Goal: Task Accomplishment & Management: Complete application form

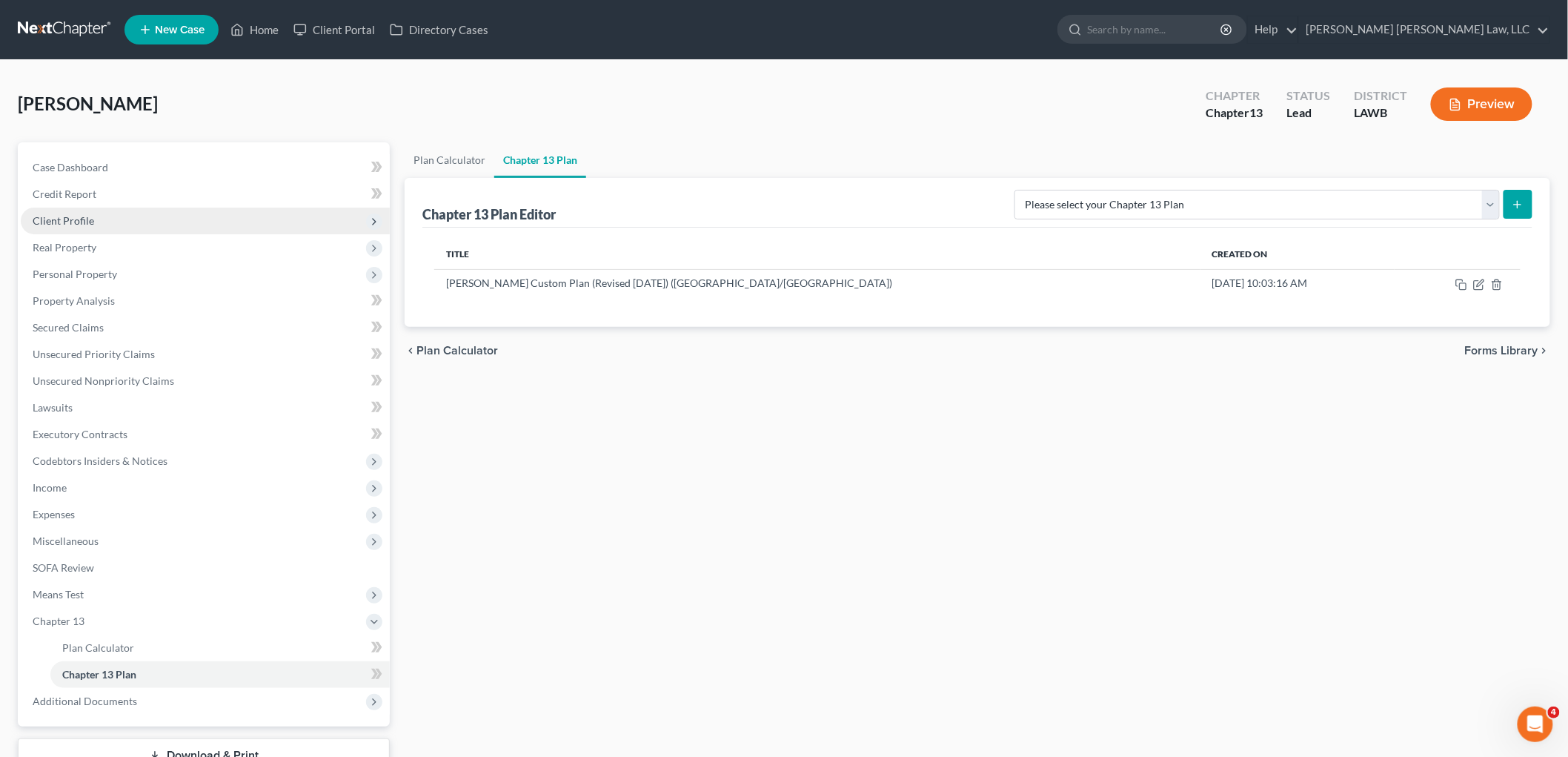
click at [99, 215] on span "Client Profile" at bounding box center [205, 221] width 369 height 27
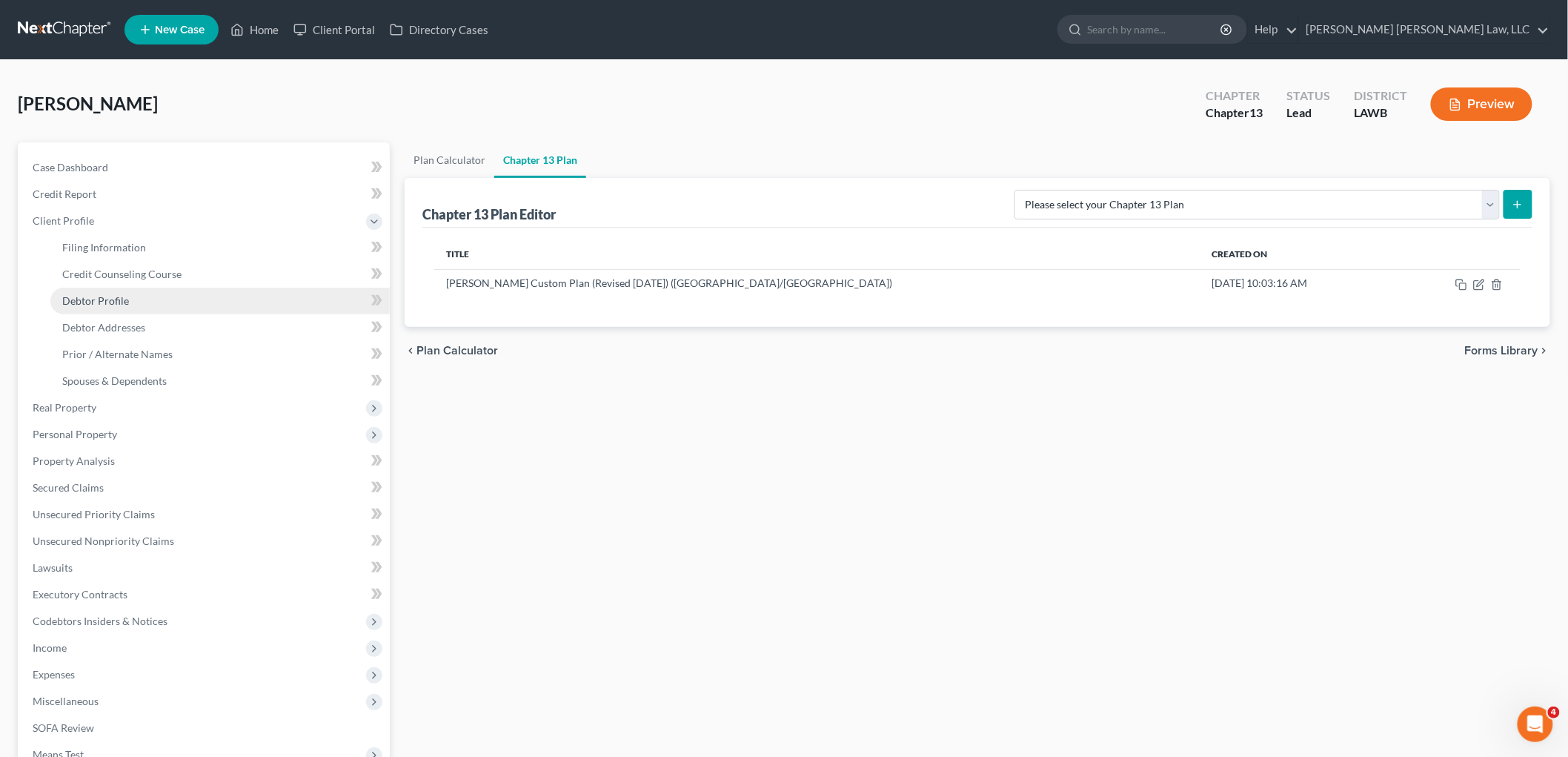
click at [111, 301] on span "Debtor Profile" at bounding box center [95, 300] width 66 height 12
select select "0"
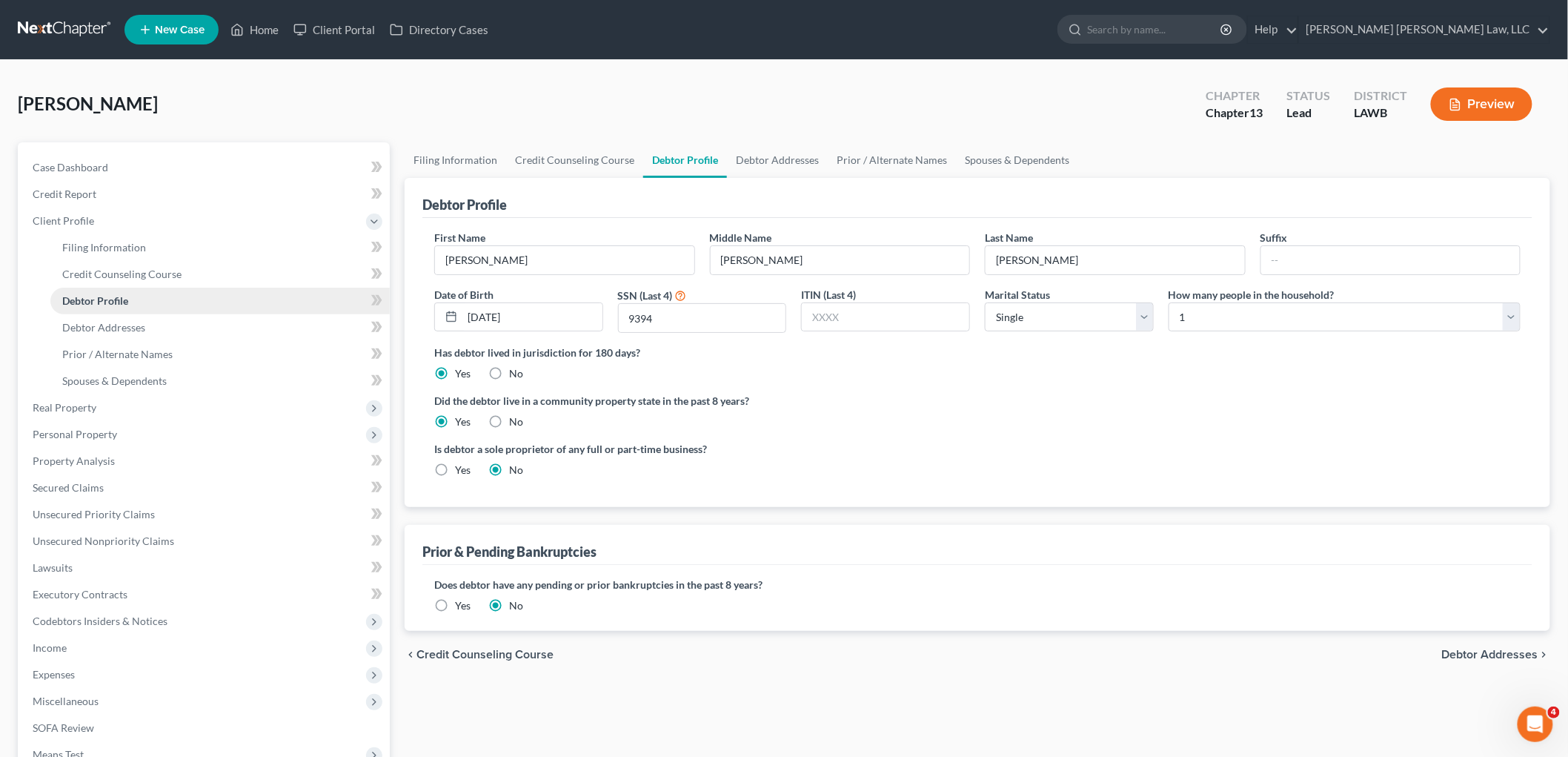
radio input "true"
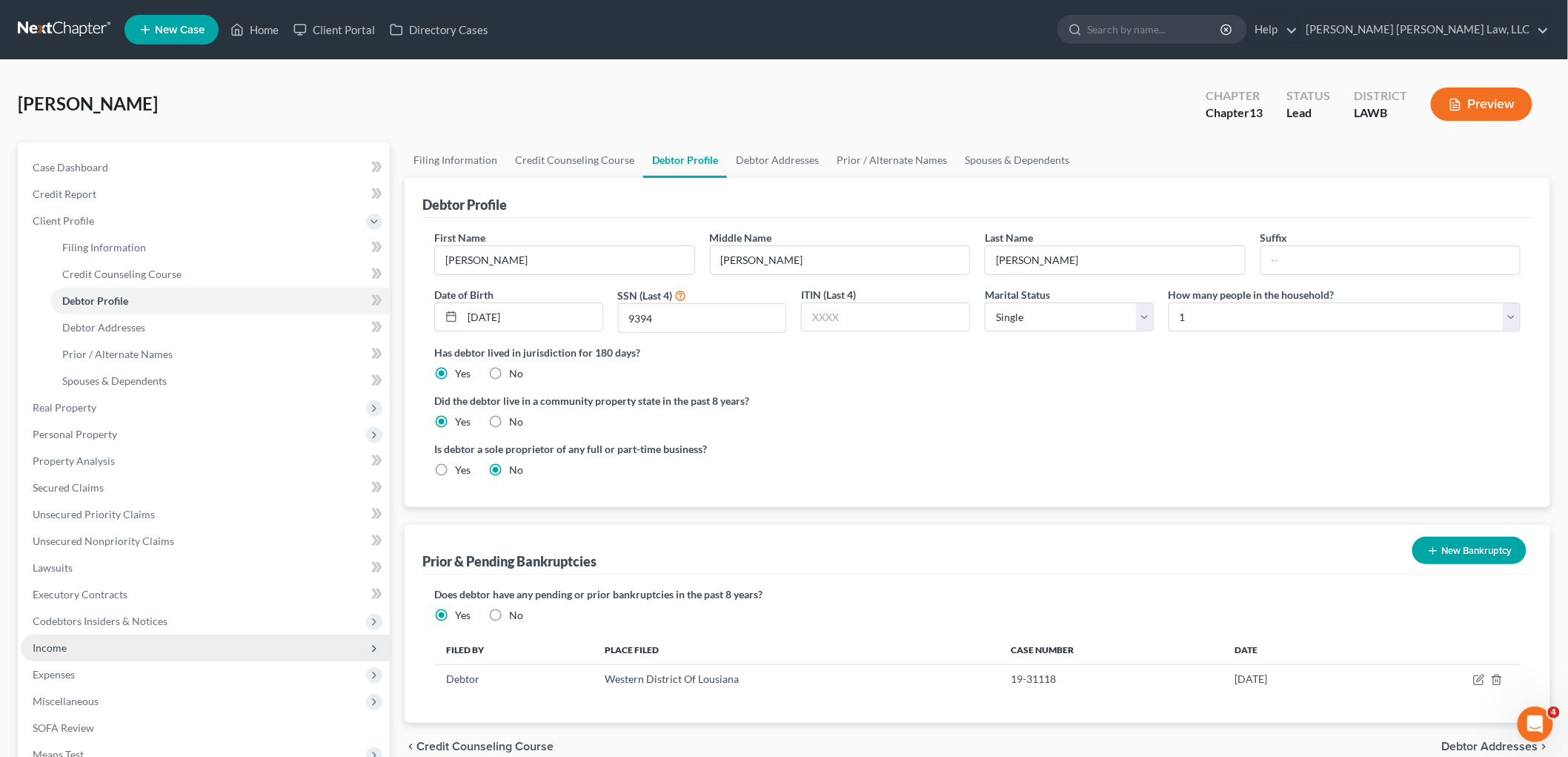
click at [72, 645] on span "Income" at bounding box center [205, 648] width 369 height 27
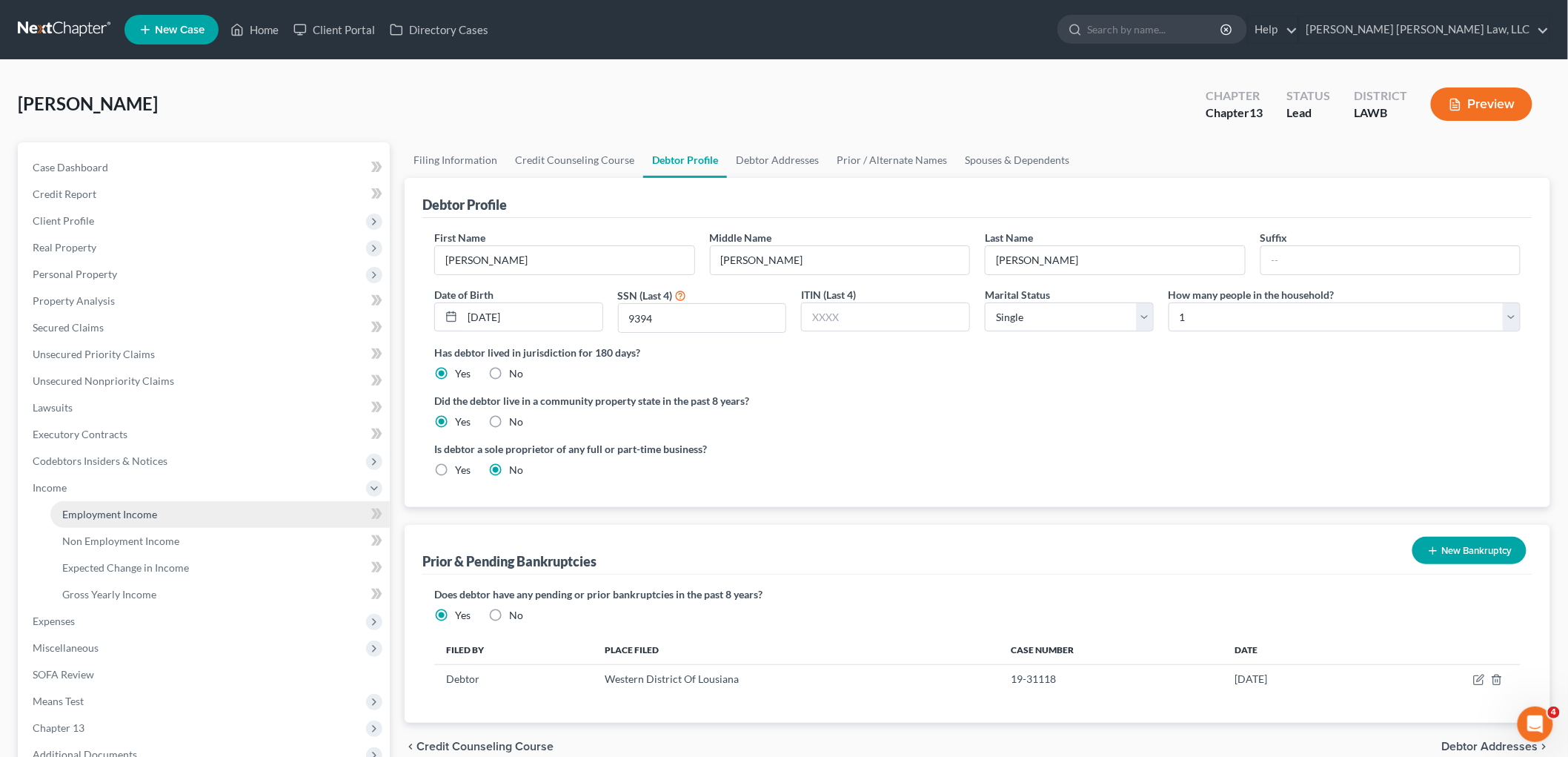
click at [123, 515] on span "Employment Income" at bounding box center [110, 513] width 95 height 12
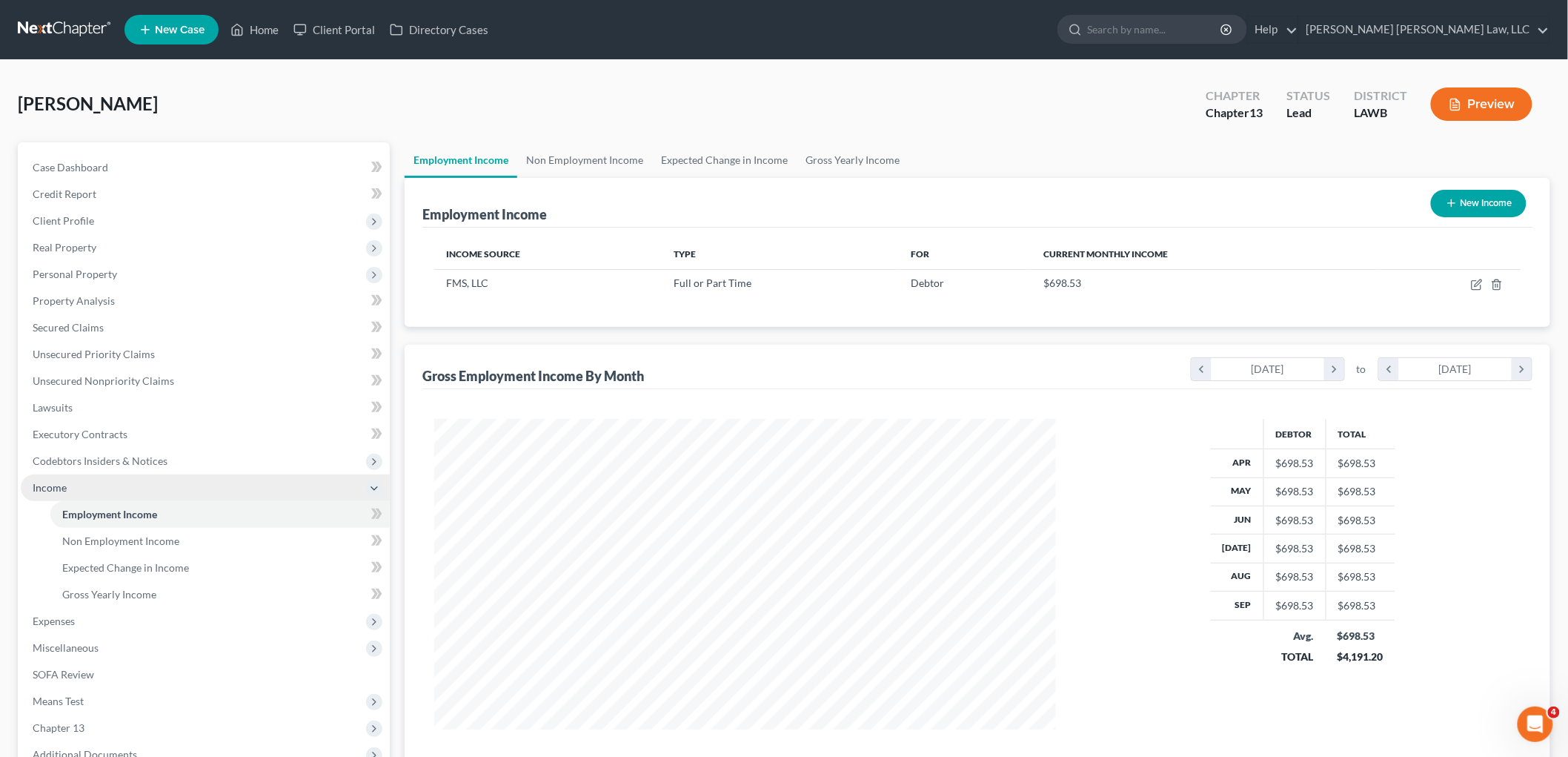
scroll to position [310, 651]
click at [123, 538] on span "Non Employment Income" at bounding box center [121, 540] width 117 height 12
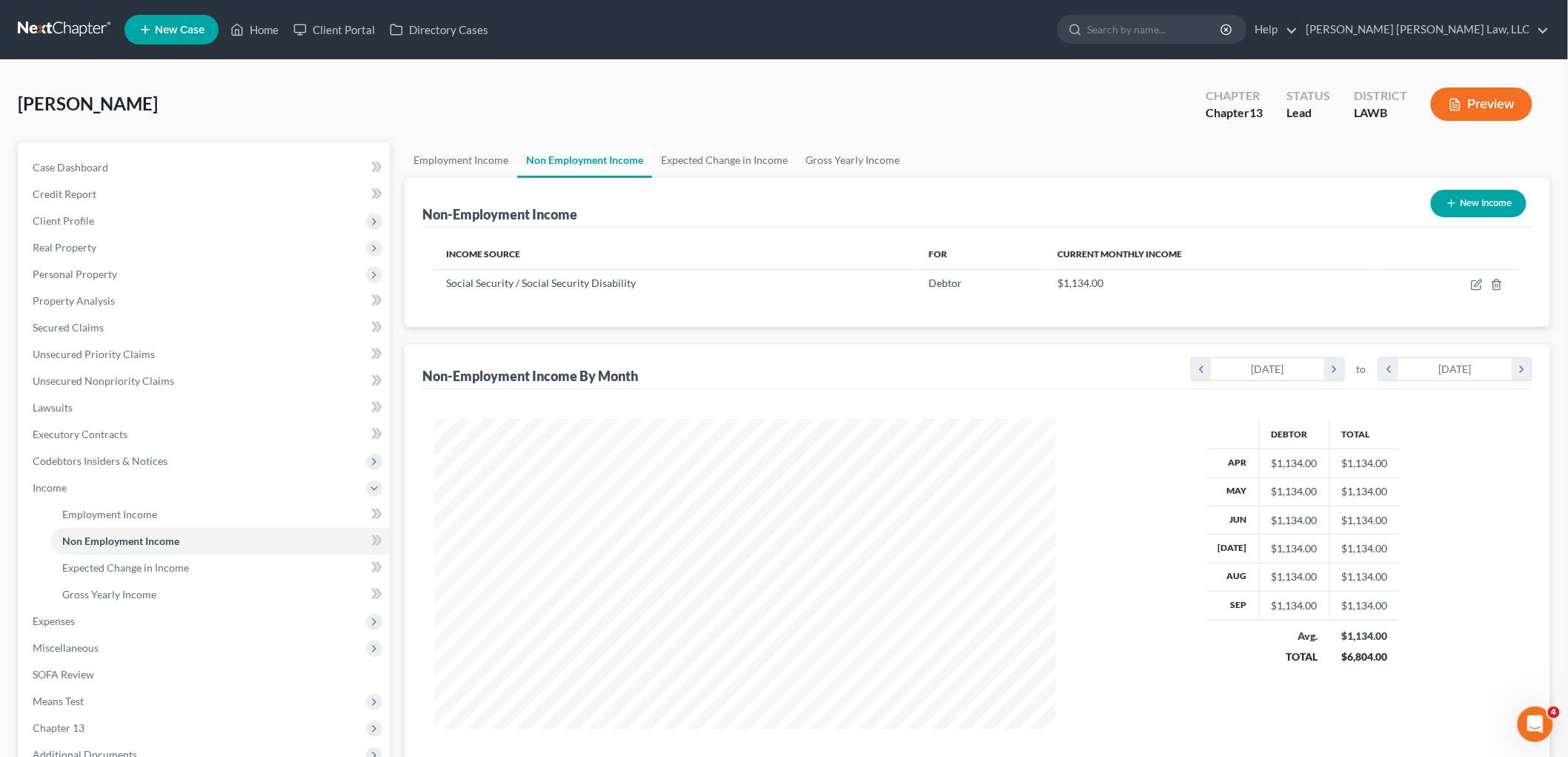
scroll to position [310, 651]
click at [209, 514] on link "Employment Income" at bounding box center [219, 514] width 339 height 27
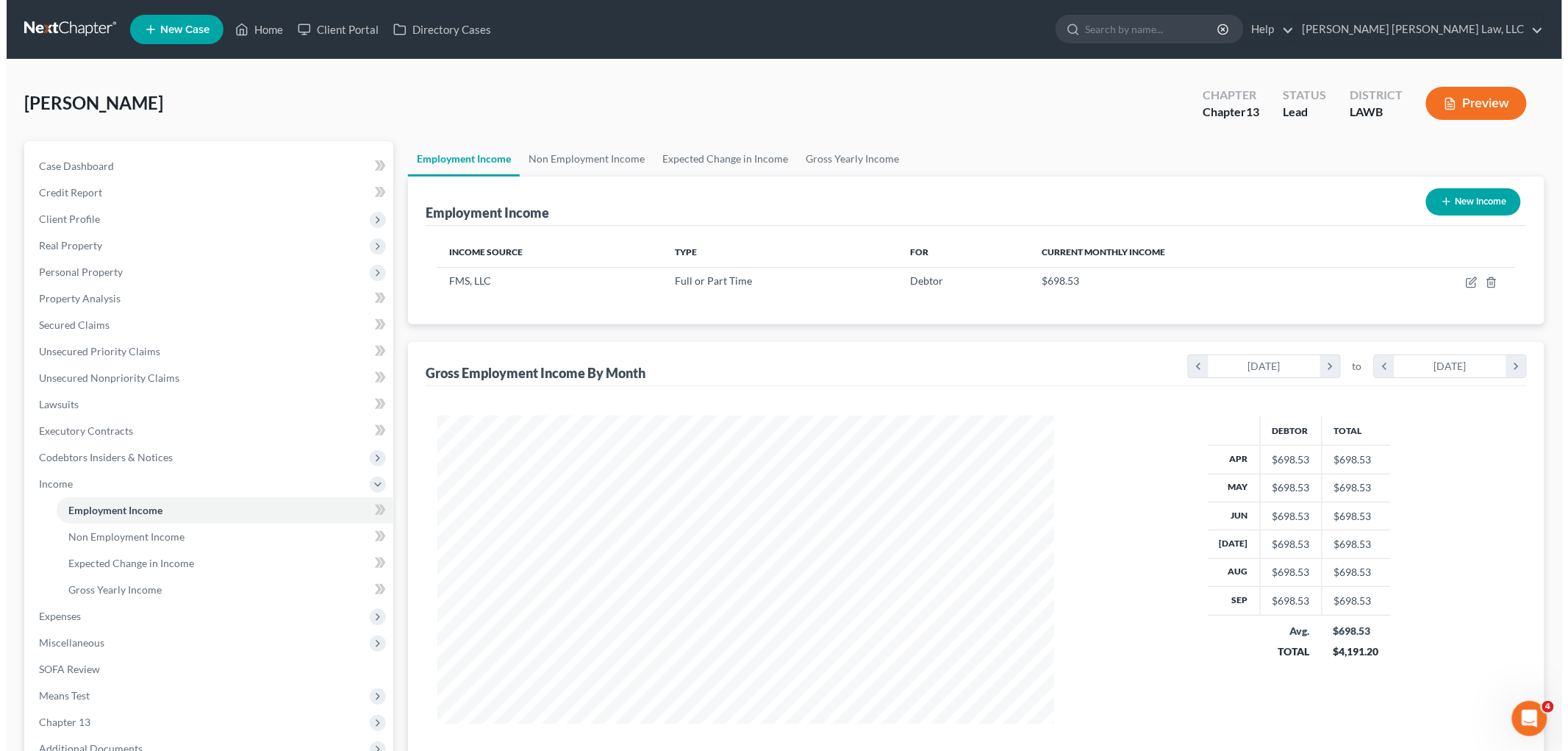
scroll to position [307, 646]
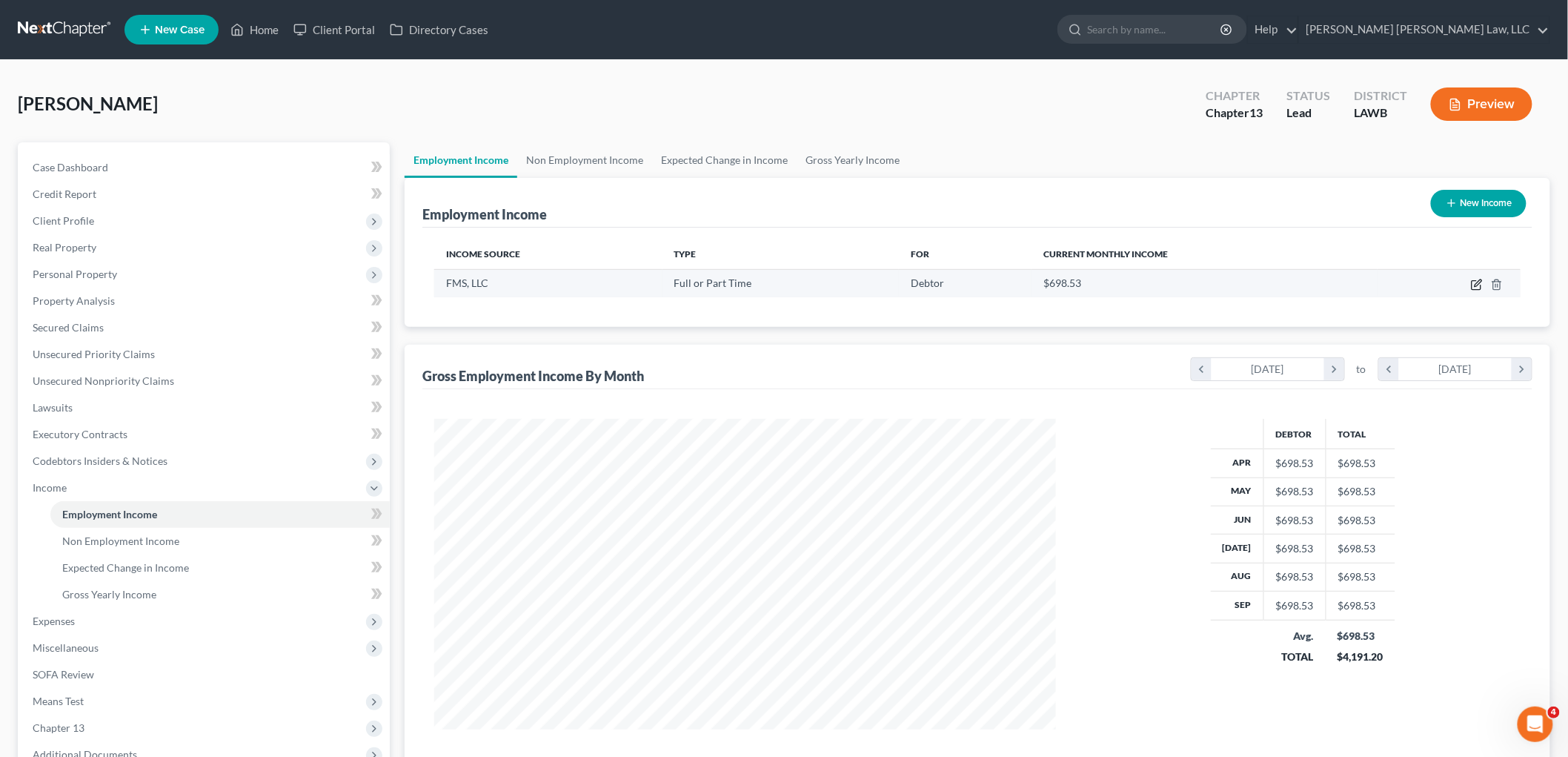
click at [1479, 284] on icon "button" at bounding box center [1479, 282] width 7 height 7
select select "0"
select select "19"
select select "2"
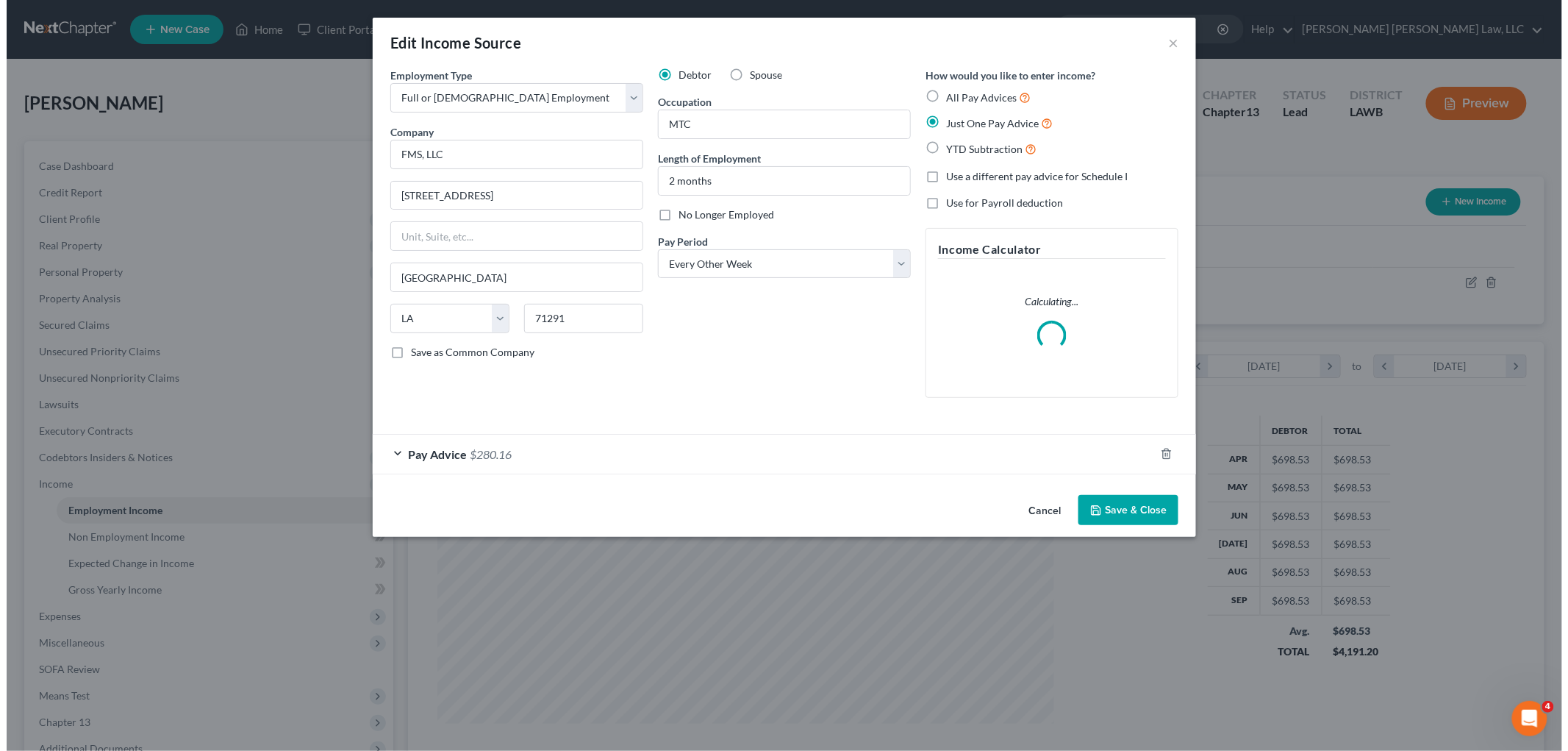
scroll to position [310, 651]
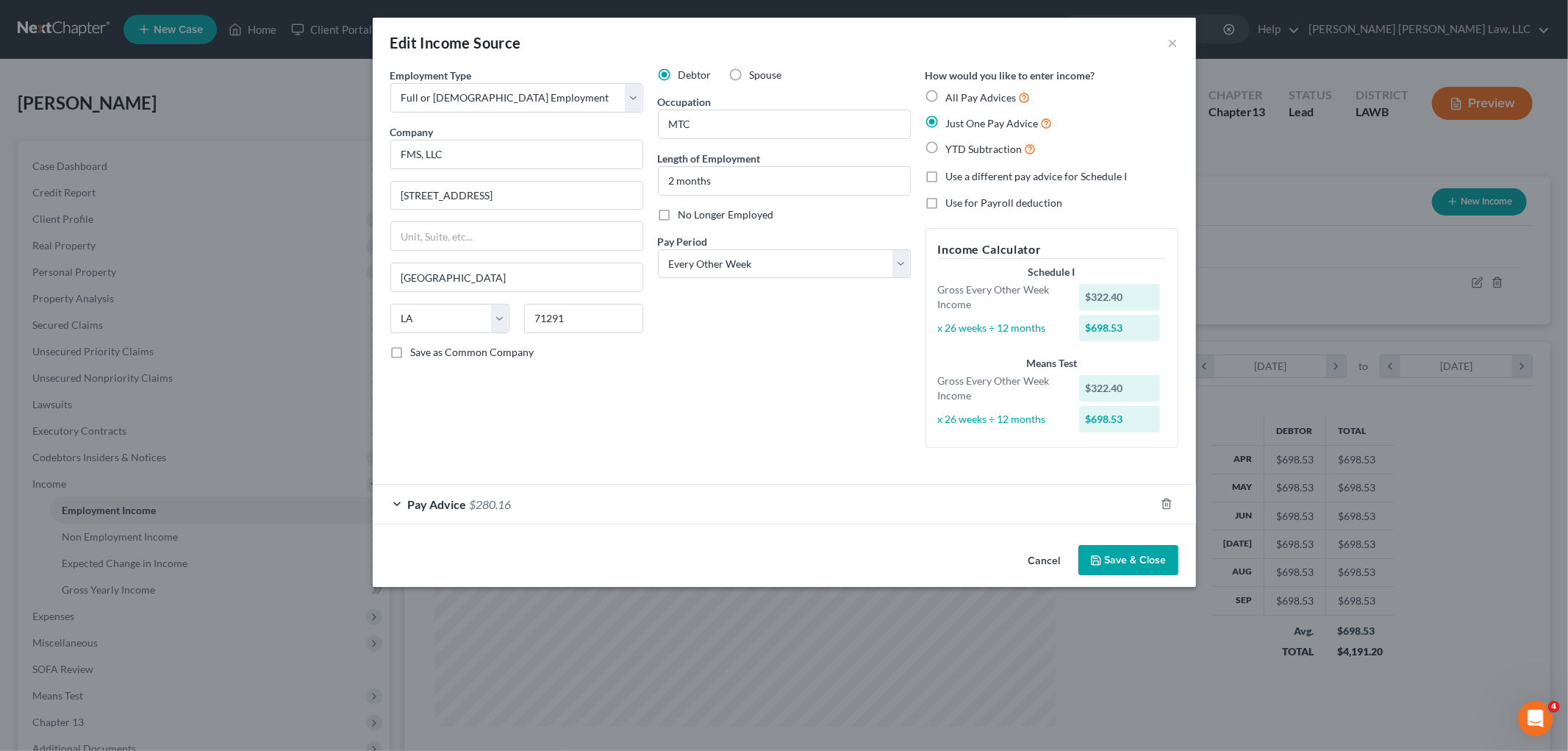
click at [715, 503] on div "Pay Advice $280.16" at bounding box center [764, 504] width 782 height 39
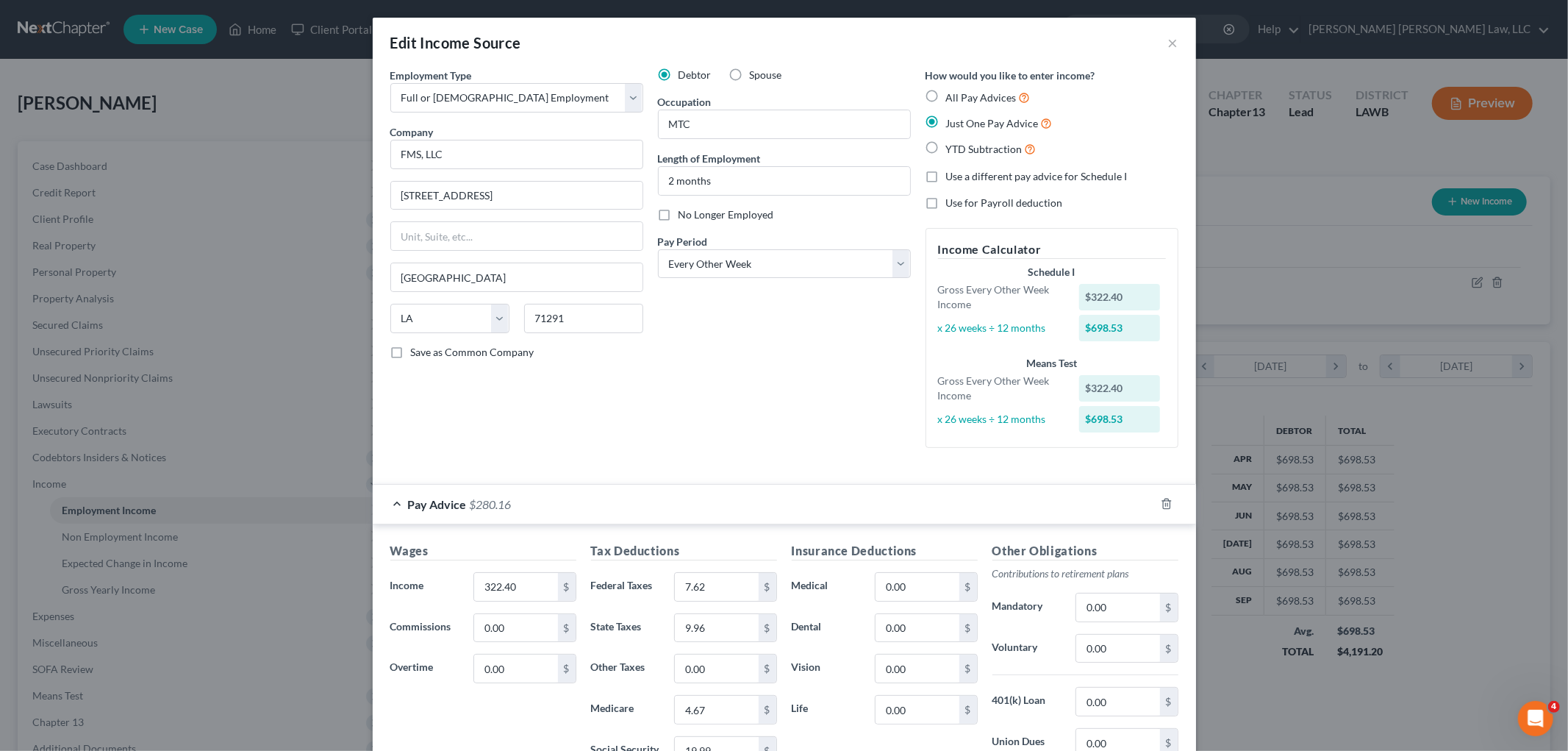
click at [764, 405] on div "Debtor Spouse Occupation MTC Length of Employment 2 months No Longer Employed P…" at bounding box center [784, 263] width 268 height 392
click at [946, 95] on label "All Pay Advices" at bounding box center [988, 97] width 85 height 17
click at [952, 95] on input "All Pay Advices" at bounding box center [957, 94] width 10 height 10
radio input "true"
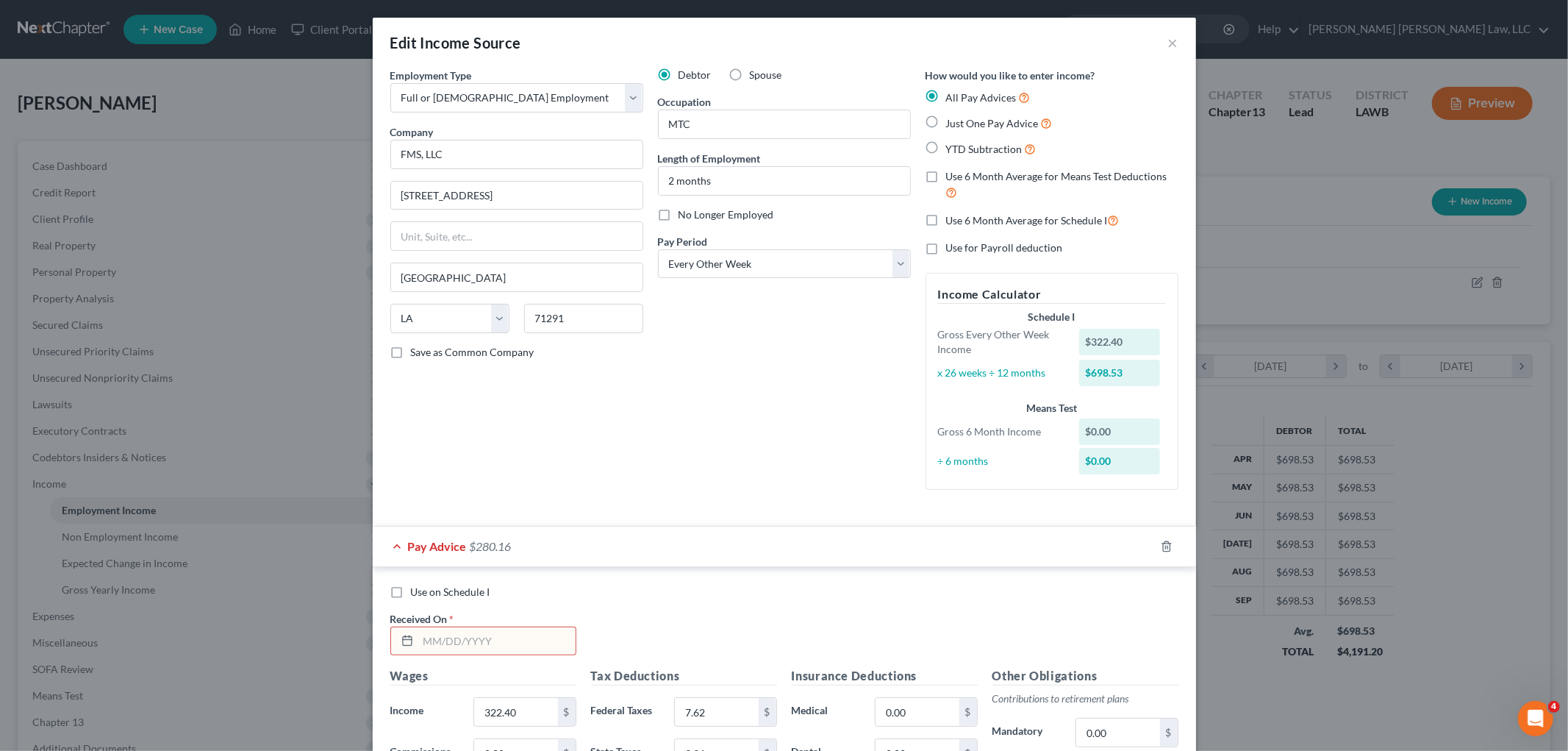
click at [472, 636] on input "text" at bounding box center [497, 641] width 157 height 28
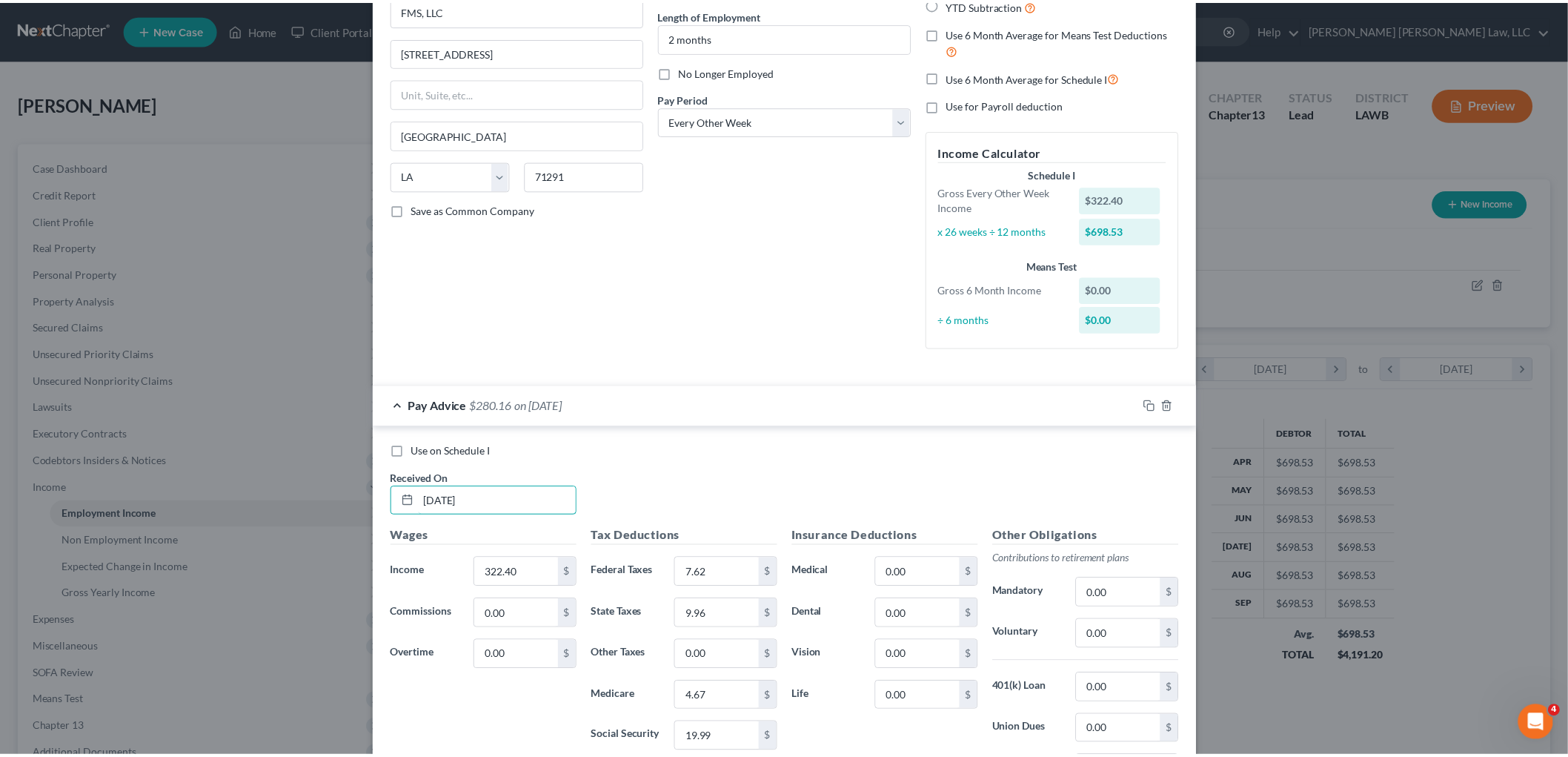
scroll to position [342, 0]
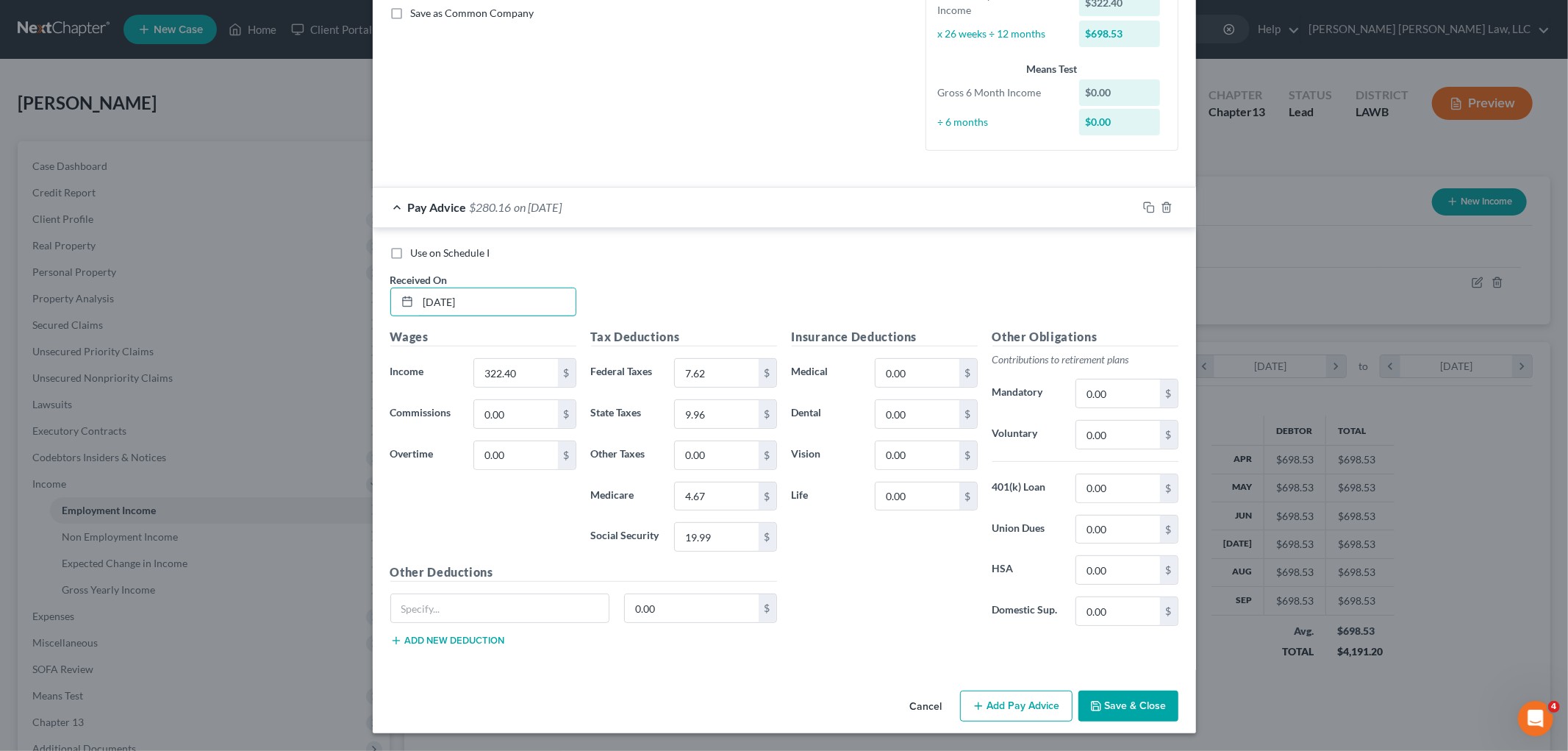
type input "[DATE]"
click at [1129, 719] on button "Save & Close" at bounding box center [1128, 706] width 100 height 31
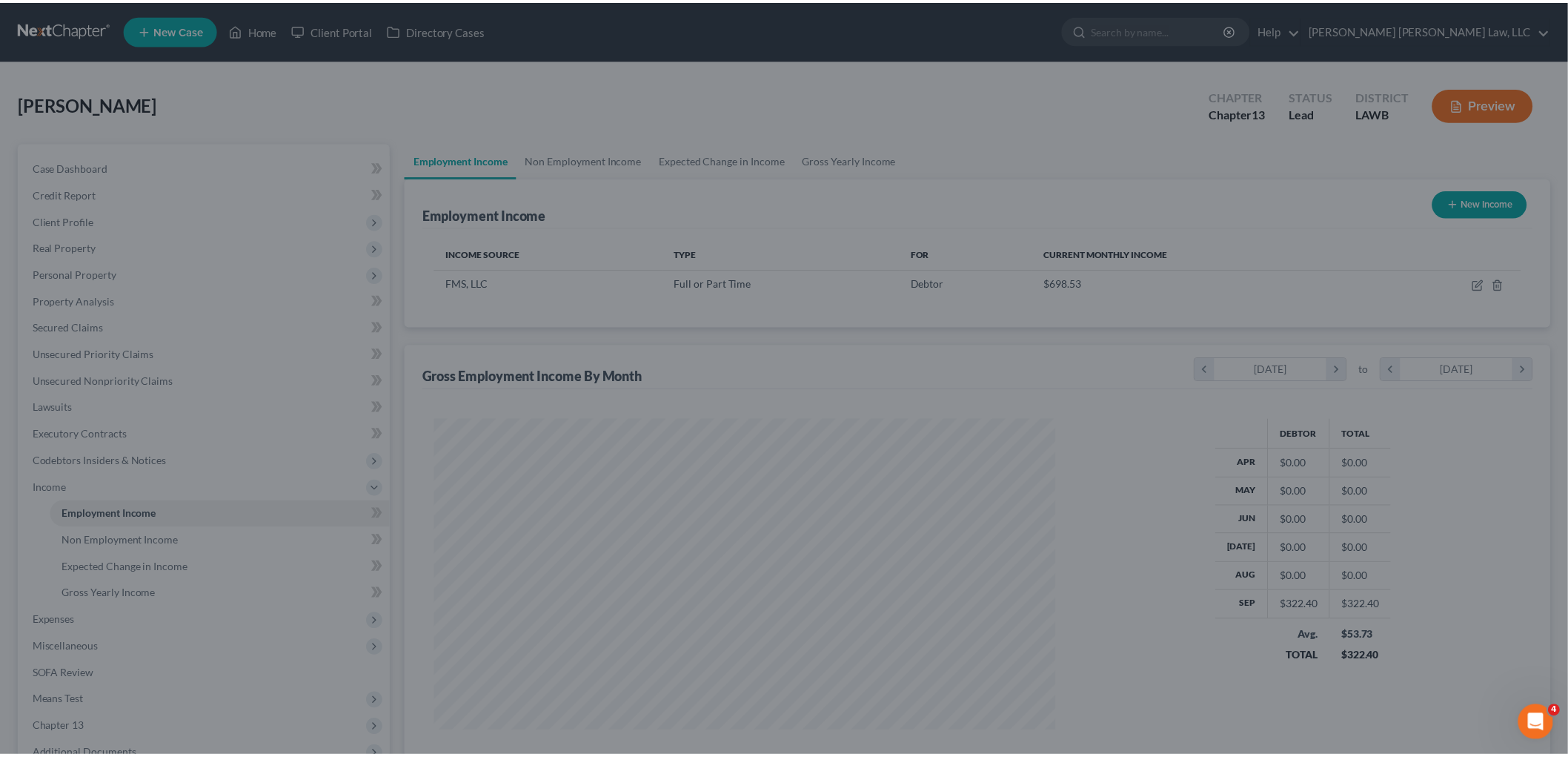
scroll to position [740926, 740496]
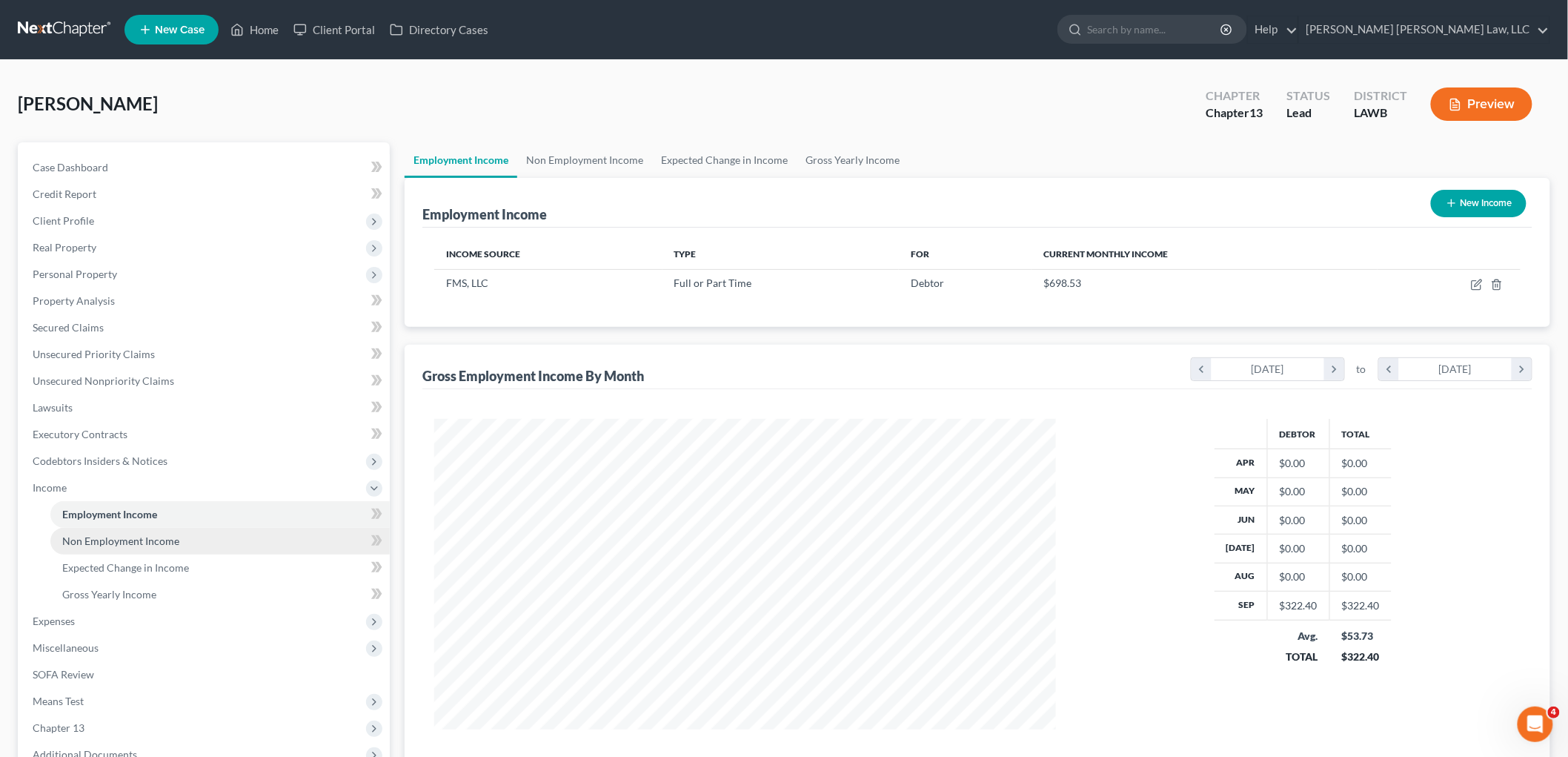
click at [150, 543] on span "Non Employment Income" at bounding box center [121, 540] width 117 height 12
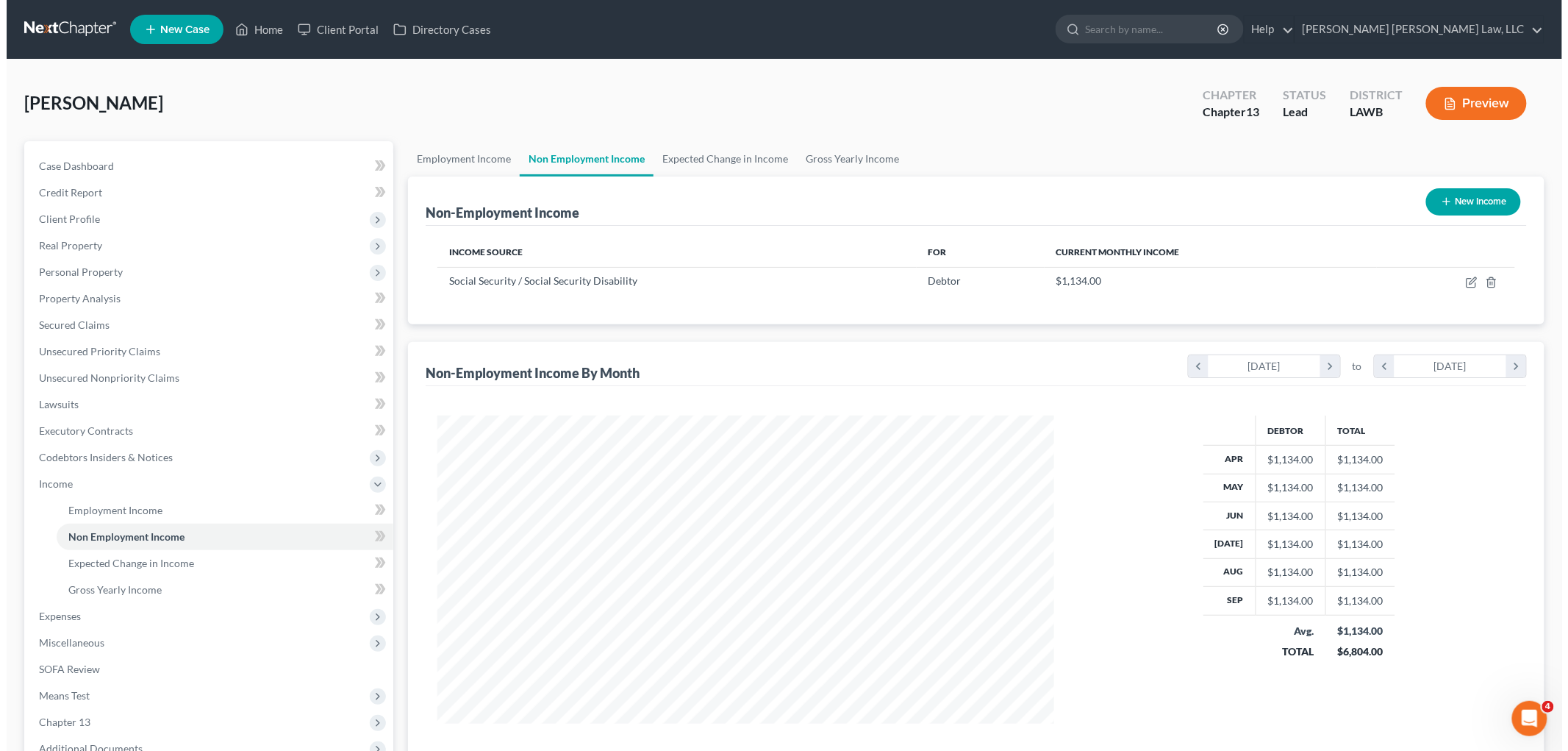
scroll to position [307, 646]
click at [1463, 199] on button "New Income" at bounding box center [1466, 201] width 94 height 27
select select "0"
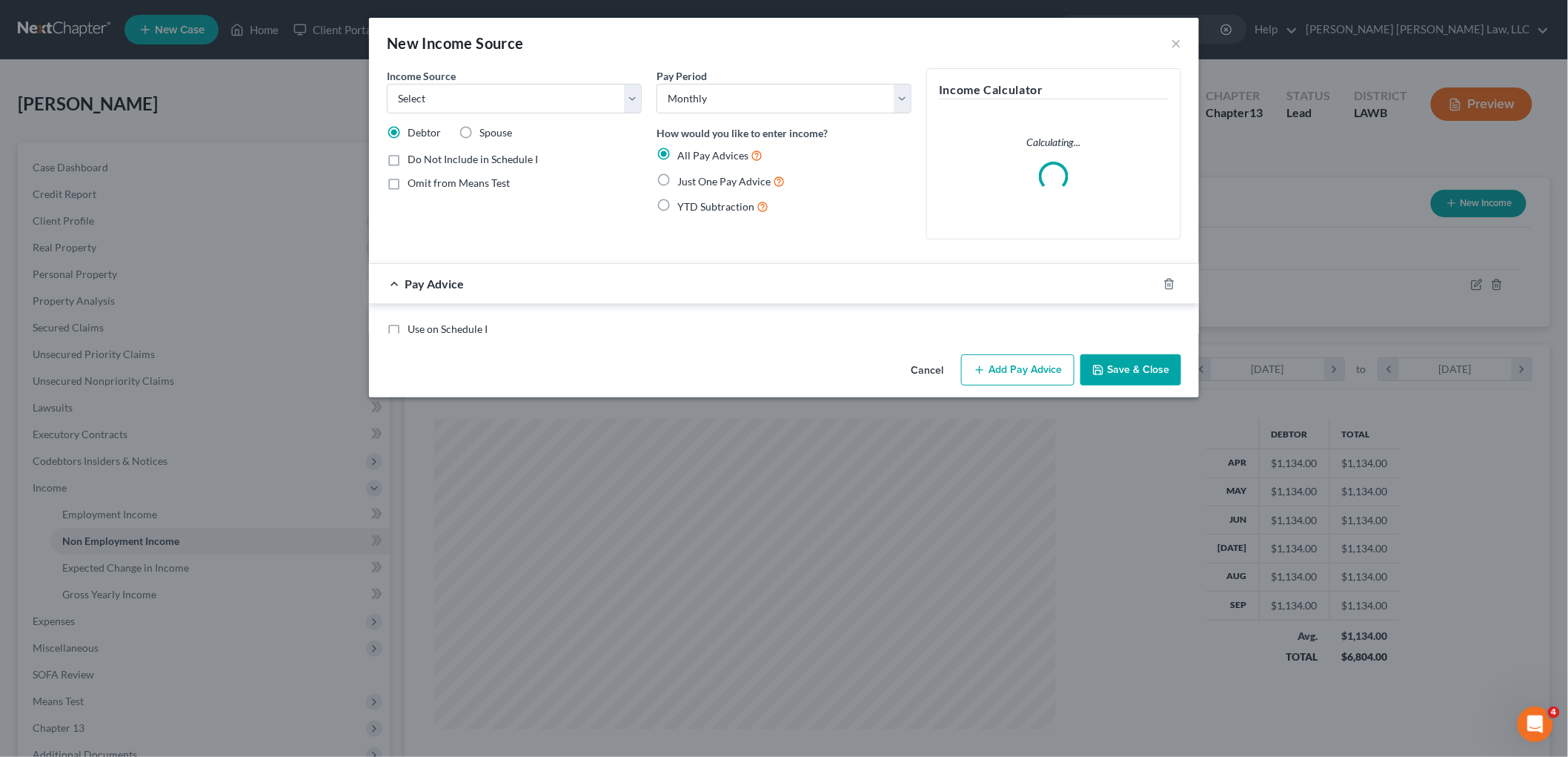
scroll to position [313, 657]
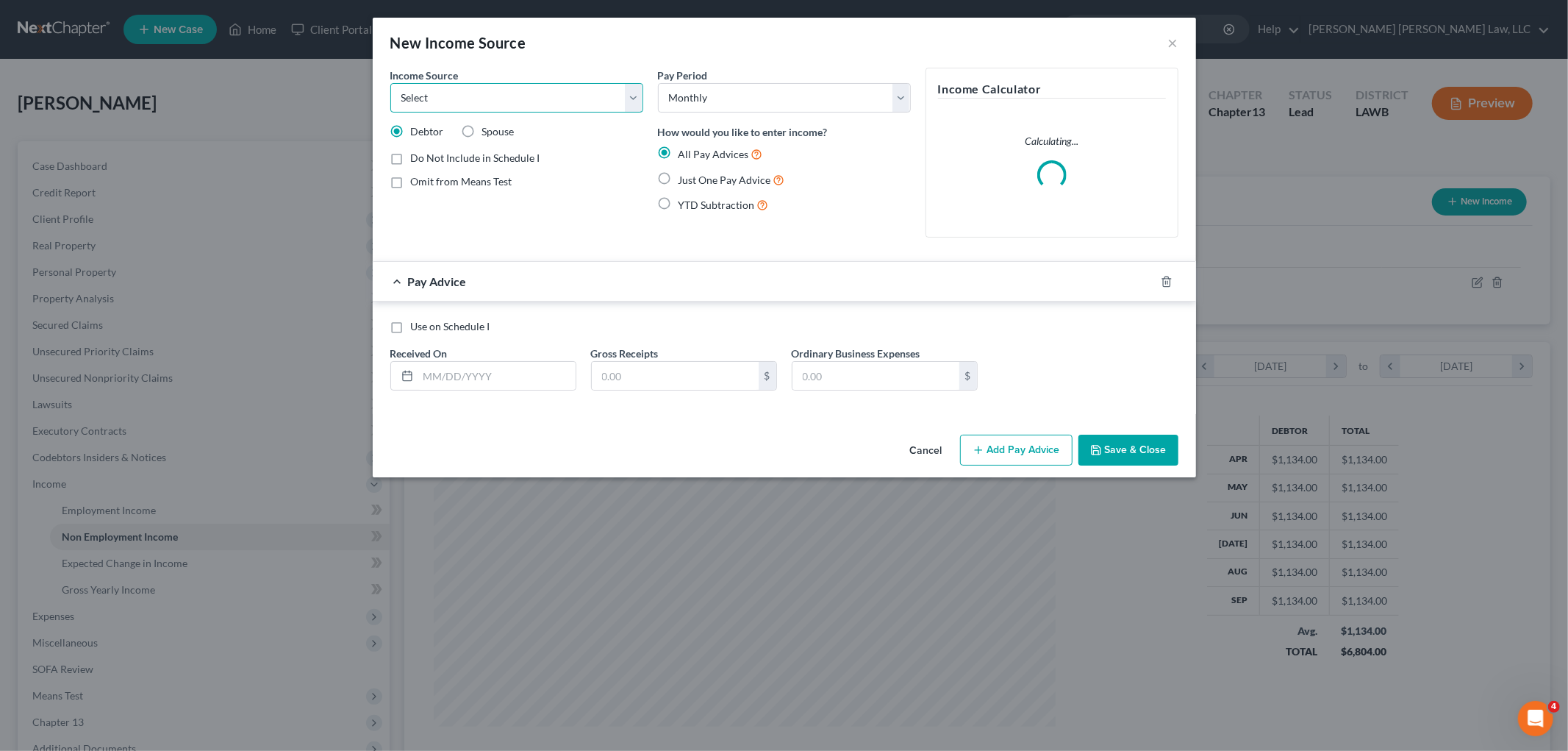
click at [561, 93] on select "Select Unemployment Disability (from employer) Pension Retirement Social Securi…" at bounding box center [516, 98] width 253 height 29
select select "5"
click at [390, 83] on select "Select Unemployment Disability (from employer) Pension Retirement Social Securi…" at bounding box center [516, 98] width 253 height 29
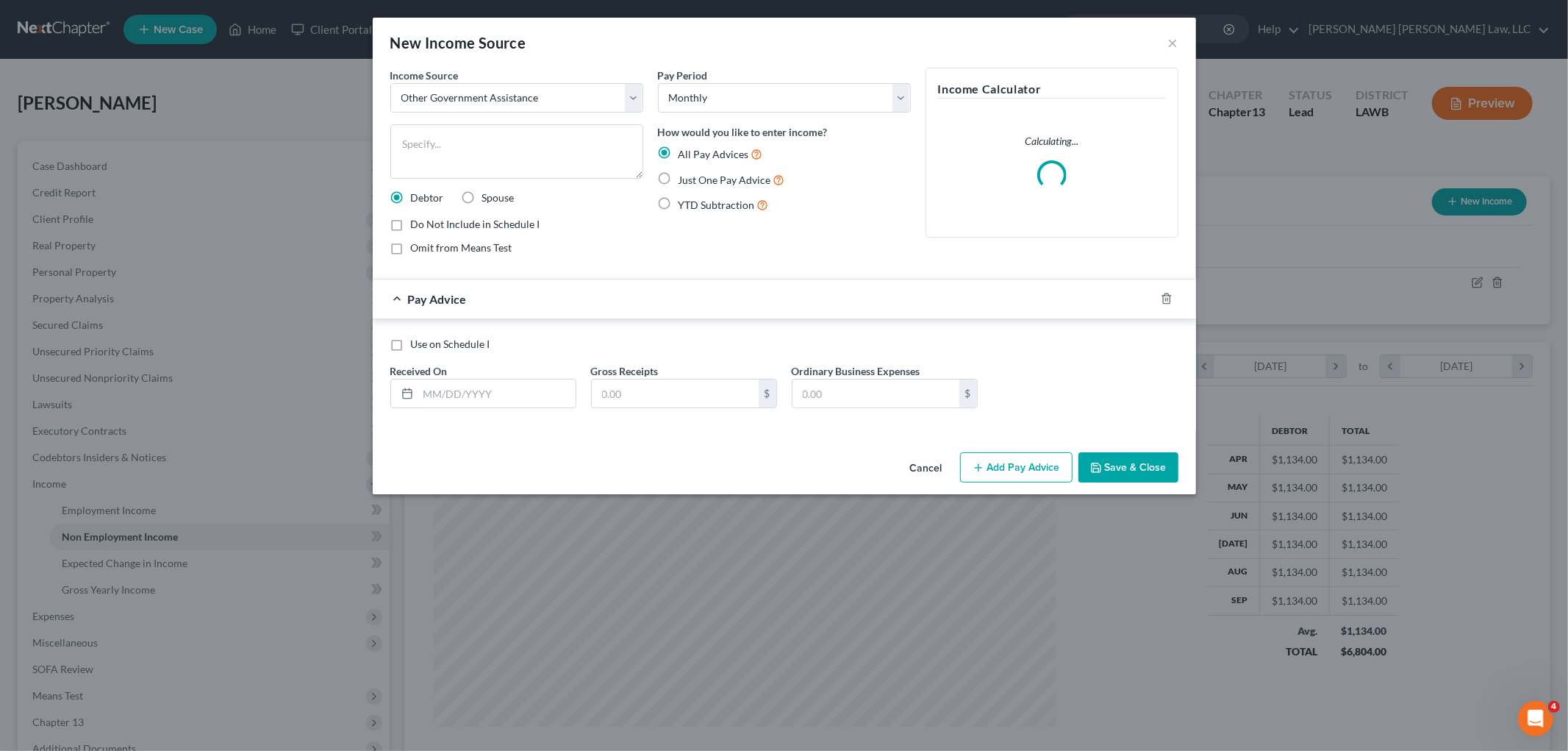
click at [678, 178] on label "Just One Pay Advice" at bounding box center [731, 179] width 107 height 17
click at [685, 178] on input "Just One Pay Advice" at bounding box center [690, 176] width 10 height 10
radio input "true"
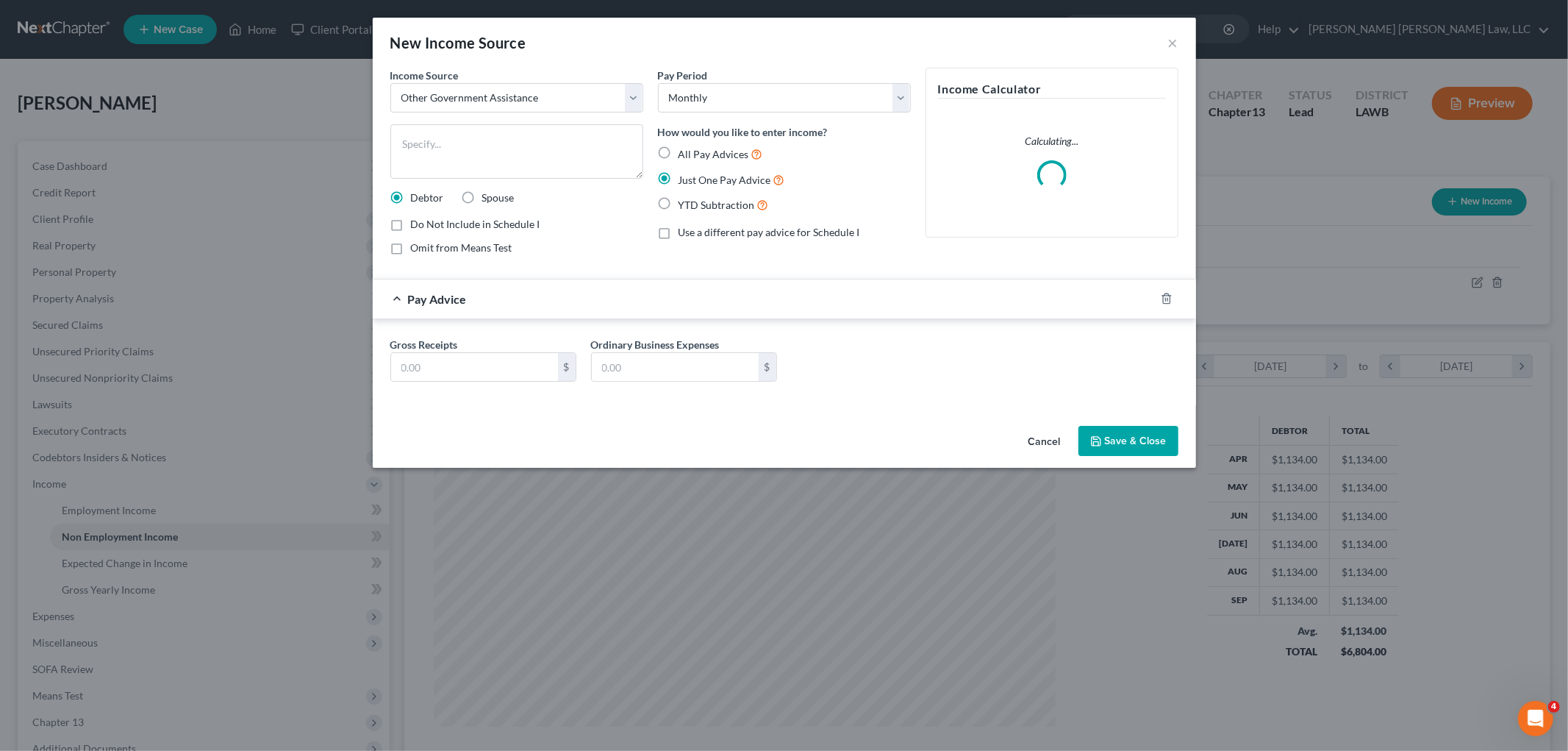
click at [678, 178] on label "Just One Pay Advice" at bounding box center [731, 179] width 107 height 17
click at [685, 178] on input "Just One Pay Advice" at bounding box center [690, 176] width 10 height 10
click at [505, 373] on input "text" at bounding box center [474, 367] width 167 height 28
type input "164.00"
click at [445, 160] on textarea at bounding box center [516, 152] width 253 height 55
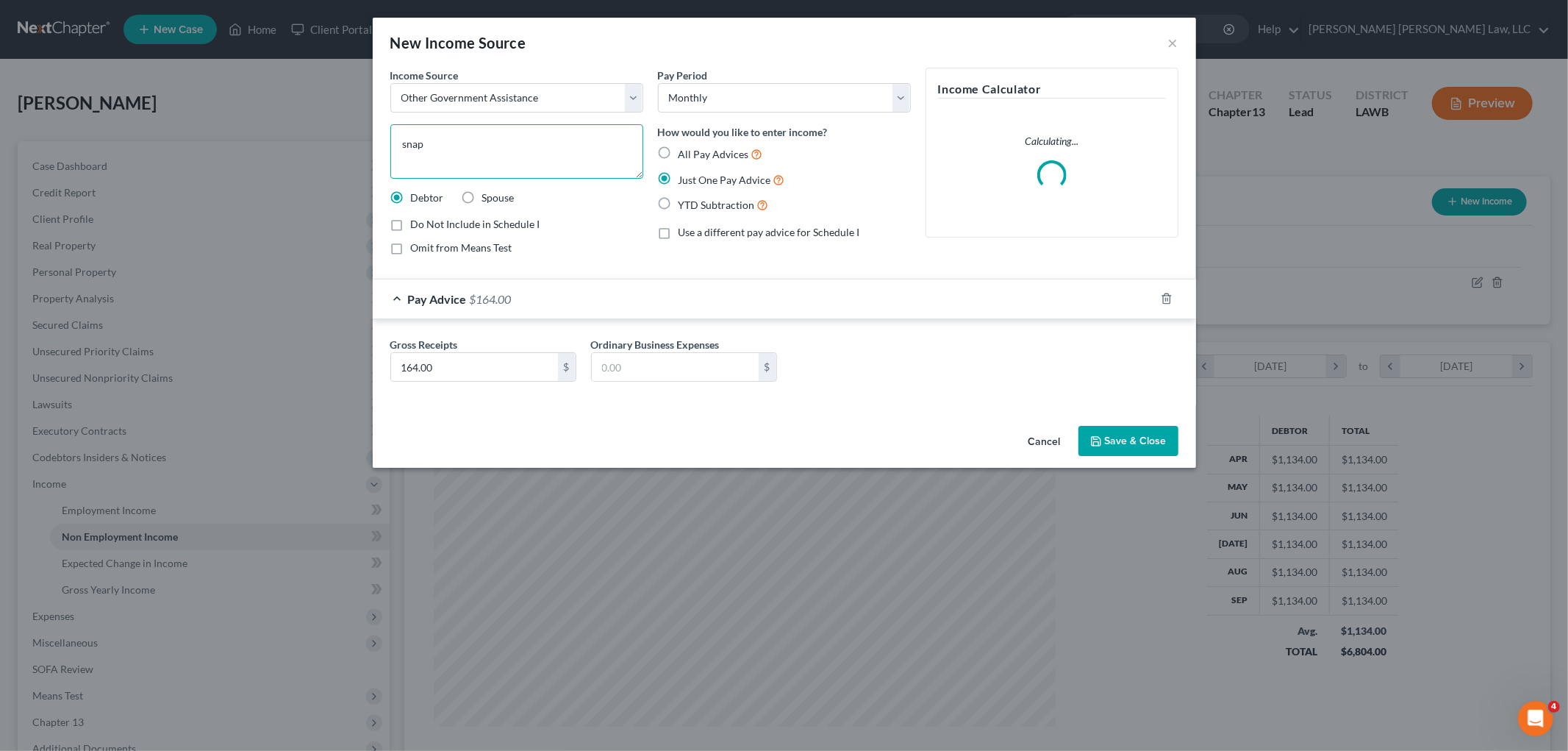
type textarea "snap"
click at [1100, 449] on button "Save & Close" at bounding box center [1128, 441] width 100 height 31
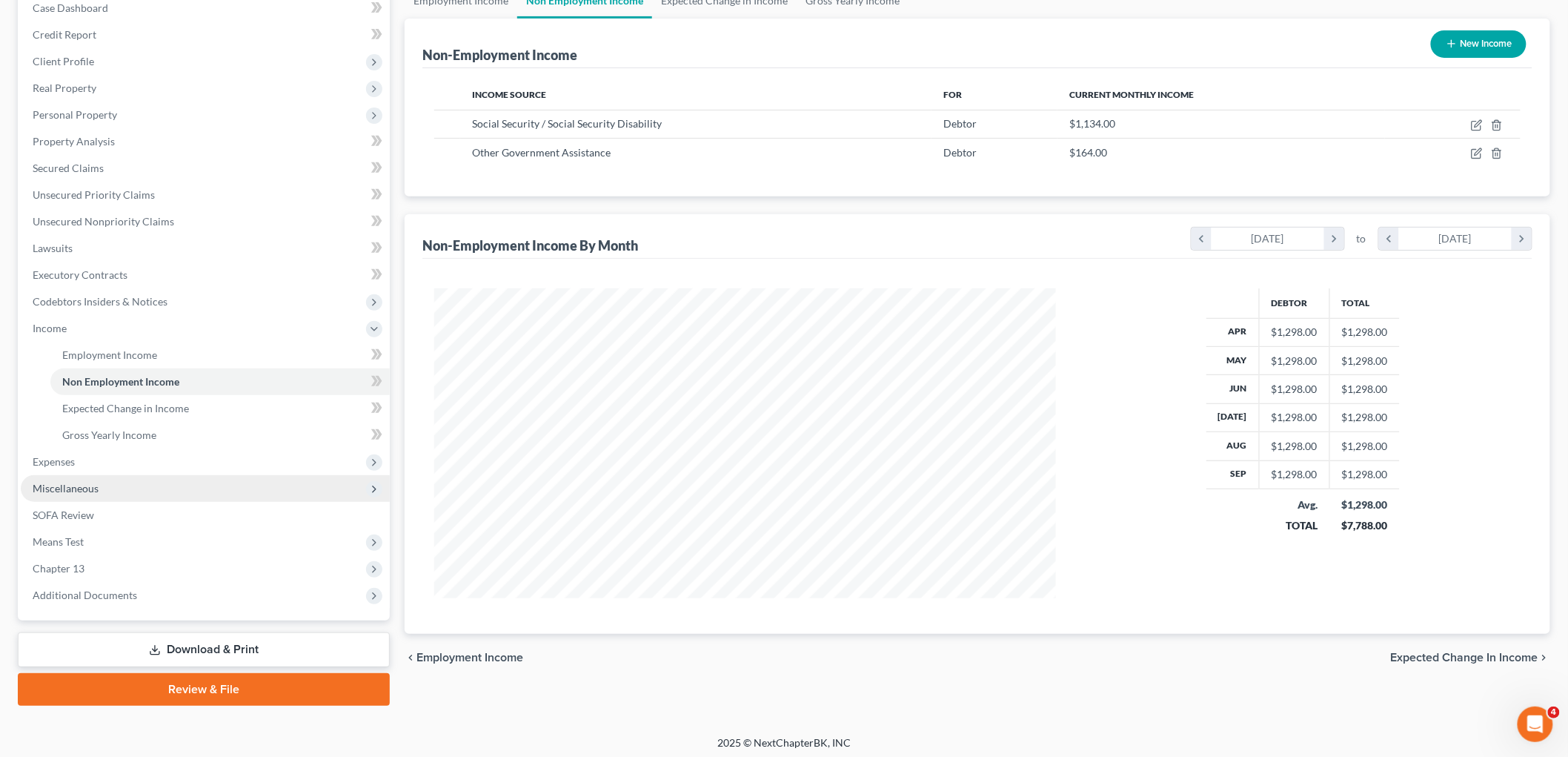
scroll to position [163, 0]
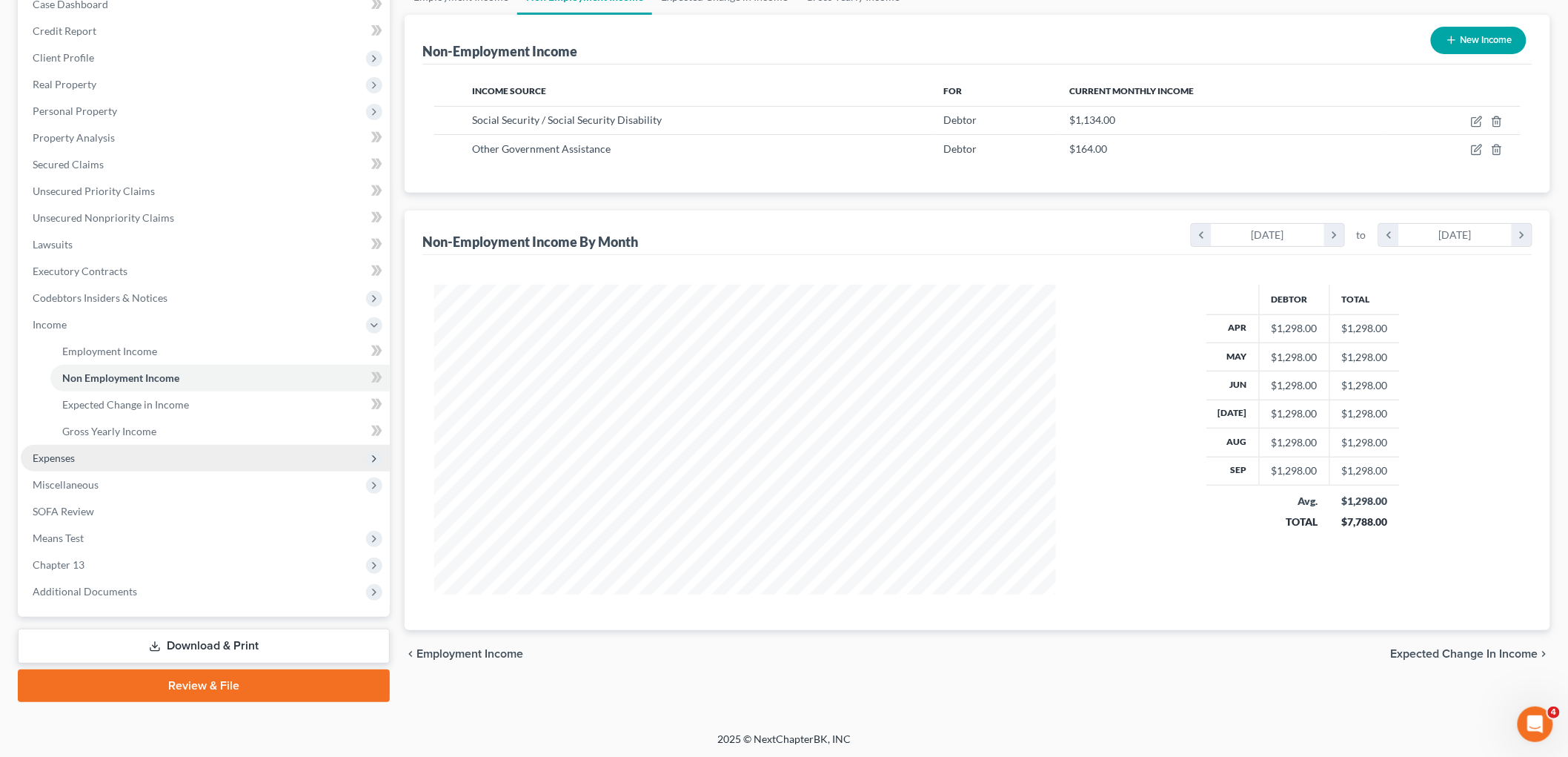
click at [86, 460] on span "Expenses" at bounding box center [205, 458] width 369 height 27
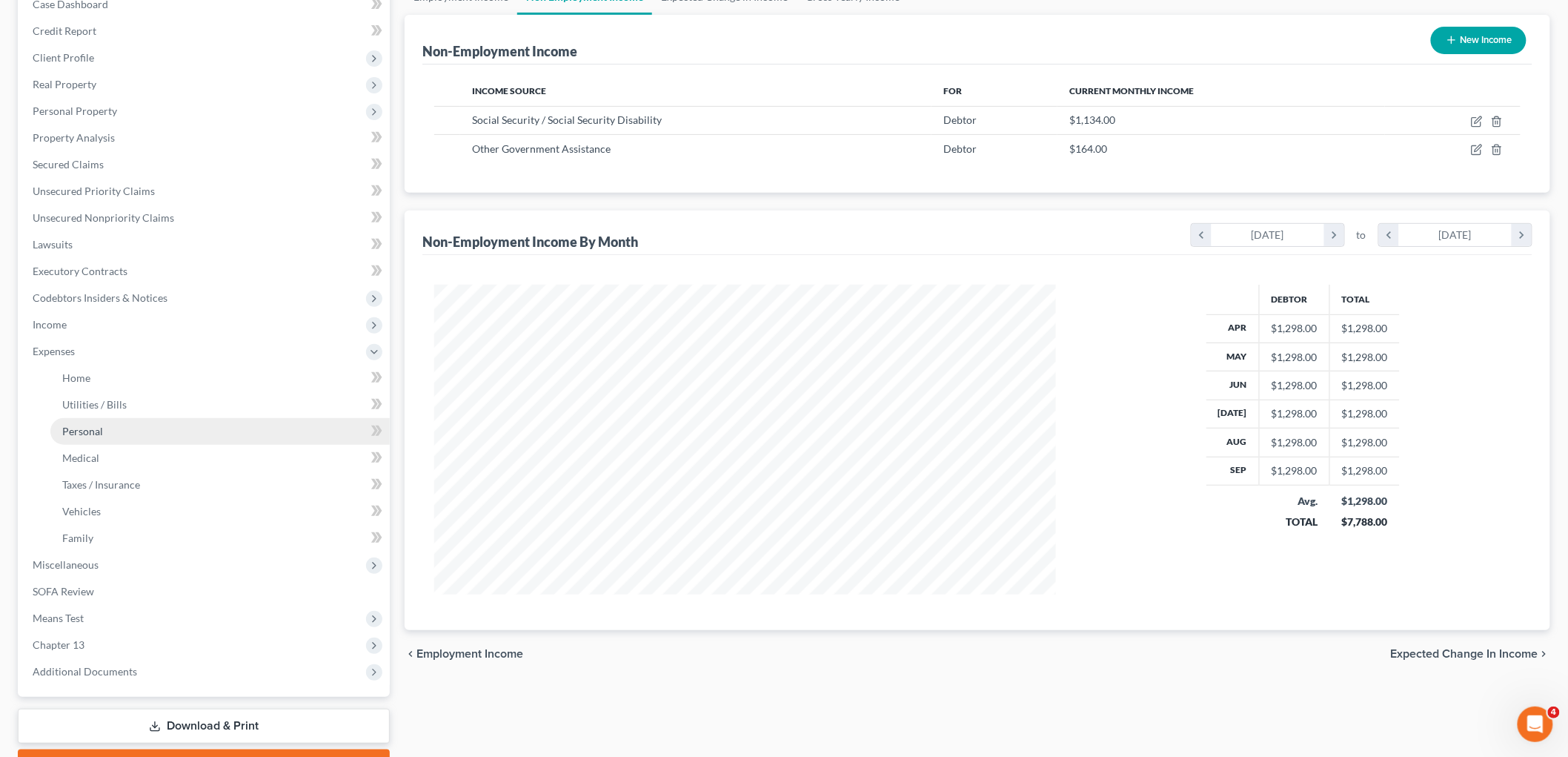
click at [116, 434] on link "Personal" at bounding box center [219, 431] width 339 height 27
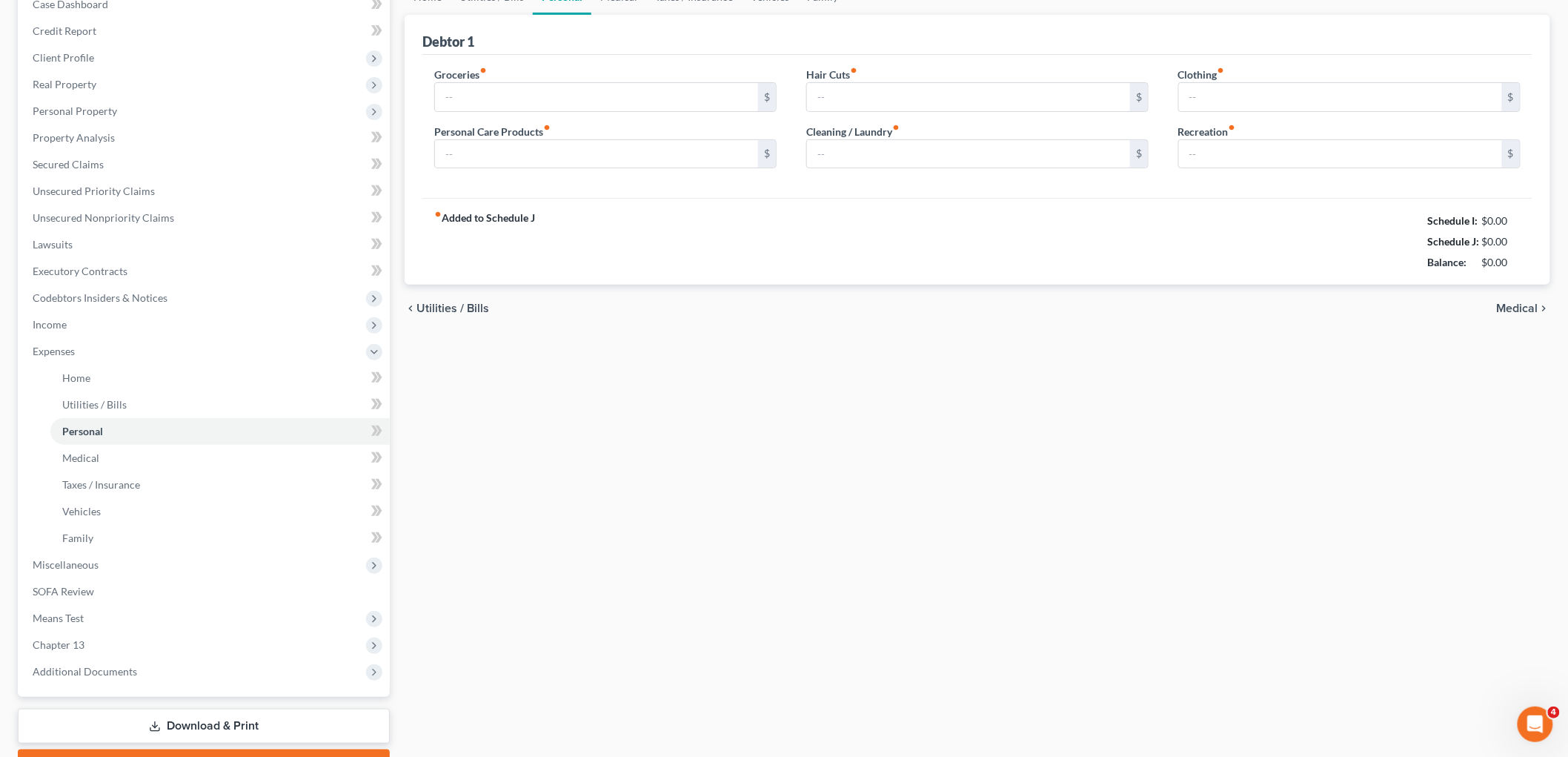
scroll to position [10, 0]
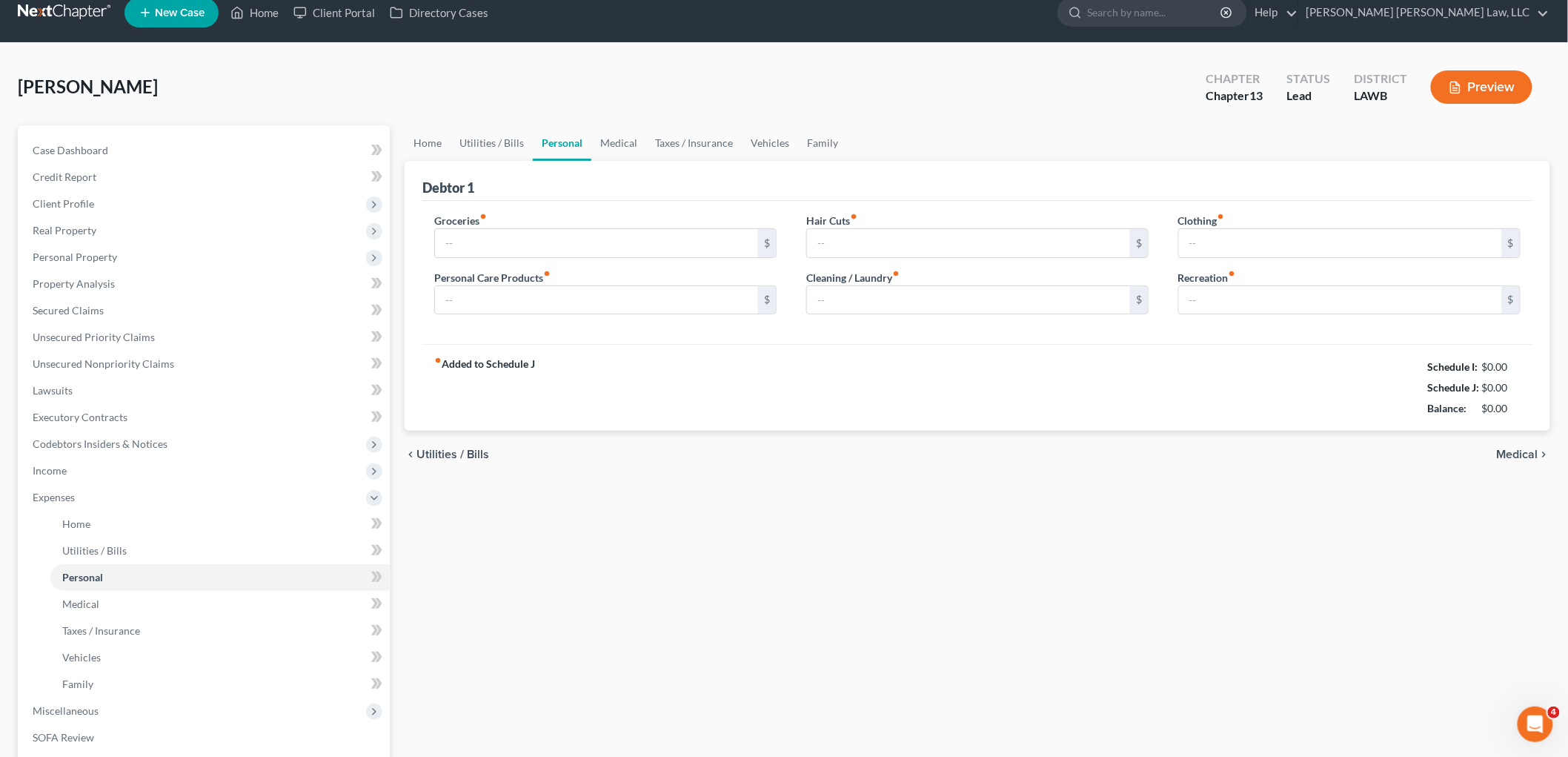
type input "497.00"
type input "50.00"
type input "0.00"
type input "93.00"
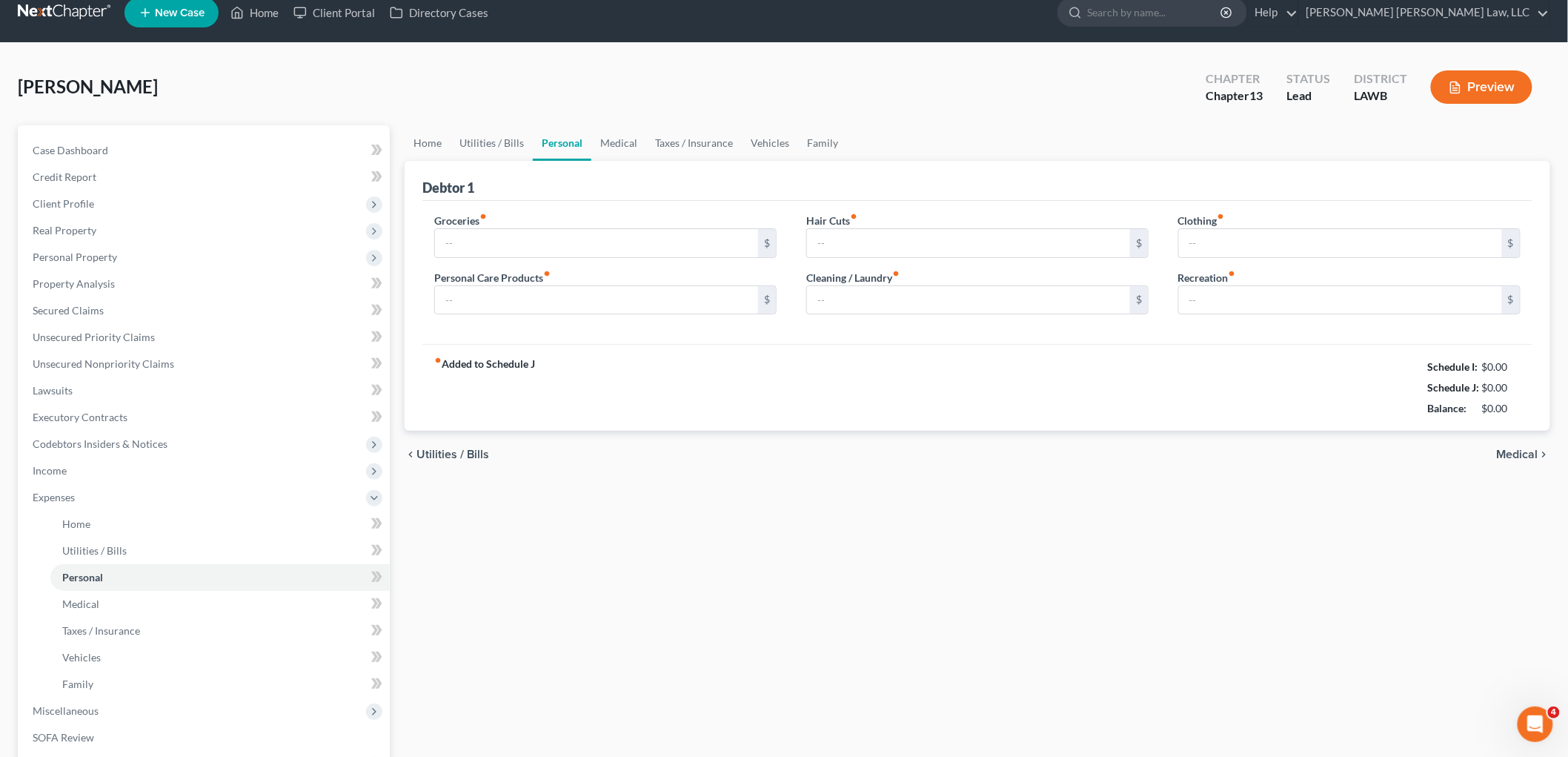
type input "0.00"
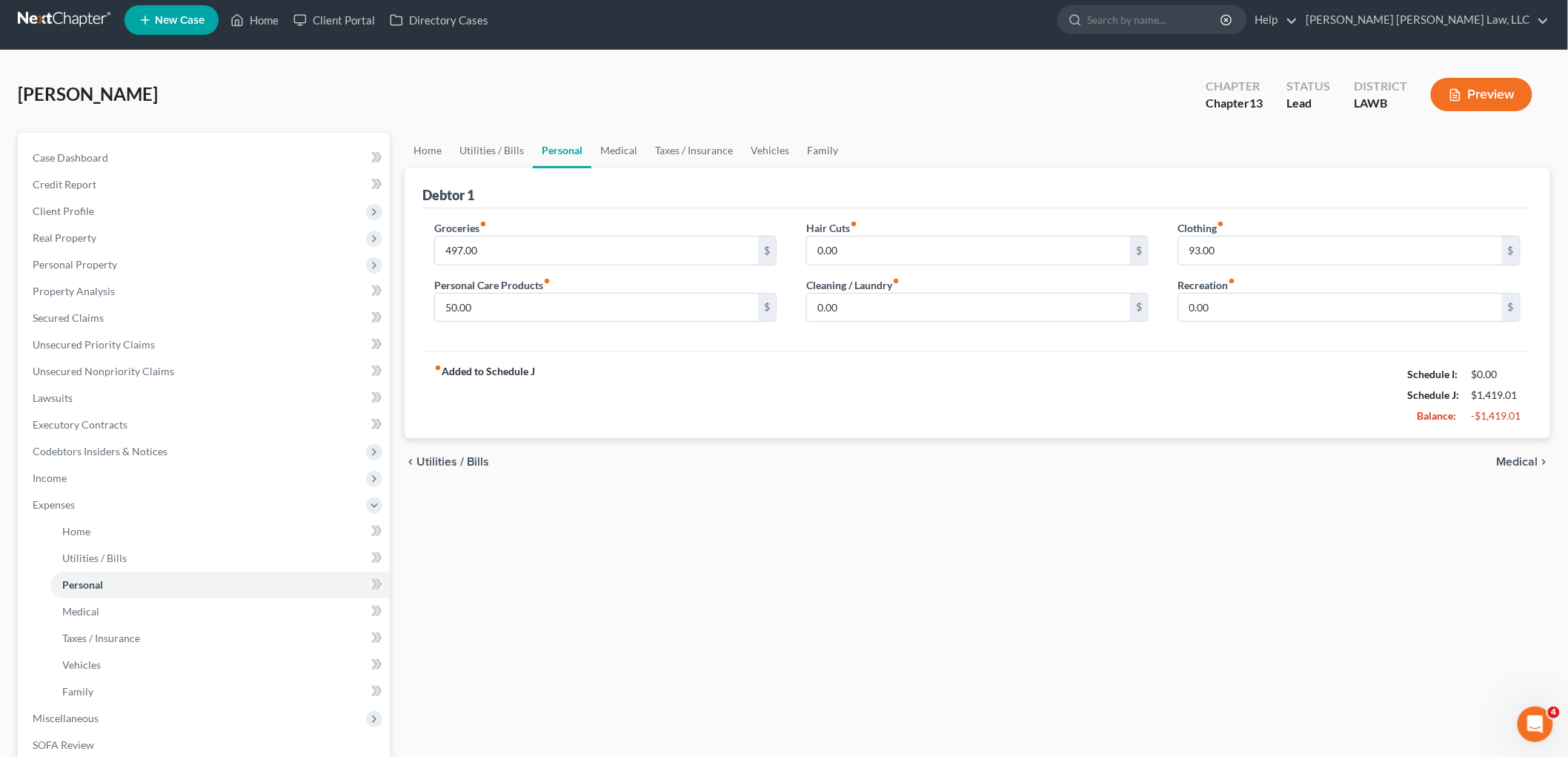
scroll to position [0, 0]
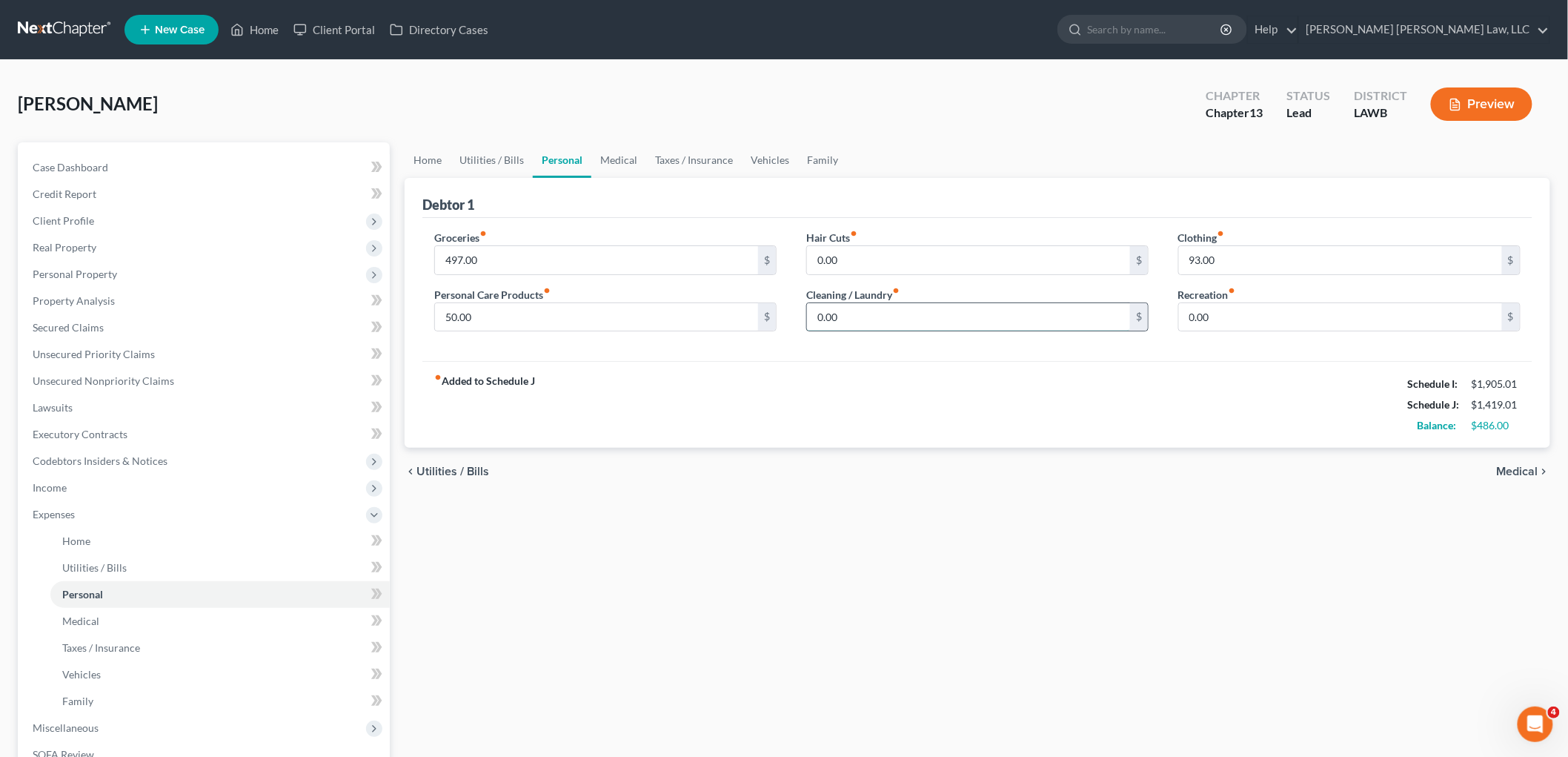
click at [847, 319] on input "0.00" at bounding box center [969, 317] width 323 height 28
type input "45.00"
click at [772, 158] on link "Vehicles" at bounding box center [770, 159] width 57 height 35
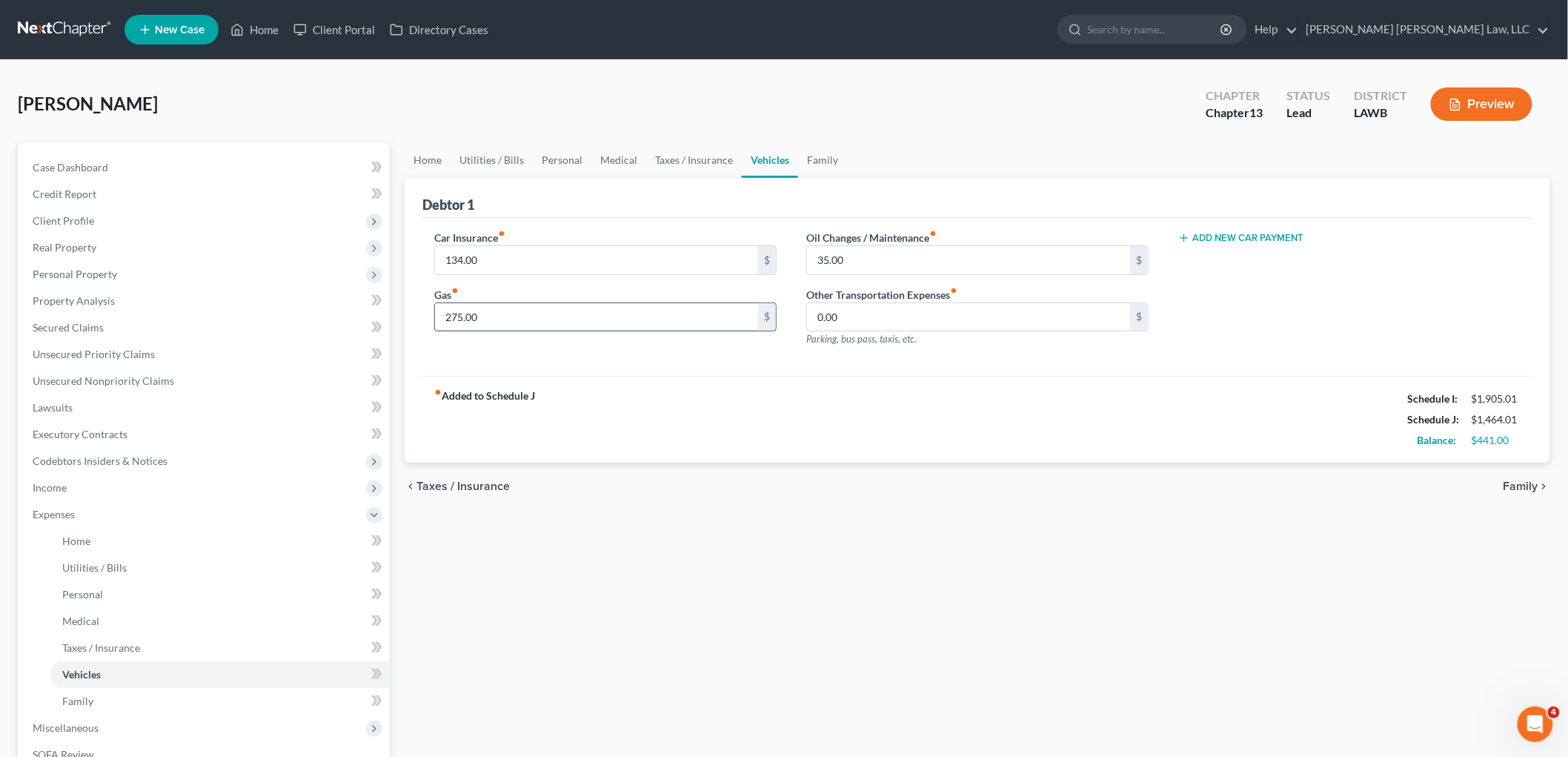
click at [493, 316] on input "275.00" at bounding box center [597, 317] width 323 height 28
type input "300.00"
click at [560, 158] on link "Personal" at bounding box center [562, 159] width 58 height 35
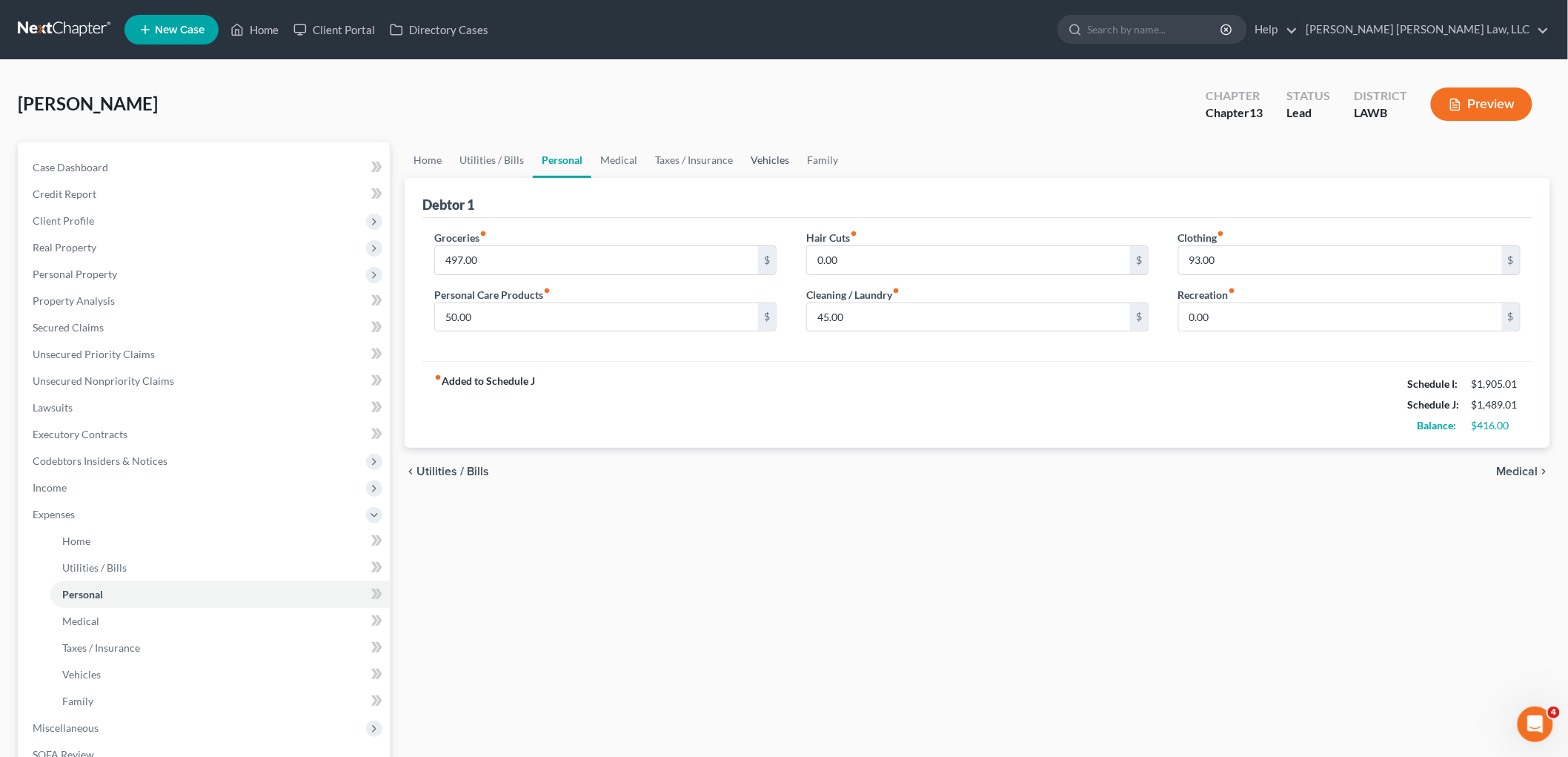
click at [779, 158] on link "Vehicles" at bounding box center [770, 159] width 57 height 35
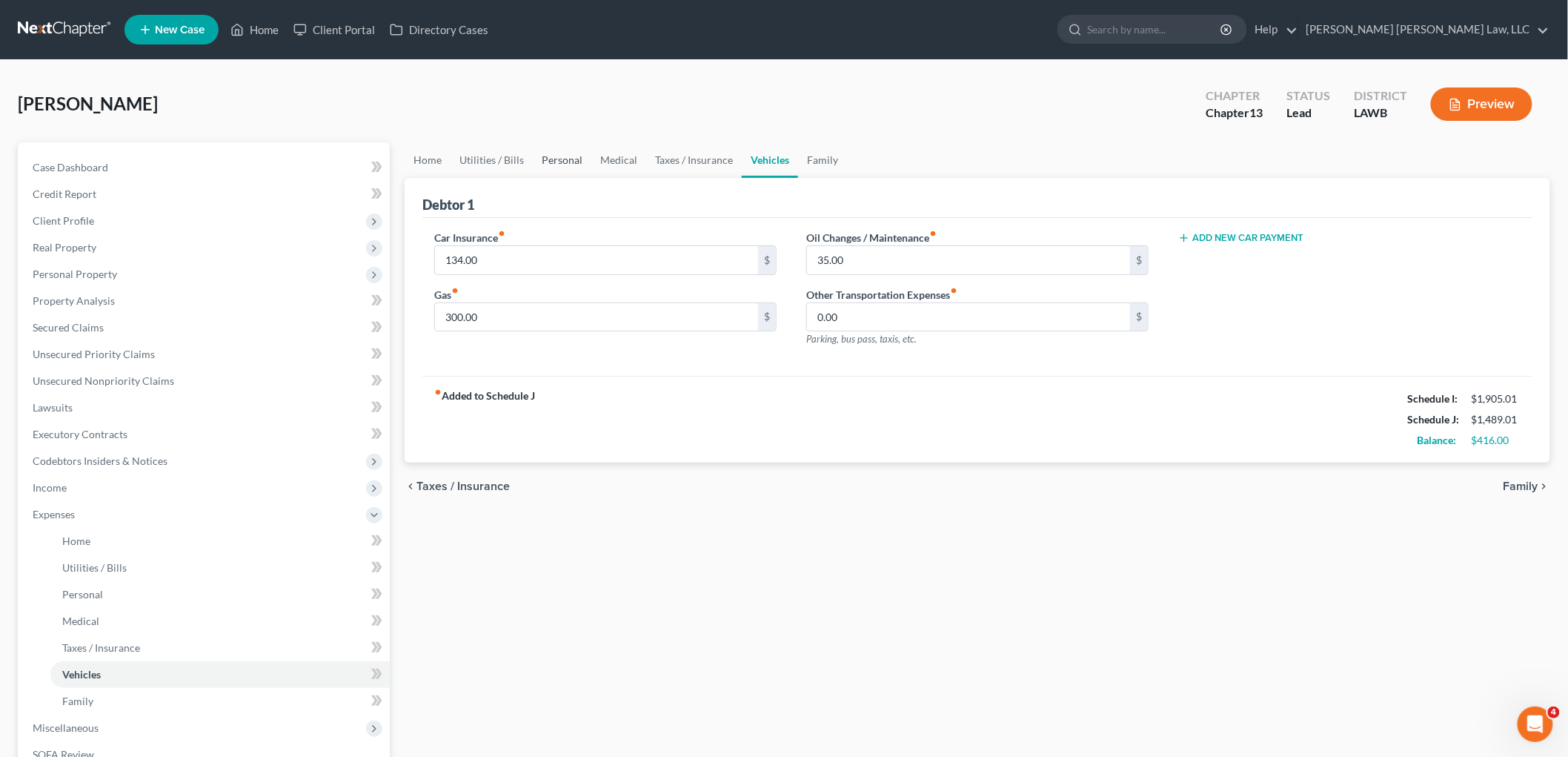
click at [546, 162] on link "Personal" at bounding box center [562, 159] width 58 height 35
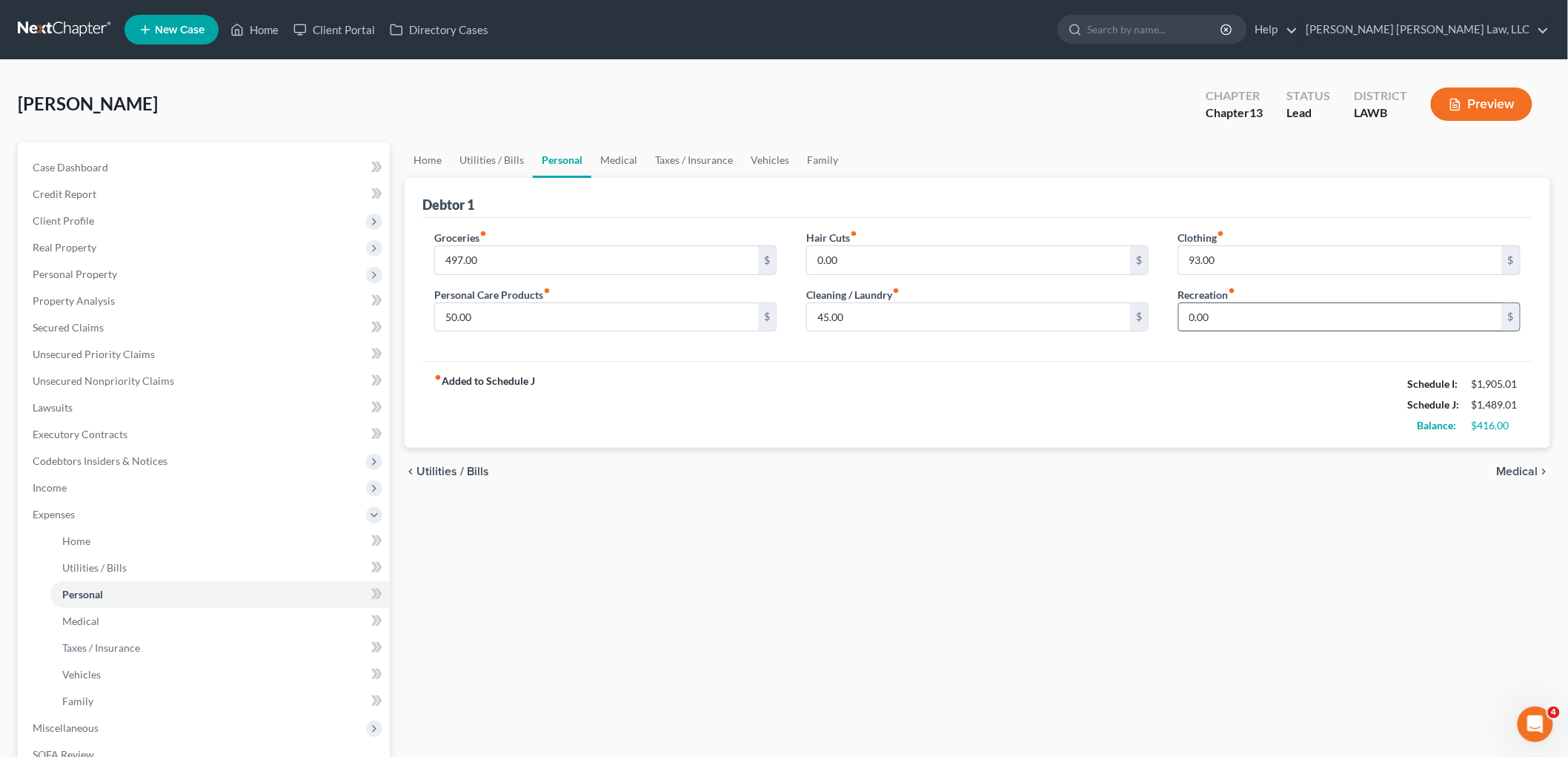
click at [1268, 322] on input "0.00" at bounding box center [1341, 317] width 323 height 28
type input "25.00"
click at [825, 164] on link "Family" at bounding box center [823, 159] width 49 height 35
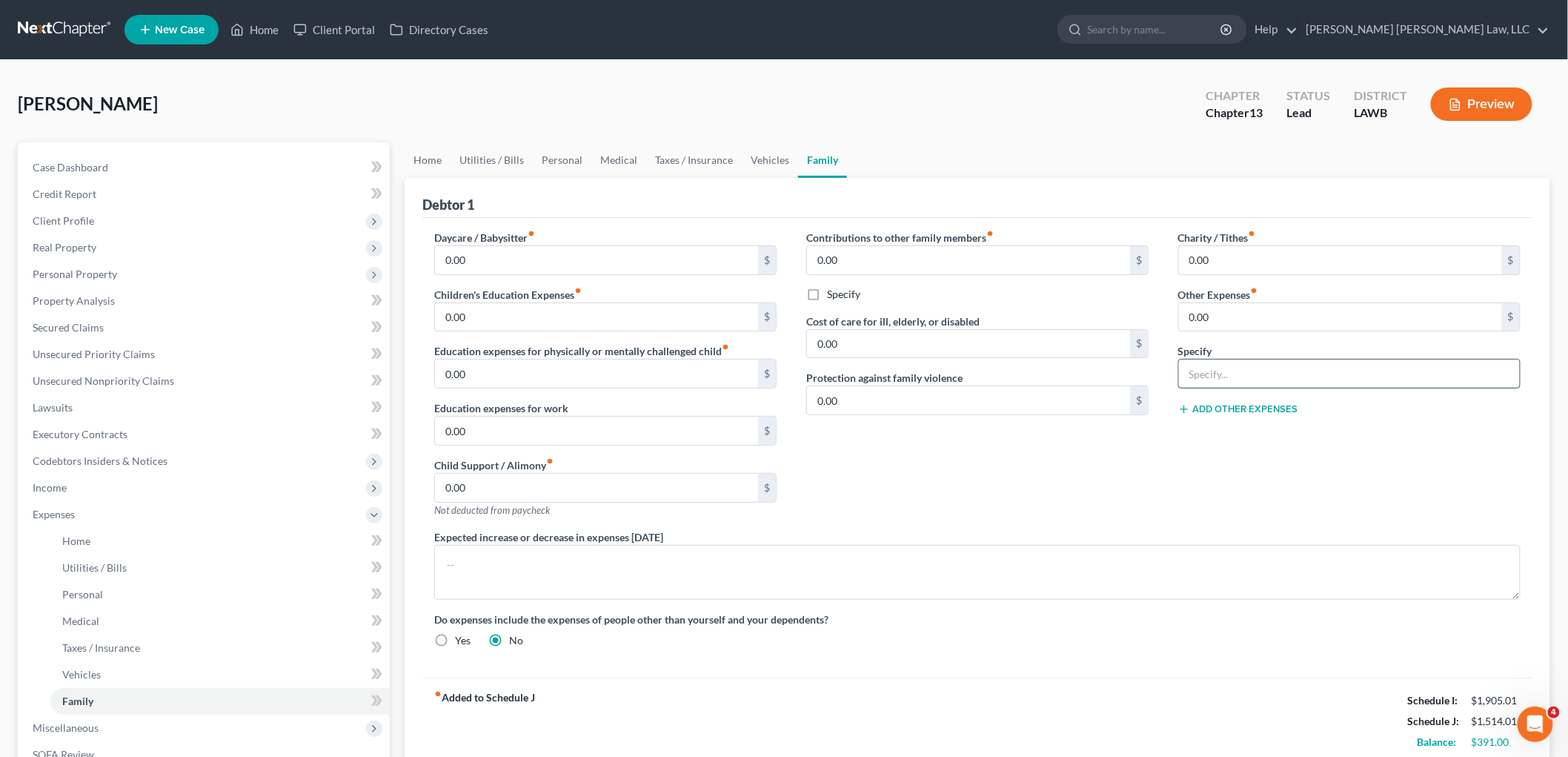
click at [1227, 376] on input "text" at bounding box center [1349, 374] width 341 height 28
type input "misc.; emergency fund, plan funding"
click at [1262, 328] on input "0.00" at bounding box center [1341, 317] width 323 height 28
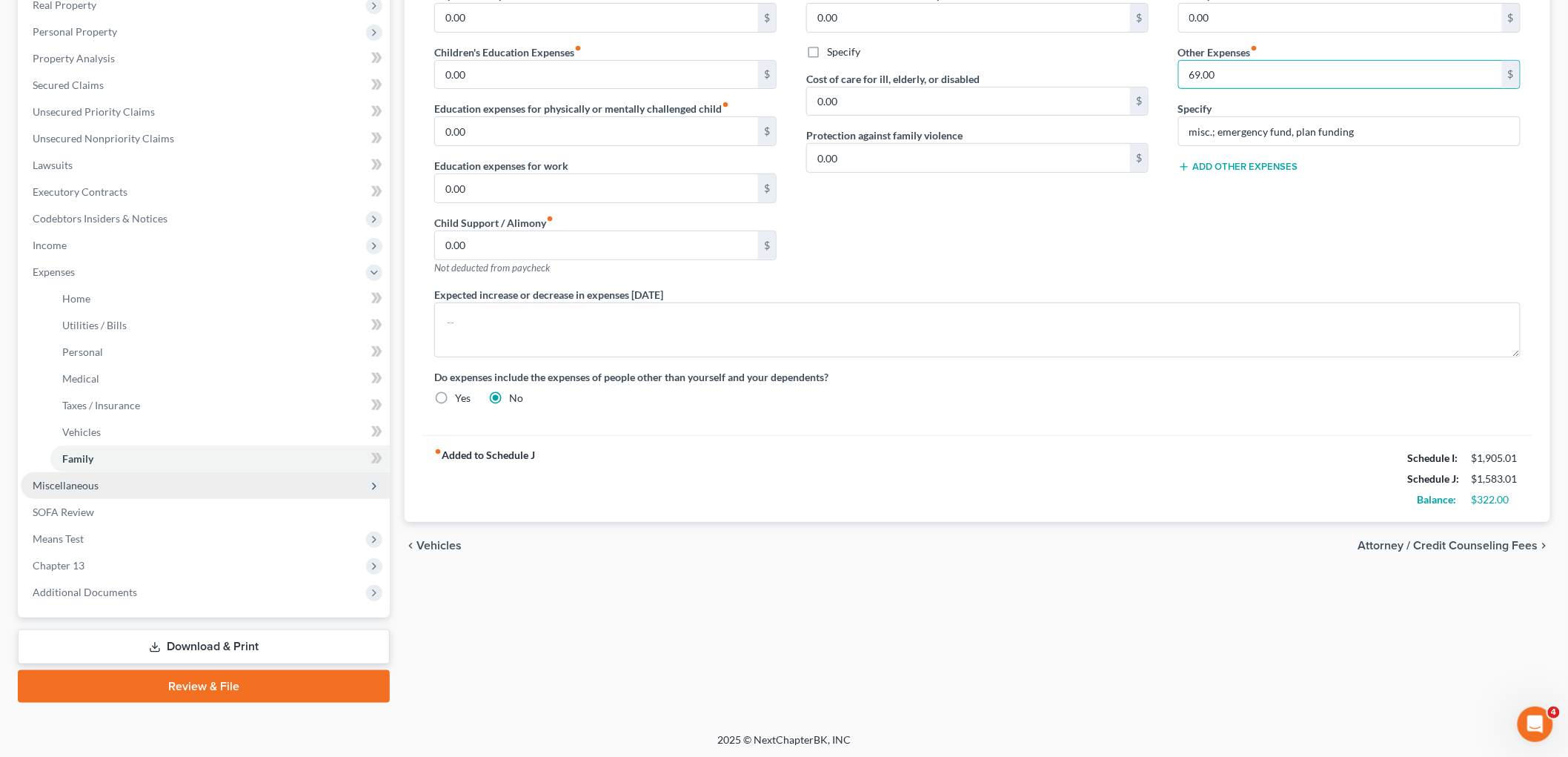
type input "69.00"
click at [91, 492] on span "Miscellaneous" at bounding box center [205, 485] width 369 height 27
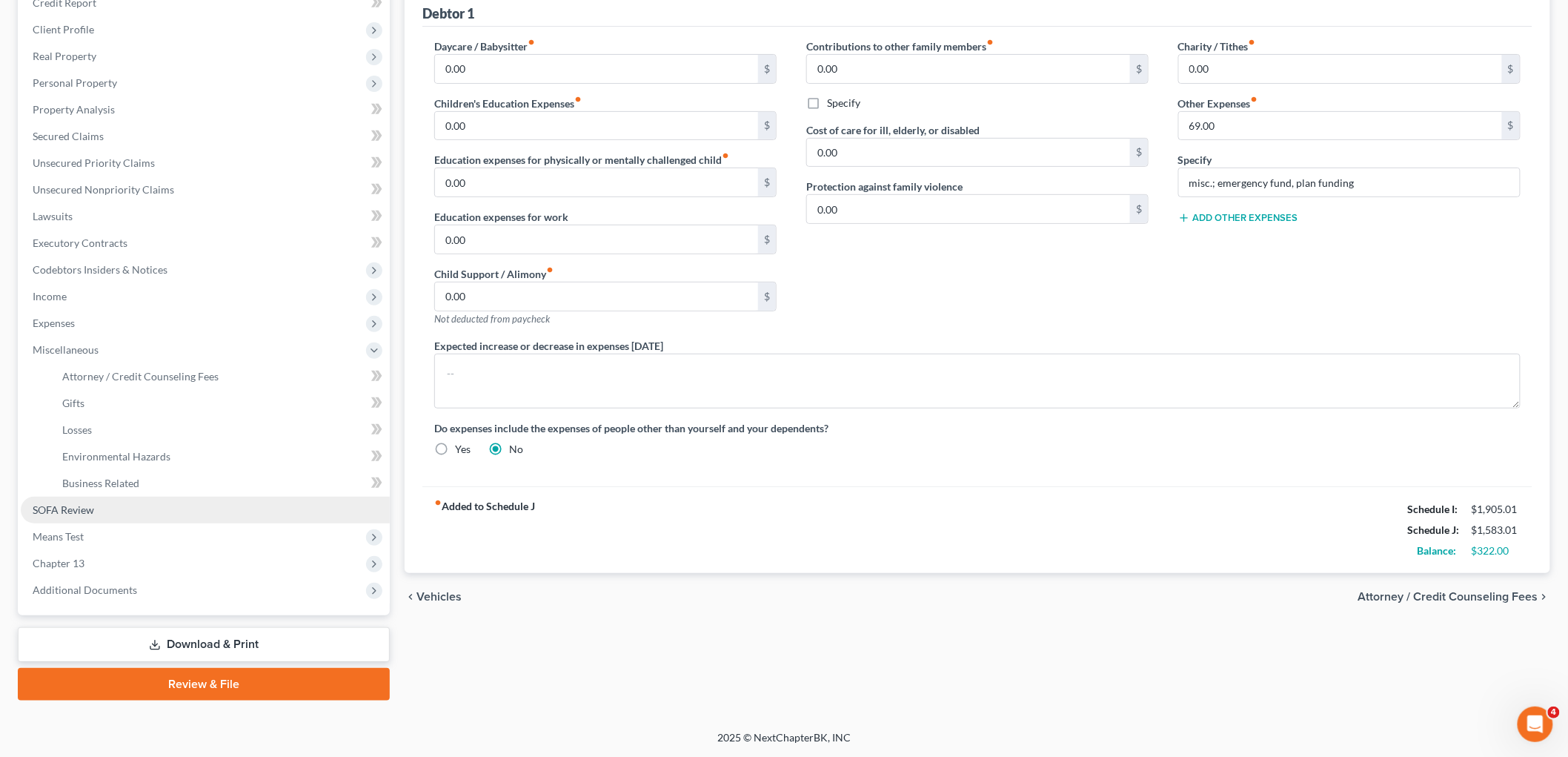
scroll to position [189, 0]
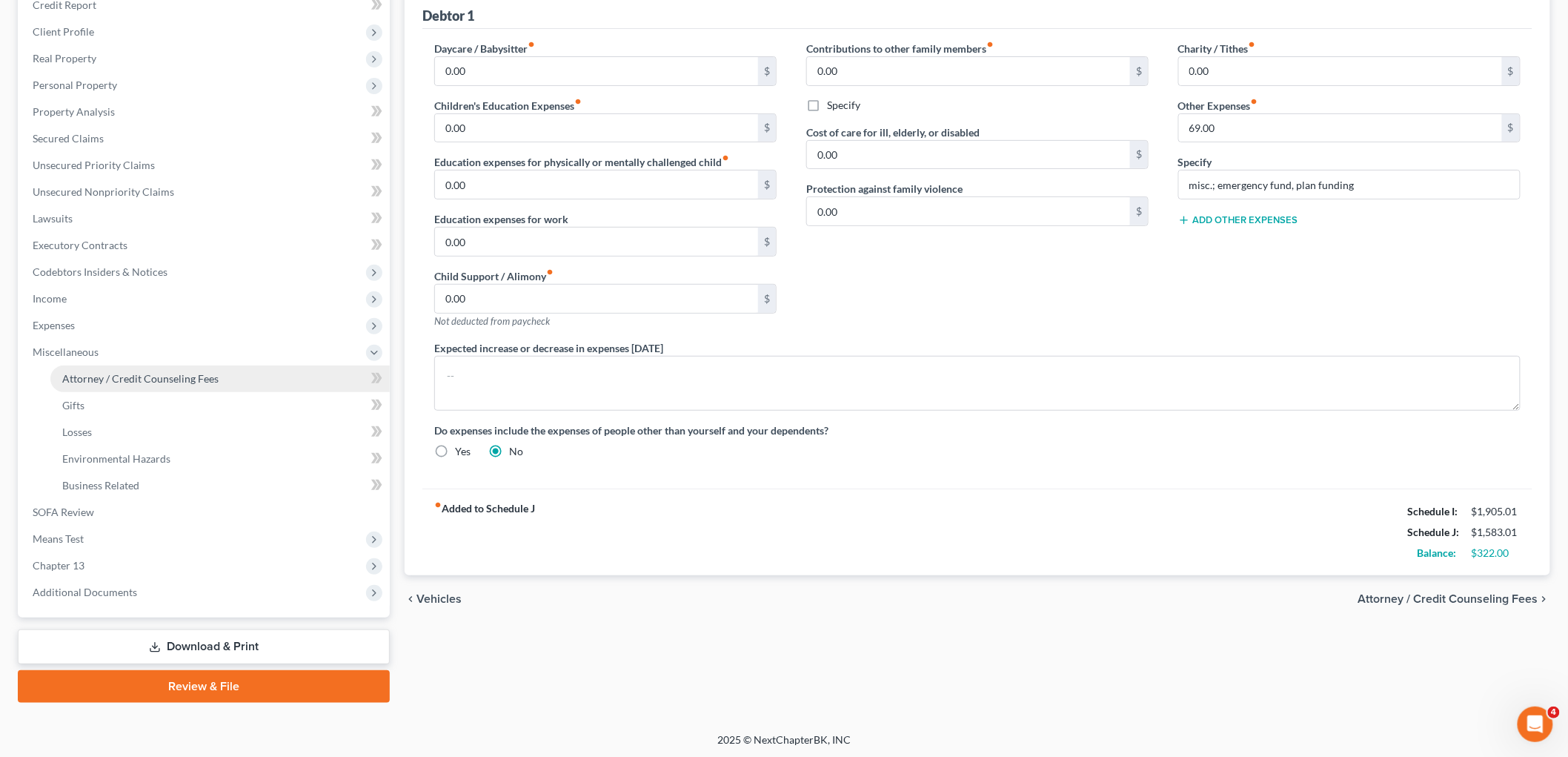
click at [144, 377] on span "Attorney / Credit Counseling Fees" at bounding box center [140, 378] width 156 height 12
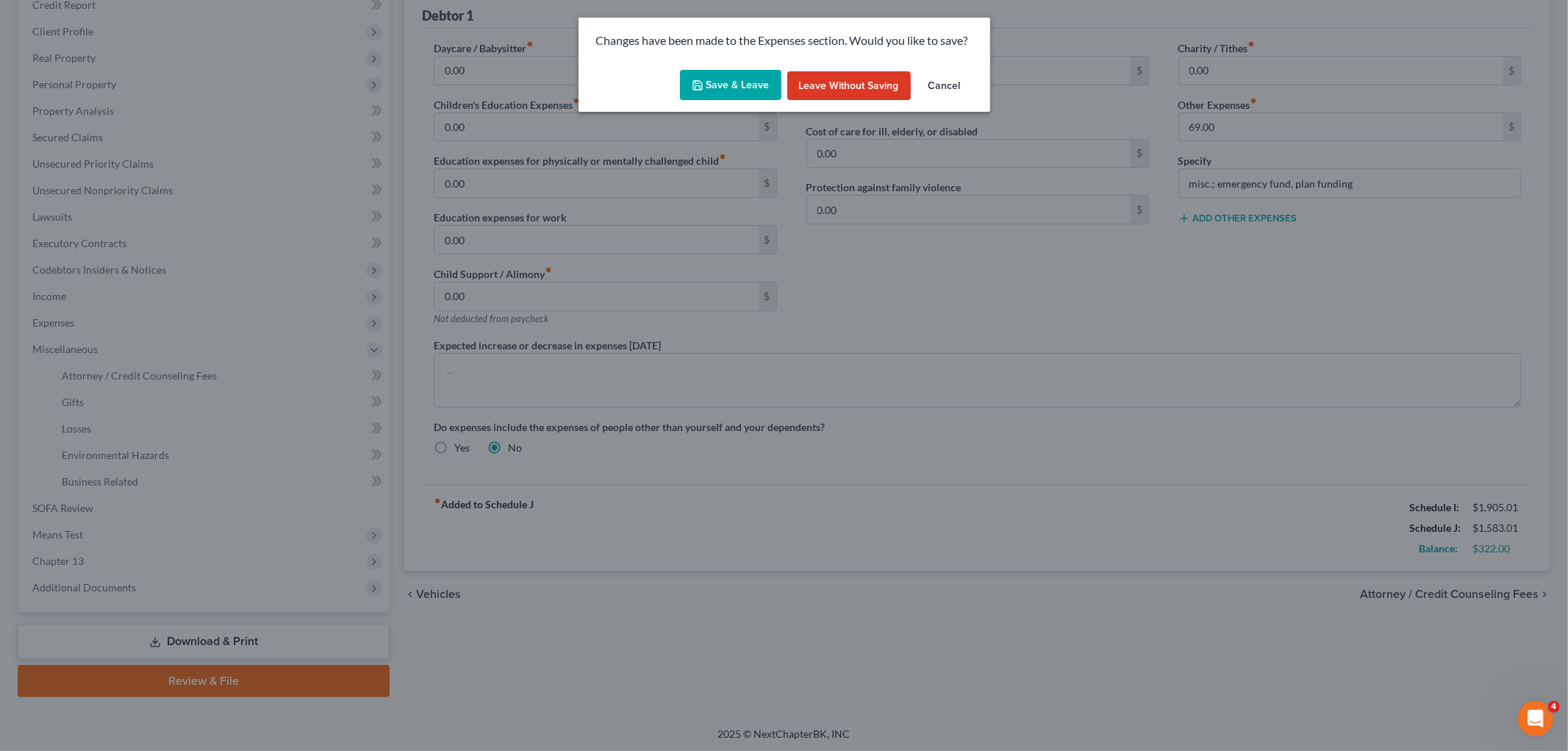
click at [731, 82] on button "Save & Leave" at bounding box center [730, 86] width 102 height 31
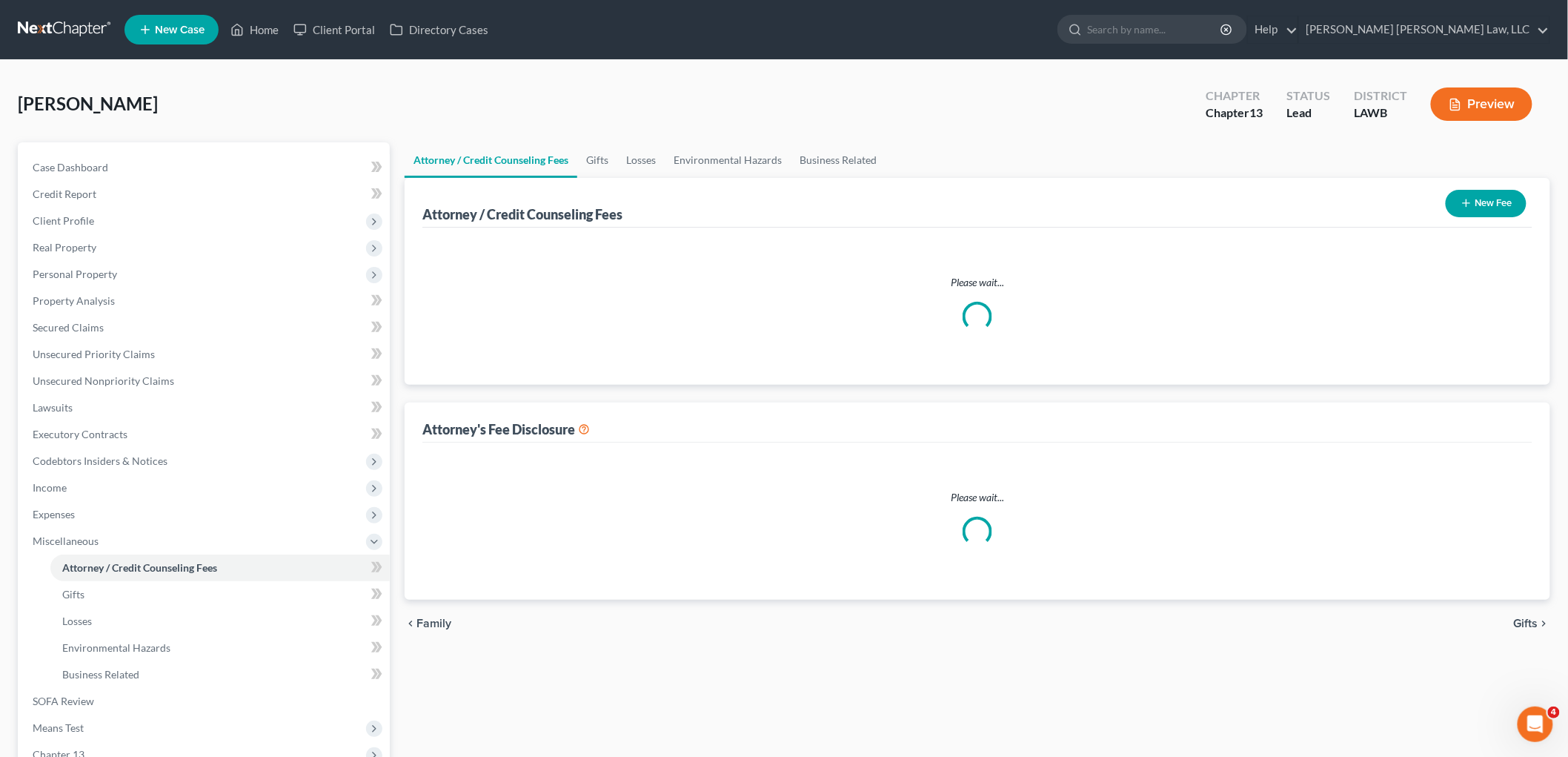
select select "1"
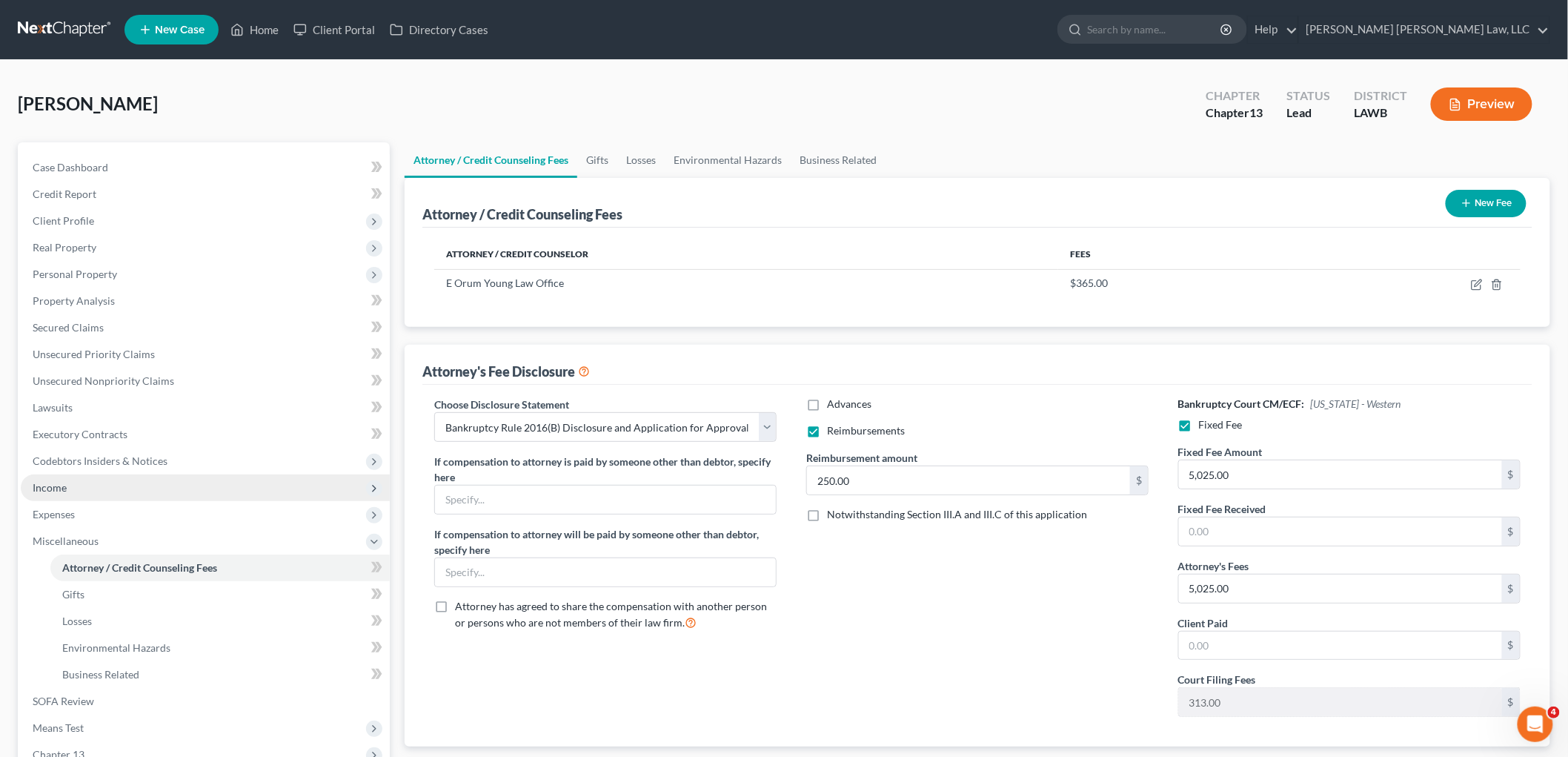
click at [70, 478] on span "Income" at bounding box center [205, 488] width 369 height 27
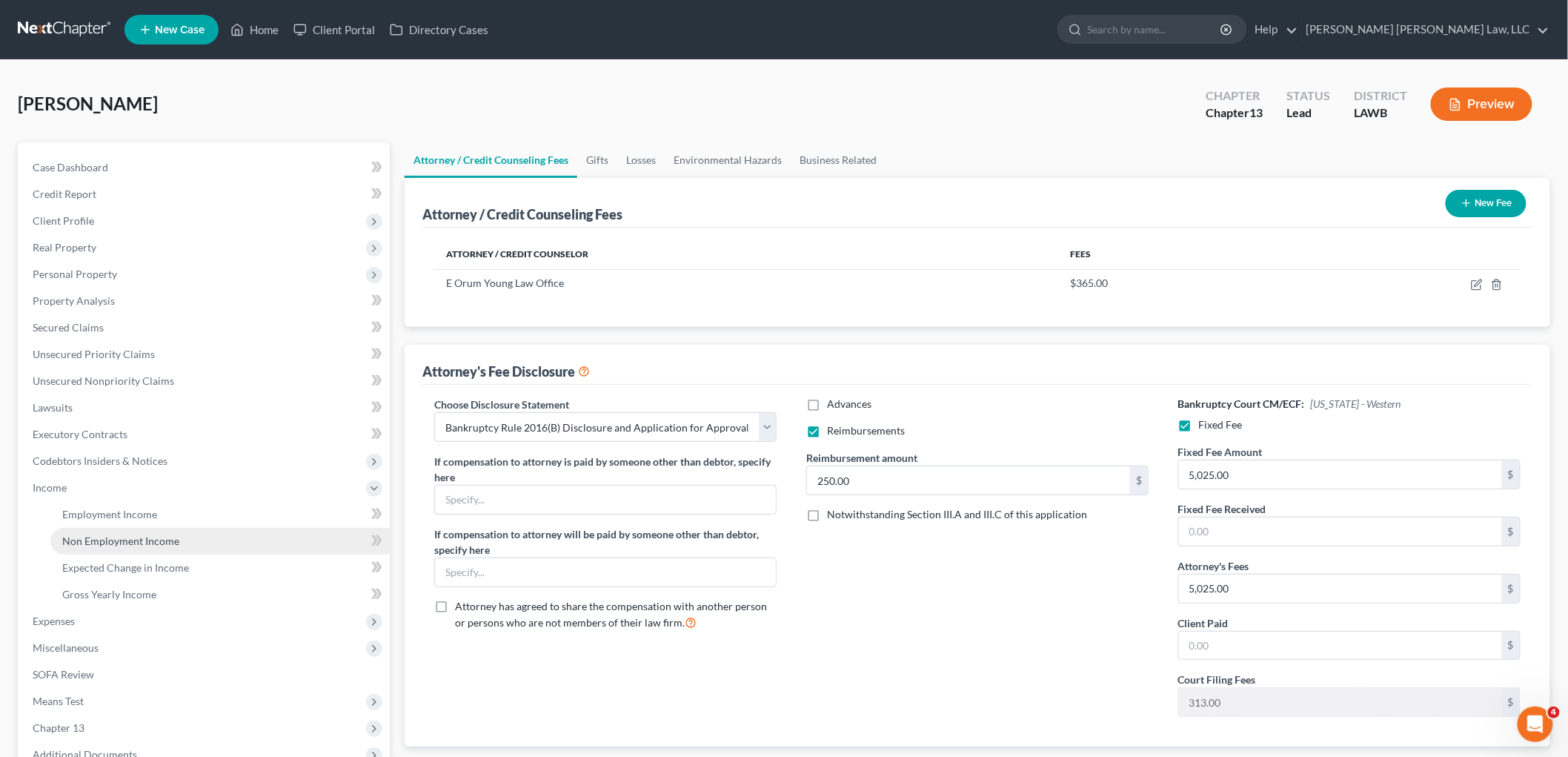
click at [99, 538] on span "Non Employment Income" at bounding box center [121, 540] width 117 height 12
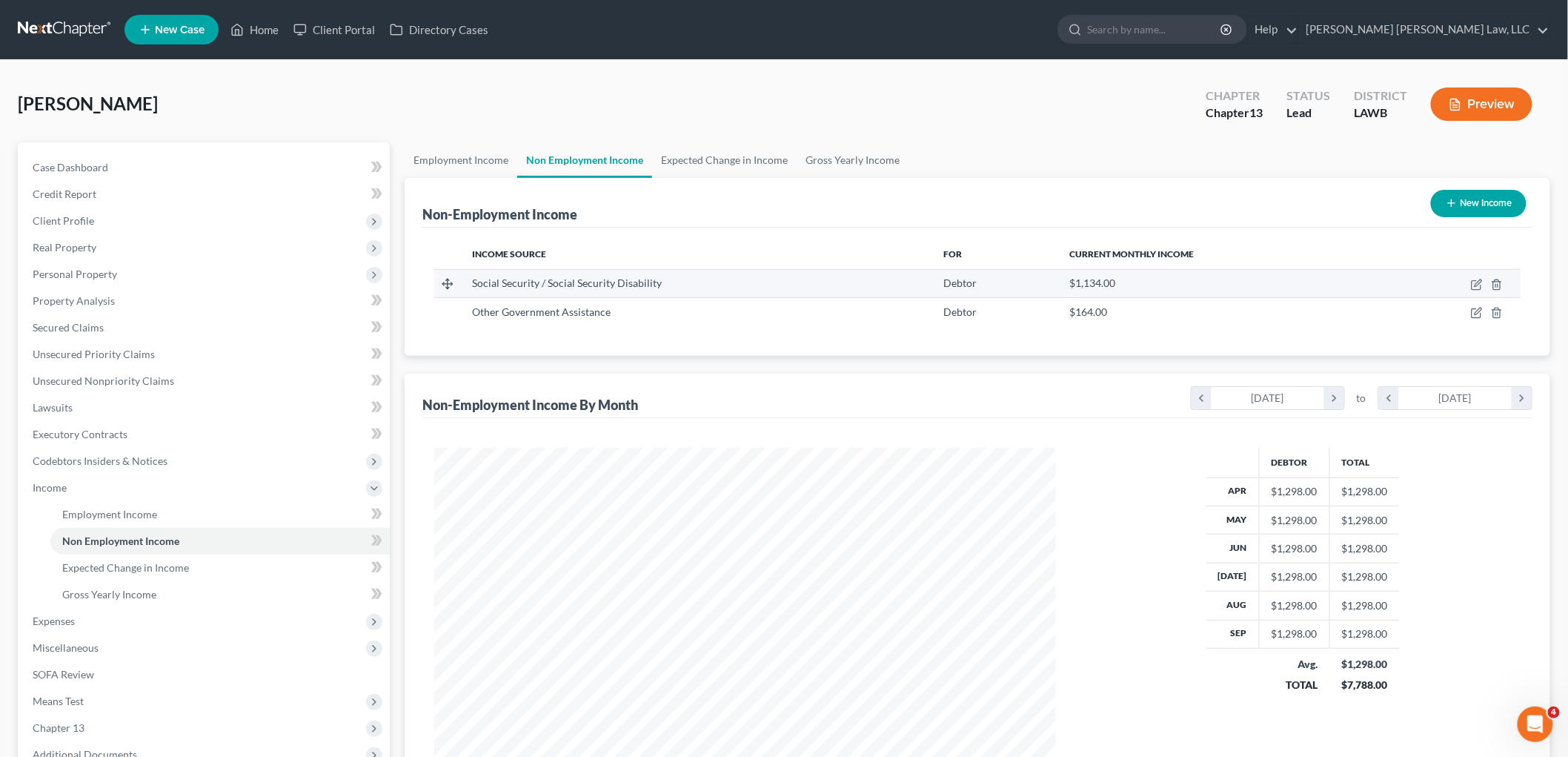
scroll to position [310, 651]
click at [183, 506] on link "Employment Income" at bounding box center [219, 514] width 339 height 27
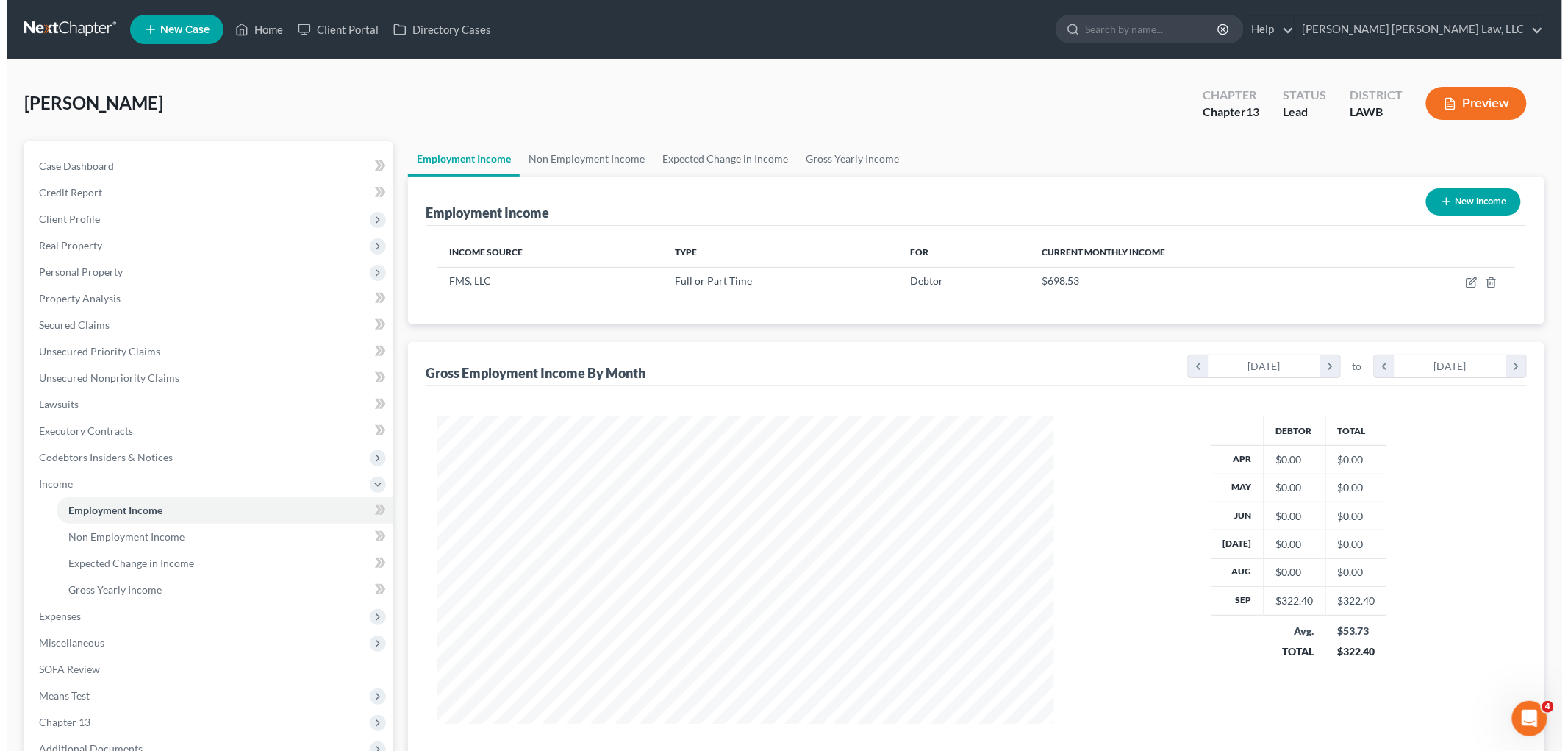
scroll to position [307, 646]
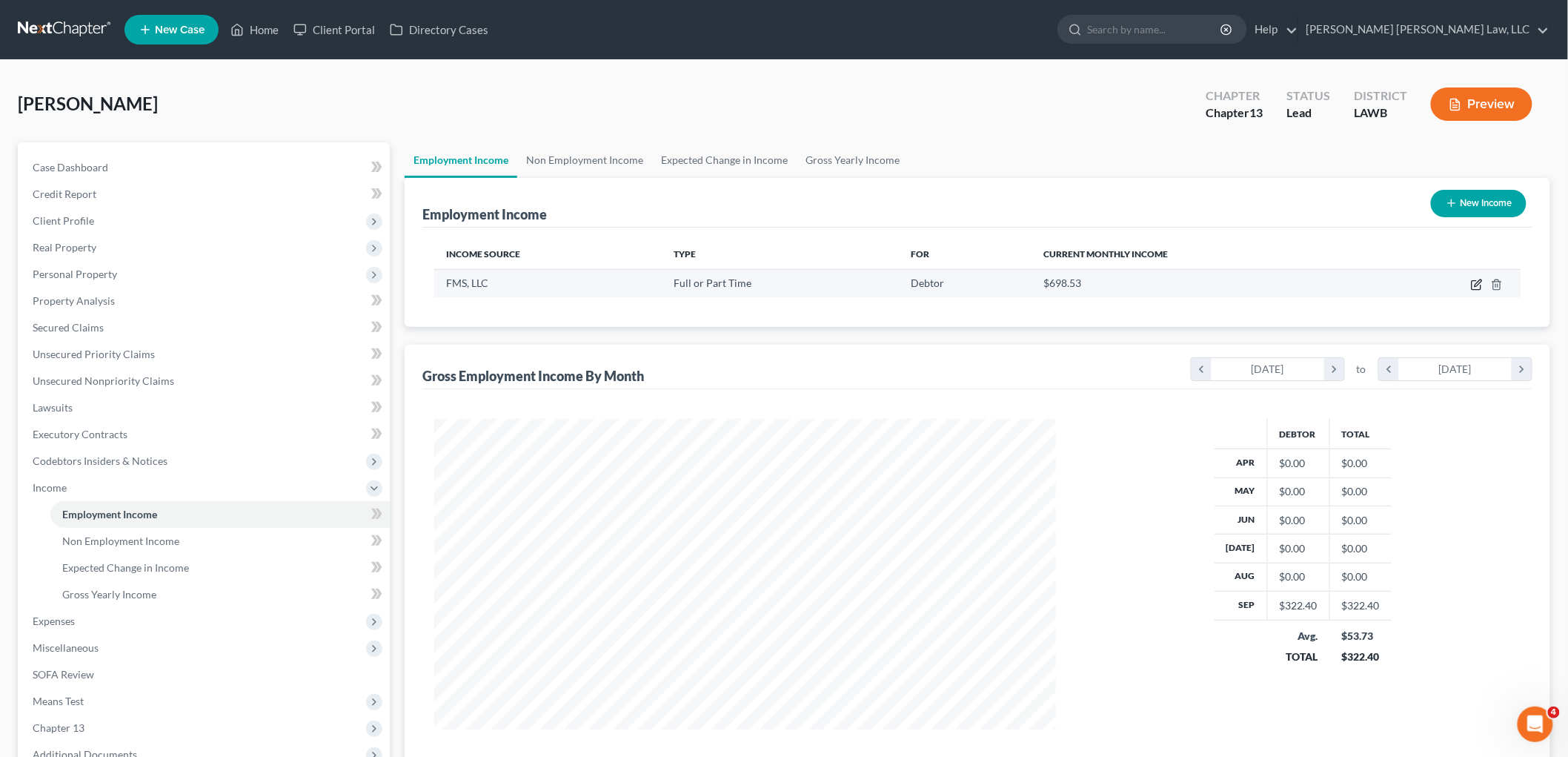
click at [1474, 282] on icon "button" at bounding box center [1477, 284] width 11 height 11
select select "0"
select select "19"
select select "2"
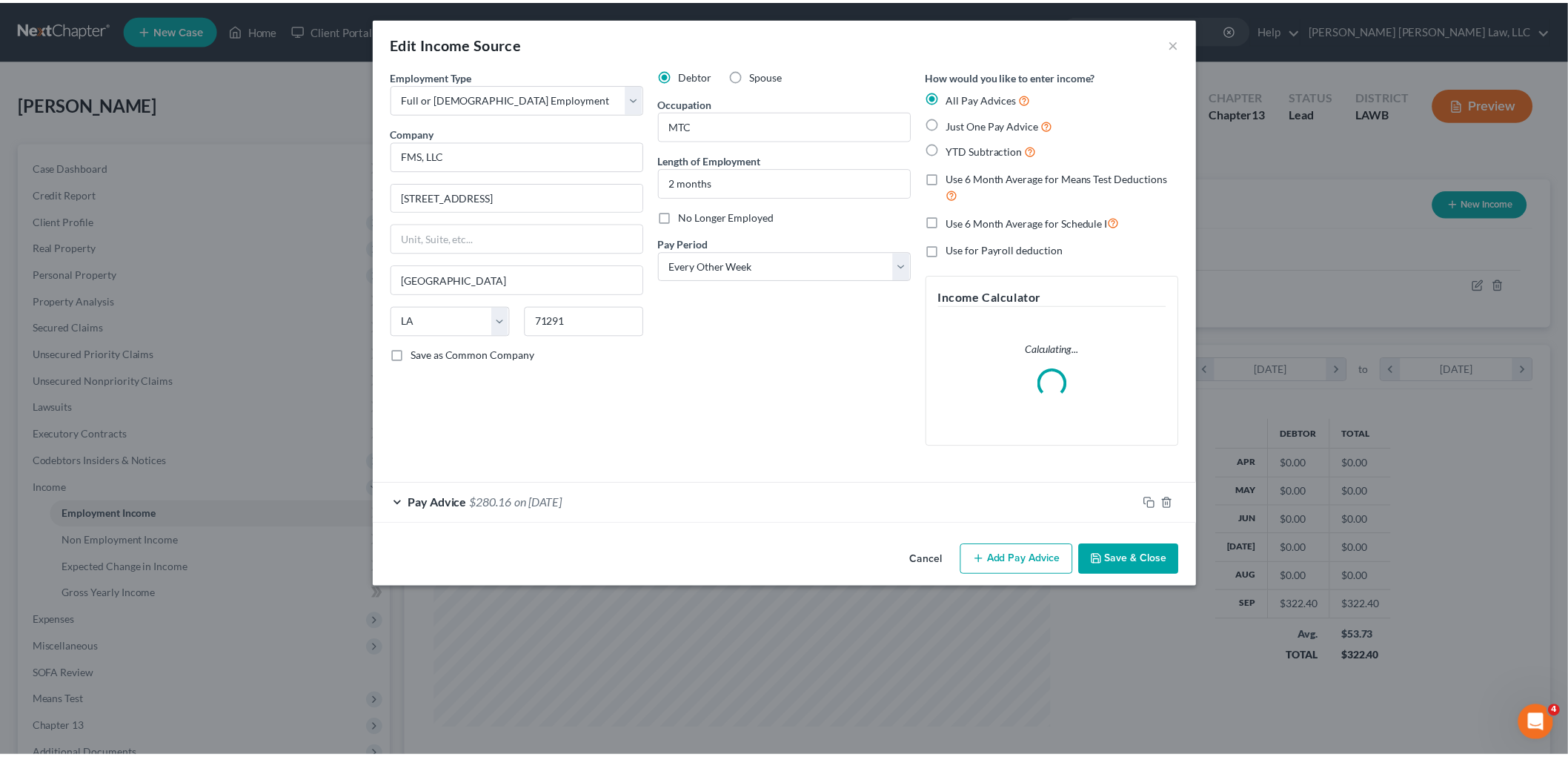
scroll to position [313, 657]
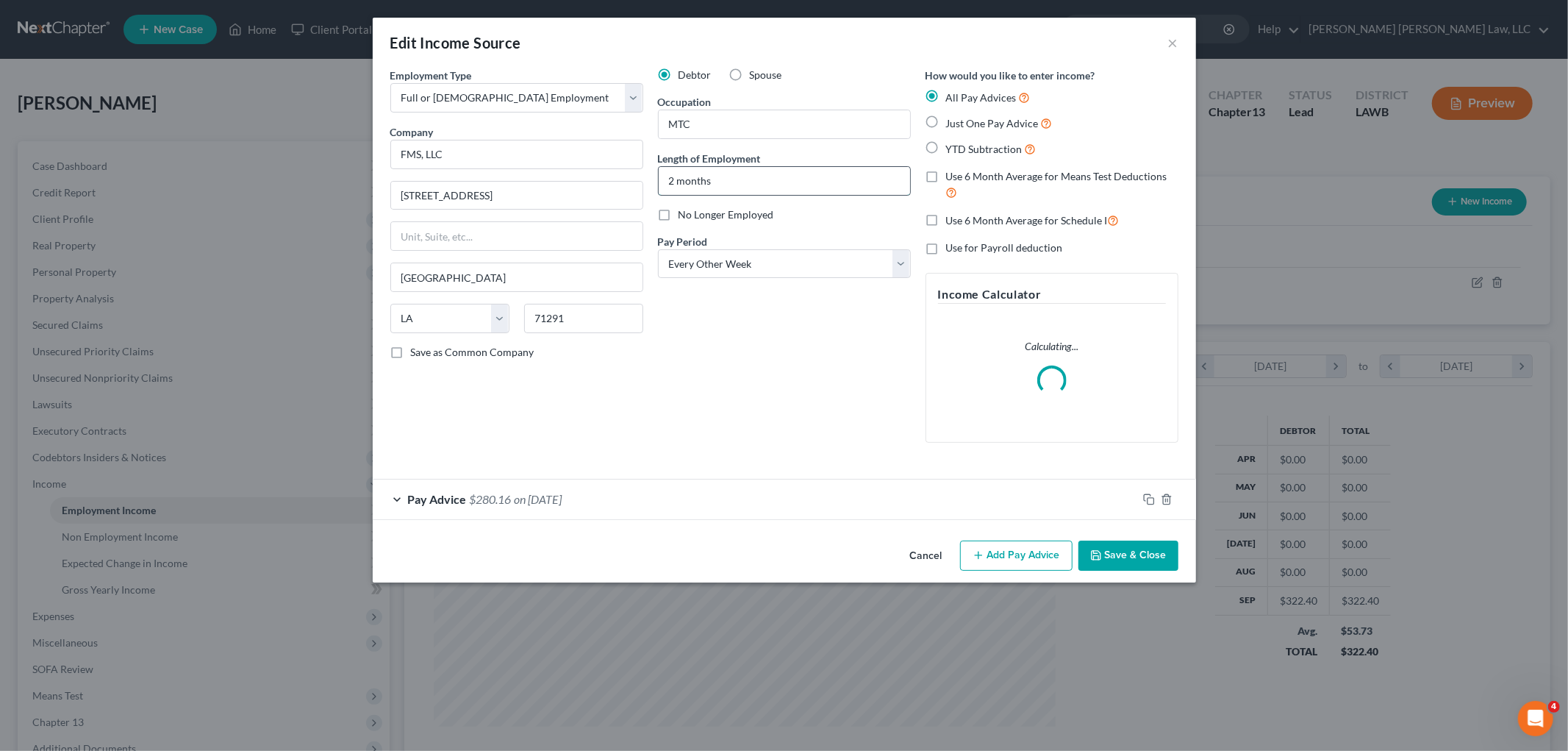
click at [716, 178] on input "2 months" at bounding box center [784, 181] width 252 height 28
drag, startPoint x: 672, startPoint y: 185, endPoint x: 677, endPoint y: 195, distance: 11.2
click at [672, 184] on input "2 month" at bounding box center [784, 181] width 252 height 28
type input "1 month"
click at [1110, 545] on button "Save & Close" at bounding box center [1128, 556] width 100 height 31
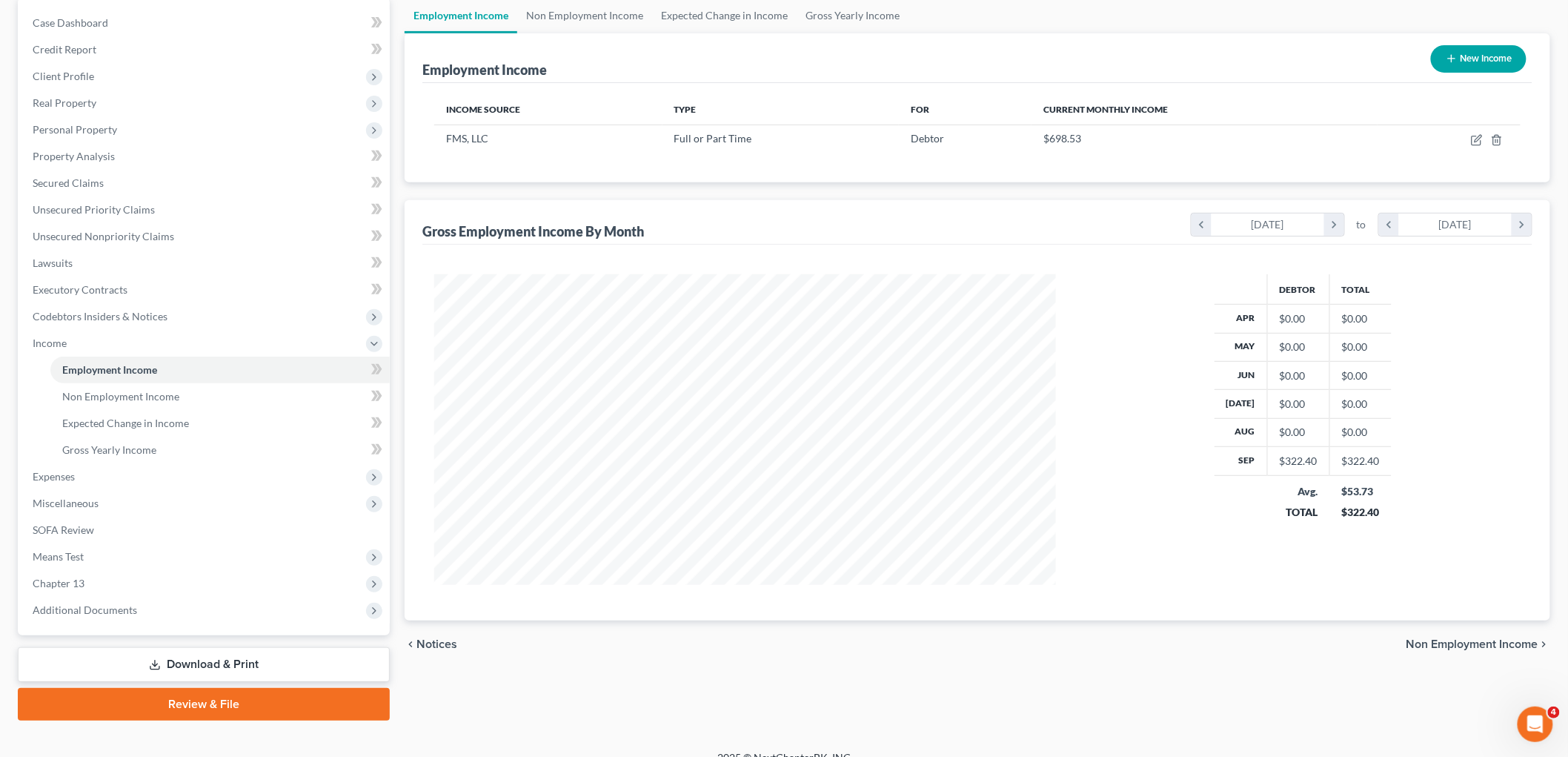
scroll to position [163, 0]
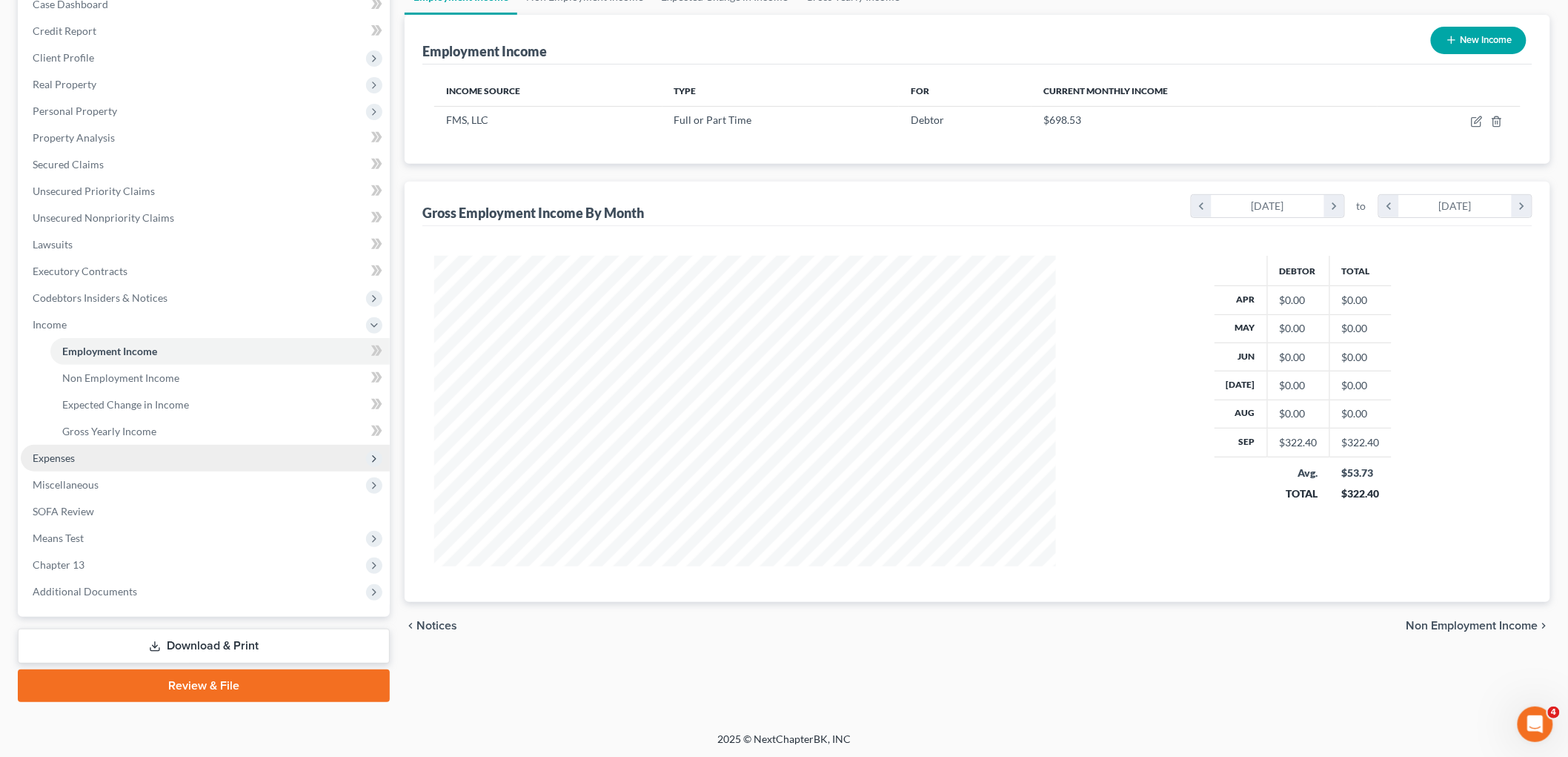
click at [98, 452] on span "Expenses" at bounding box center [205, 458] width 369 height 27
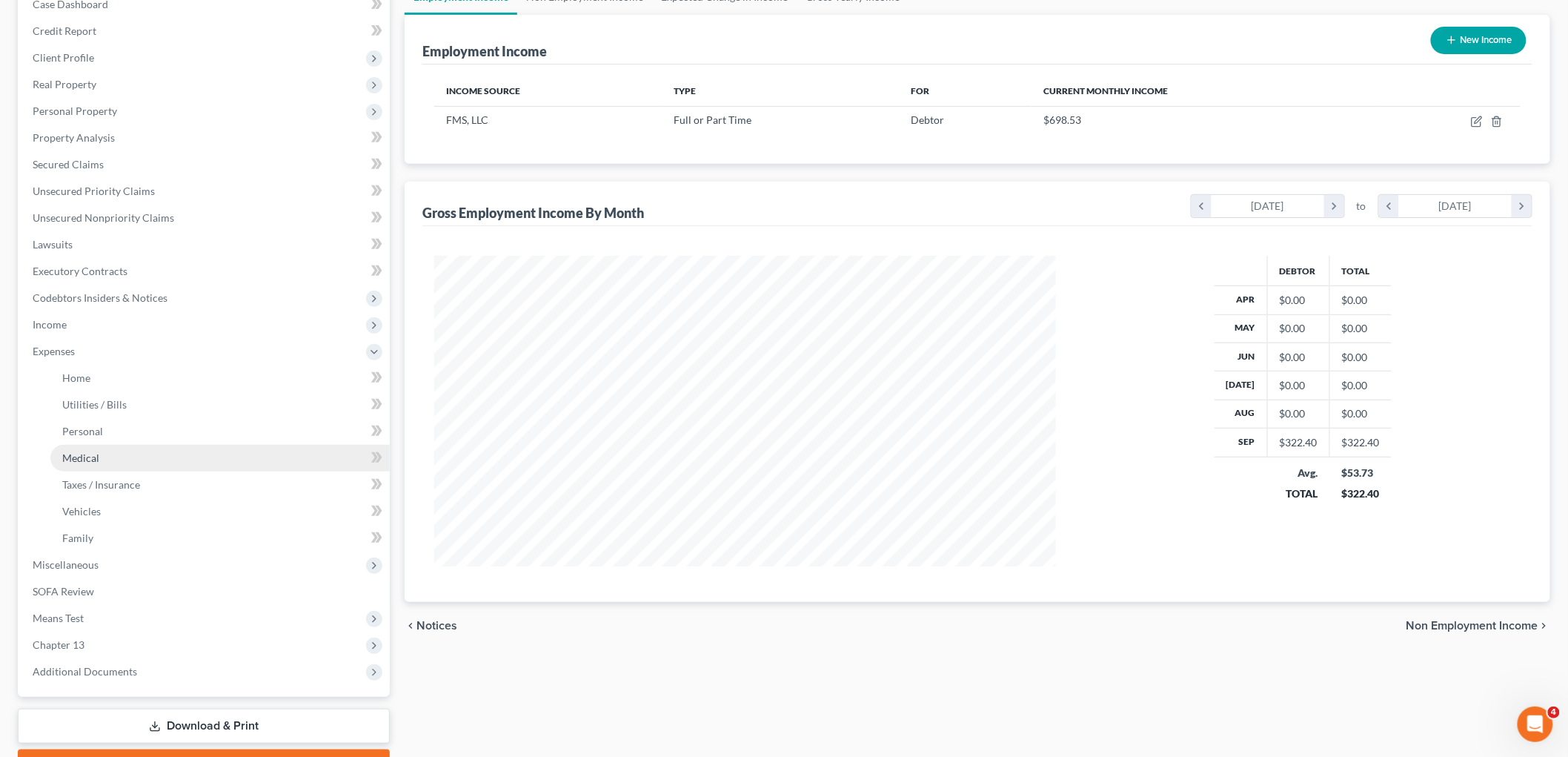
click at [117, 463] on link "Medical" at bounding box center [219, 458] width 339 height 27
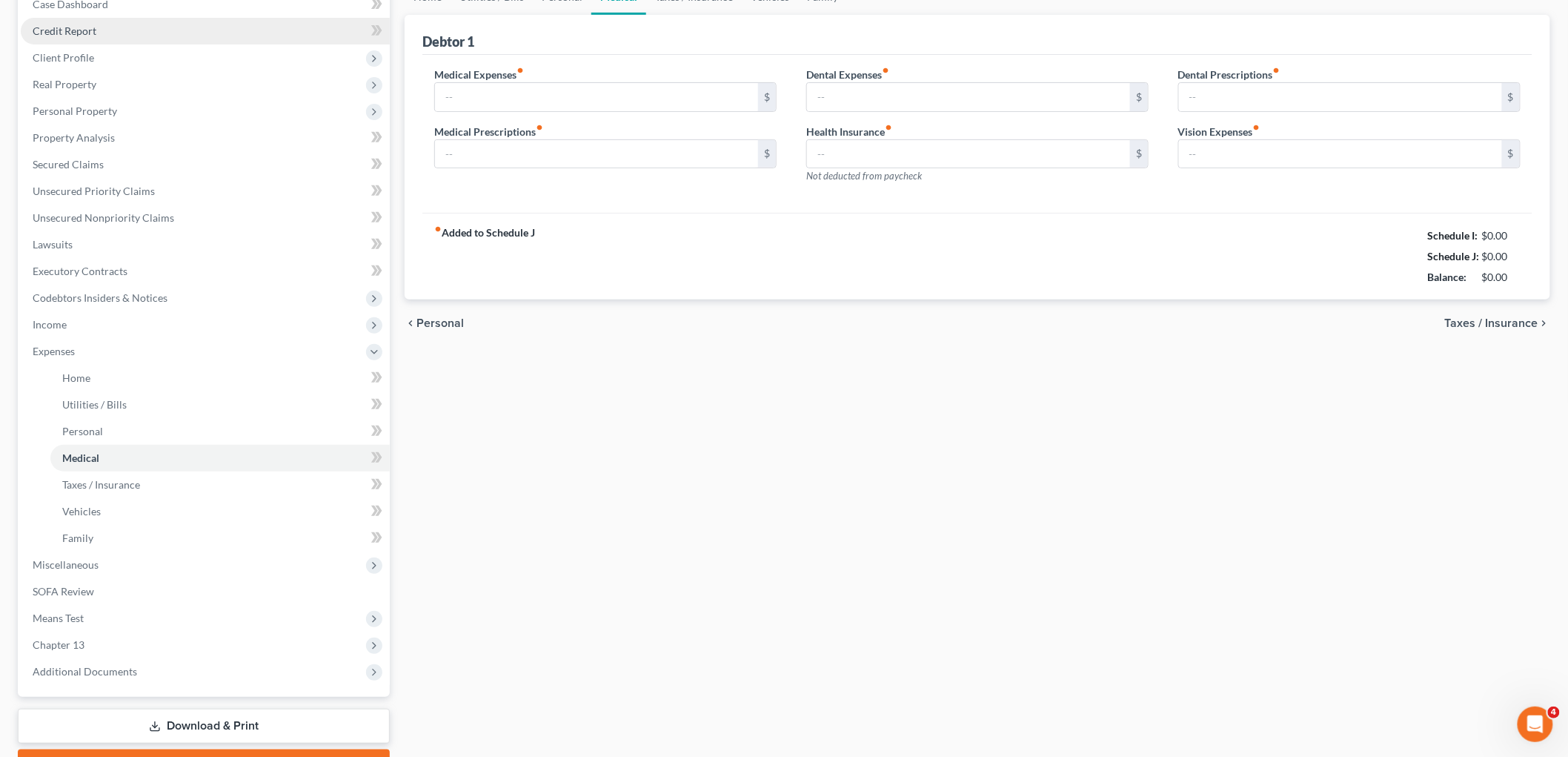
scroll to position [23, 0]
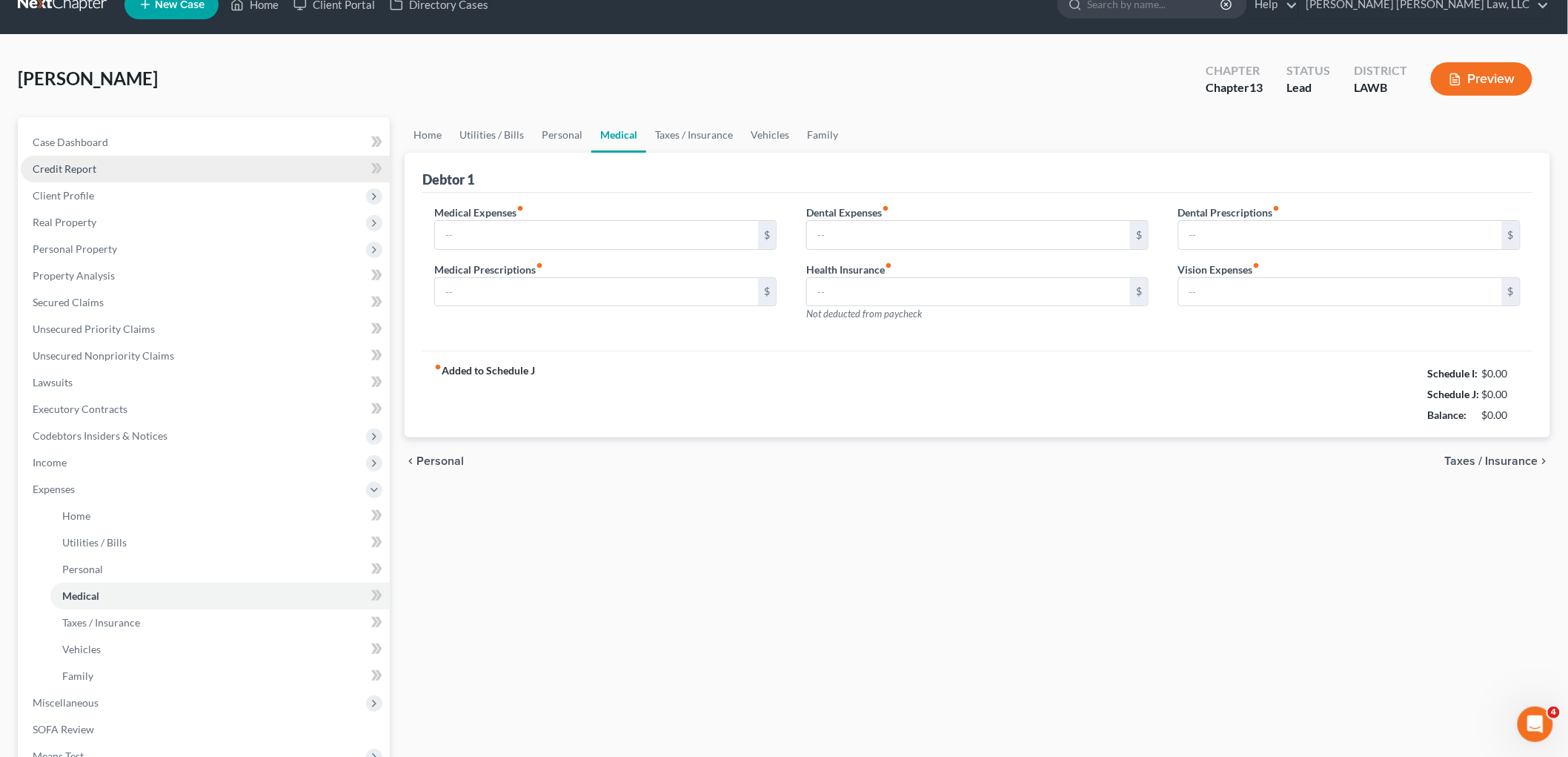
type input "0.00"
type input "30.00"
type input "0.00"
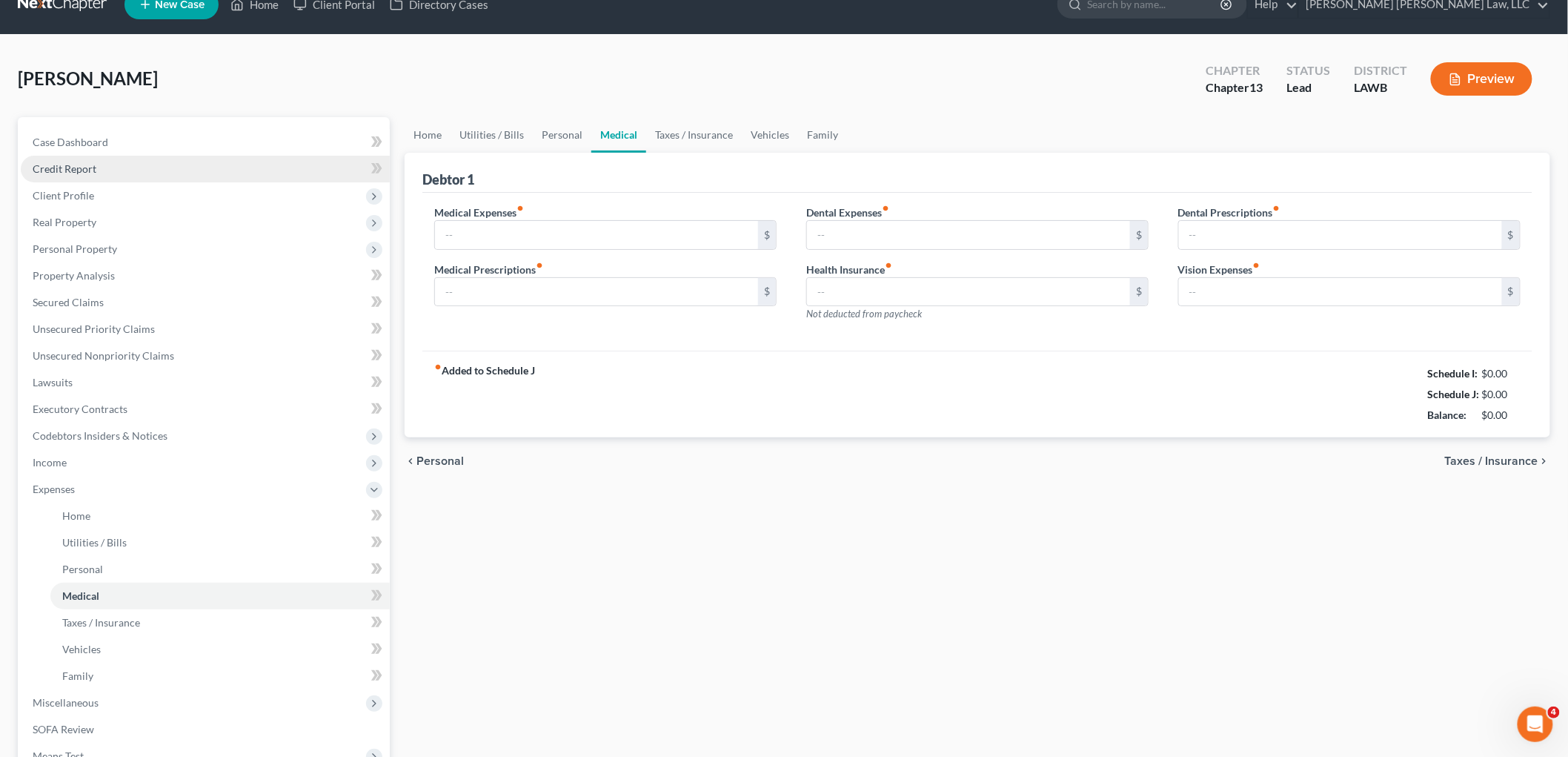
type input "0.00"
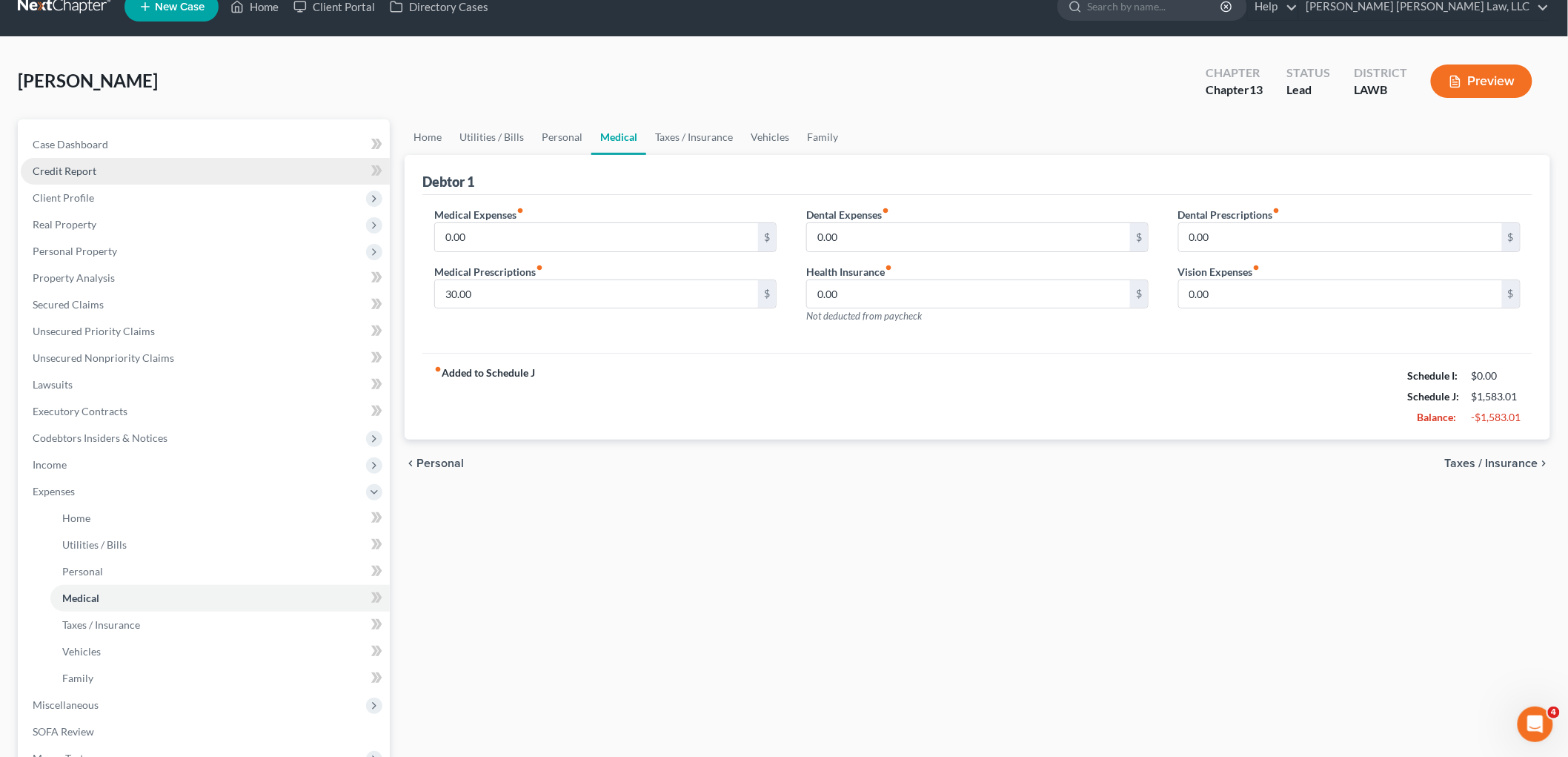
scroll to position [0, 0]
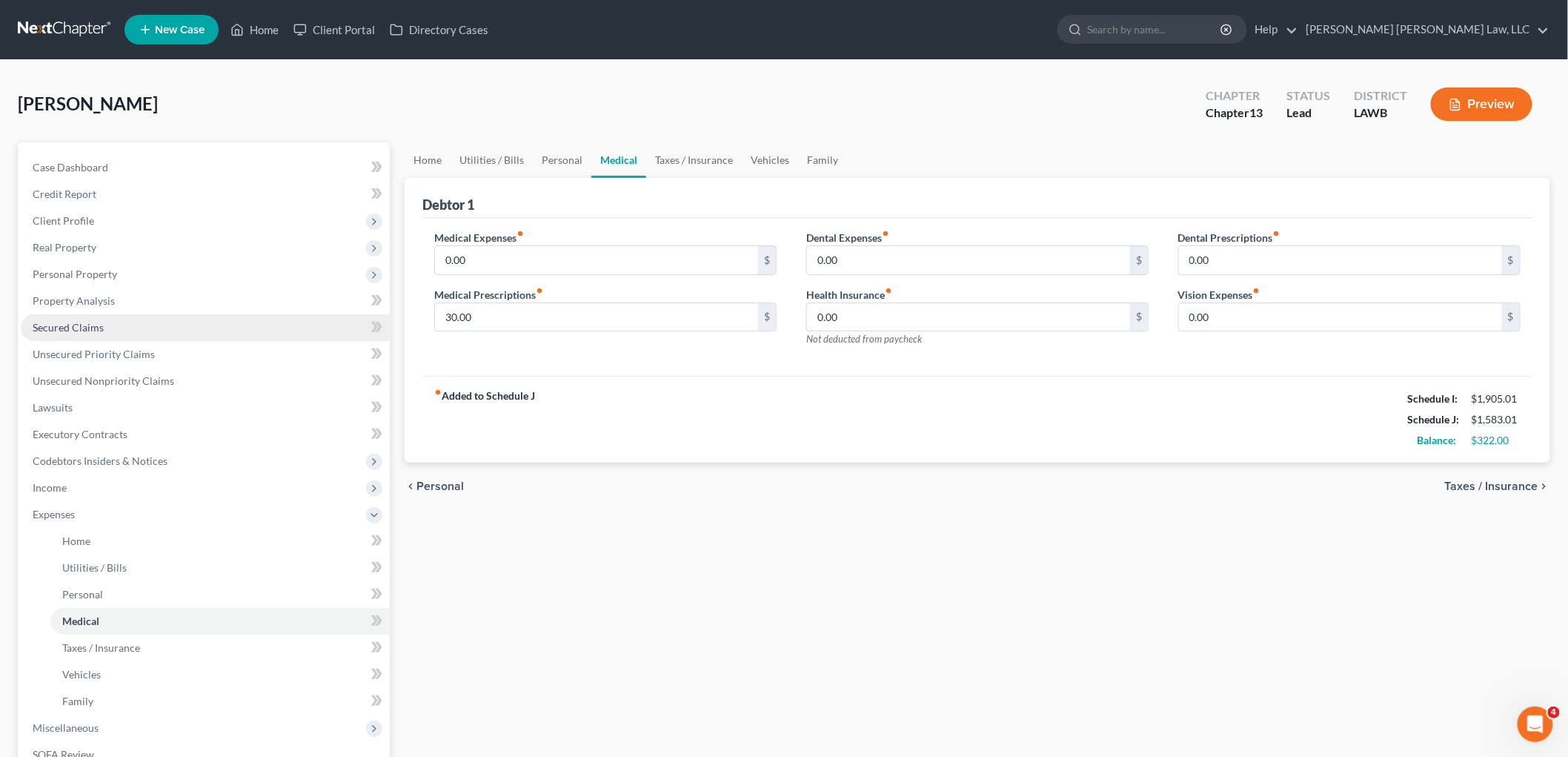
click at [119, 324] on link "Secured Claims" at bounding box center [205, 328] width 369 height 27
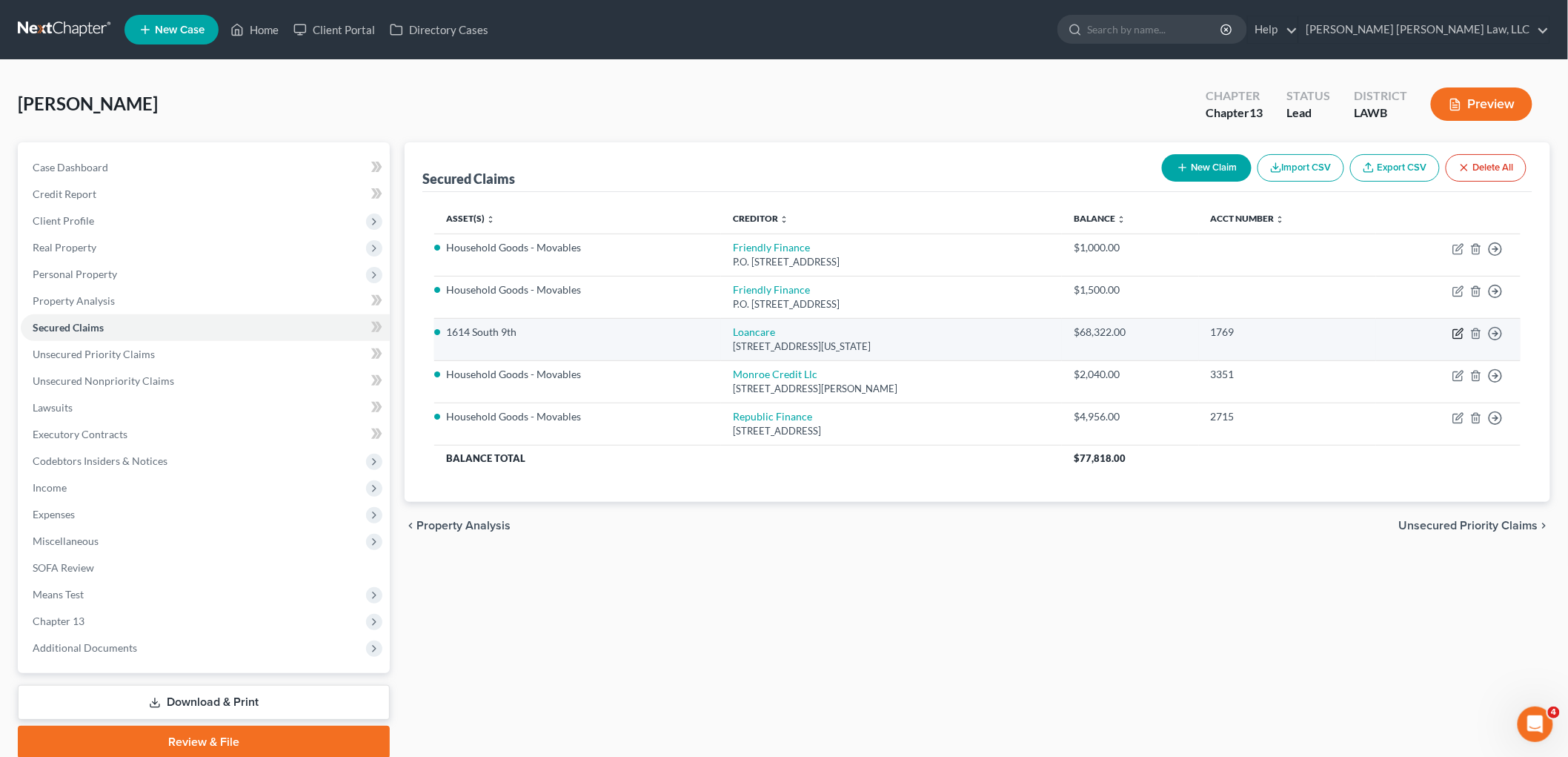
click at [1462, 329] on icon "button" at bounding box center [1458, 333] width 11 height 11
select select "48"
select select "0"
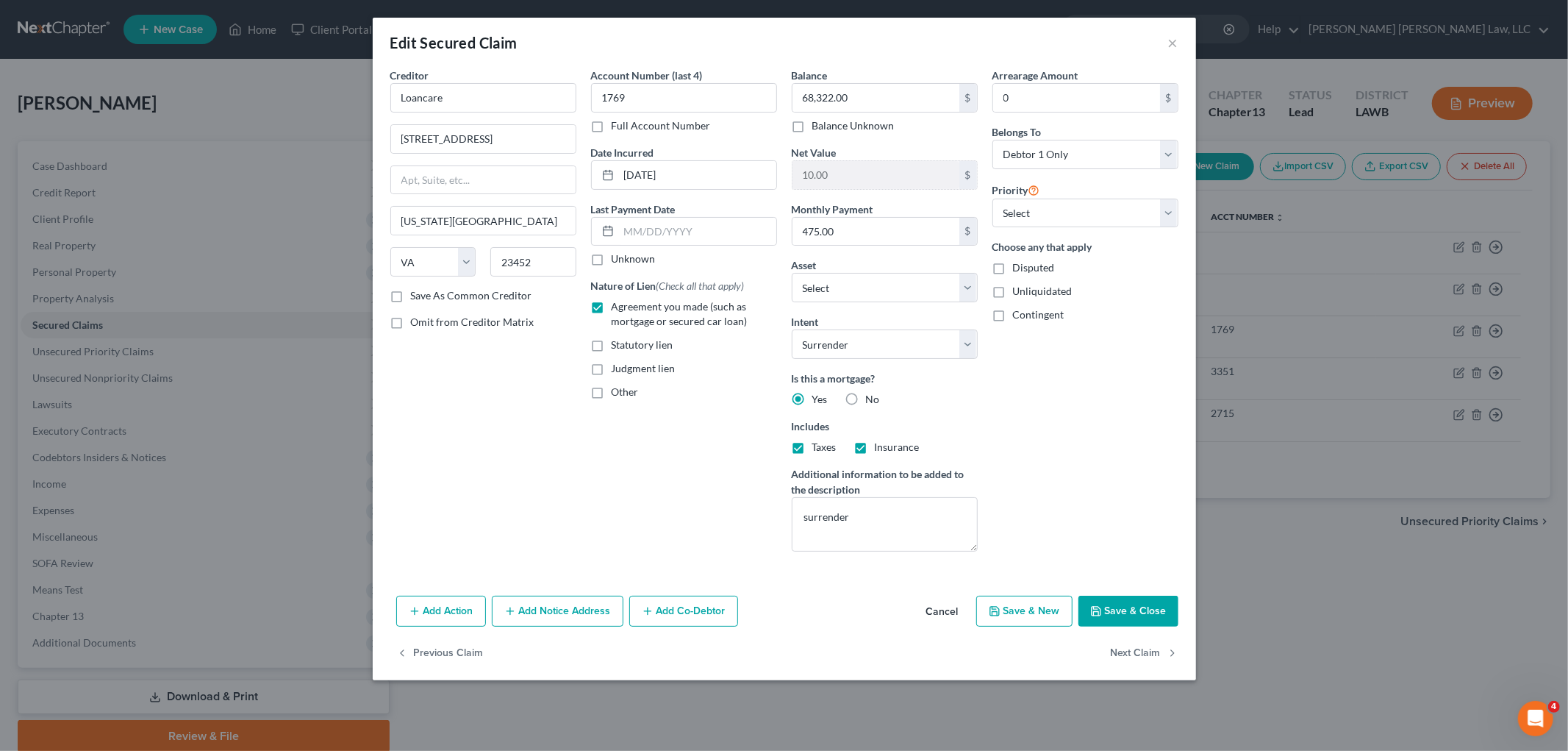
click at [1103, 616] on button "Save & Close" at bounding box center [1128, 611] width 100 height 31
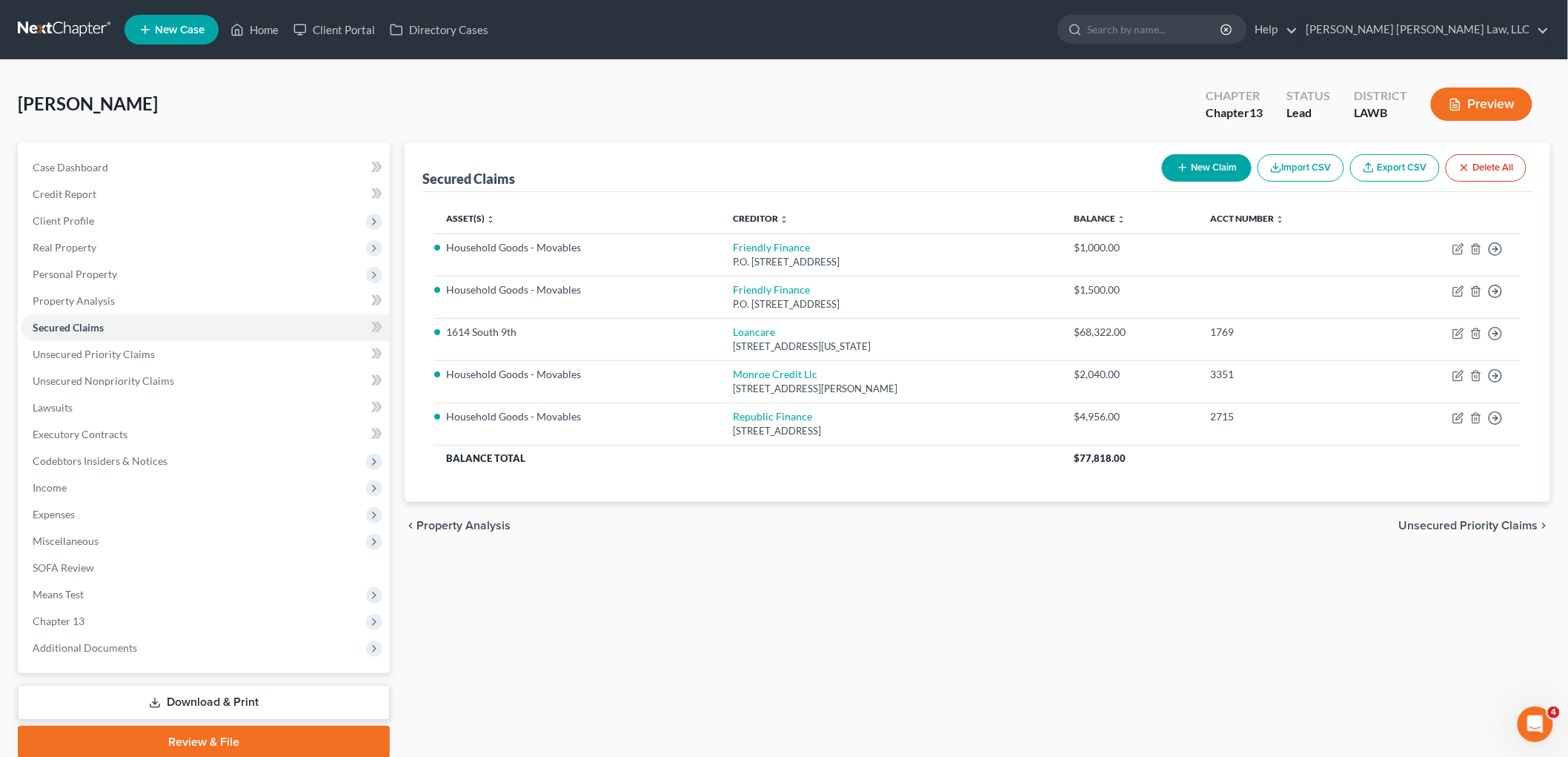
drag, startPoint x: 830, startPoint y: 622, endPoint x: 805, endPoint y: 619, distance: 25.2
click at [830, 622] on div "Secured Claims New Claim Import CSV Export CSV Delete All Asset(s) expand_more …" at bounding box center [978, 450] width 1161 height 616
click at [112, 591] on span "Means Test" at bounding box center [205, 594] width 369 height 27
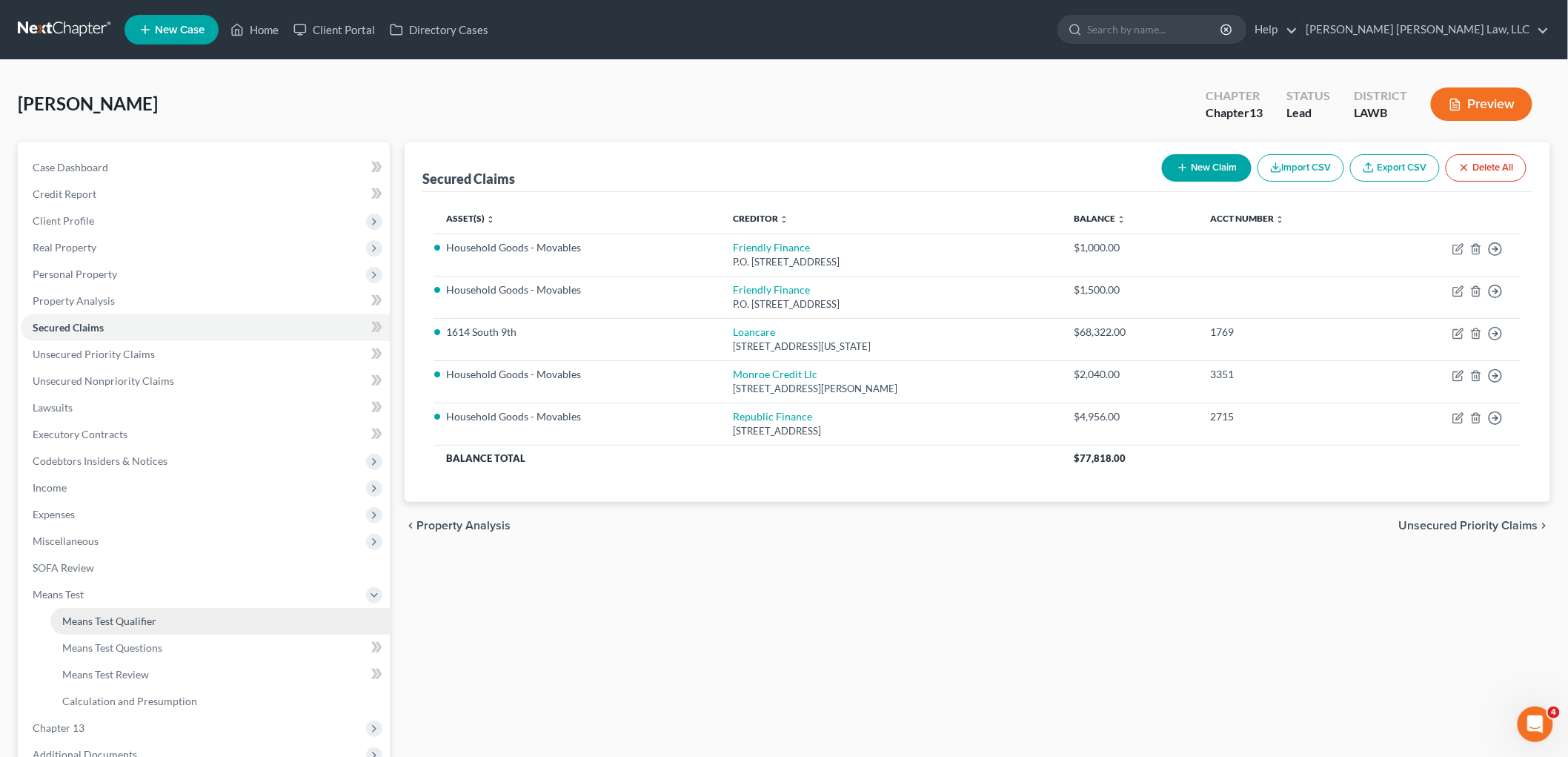
click at [112, 610] on link "Means Test Qualifier" at bounding box center [219, 621] width 339 height 27
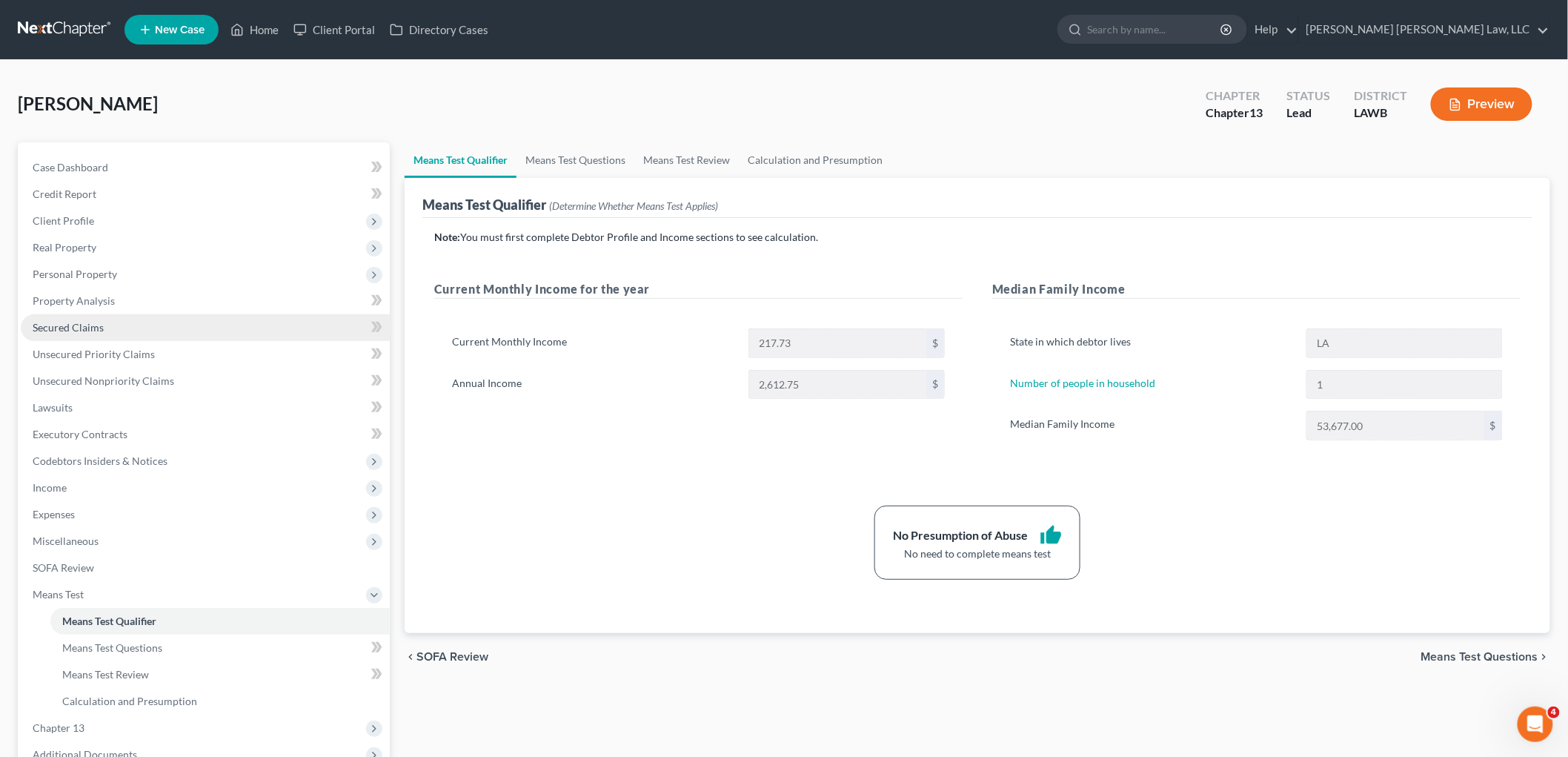
click at [101, 332] on link "Secured Claims" at bounding box center [205, 328] width 369 height 27
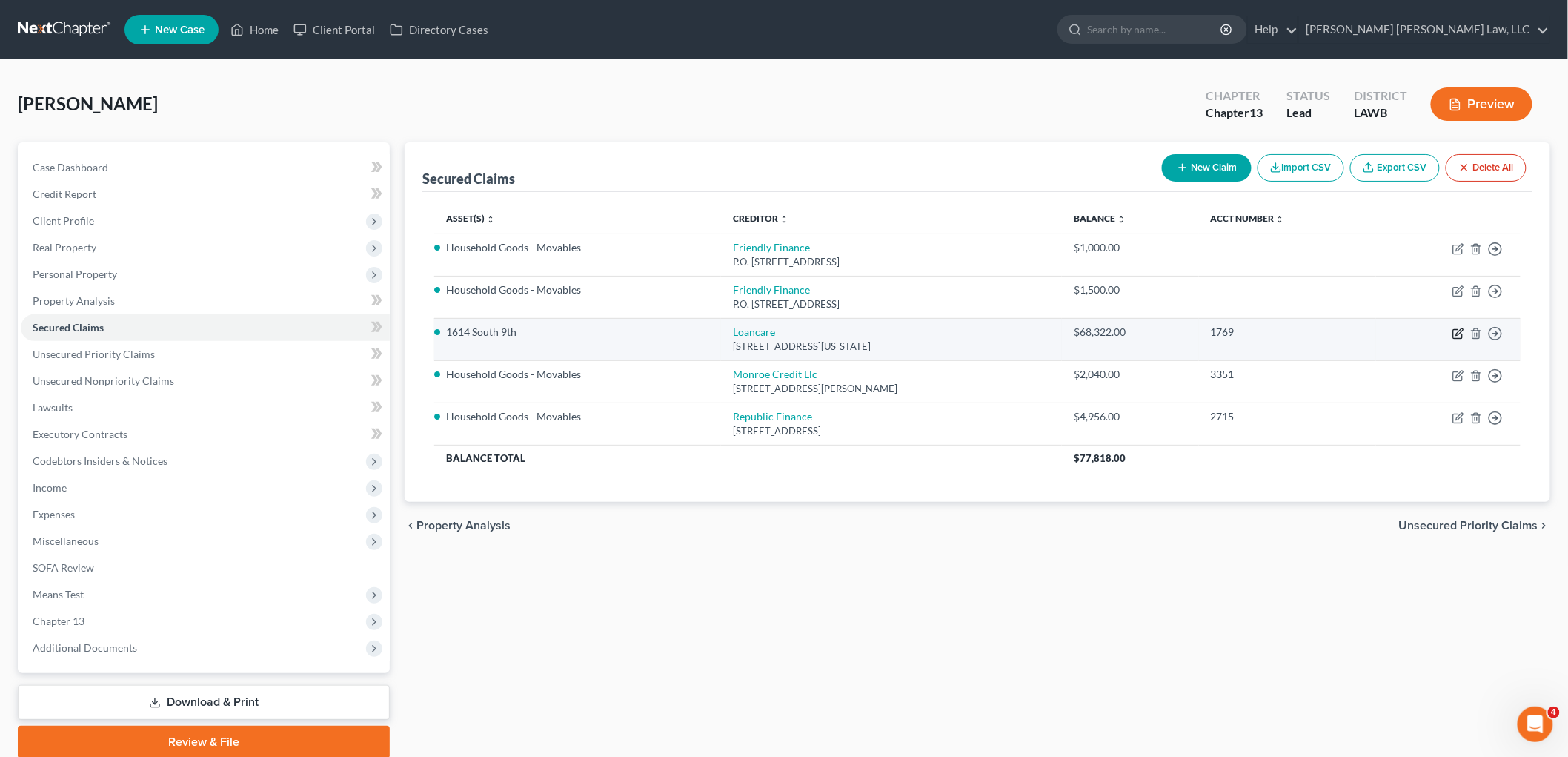
click at [1461, 332] on icon "button" at bounding box center [1458, 333] width 11 height 11
select select "48"
select select "0"
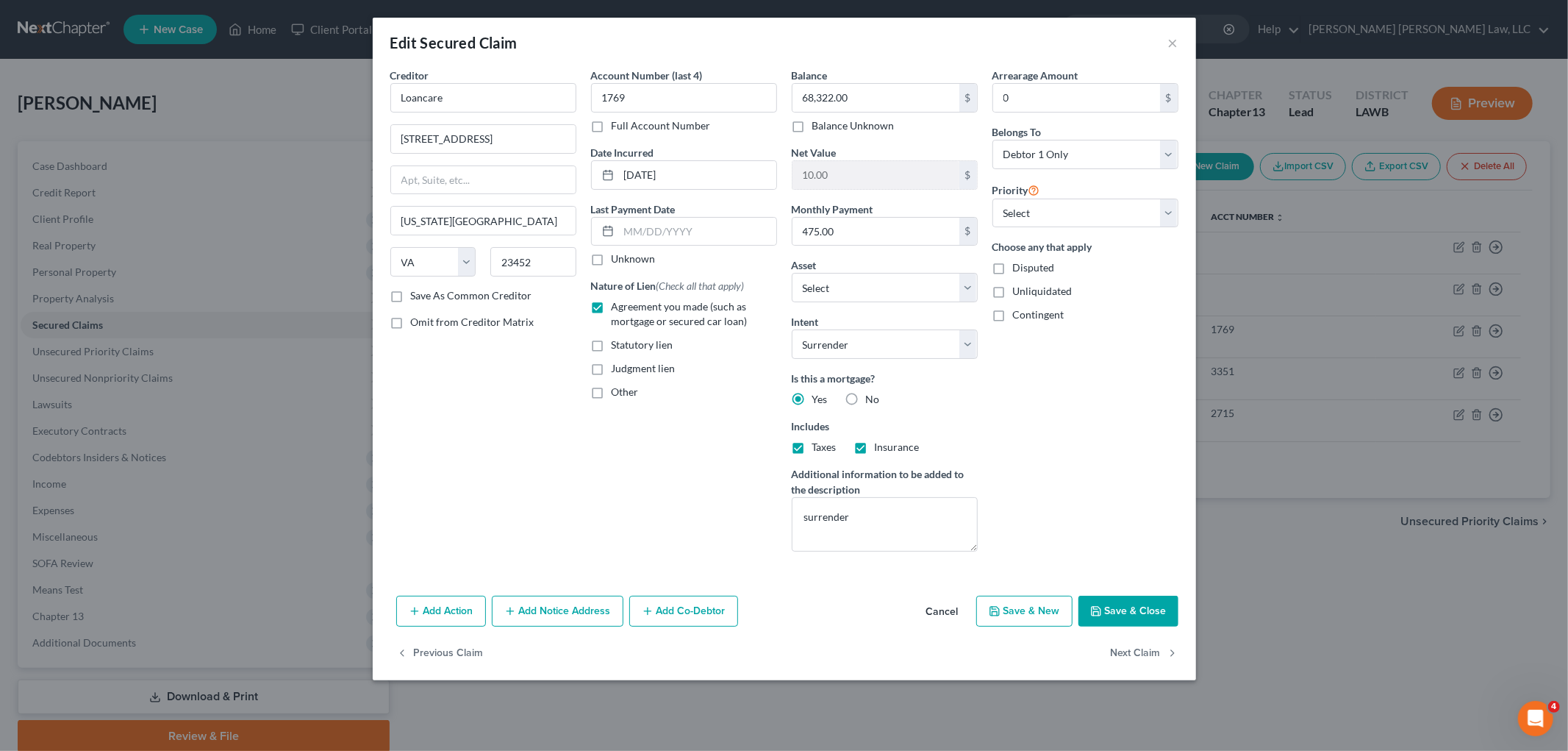
click at [1128, 621] on button "Save & Close" at bounding box center [1128, 611] width 100 height 31
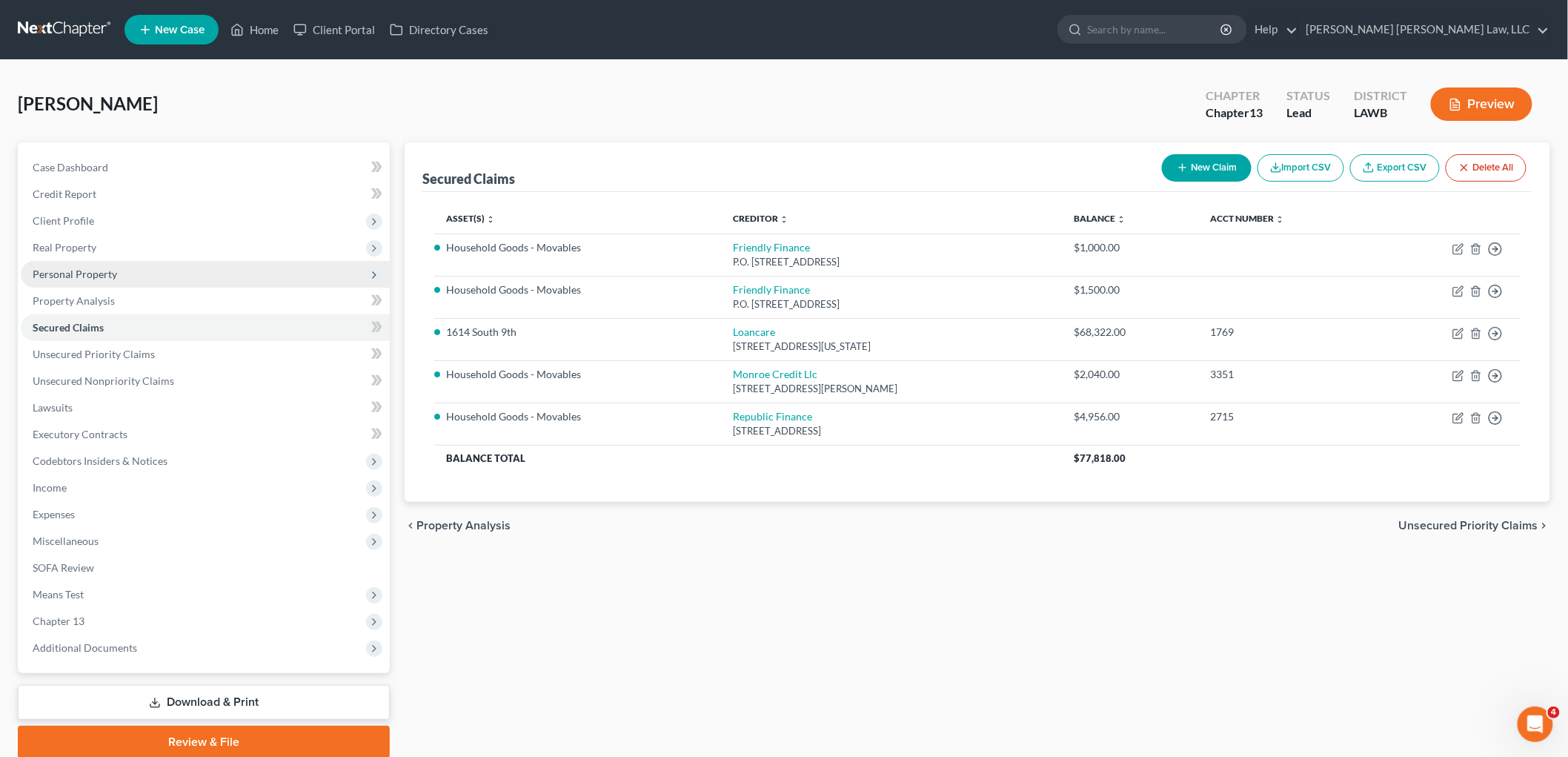
drag, startPoint x: 111, startPoint y: 274, endPoint x: 119, endPoint y: 277, distance: 8.5
click at [112, 273] on span "Personal Property" at bounding box center [75, 273] width 85 height 12
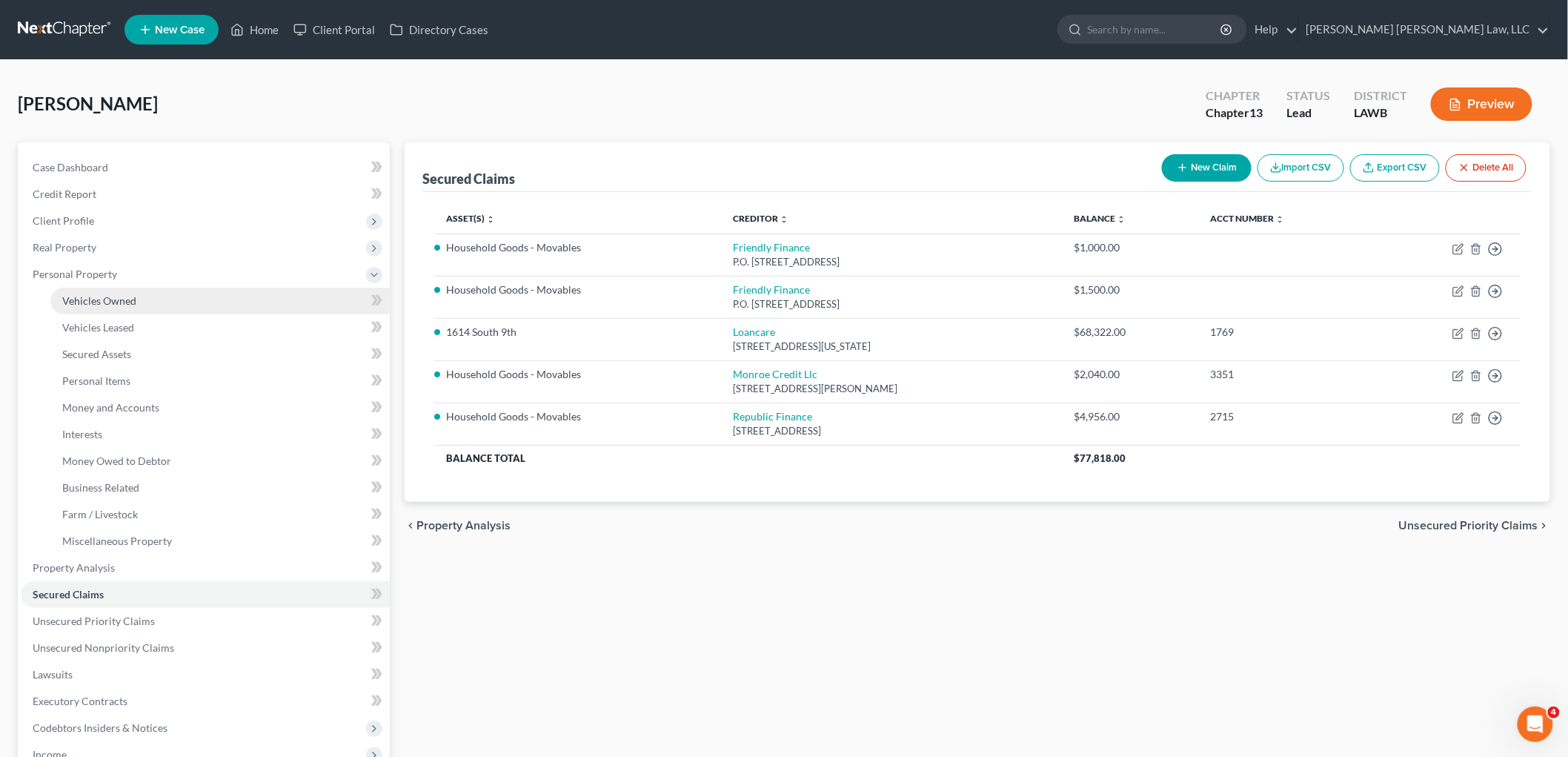
click at [126, 297] on span "Vehicles Owned" at bounding box center [99, 300] width 74 height 12
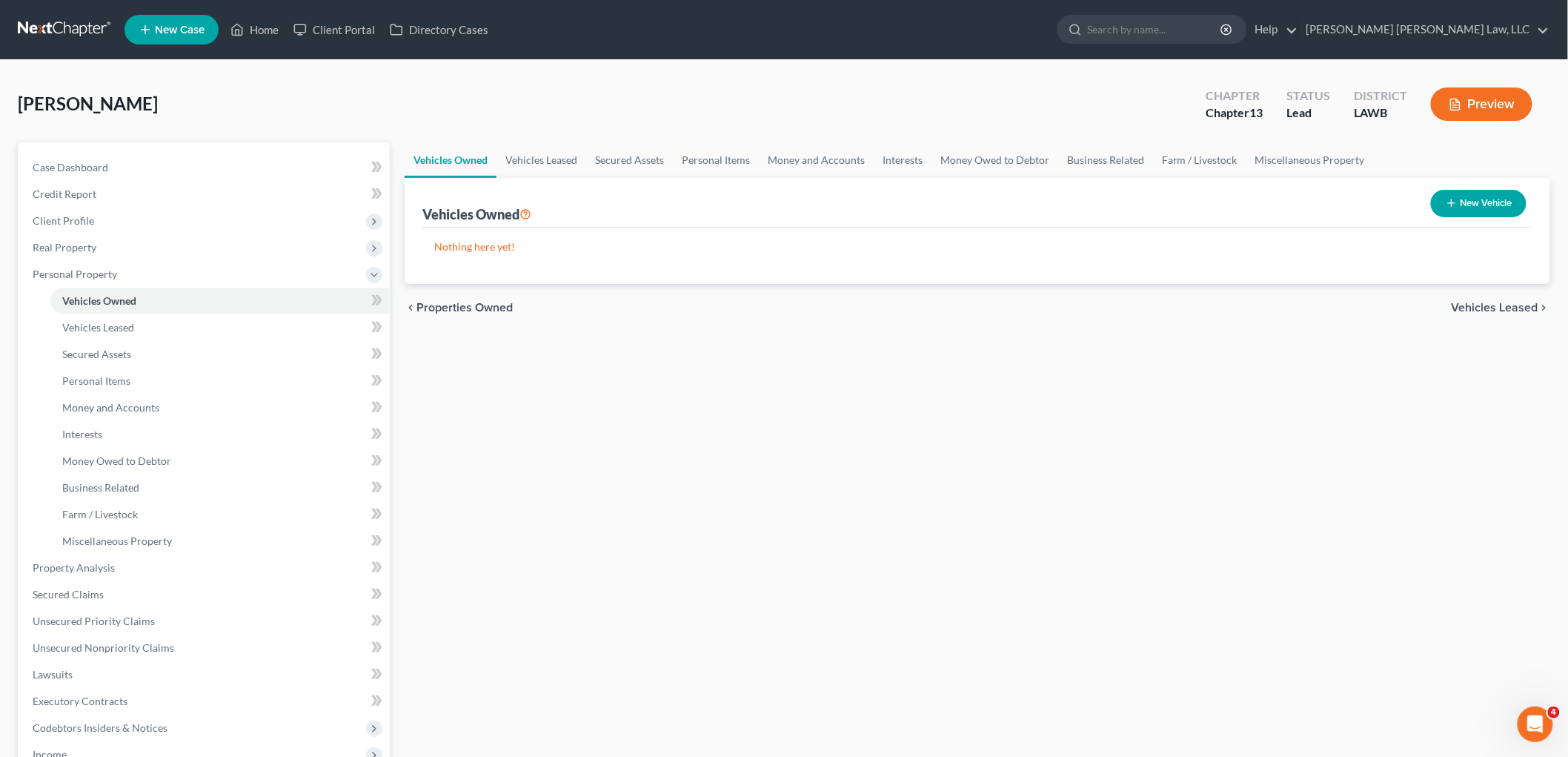
click at [1490, 204] on button "New Vehicle" at bounding box center [1479, 203] width 95 height 27
select select "0"
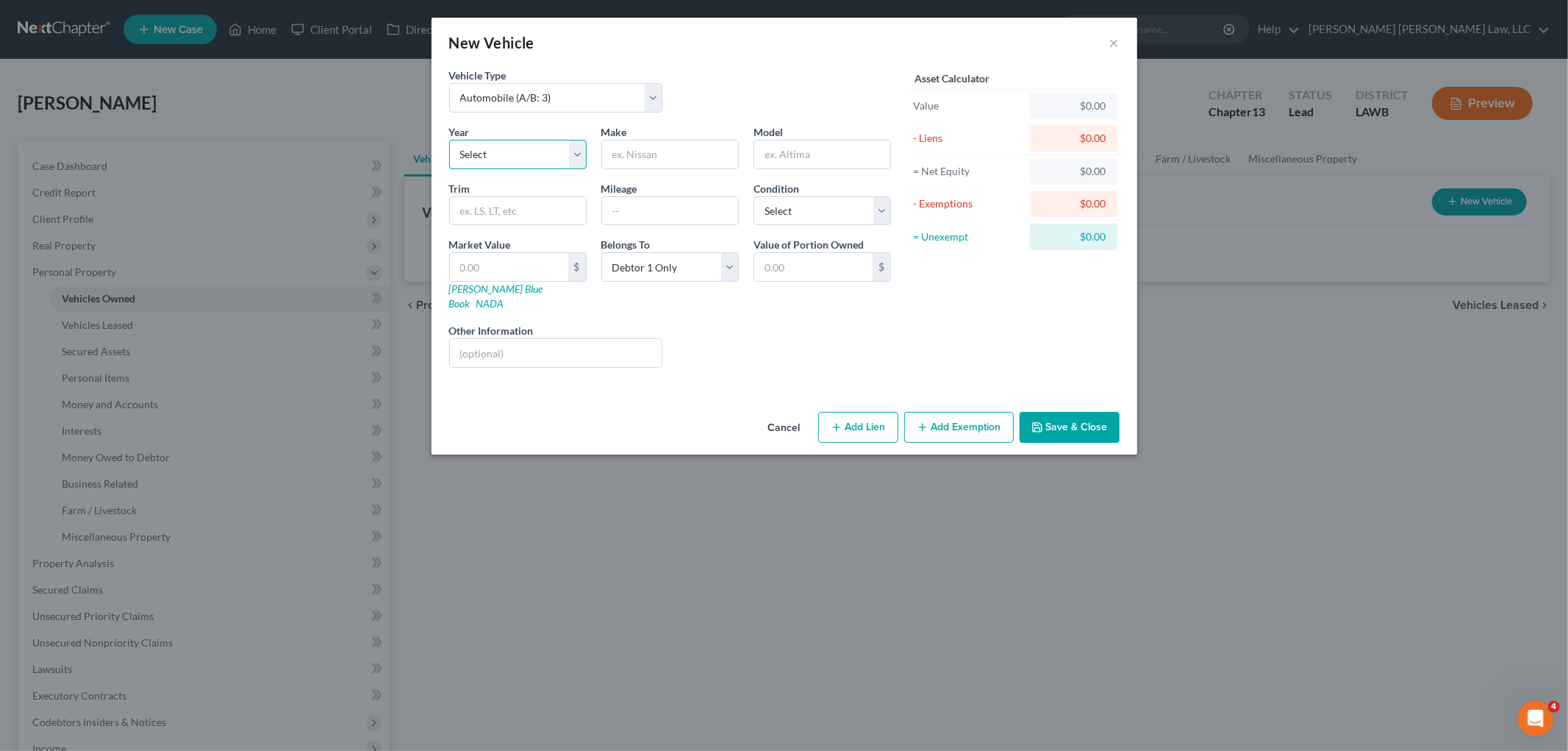
click at [558, 163] on select "Select 2026 2025 2024 2023 2022 2021 2020 2019 2018 2017 2016 2015 2014 2013 20…" at bounding box center [518, 155] width 138 height 29
select select "13"
click at [449, 140] on select "Select 2026 2025 2024 2023 2022 2021 2020 2019 2018 2017 2016 2015 2014 2013 20…" at bounding box center [518, 155] width 138 height 29
click at [655, 164] on input "text" at bounding box center [669, 154] width 136 height 28
type input "Ford"
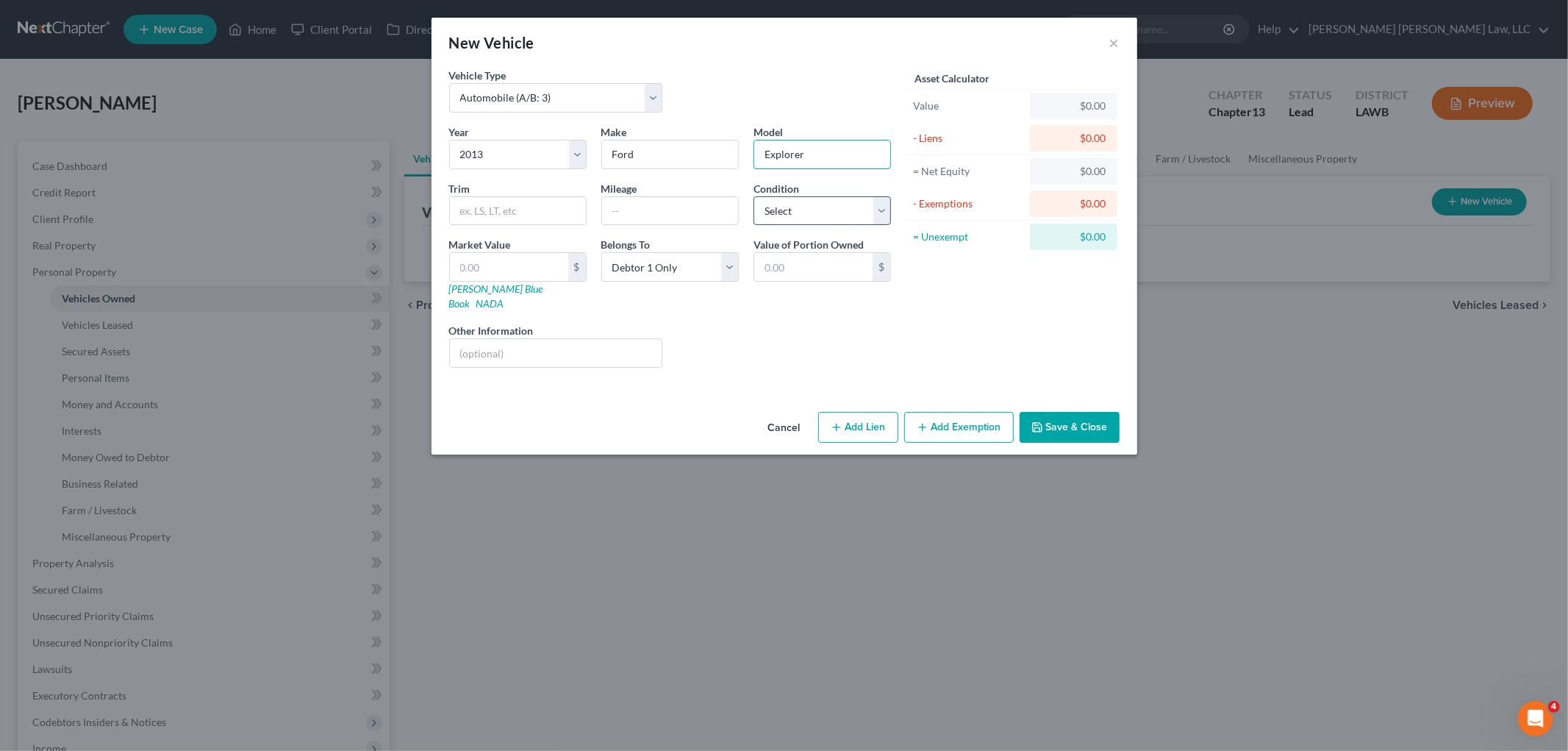
type input "Explorer"
click at [782, 211] on select "Select Excellent Very Good Good Fair Poor" at bounding box center [821, 211] width 138 height 29
select select "3"
click at [753, 196] on select "Select Excellent Very Good Good Fair Poor" at bounding box center [821, 211] width 138 height 29
click at [552, 266] on input "text" at bounding box center [509, 267] width 118 height 28
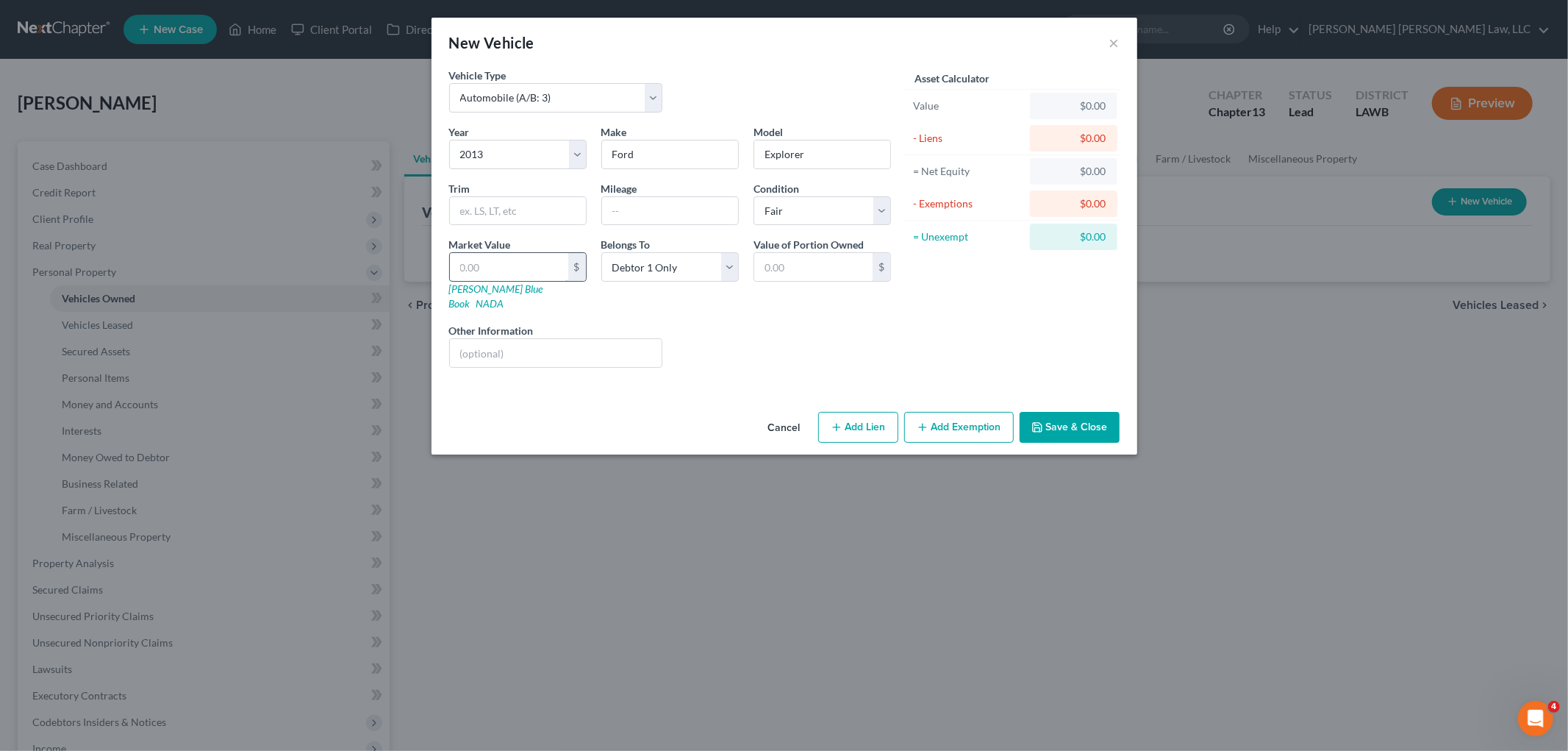
type input "4"
type input "4.00"
type input "49"
type input "49.00"
type input "495"
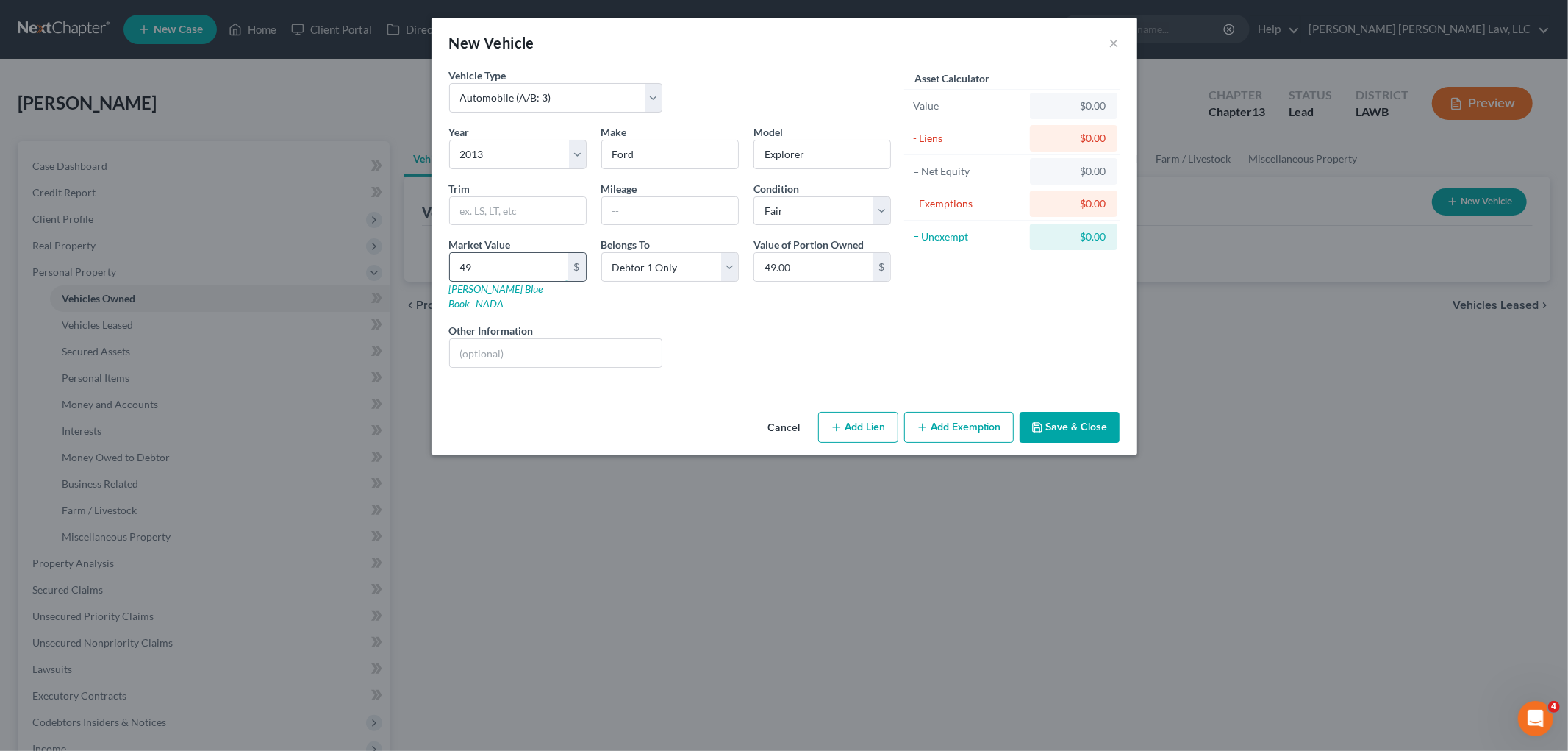
type input "495.00"
type input "4956"
type input "4,956.00"
click at [979, 428] on button "Add Exemption" at bounding box center [958, 428] width 110 height 31
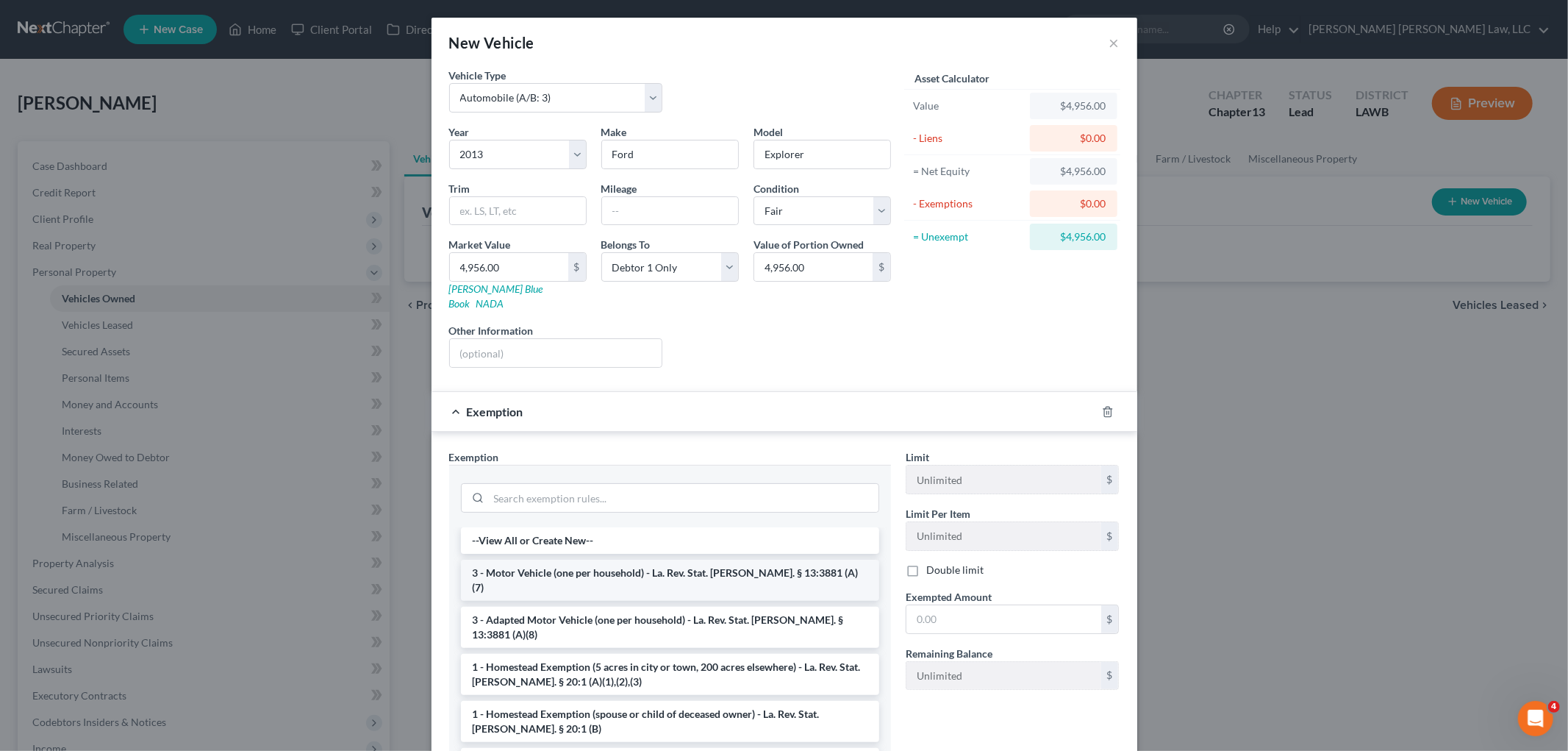
click at [519, 560] on li "3 - Motor Vehicle (one per household) - La. Rev. Stat. [PERSON_NAME]. § 13:3881…" at bounding box center [670, 580] width 418 height 42
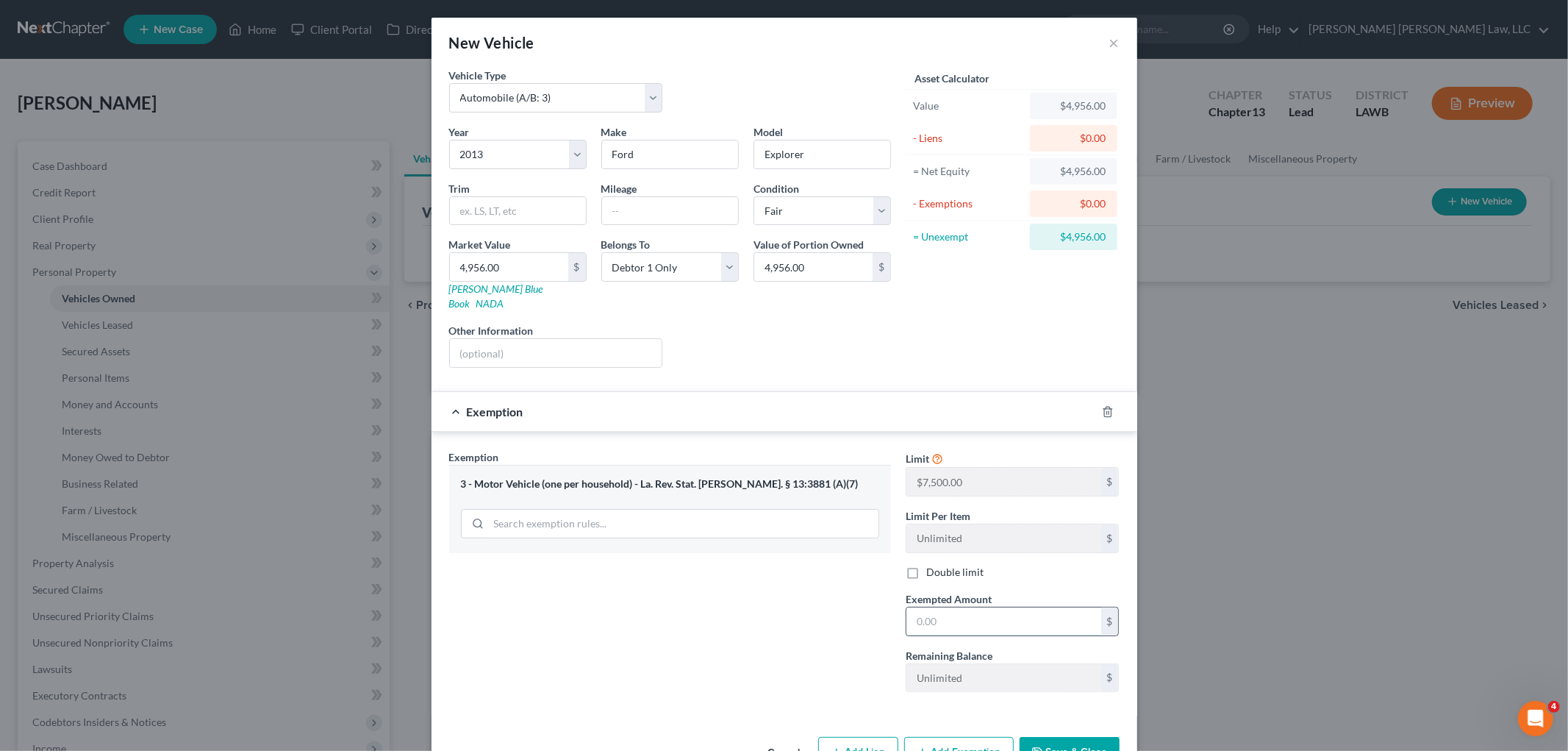
click at [943, 608] on input "text" at bounding box center [1003, 621] width 195 height 28
type input "7,500.00"
click at [1035, 737] on button "Save & Close" at bounding box center [1069, 753] width 100 height 31
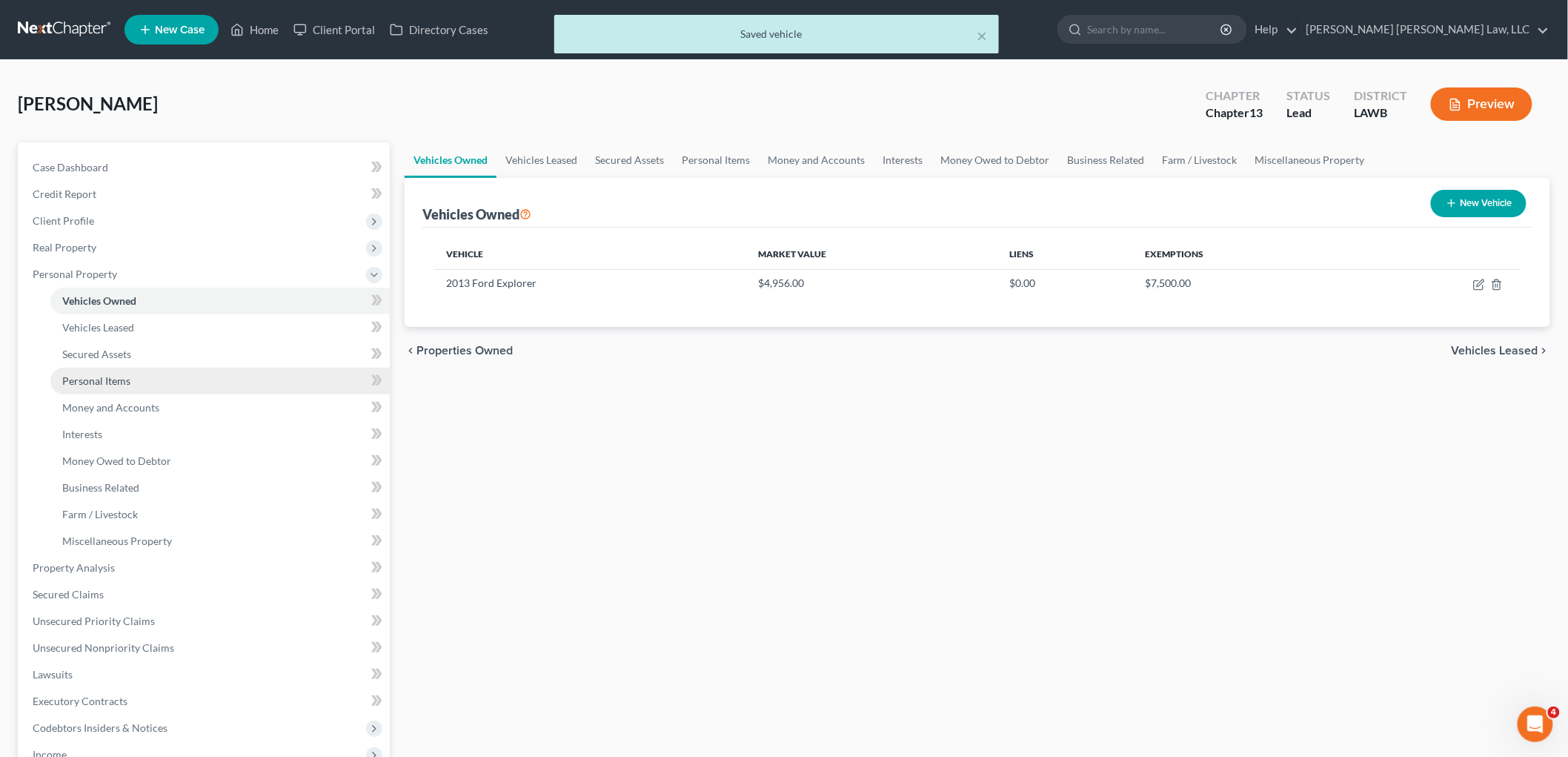
click at [135, 384] on link "Personal Items" at bounding box center [219, 381] width 339 height 27
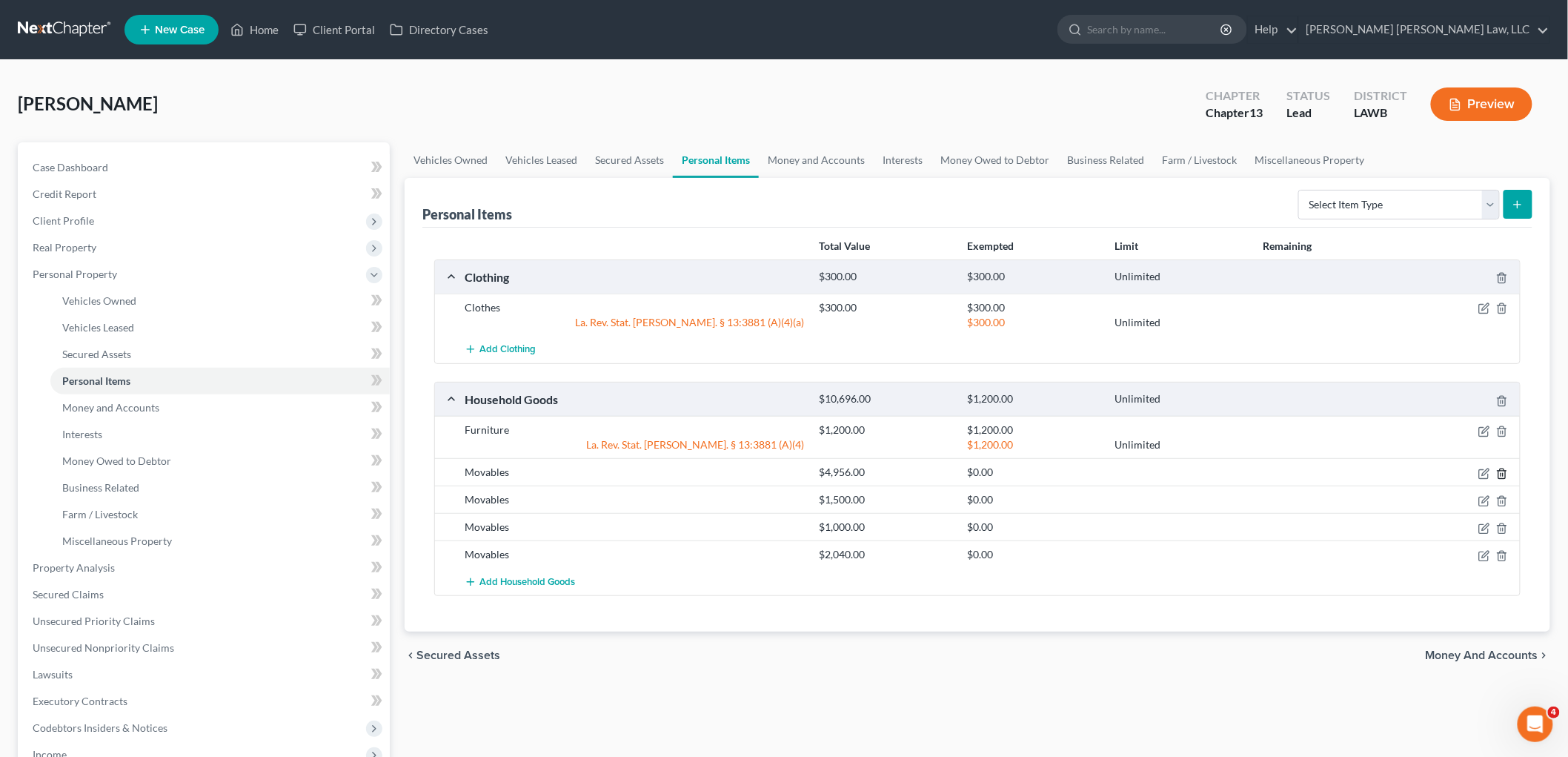
click at [1502, 471] on icon "button" at bounding box center [1502, 474] width 11 height 11
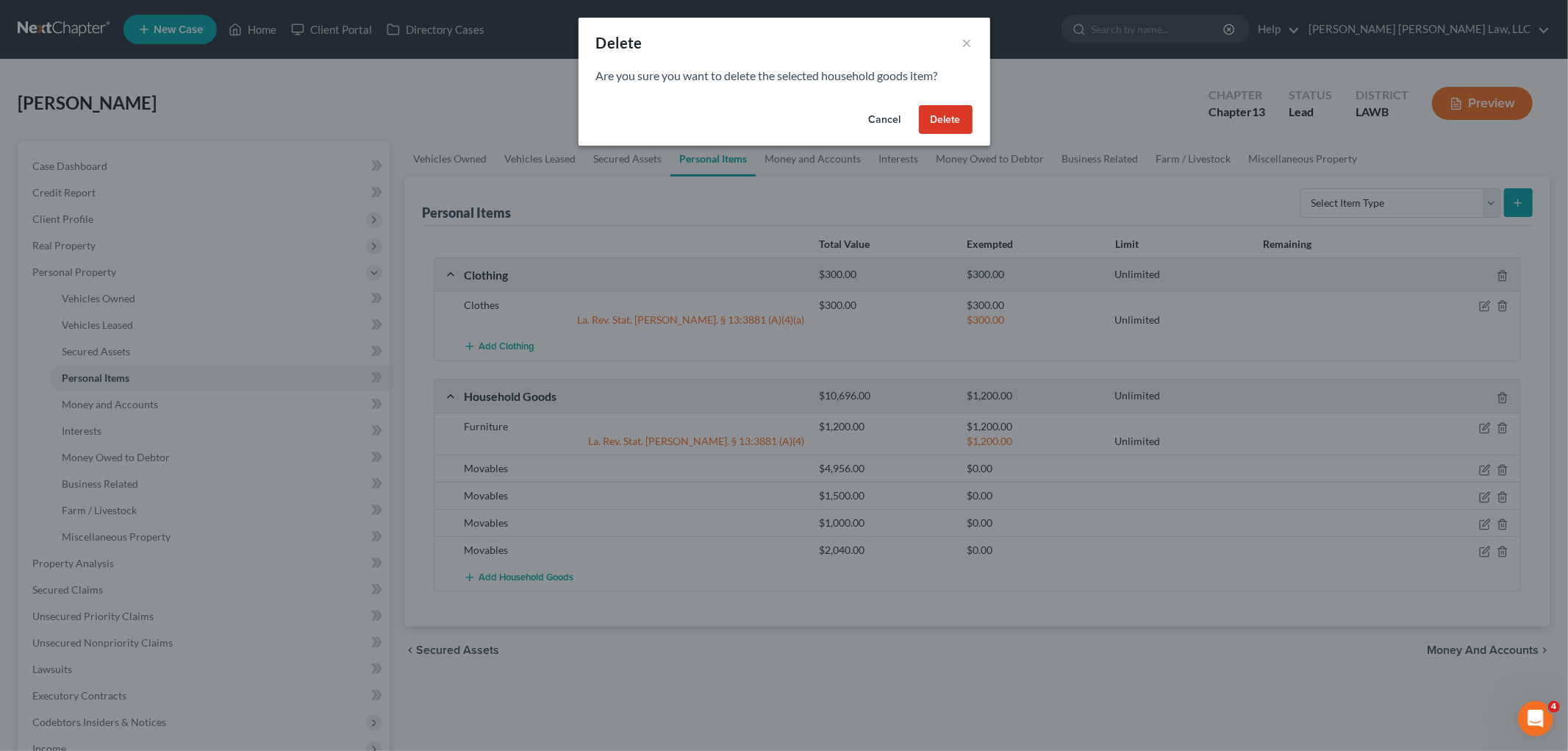
click at [941, 120] on button "Delete" at bounding box center [946, 120] width 54 height 29
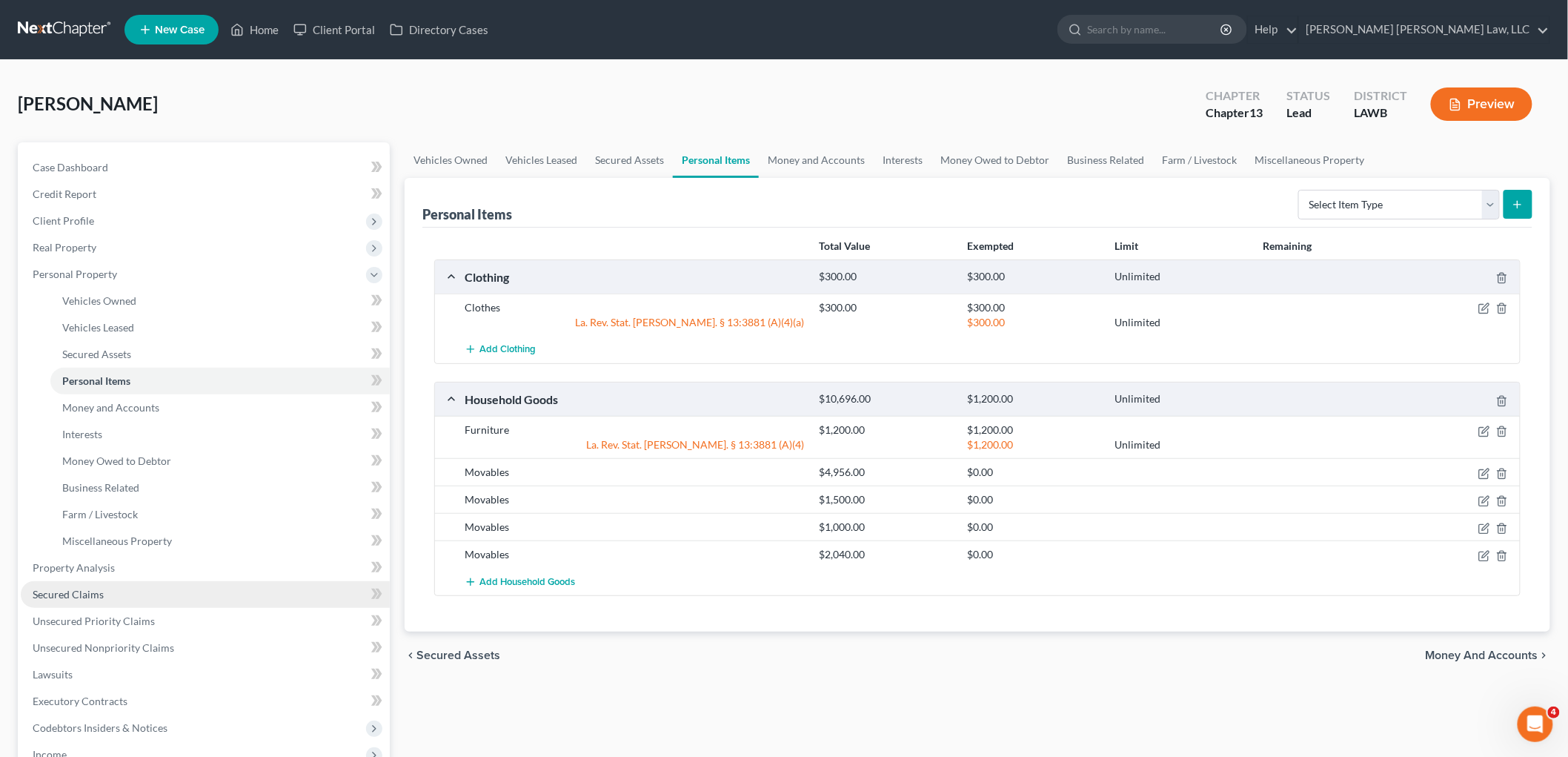
click at [97, 593] on span "Secured Claims" at bounding box center [68, 594] width 71 height 12
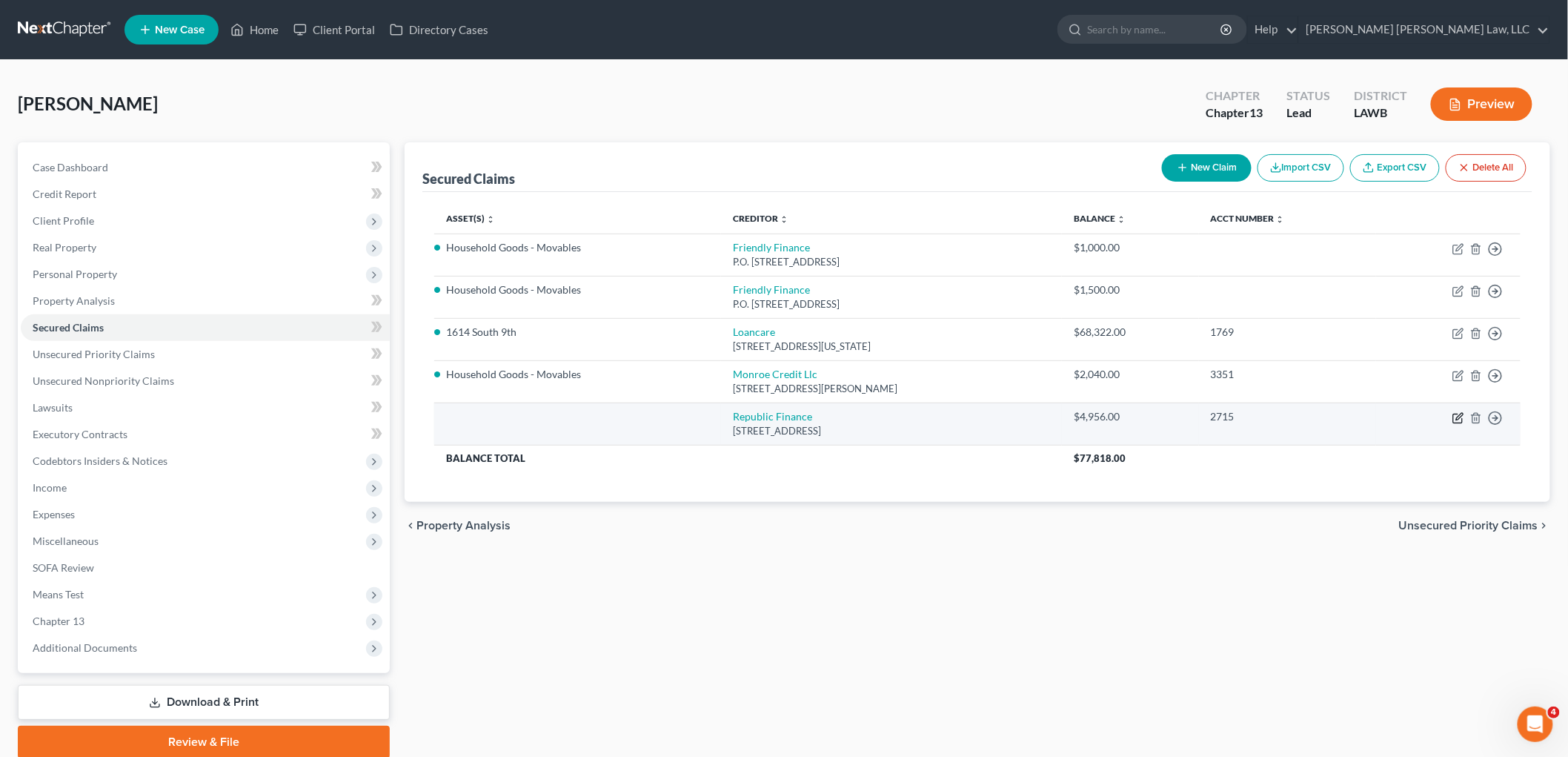
click at [1455, 416] on icon "button" at bounding box center [1458, 418] width 11 height 11
select select "19"
select select "0"
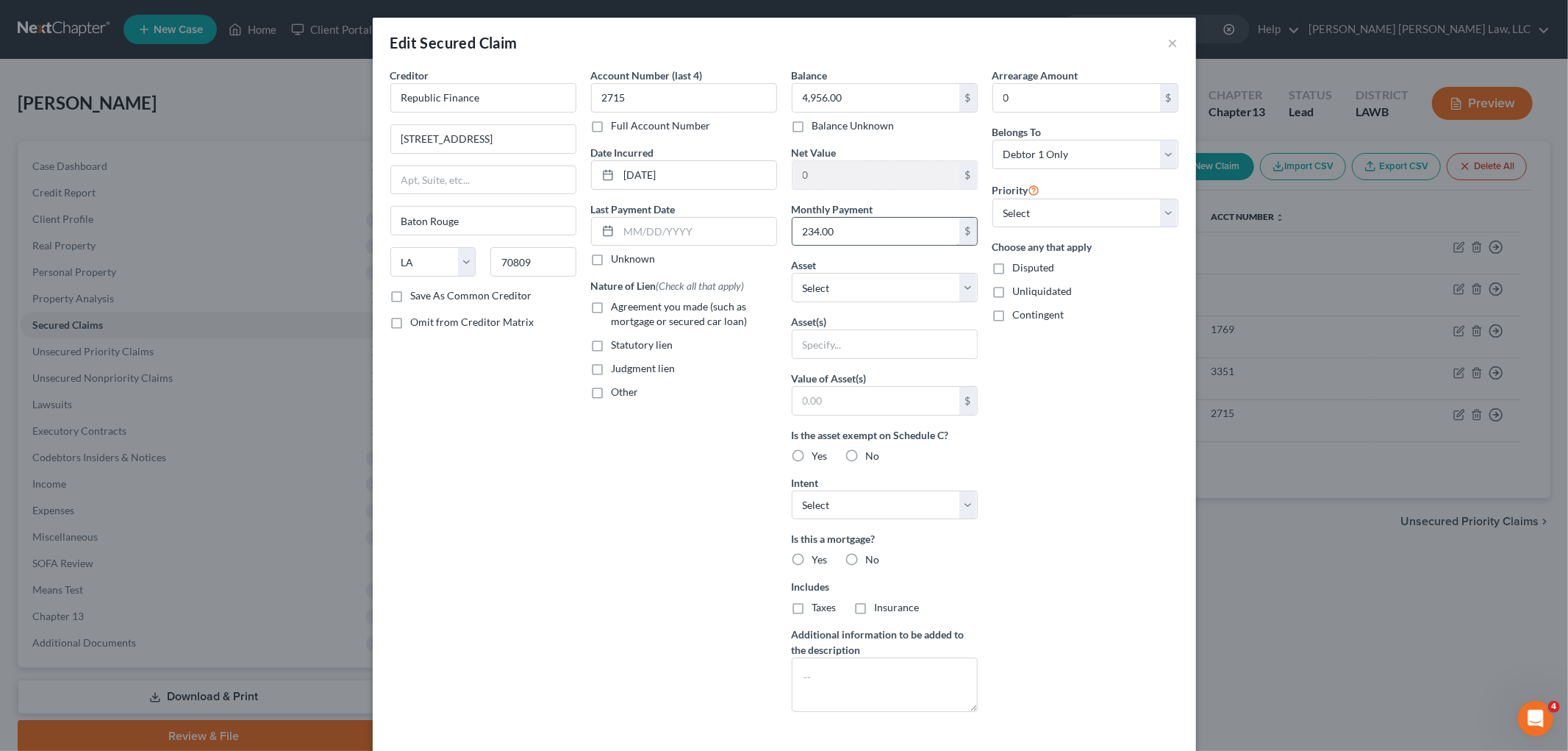
click at [817, 231] on input "234.00" at bounding box center [875, 231] width 167 height 28
click at [845, 287] on select "Select Other Multiple Assets 1614 South 9th - $68332.0 Clothing - Clothes - $30…" at bounding box center [884, 288] width 186 height 29
select select "8"
click at [791, 273] on select "Select Other Multiple Assets 1614 South 9th - $68332.0 Clothing - Clothes - $30…" at bounding box center [884, 288] width 186 height 29
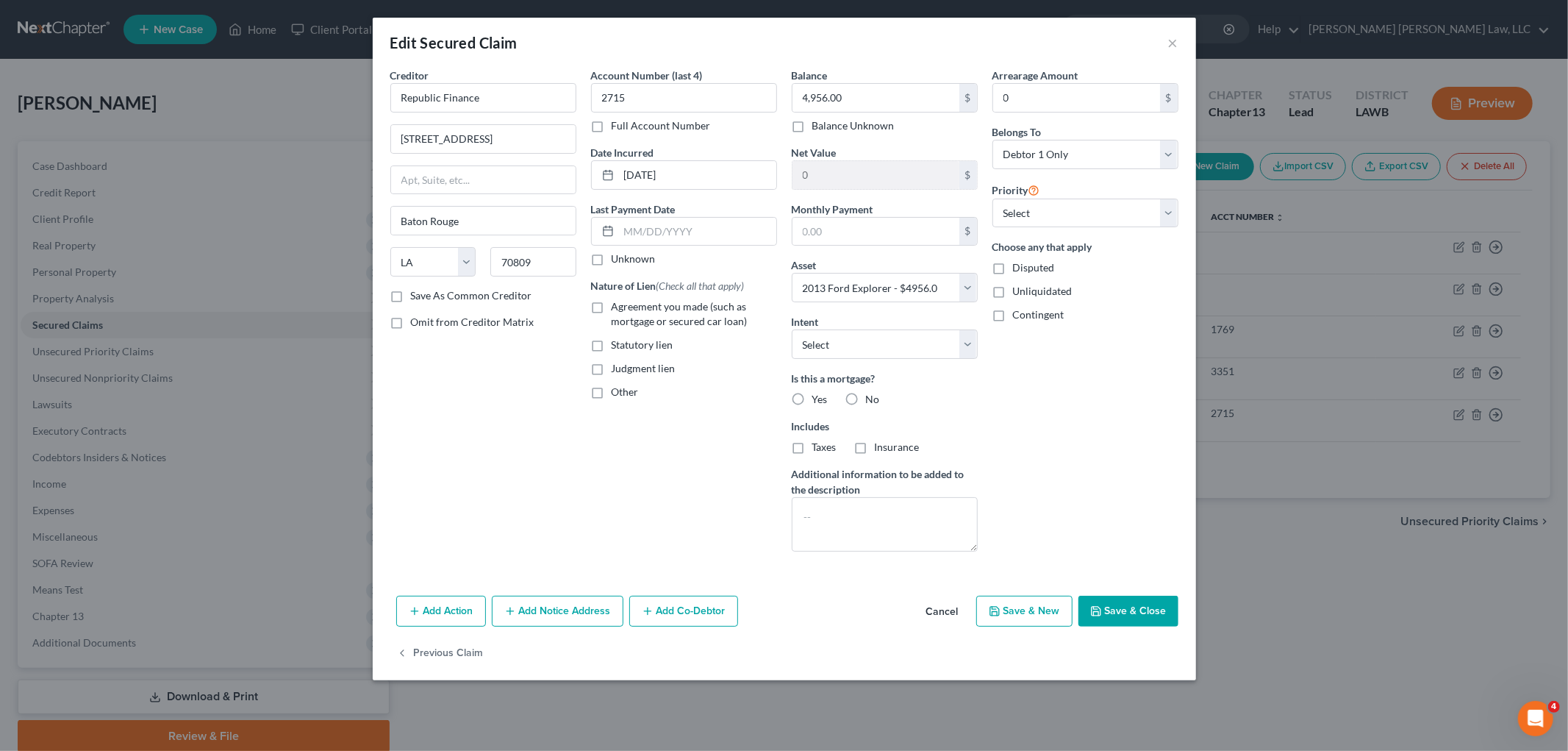
click at [1117, 611] on button "Save & Close" at bounding box center [1128, 611] width 100 height 31
select select
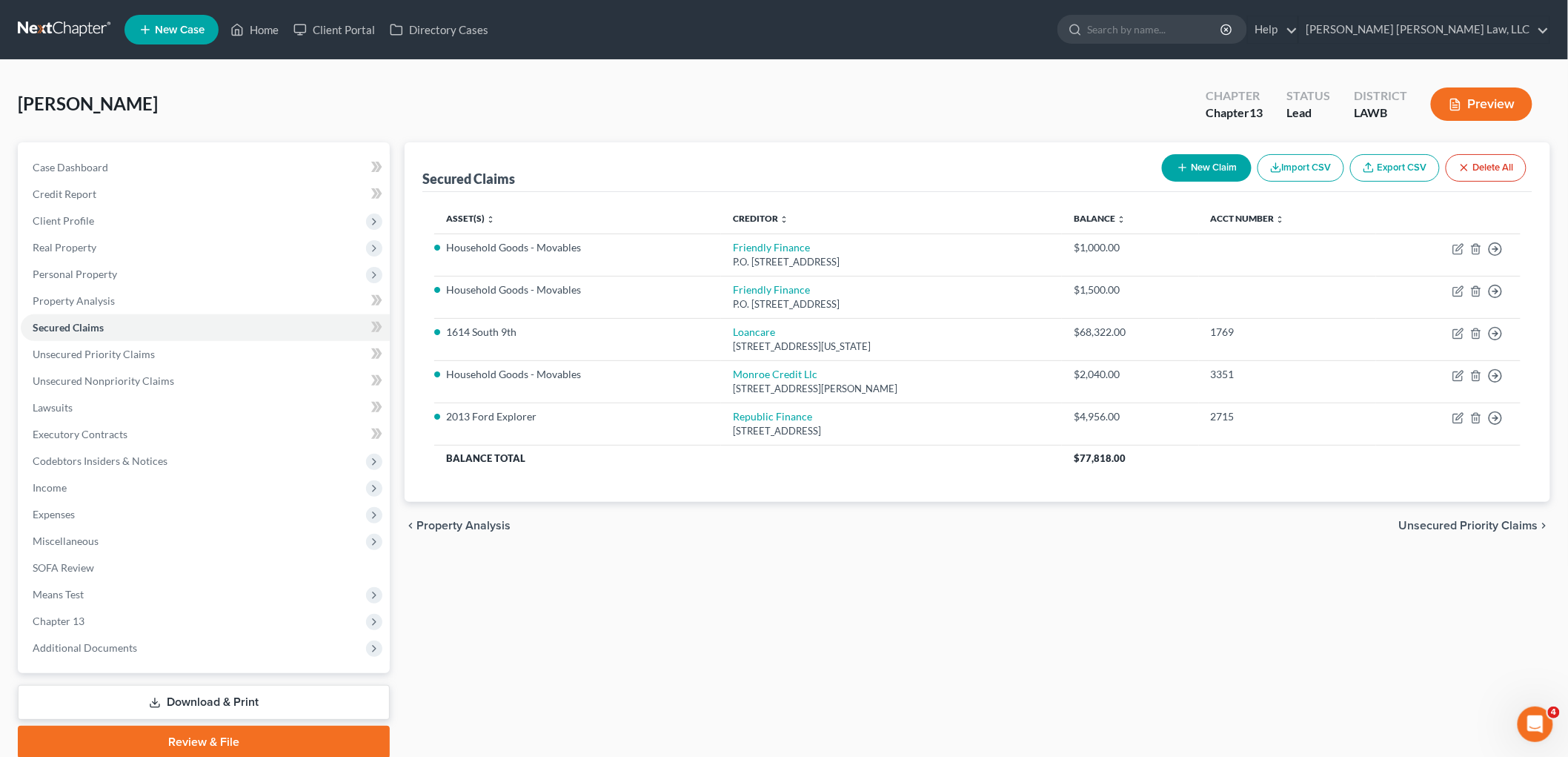
click at [179, 700] on link "Download & Print" at bounding box center [204, 702] width 372 height 34
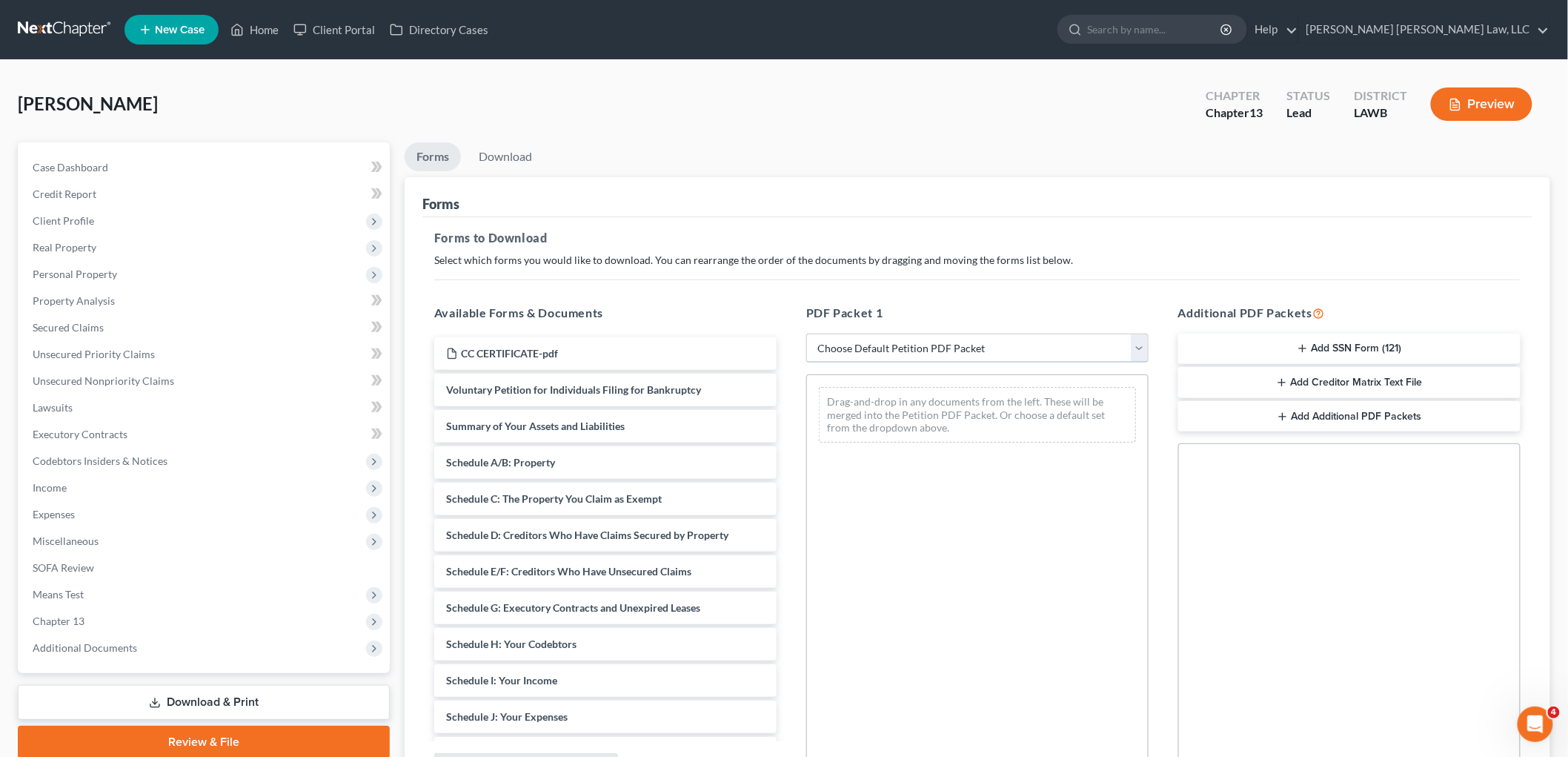
click at [1028, 346] on select "Choose Default Petition PDF Packet Complete Bankruptcy Petition (all forms and …" at bounding box center [977, 348] width 342 height 30
select select "0"
click at [806, 333] on select "Choose Default Petition PDF Packet Complete Bankruptcy Petition (all forms and …" at bounding box center [977, 348] width 342 height 30
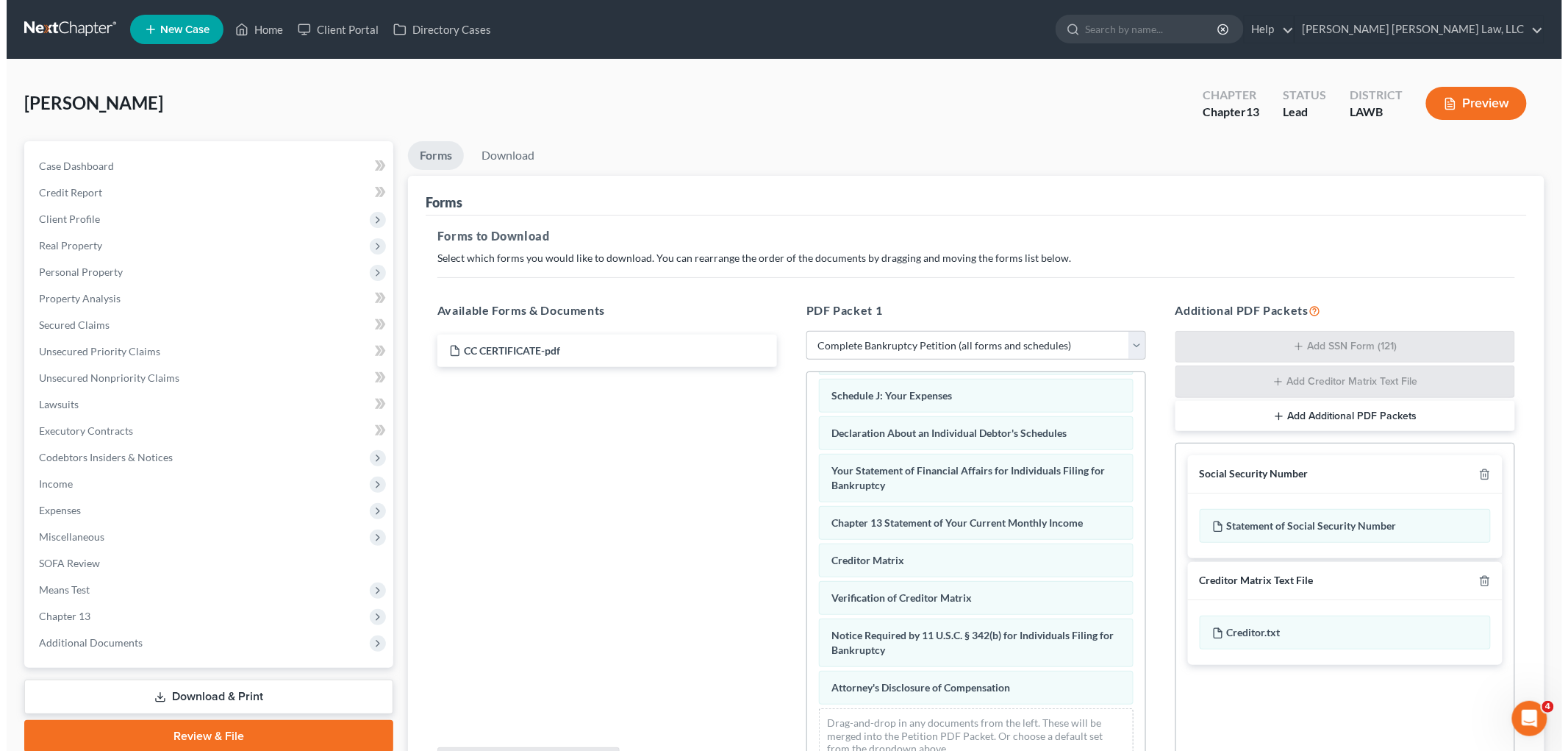
scroll to position [322, 0]
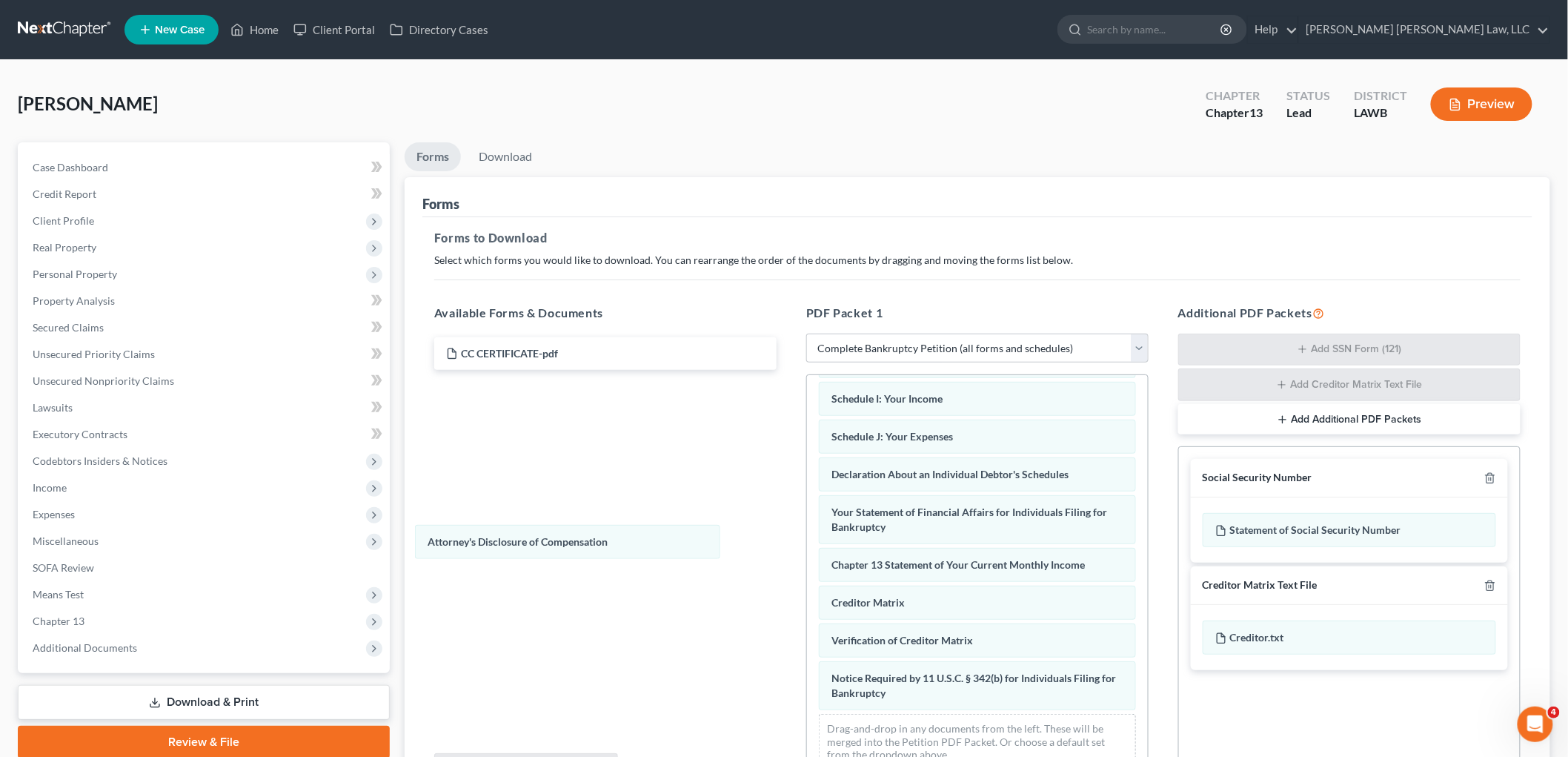
drag, startPoint x: 888, startPoint y: 688, endPoint x: 486, endPoint y: 531, distance: 431.6
click at [807, 535] on div "Attorney's Disclosure of Compensation Voluntary Petition for Individuals Filing…" at bounding box center [977, 424] width 341 height 713
click at [1492, 482] on icon "button" at bounding box center [1490, 478] width 11 height 11
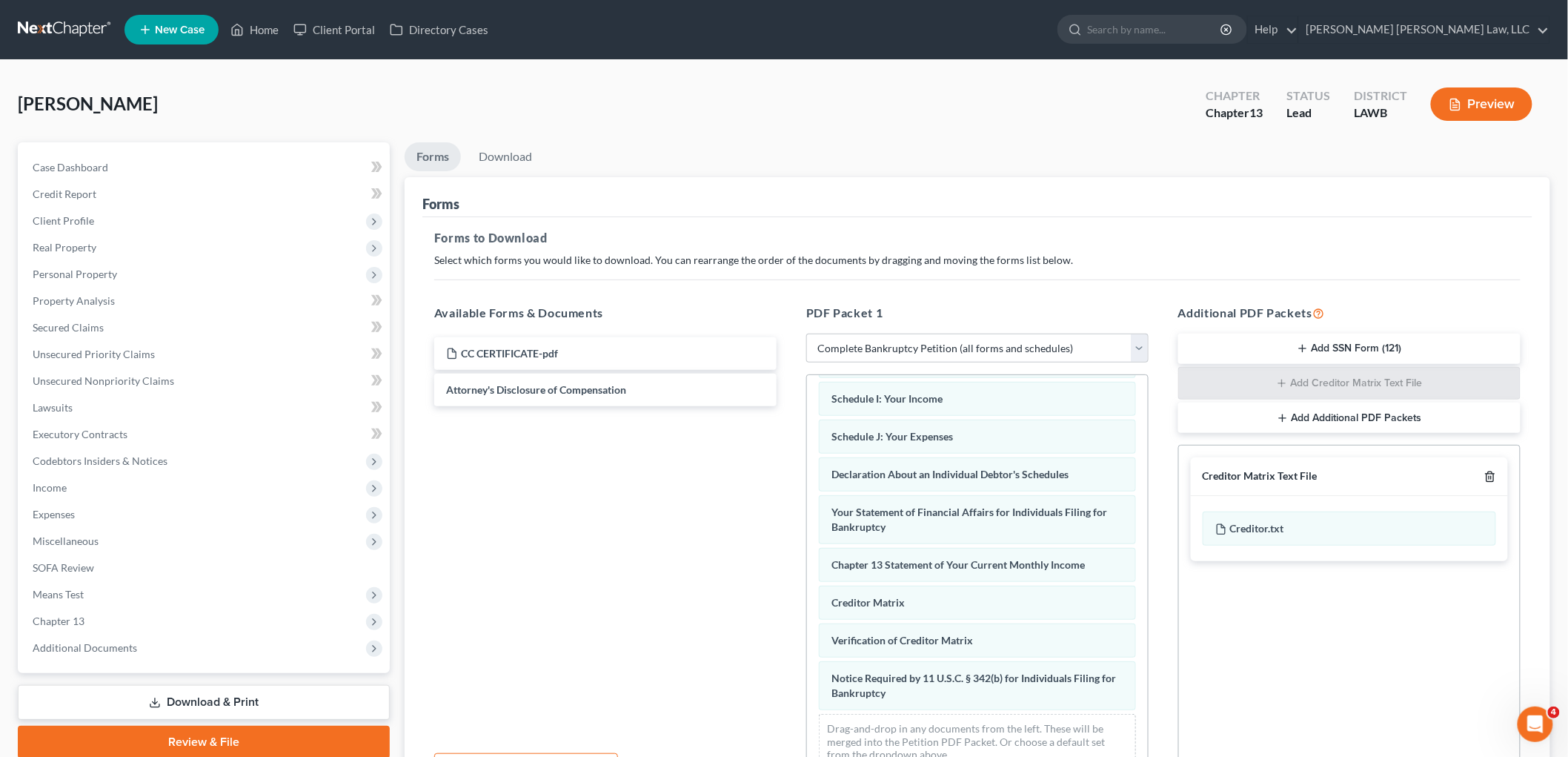
click at [1492, 482] on icon "button" at bounding box center [1490, 477] width 7 height 10
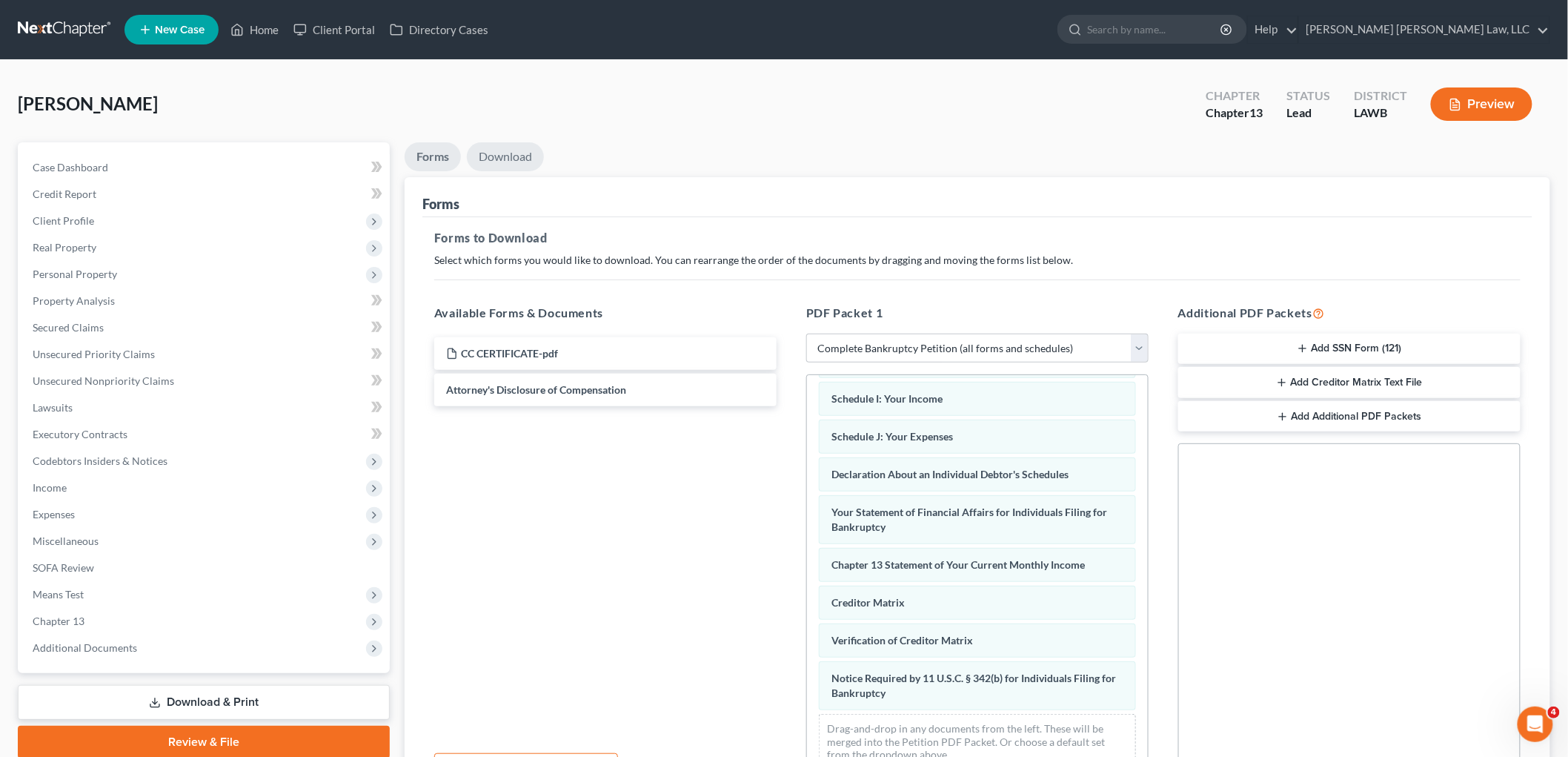
click at [534, 162] on link "Download" at bounding box center [506, 156] width 77 height 29
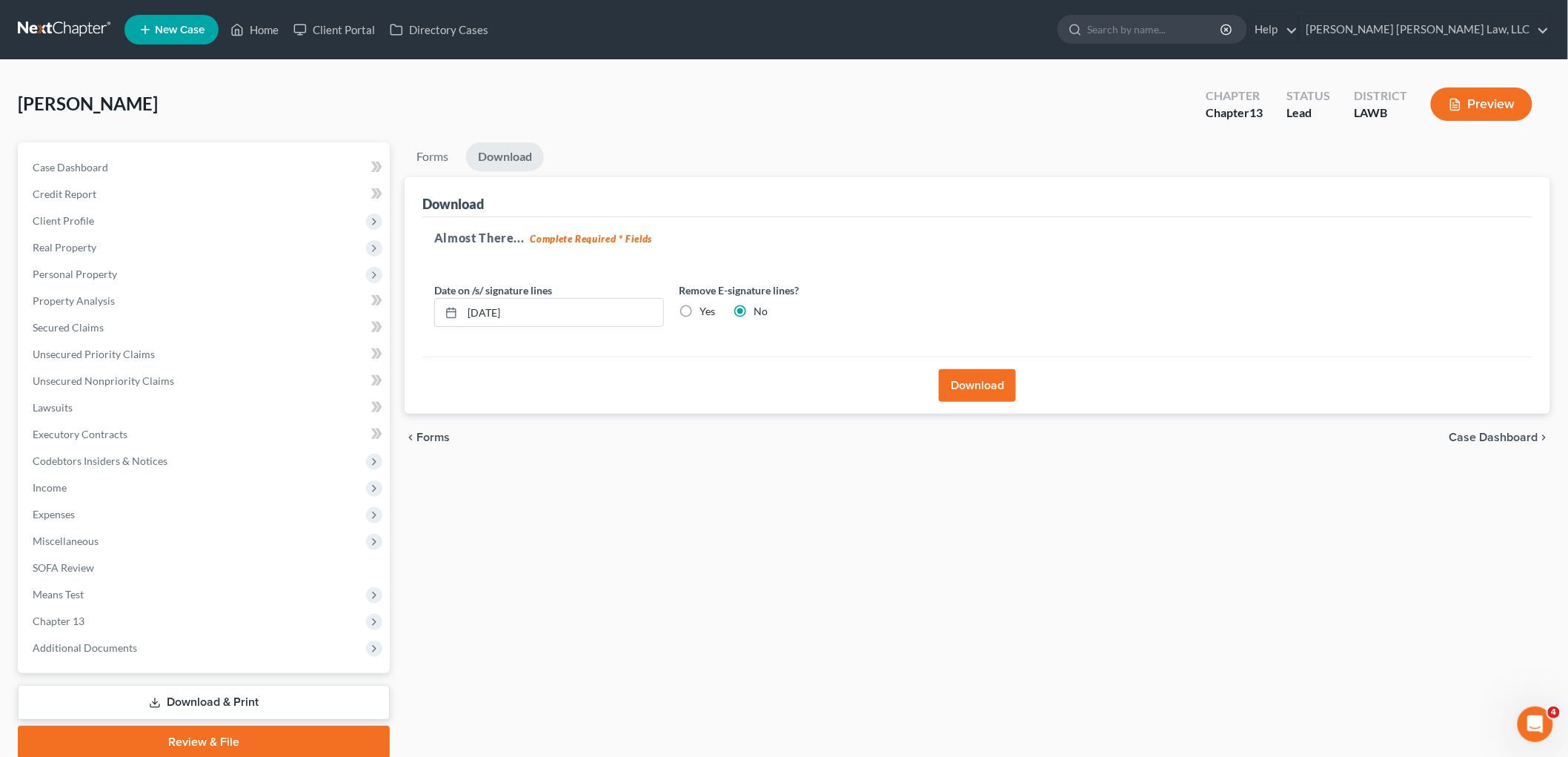
click at [960, 370] on button "Download" at bounding box center [978, 386] width 77 height 33
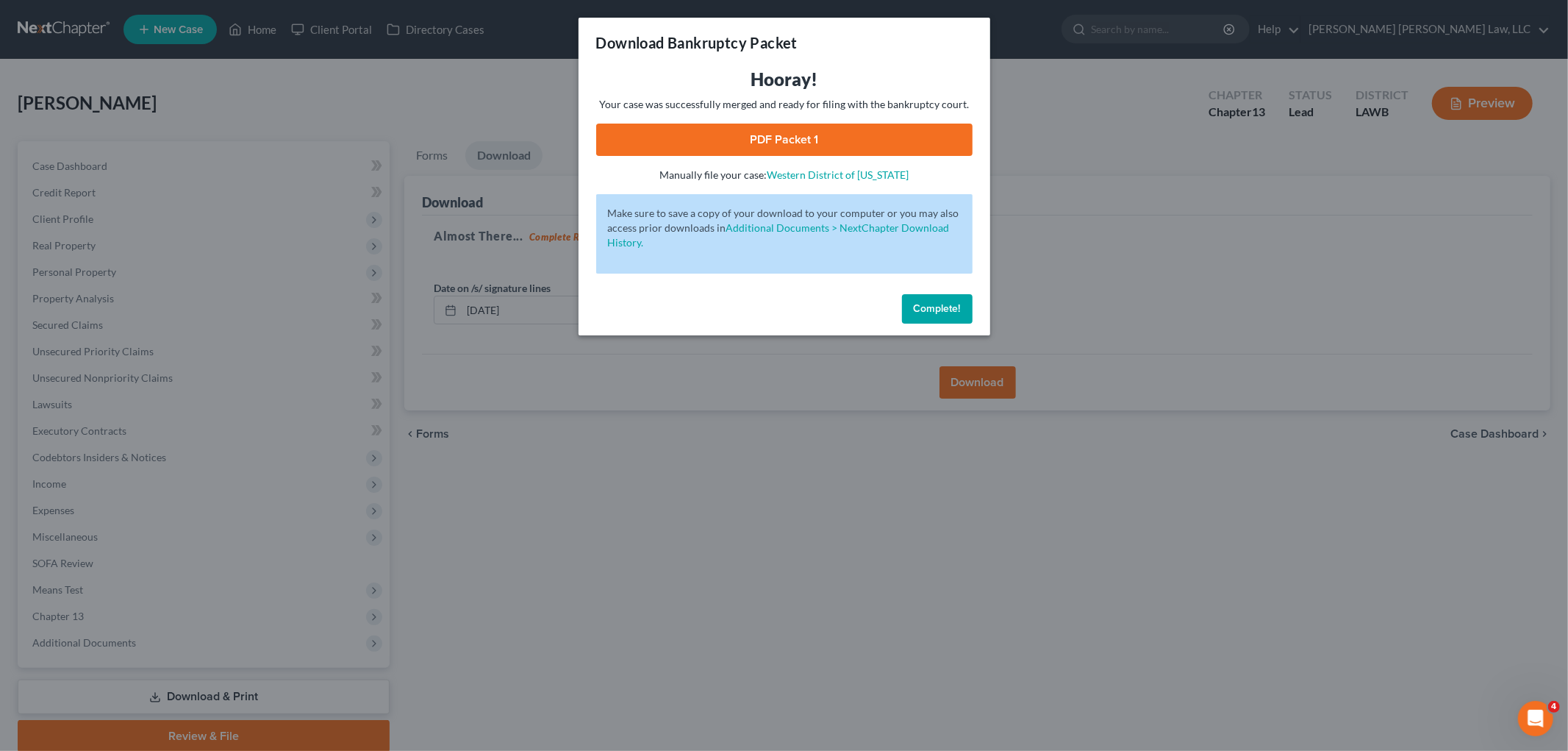
click at [821, 138] on link "PDF Packet 1" at bounding box center [784, 140] width 376 height 33
click at [961, 304] on button "Complete!" at bounding box center [937, 309] width 71 height 29
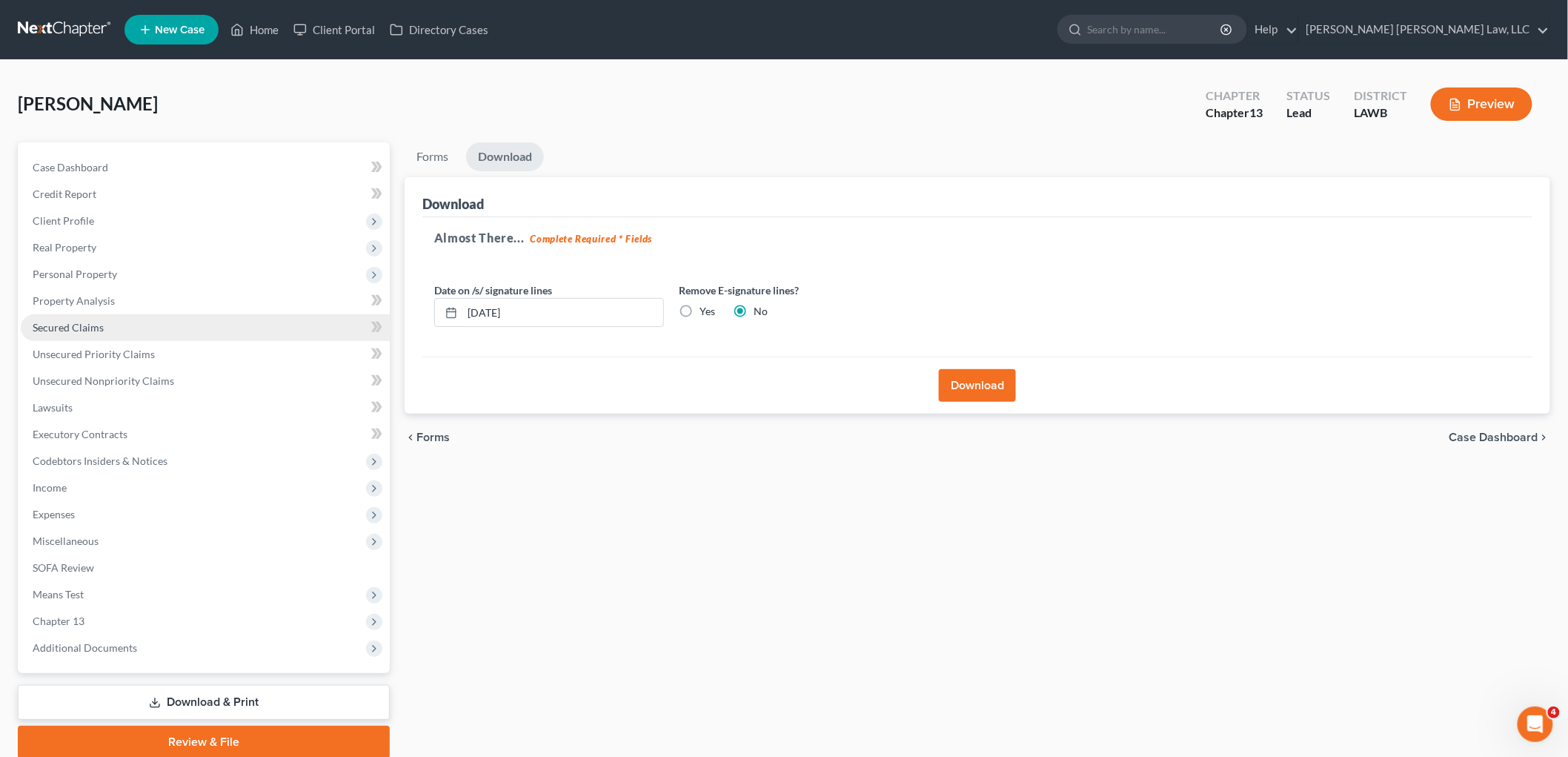
click at [52, 322] on span "Secured Claims" at bounding box center [68, 327] width 71 height 12
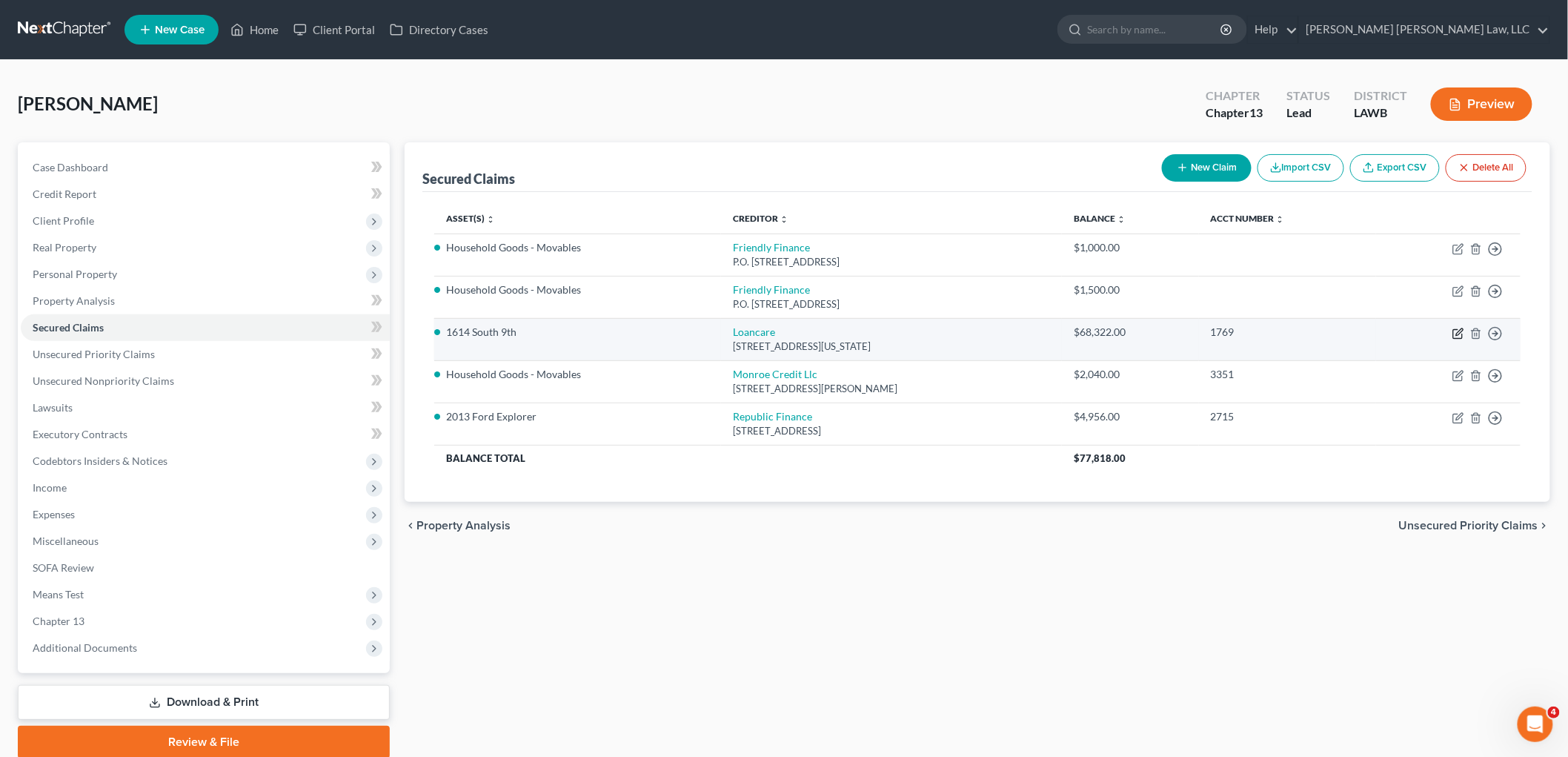
click at [1456, 330] on icon "button" at bounding box center [1458, 333] width 11 height 11
select select "48"
select select "0"
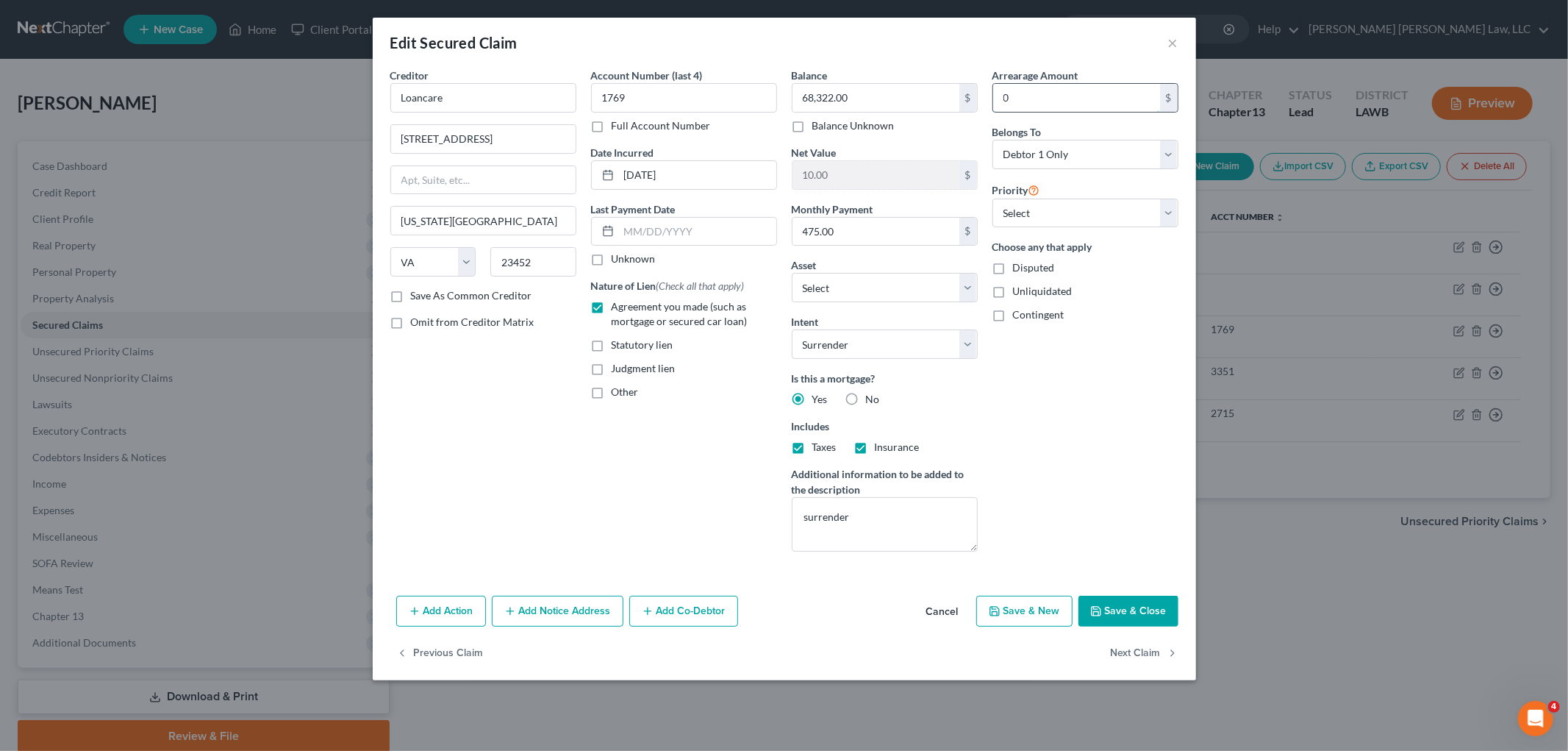
click at [1063, 92] on input "0" at bounding box center [1076, 98] width 167 height 28
type input "1,500.00"
drag, startPoint x: 1108, startPoint y: 611, endPoint x: 1095, endPoint y: 626, distance: 19.8
click at [1108, 611] on button "Save & Close" at bounding box center [1128, 611] width 100 height 31
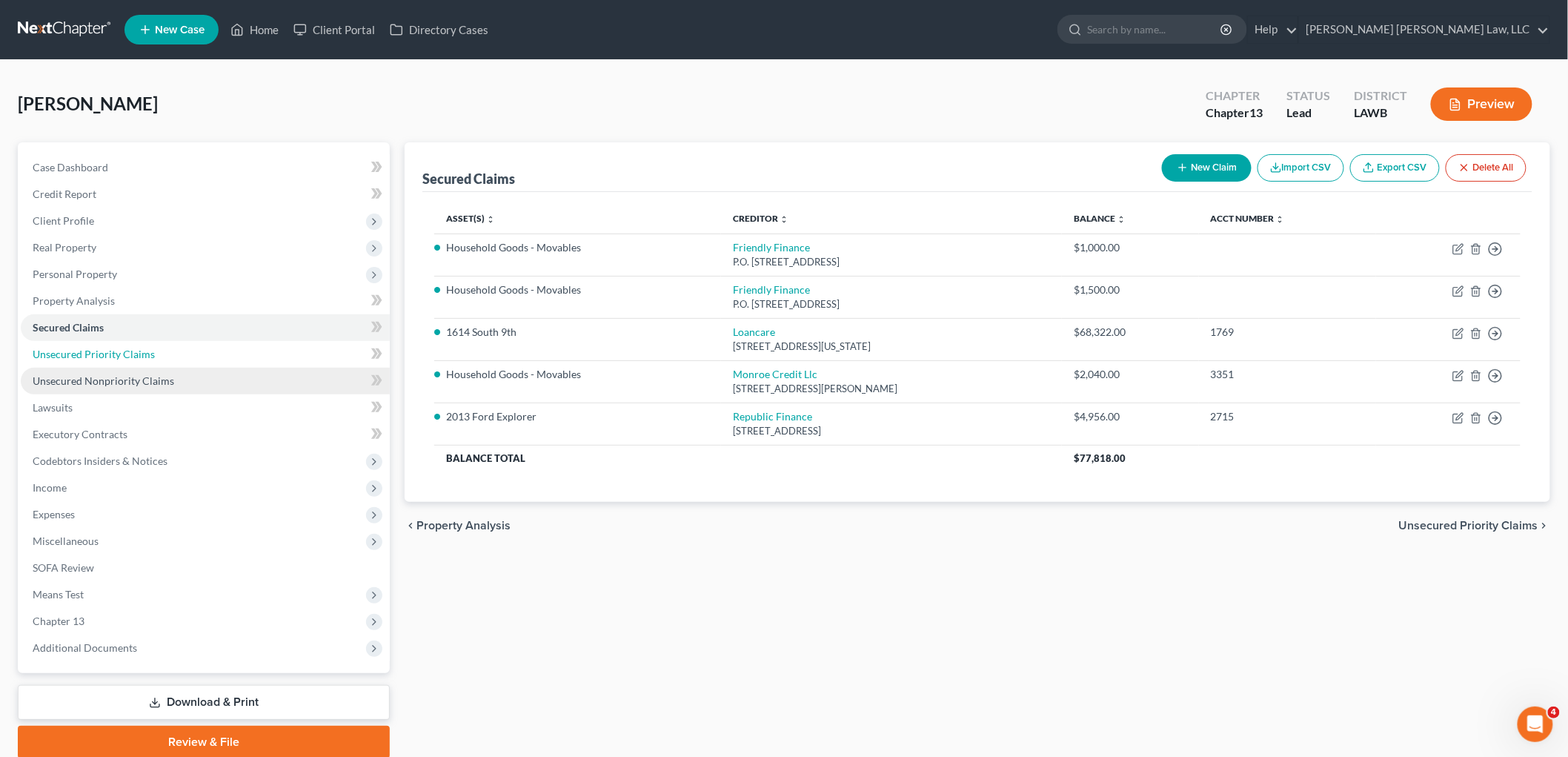
drag, startPoint x: 149, startPoint y: 350, endPoint x: 157, endPoint y: 375, distance: 26.2
click at [149, 350] on span "Unsecured Priority Claims" at bounding box center [94, 353] width 122 height 12
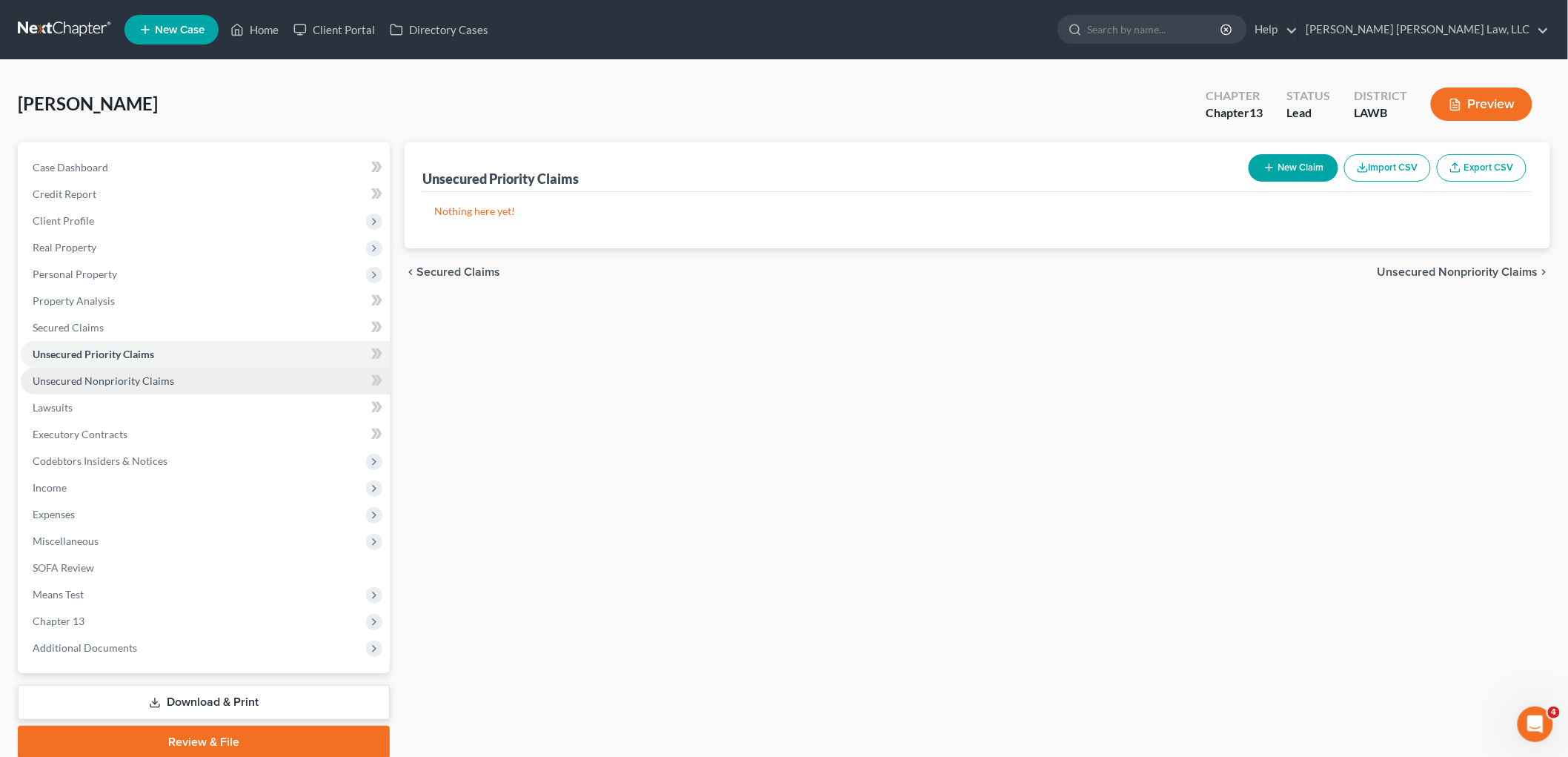
click at [157, 377] on span "Unsecured Nonpriority Claims" at bounding box center [103, 380] width 141 height 12
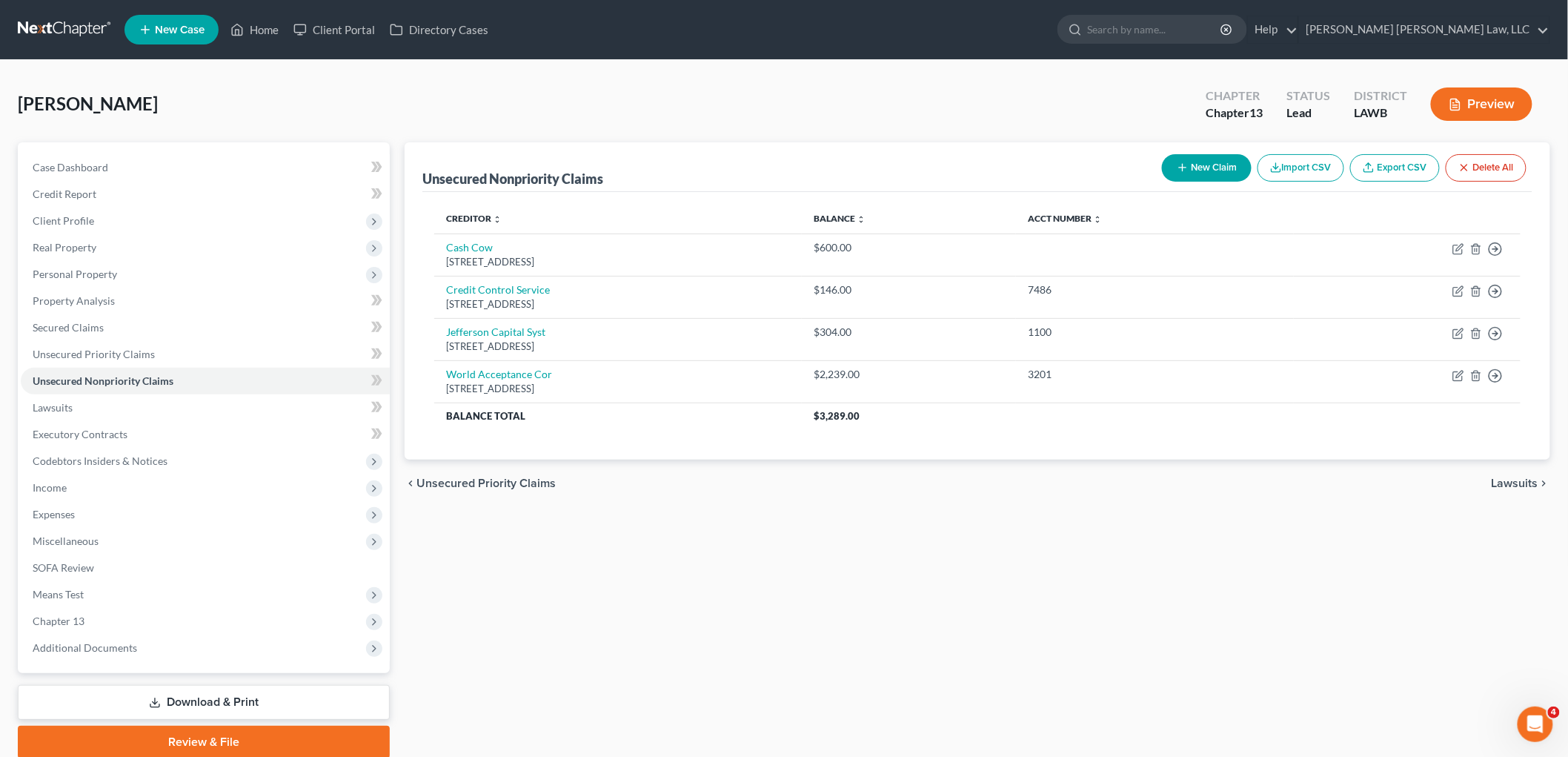
click at [1190, 174] on button "New Claim" at bounding box center [1207, 167] width 89 height 27
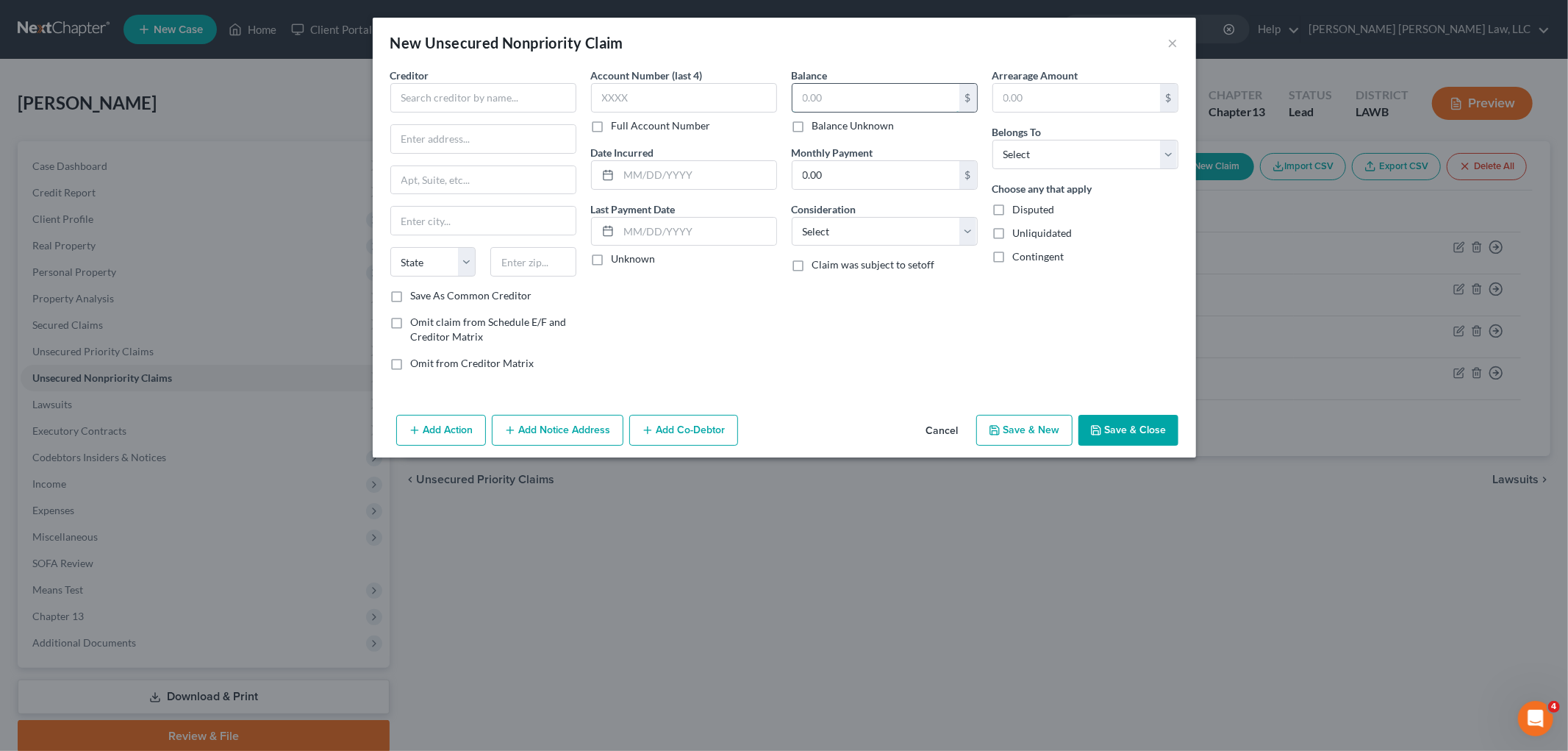
click at [904, 92] on input "text" at bounding box center [875, 98] width 167 height 28
type input "300.00"
click at [510, 97] on input "text" at bounding box center [483, 98] width 186 height 29
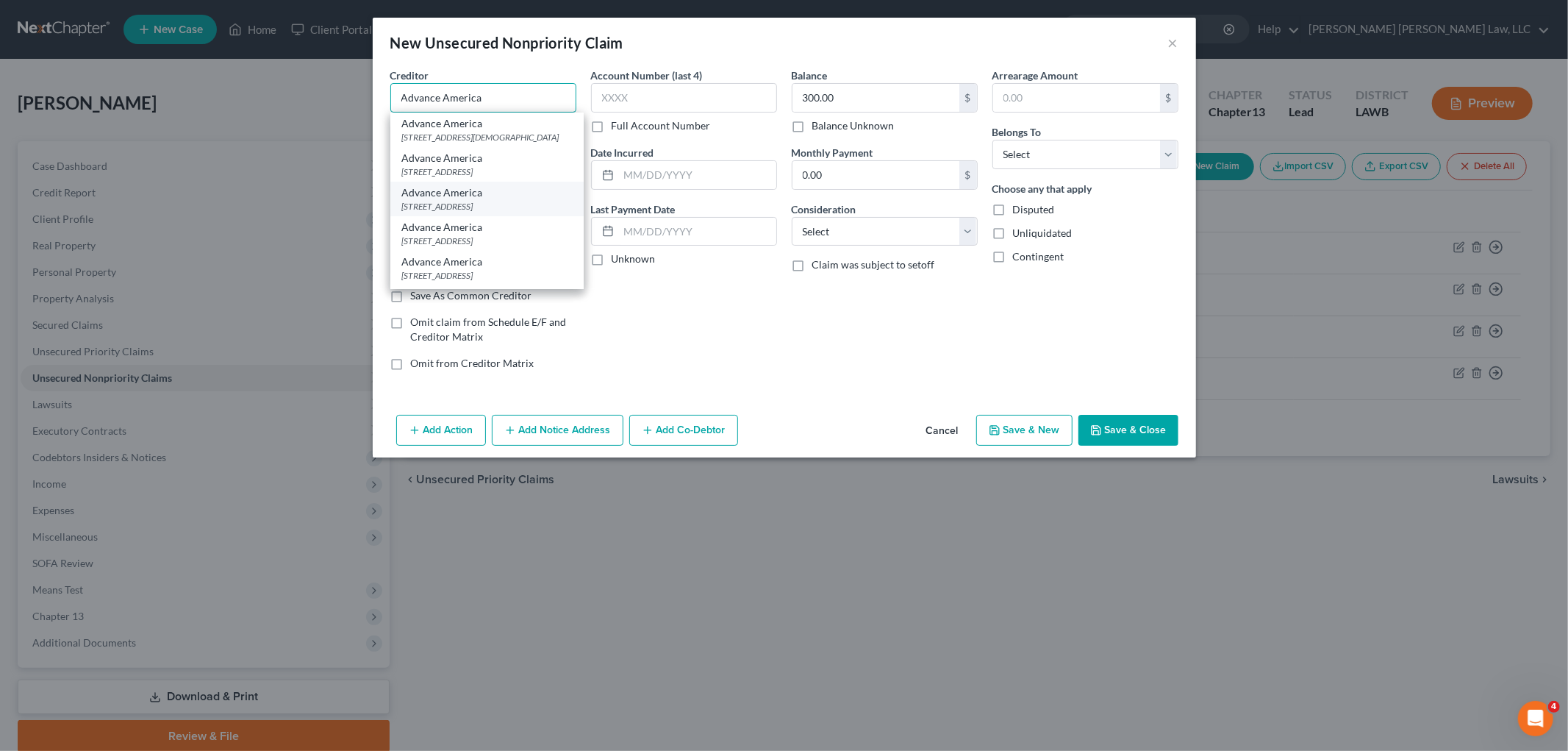
type input "Advance America"
click at [480, 213] on div "[STREET_ADDRESS]" at bounding box center [487, 206] width 170 height 12
type input "[STREET_ADDRESS]"
type input "Monroe"
select select "19"
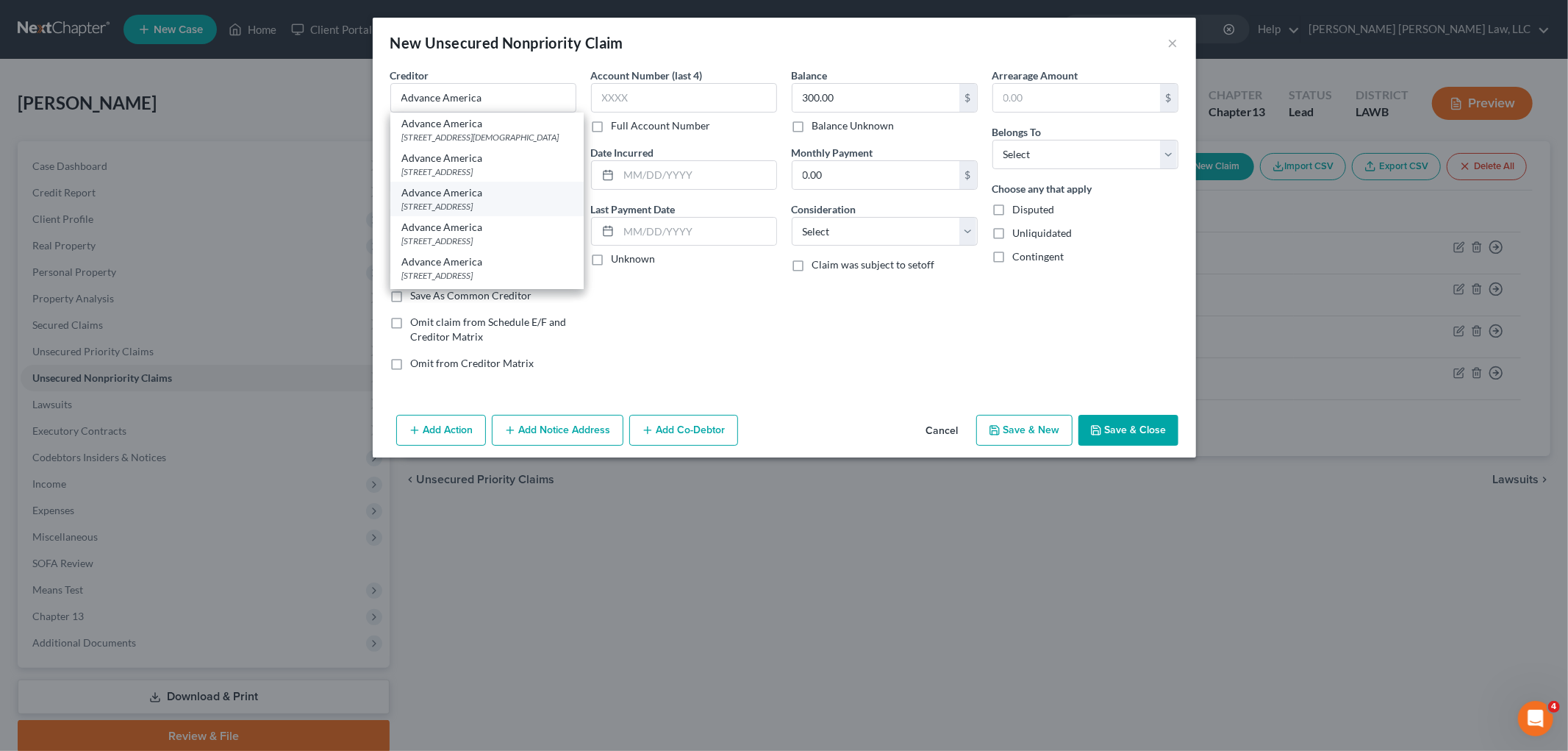
type input "71201"
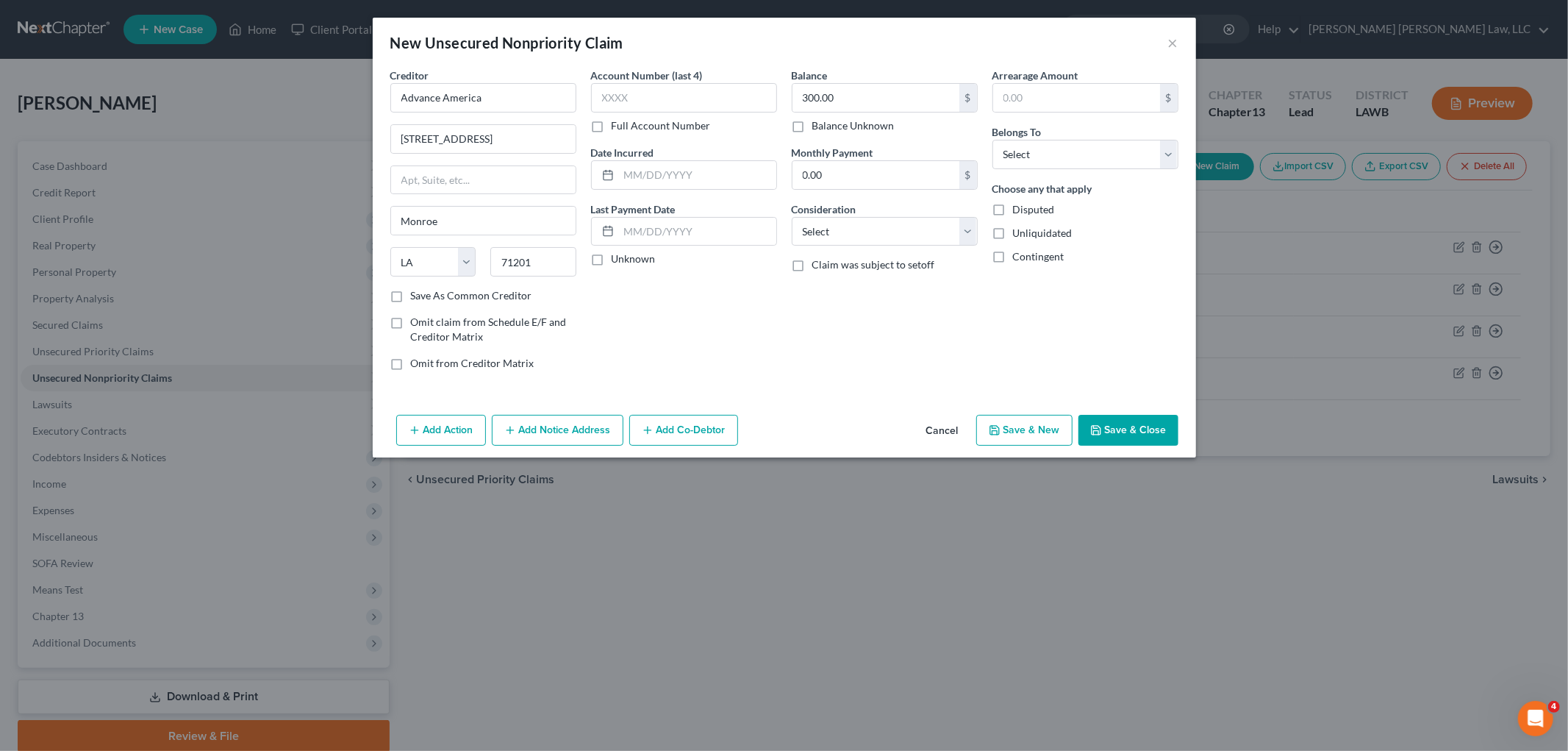
click at [566, 442] on button "Add Notice Address" at bounding box center [558, 430] width 132 height 31
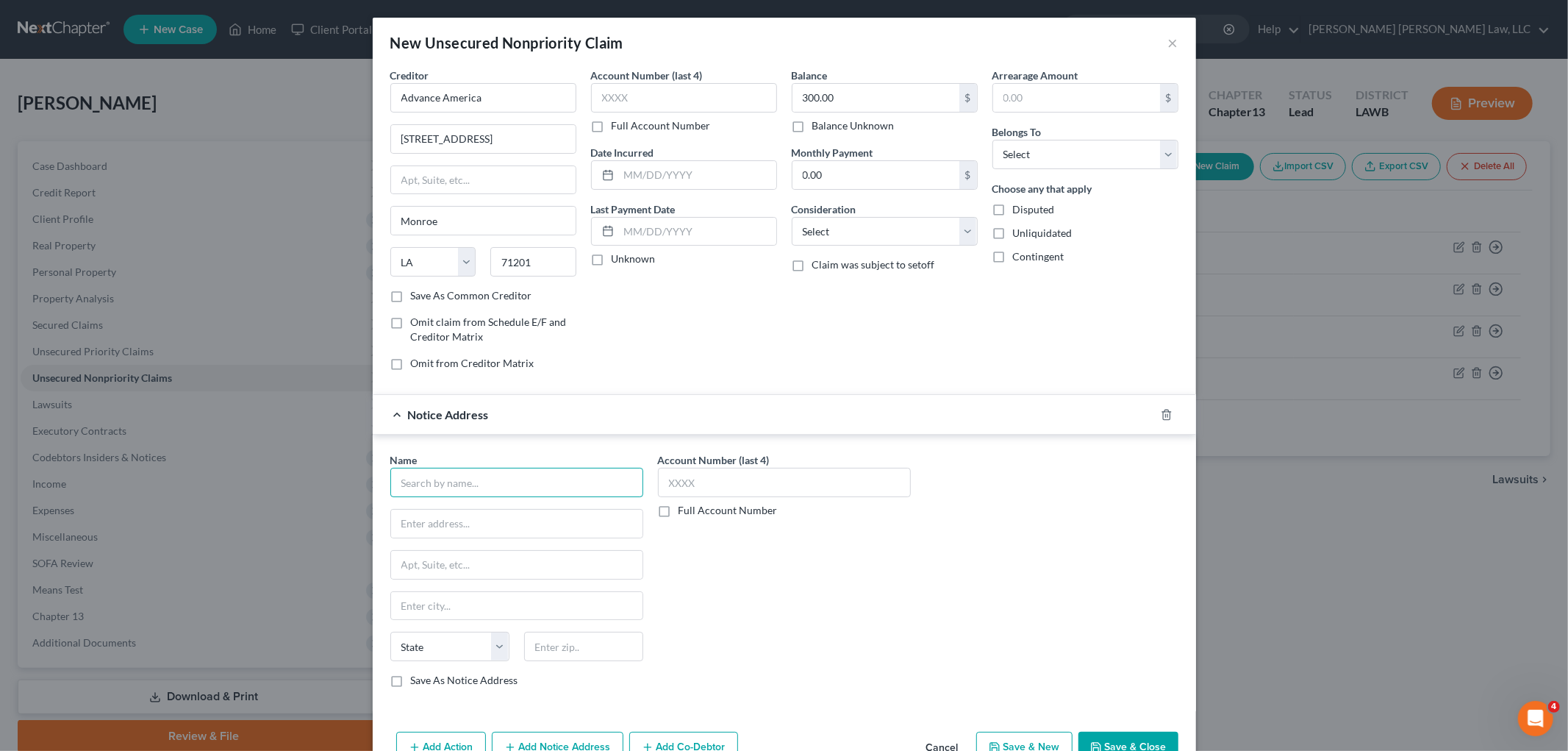
click at [523, 475] on input "text" at bounding box center [516, 482] width 253 height 29
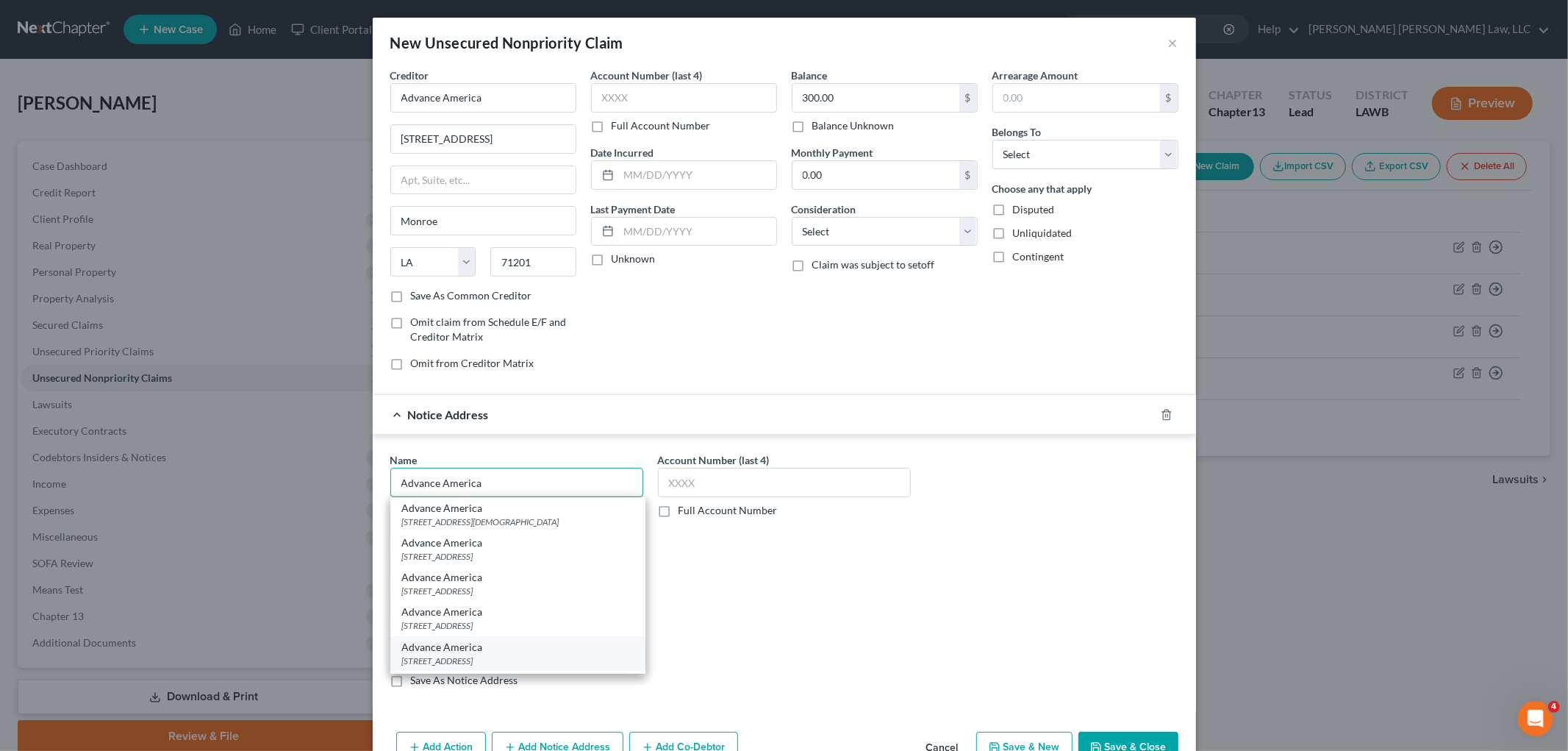
type input "Advance America"
click at [475, 655] on div "[STREET_ADDRESS]" at bounding box center [518, 660] width 231 height 12
type input "[STREET_ADDRESS]"
type input "Monroe"
select select "19"
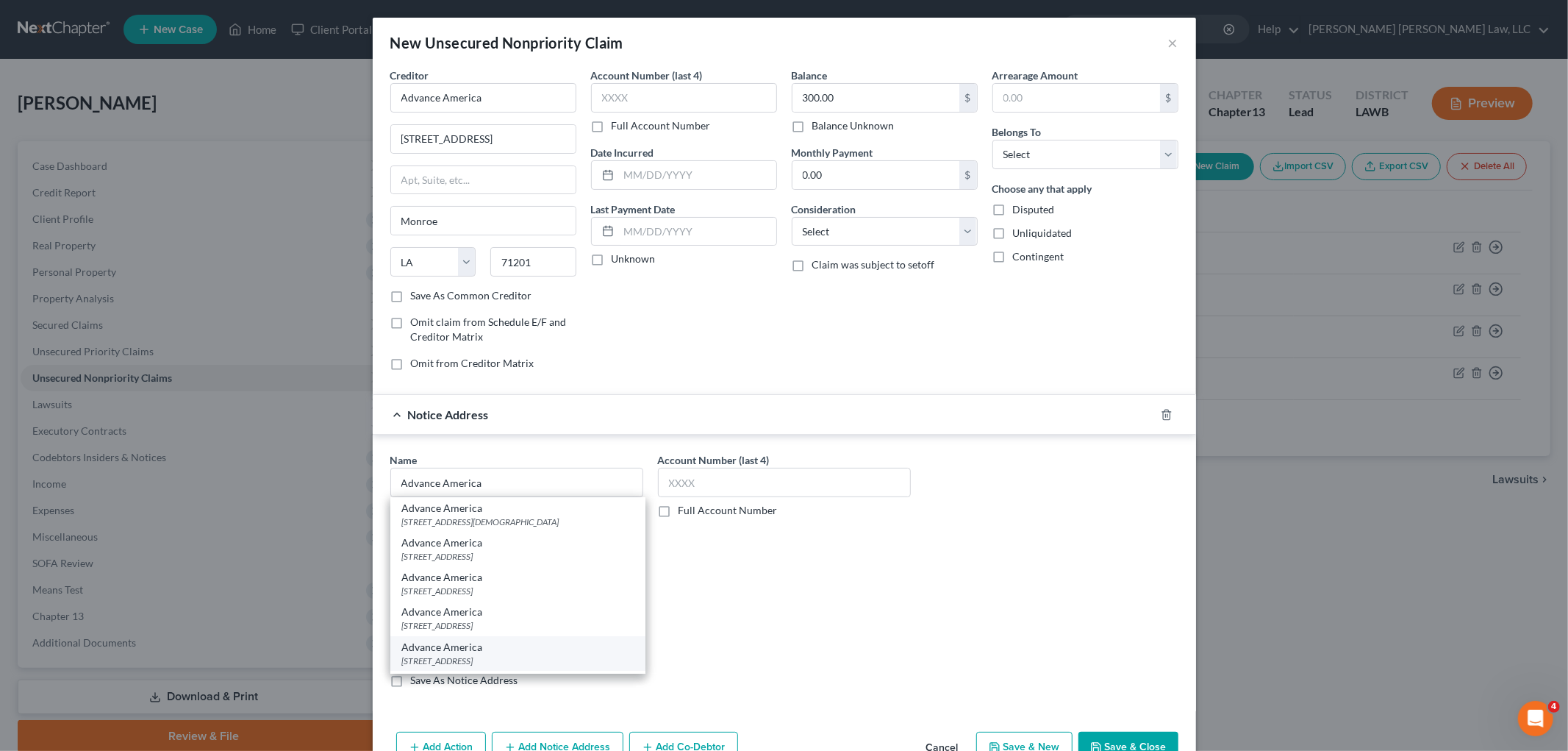
type input "71201"
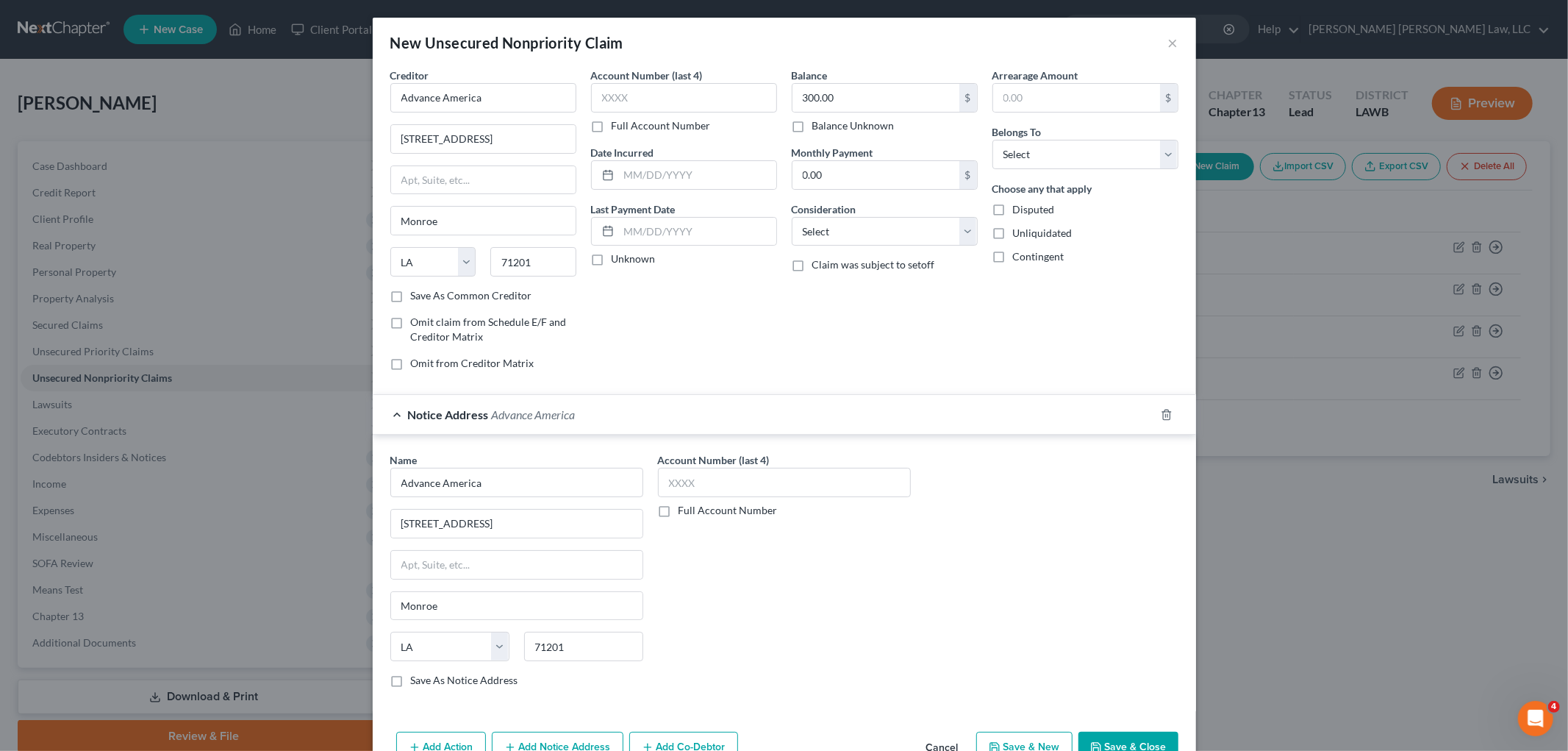
click at [838, 215] on label "Consideration" at bounding box center [823, 209] width 64 height 15
click at [851, 232] on select "Select Cable / Satellite Services Collection Agency Credit Card Debt Debt Couns…" at bounding box center [884, 231] width 186 height 29
select select "10"
click at [791, 217] on select "Select Cable / Satellite Services Collection Agency Credit Card Debt Debt Couns…" at bounding box center [884, 231] width 186 height 29
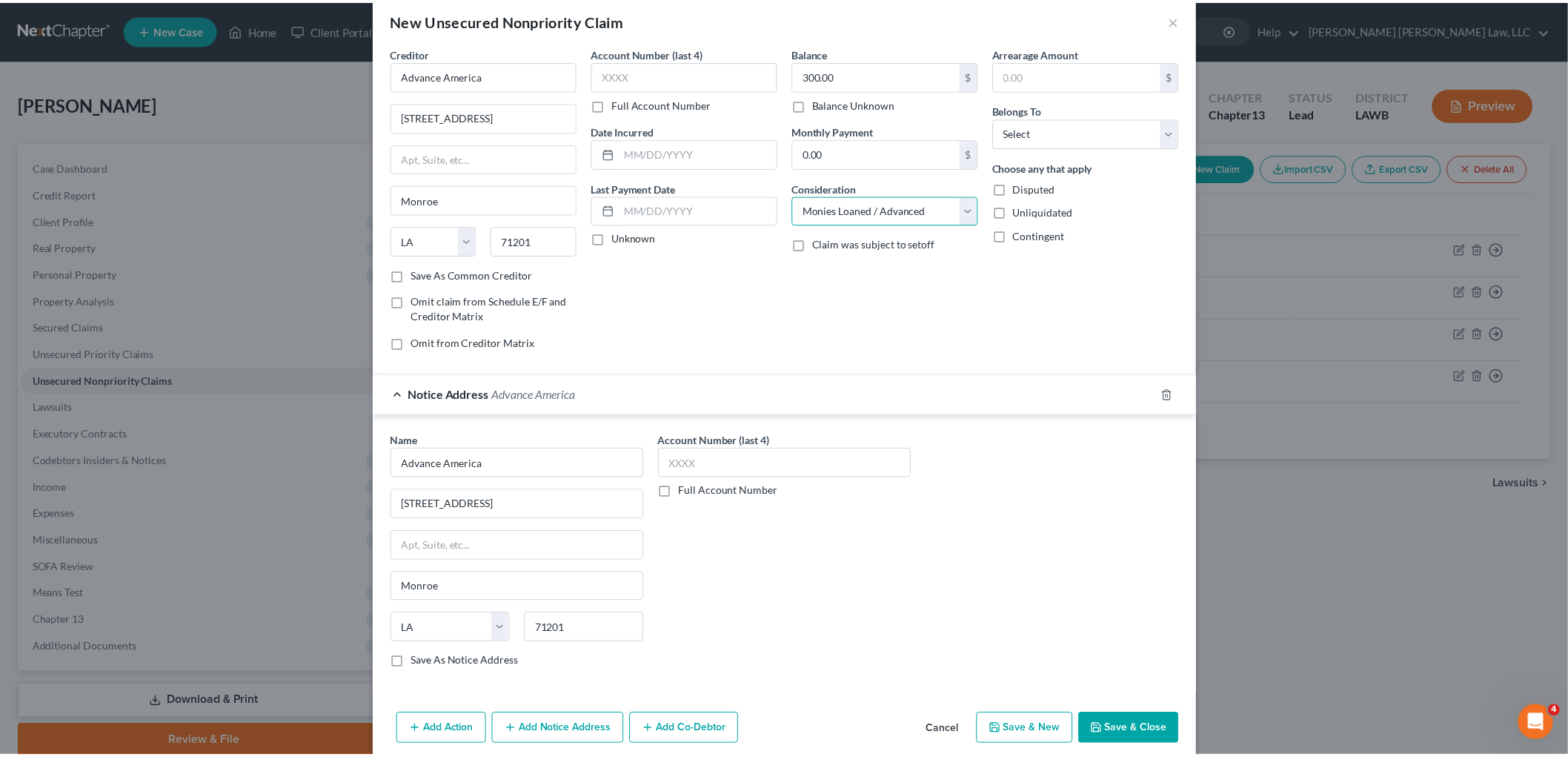
scroll to position [42, 0]
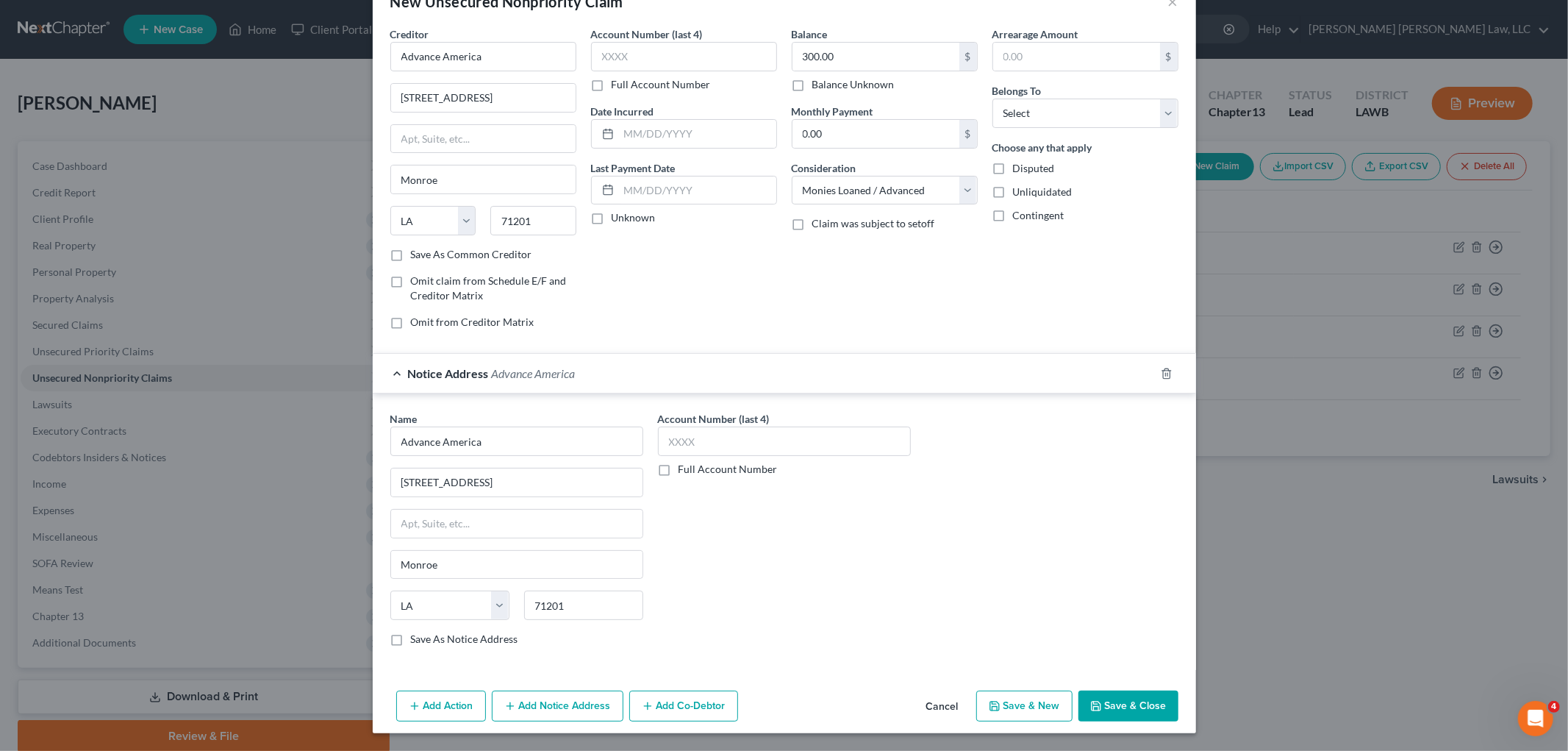
click at [1105, 706] on button "Save & Close" at bounding box center [1128, 706] width 100 height 31
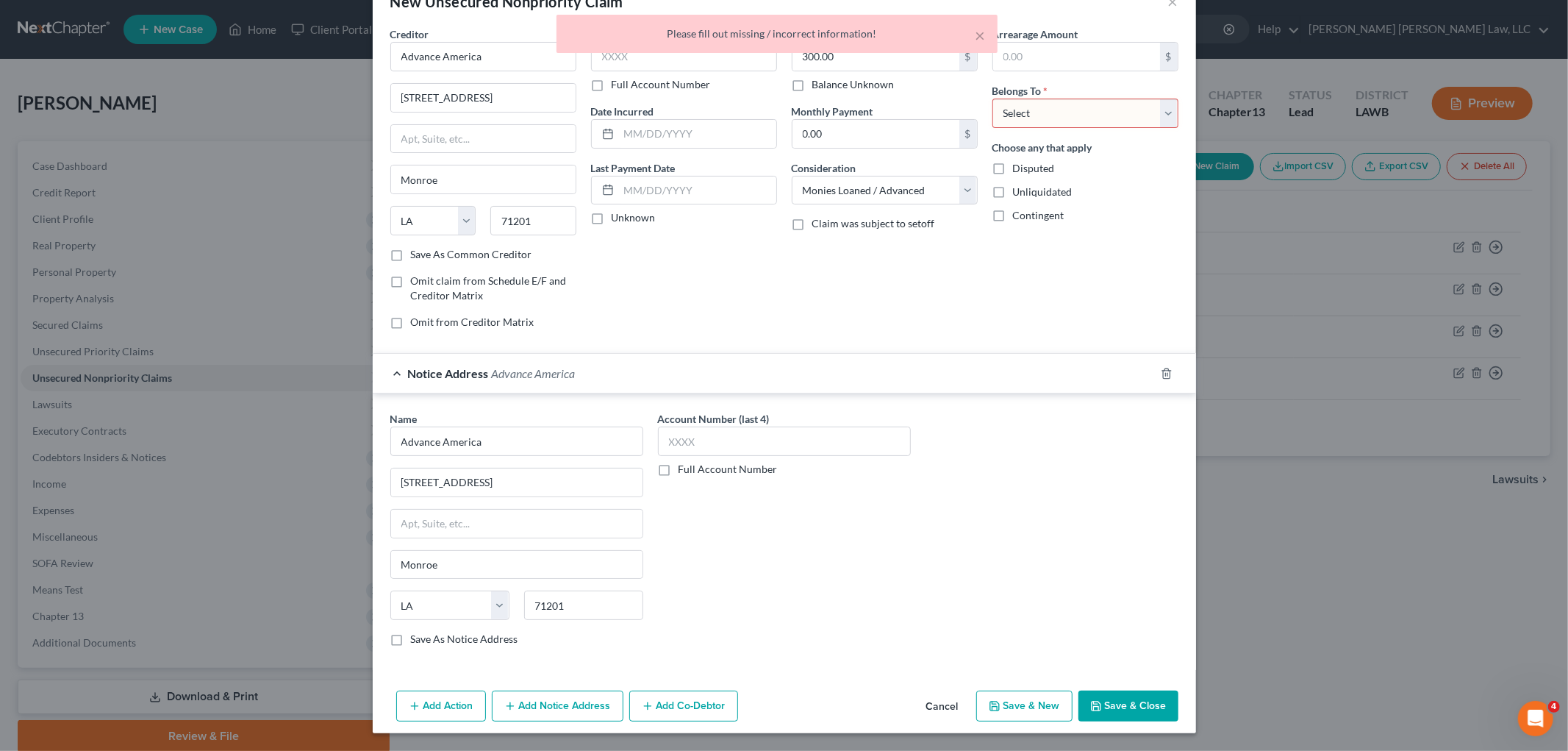
drag, startPoint x: 1020, startPoint y: 97, endPoint x: 1022, endPoint y: 110, distance: 13.2
click at [1020, 99] on select "Select Debtor 1 Only Debtor 2 Only Debtor 1 And Debtor 2 Only At Least One Of T…" at bounding box center [1085, 113] width 186 height 29
select select "0"
click at [992, 99] on select "Select Debtor 1 Only Debtor 2 Only Debtor 1 And Debtor 2 Only At Least One Of T…" at bounding box center [1085, 113] width 186 height 29
click at [1118, 696] on button "Save & Close" at bounding box center [1128, 706] width 100 height 31
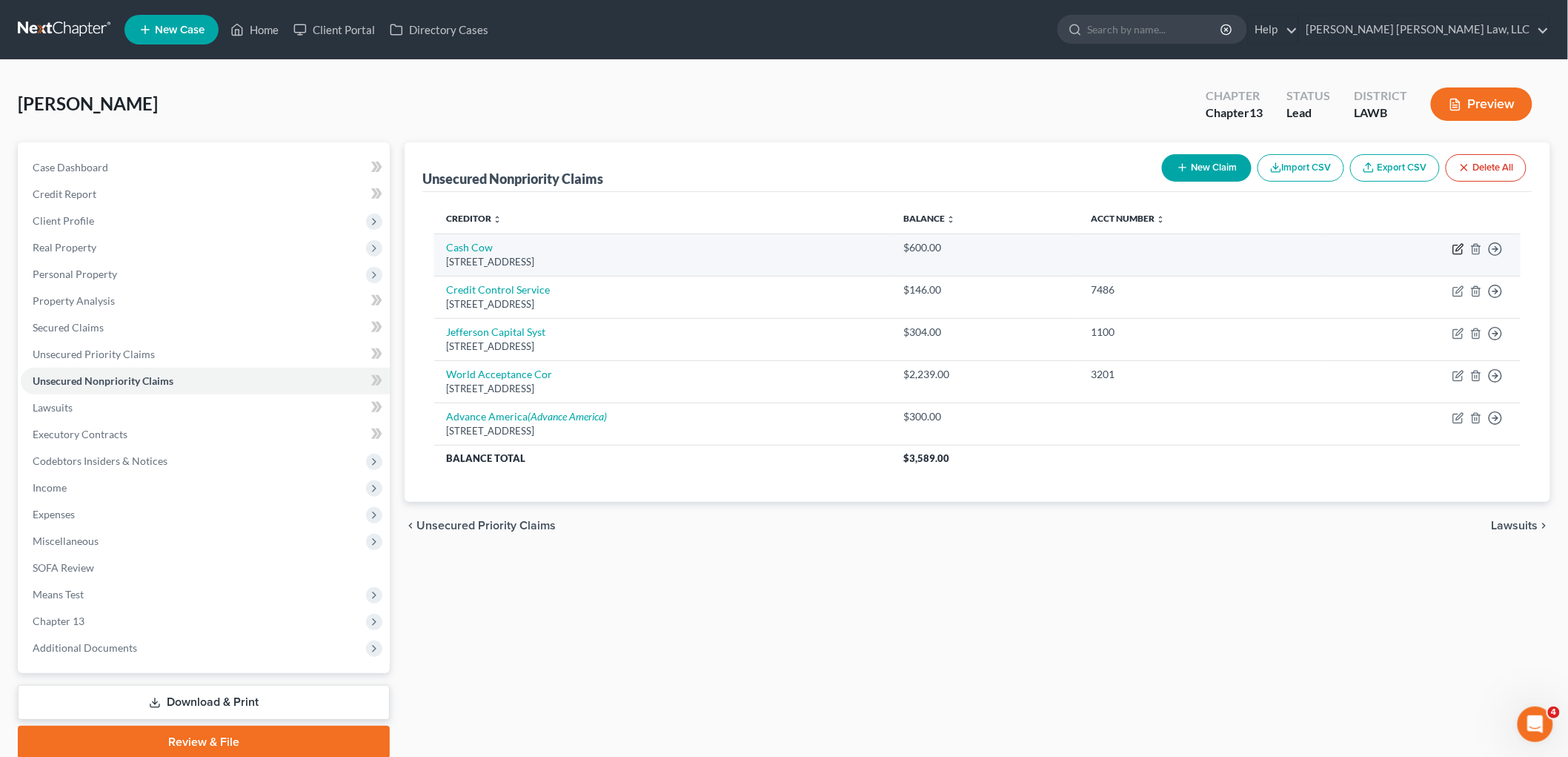
click at [1459, 247] on icon "button" at bounding box center [1460, 247] width 7 height 7
select select "10"
select select "0"
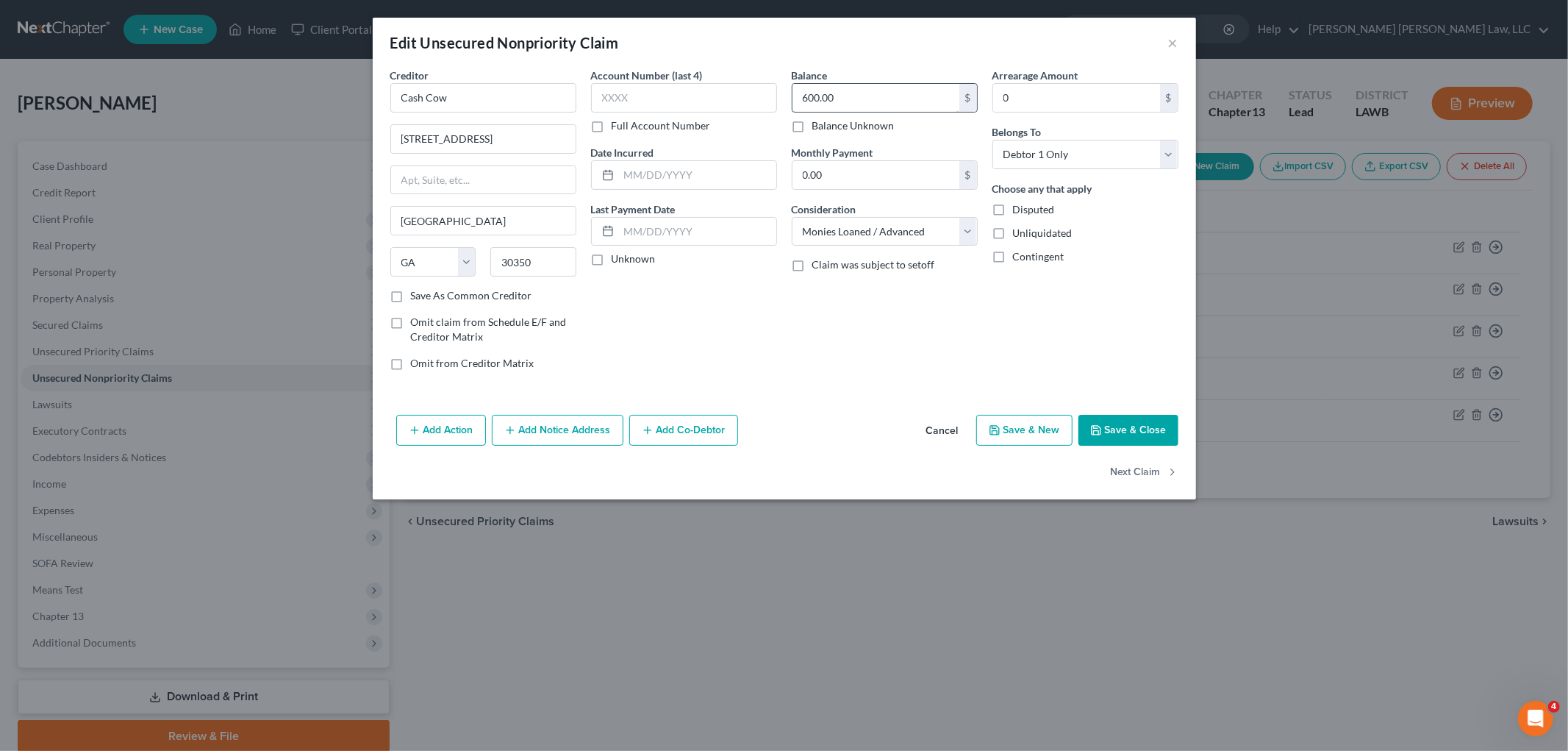
click at [909, 110] on input "600.00" at bounding box center [875, 98] width 167 height 28
type input "370.00"
click at [1132, 435] on button "Save & Close" at bounding box center [1128, 430] width 100 height 31
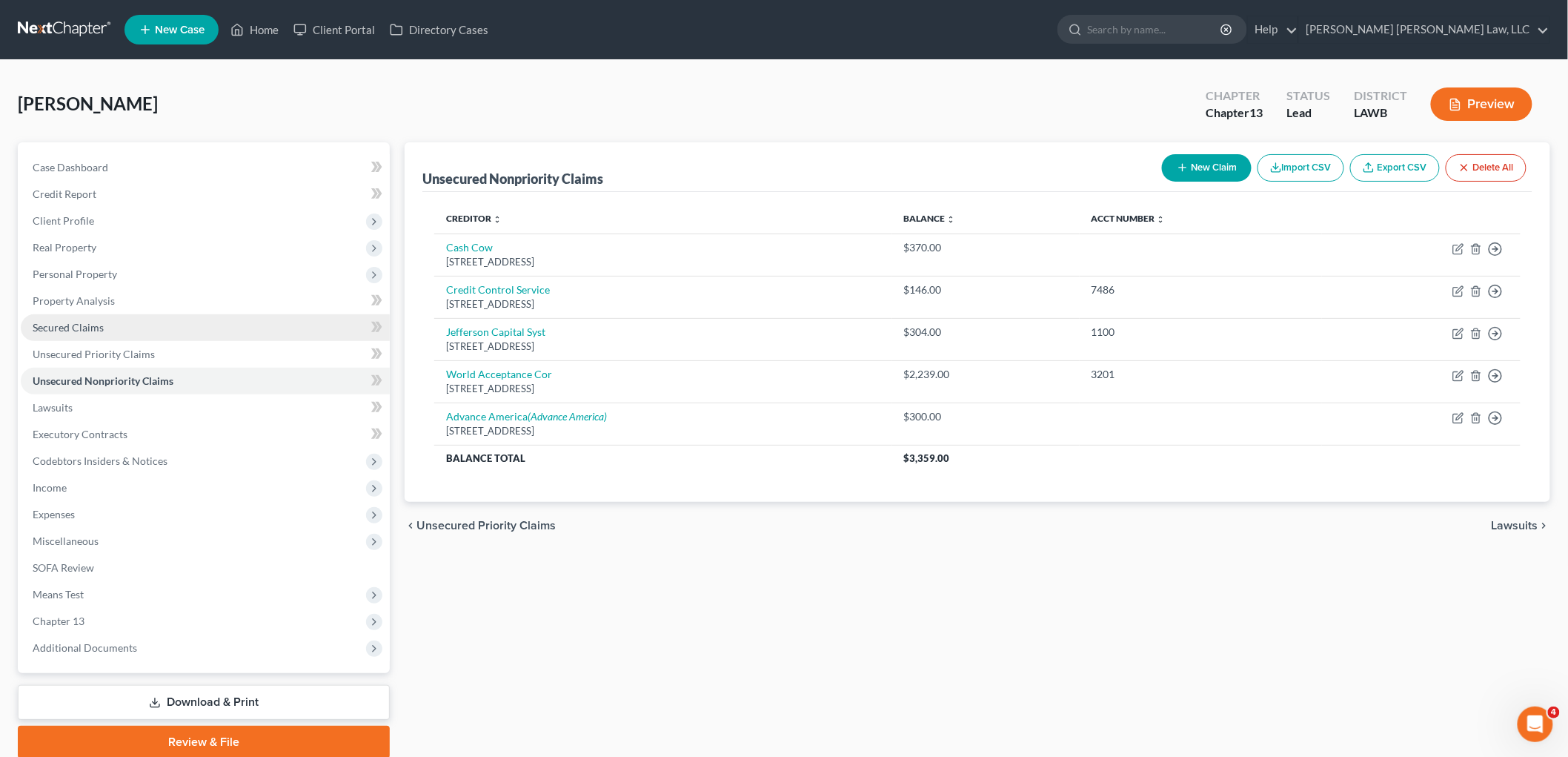
click at [94, 326] on span "Secured Claims" at bounding box center [68, 327] width 71 height 12
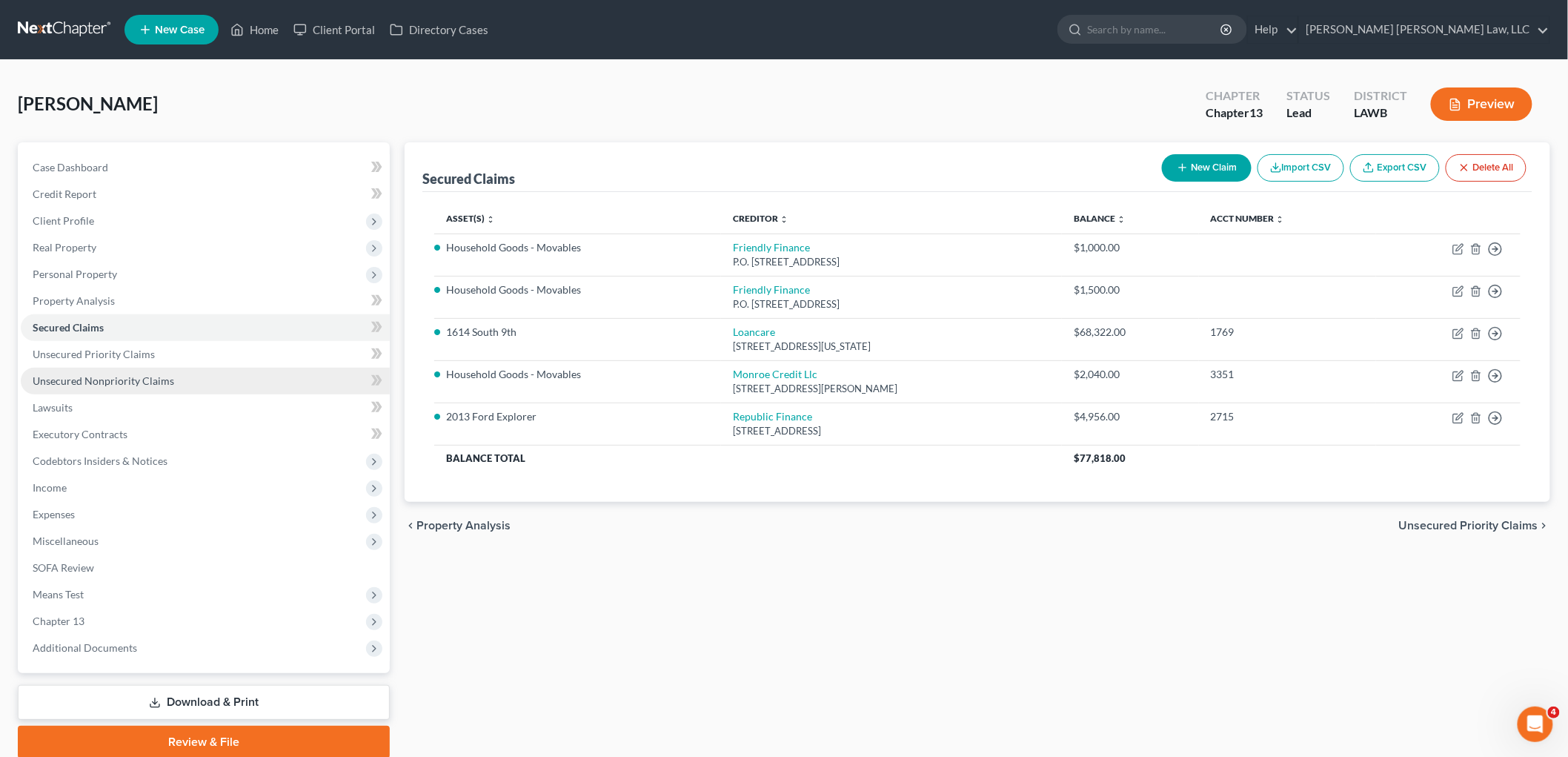
click at [108, 378] on span "Unsecured Nonpriority Claims" at bounding box center [103, 380] width 141 height 12
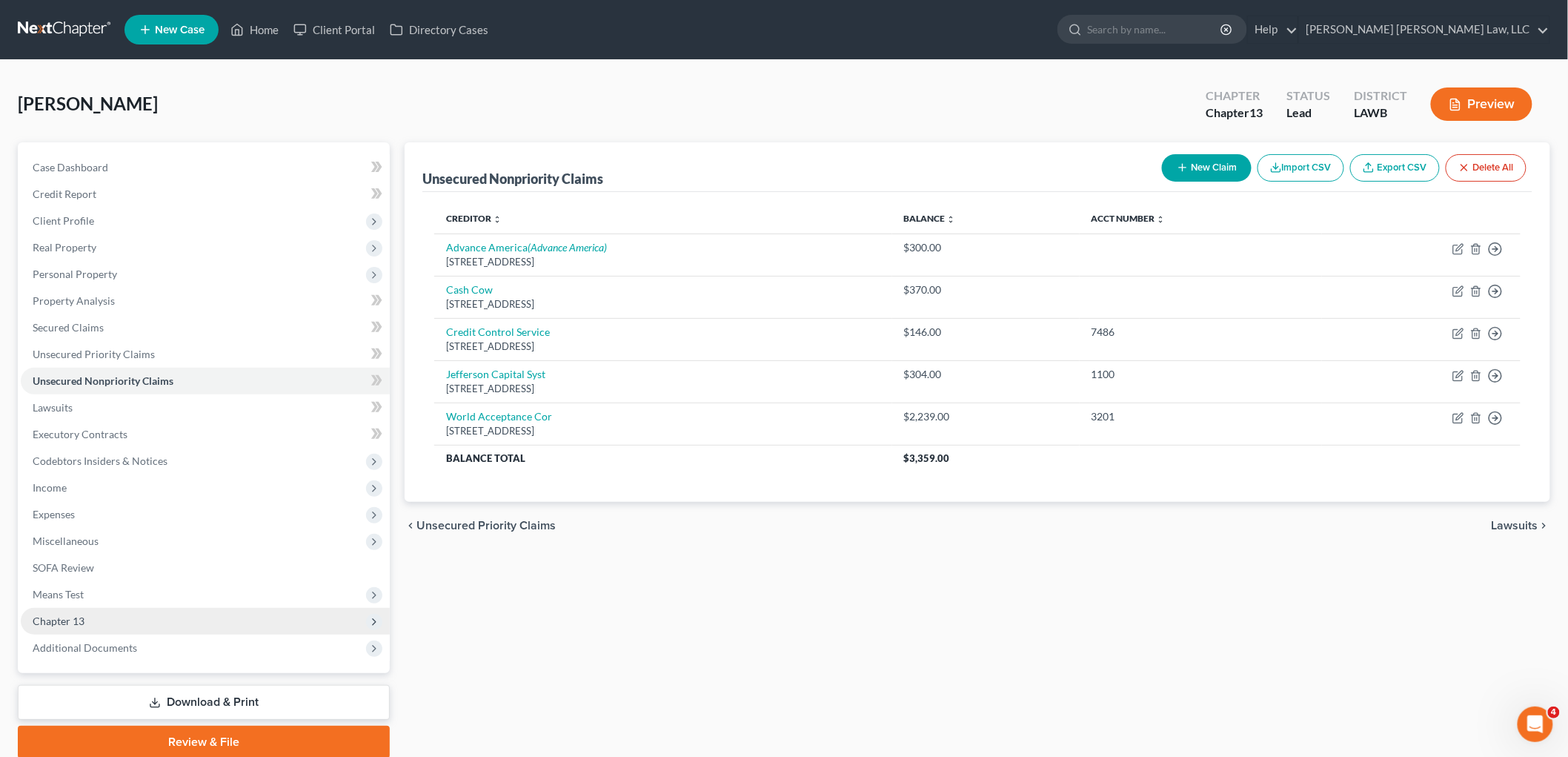
click at [121, 619] on span "Chapter 13" at bounding box center [205, 621] width 369 height 27
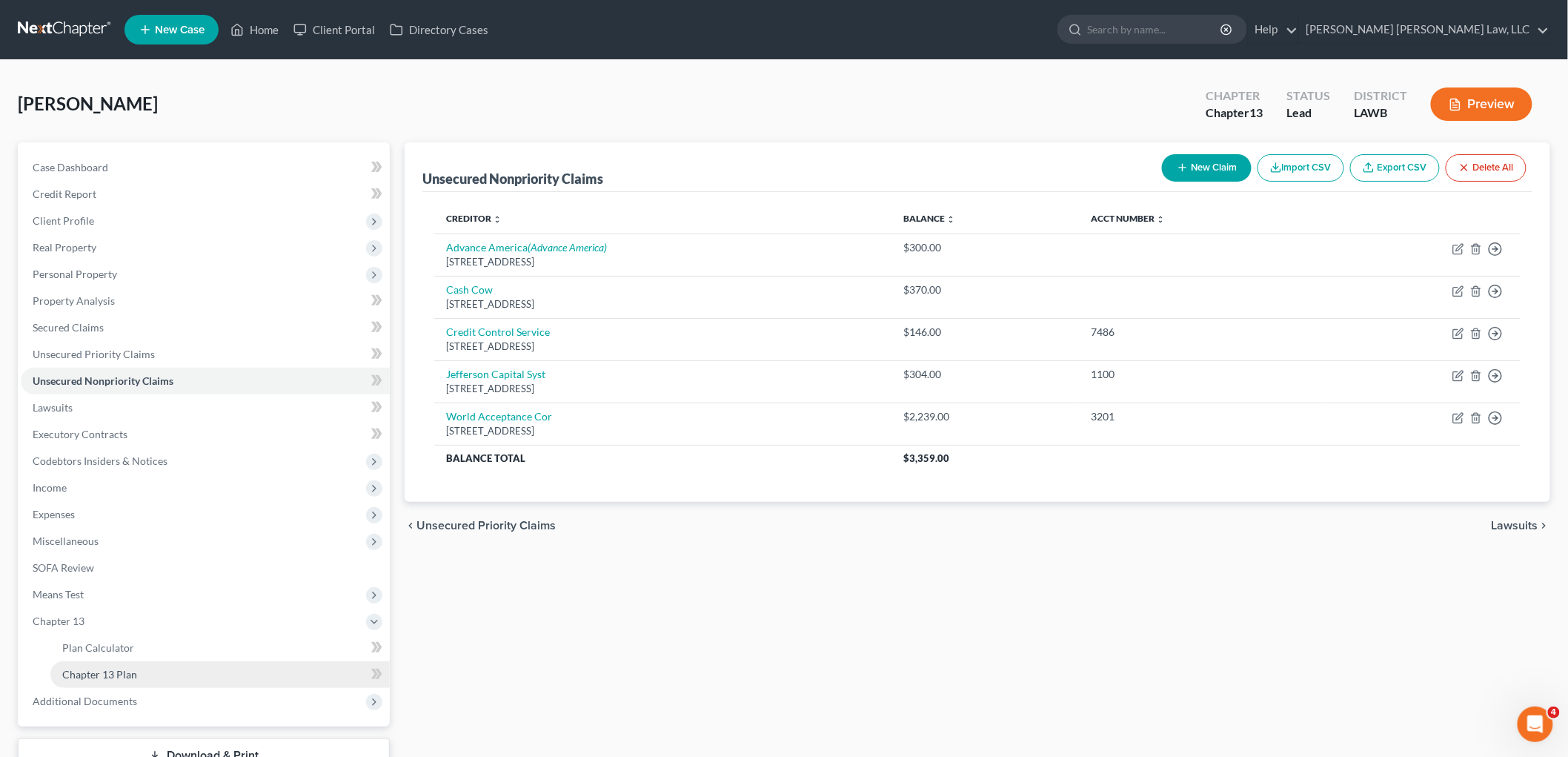
click at [128, 679] on link "Chapter 13 Plan" at bounding box center [219, 674] width 339 height 27
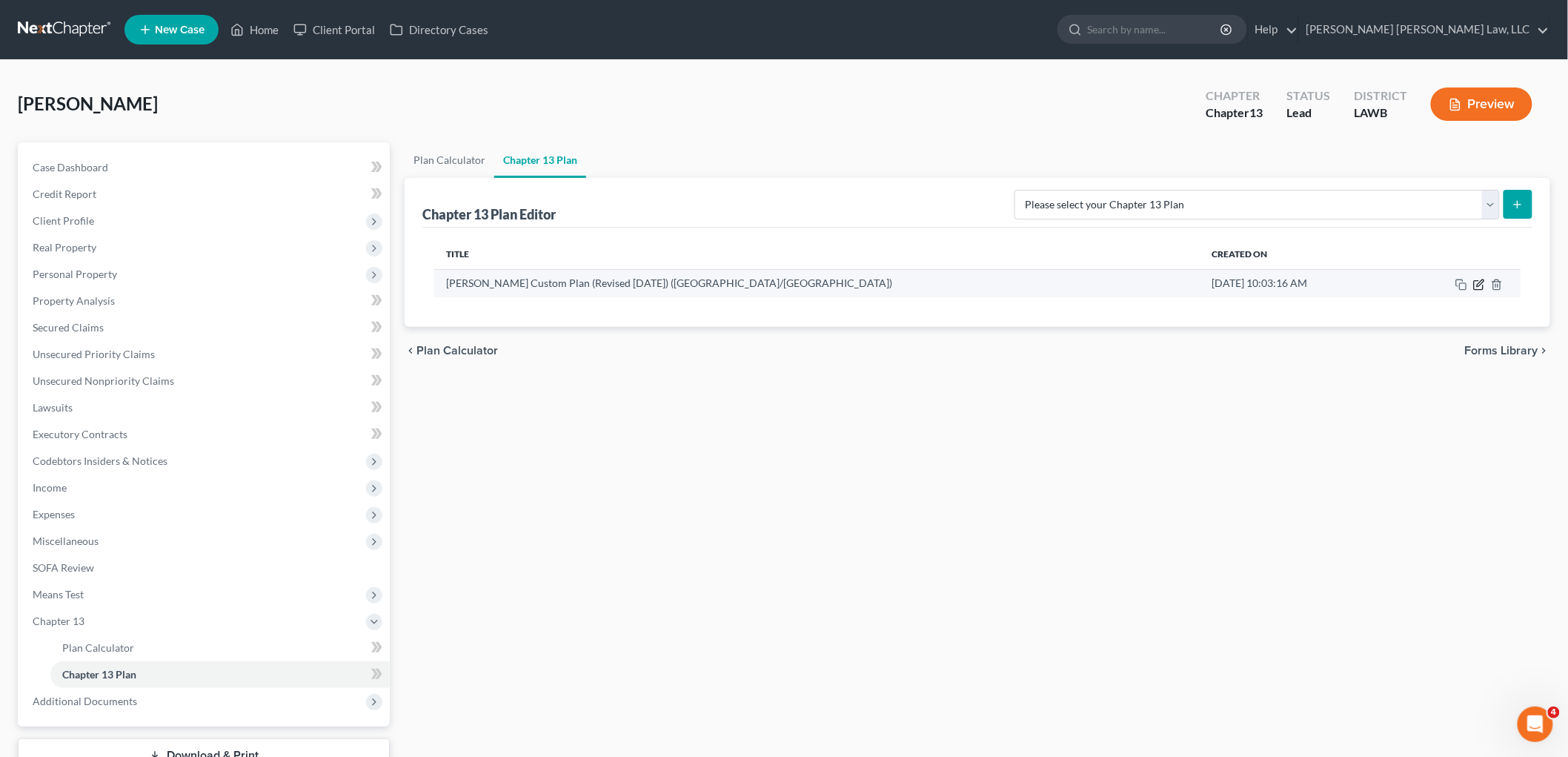
click at [1475, 287] on icon "button" at bounding box center [1479, 284] width 9 height 9
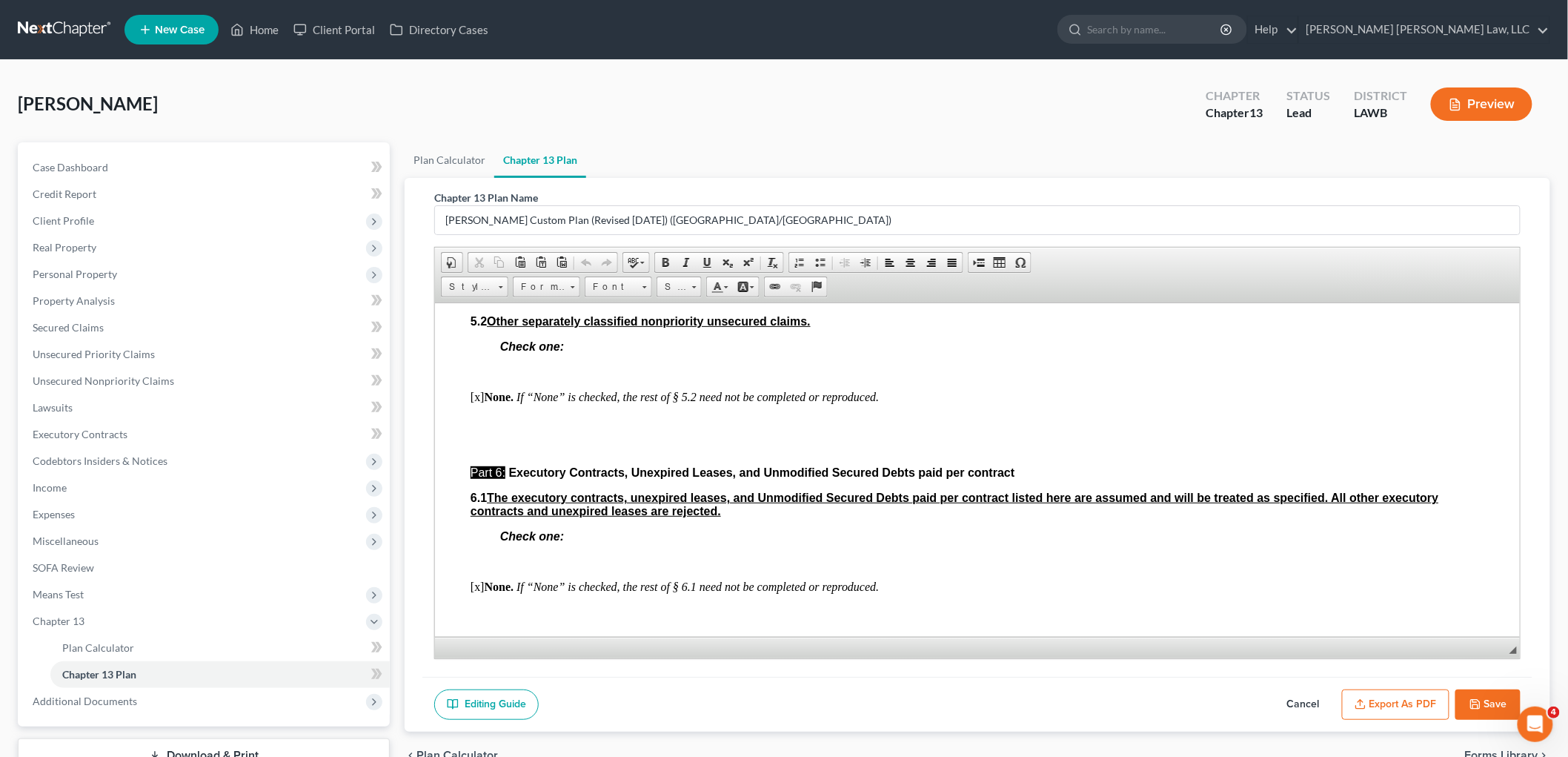
scroll to position [3376, 0]
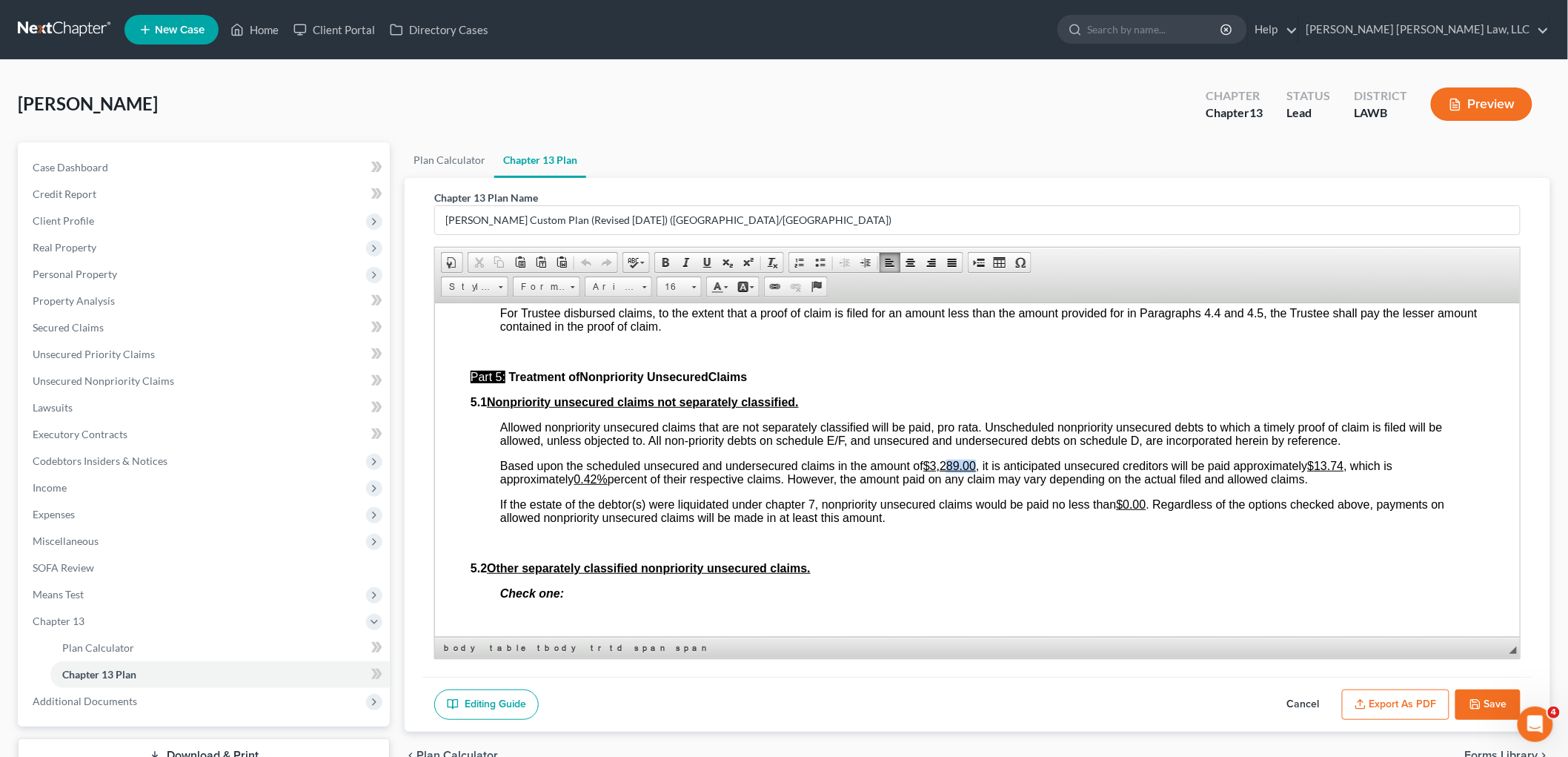
drag, startPoint x: 978, startPoint y: 473, endPoint x: 950, endPoint y: 470, distance: 28.2
click at [950, 470] on span "Based upon the scheduled unsecured and undersecured claims in the amount of $3,…" at bounding box center [945, 472] width 892 height 26
click at [600, 484] on u "0.42%" at bounding box center [590, 478] width 34 height 12
click at [1483, 695] on button "Save" at bounding box center [1488, 705] width 65 height 31
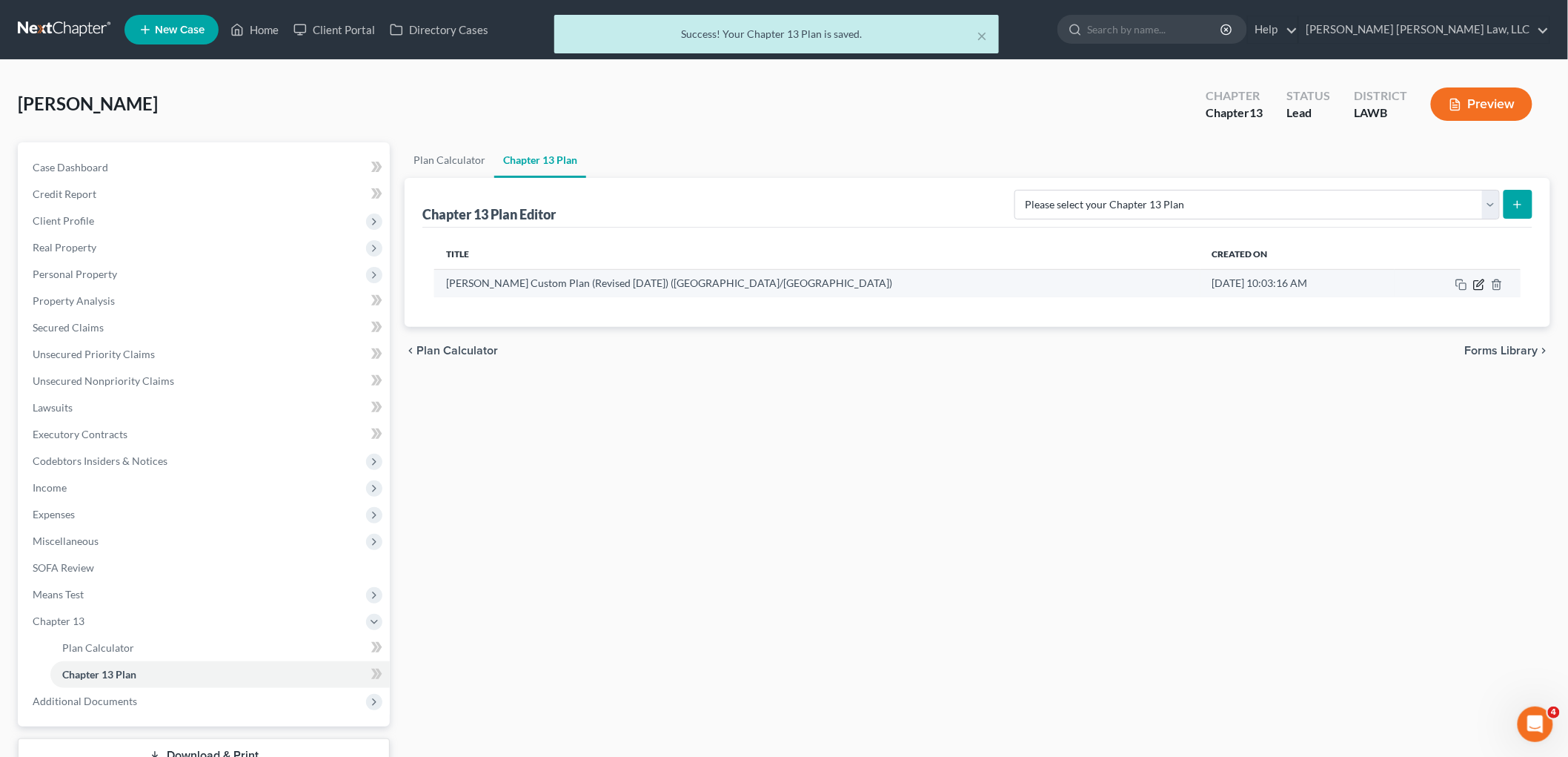
click at [1479, 287] on icon "button" at bounding box center [1479, 284] width 11 height 11
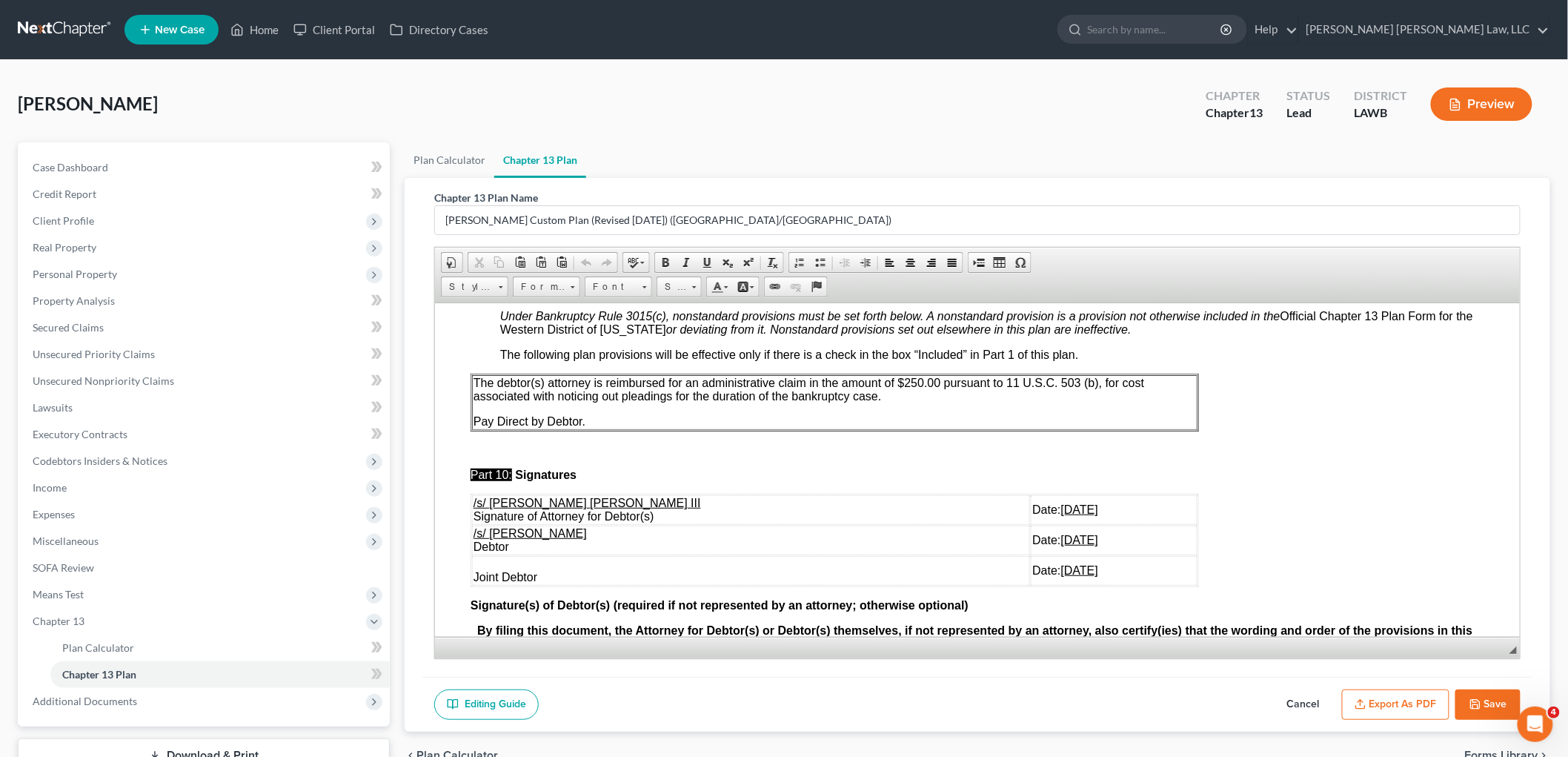
scroll to position [4448, 0]
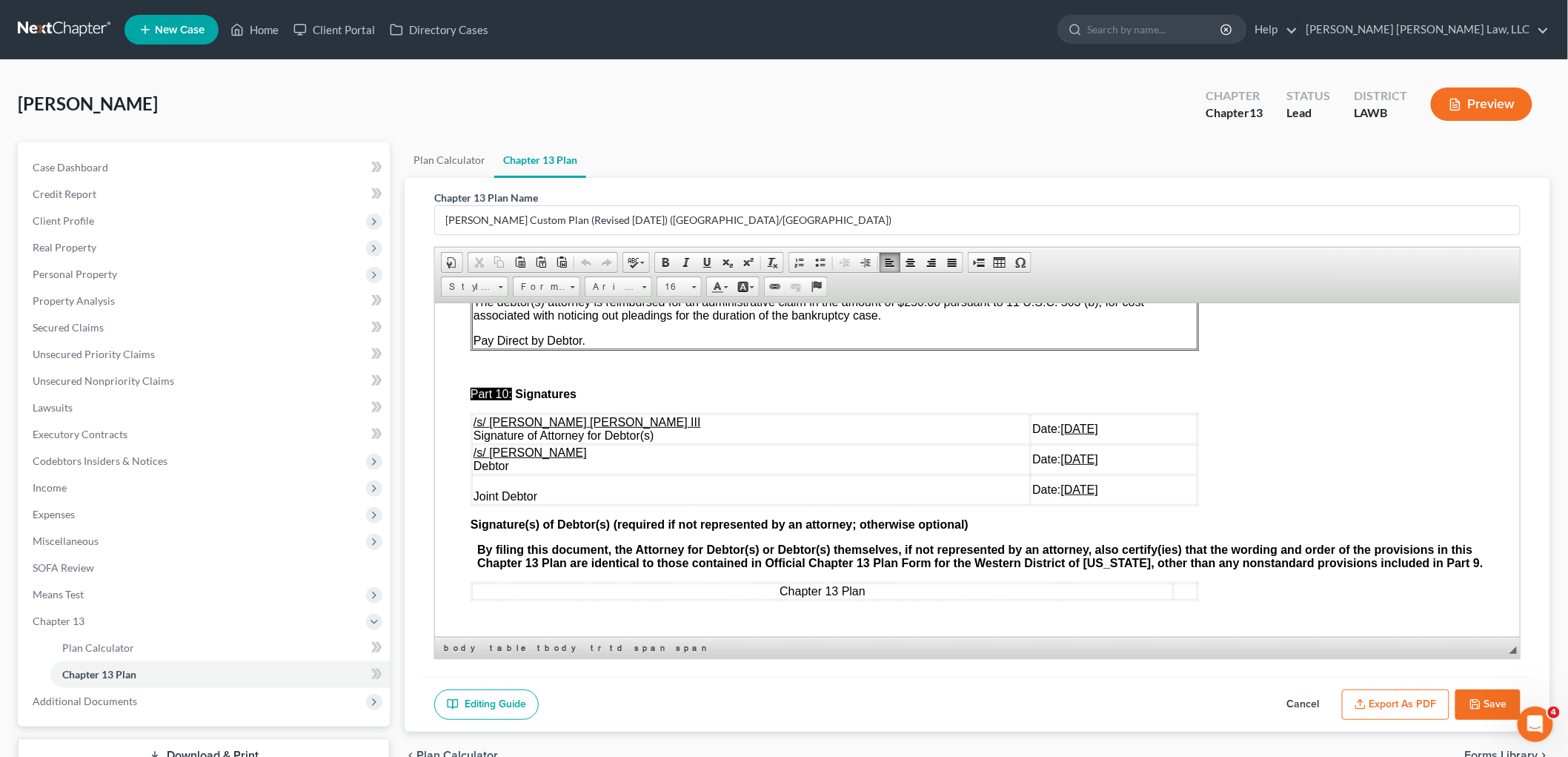
drag, startPoint x: 1048, startPoint y: 483, endPoint x: 473, endPoint y: 444, distance: 576.3
click at [473, 444] on tbody "/s/ [PERSON_NAME] [PERSON_NAME] III Signature of Attorney for Debtor(s) Date: […" at bounding box center [834, 459] width 726 height 90
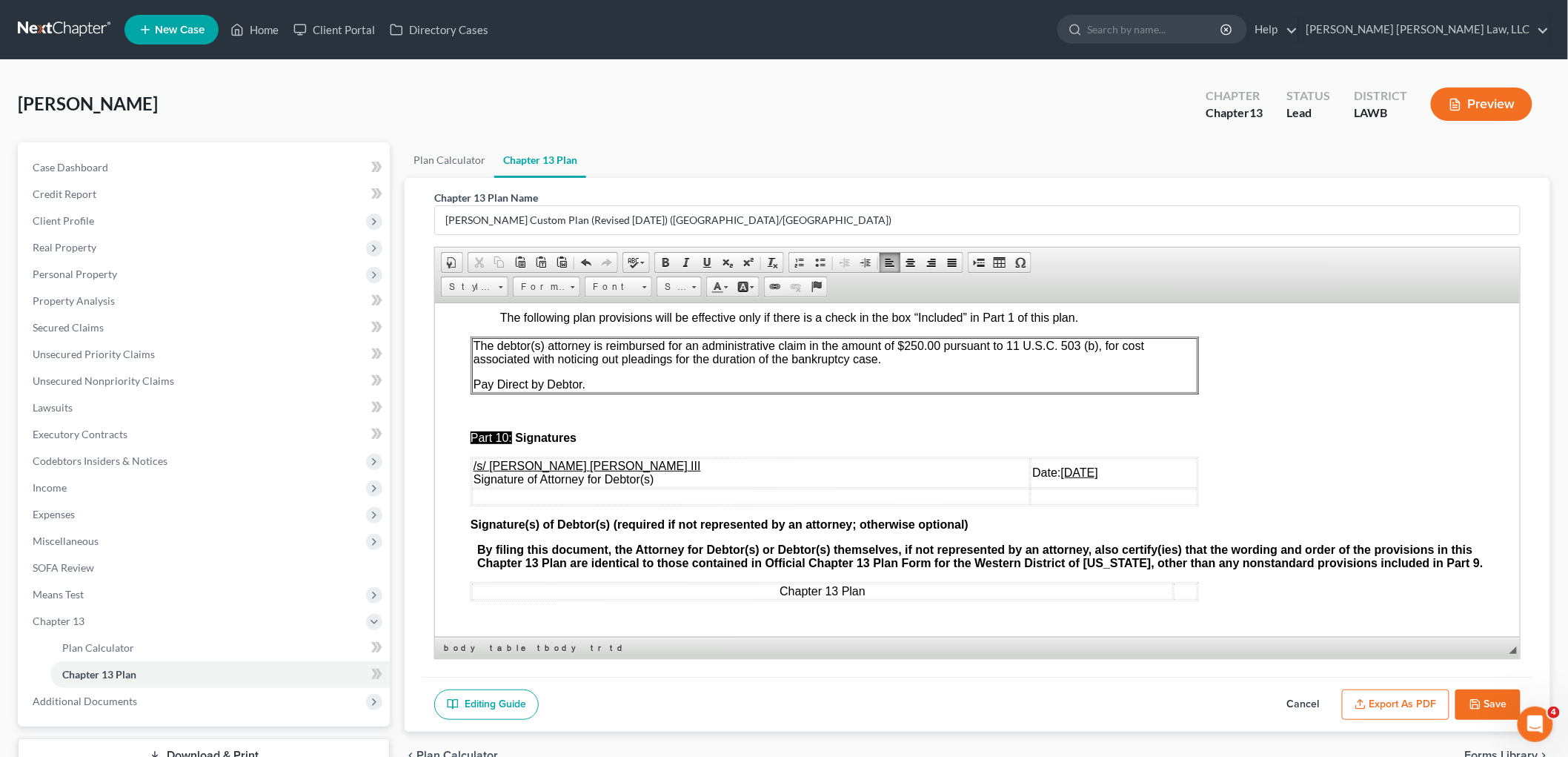
scroll to position [4406, 0]
click at [1487, 705] on button "Save" at bounding box center [1488, 705] width 65 height 31
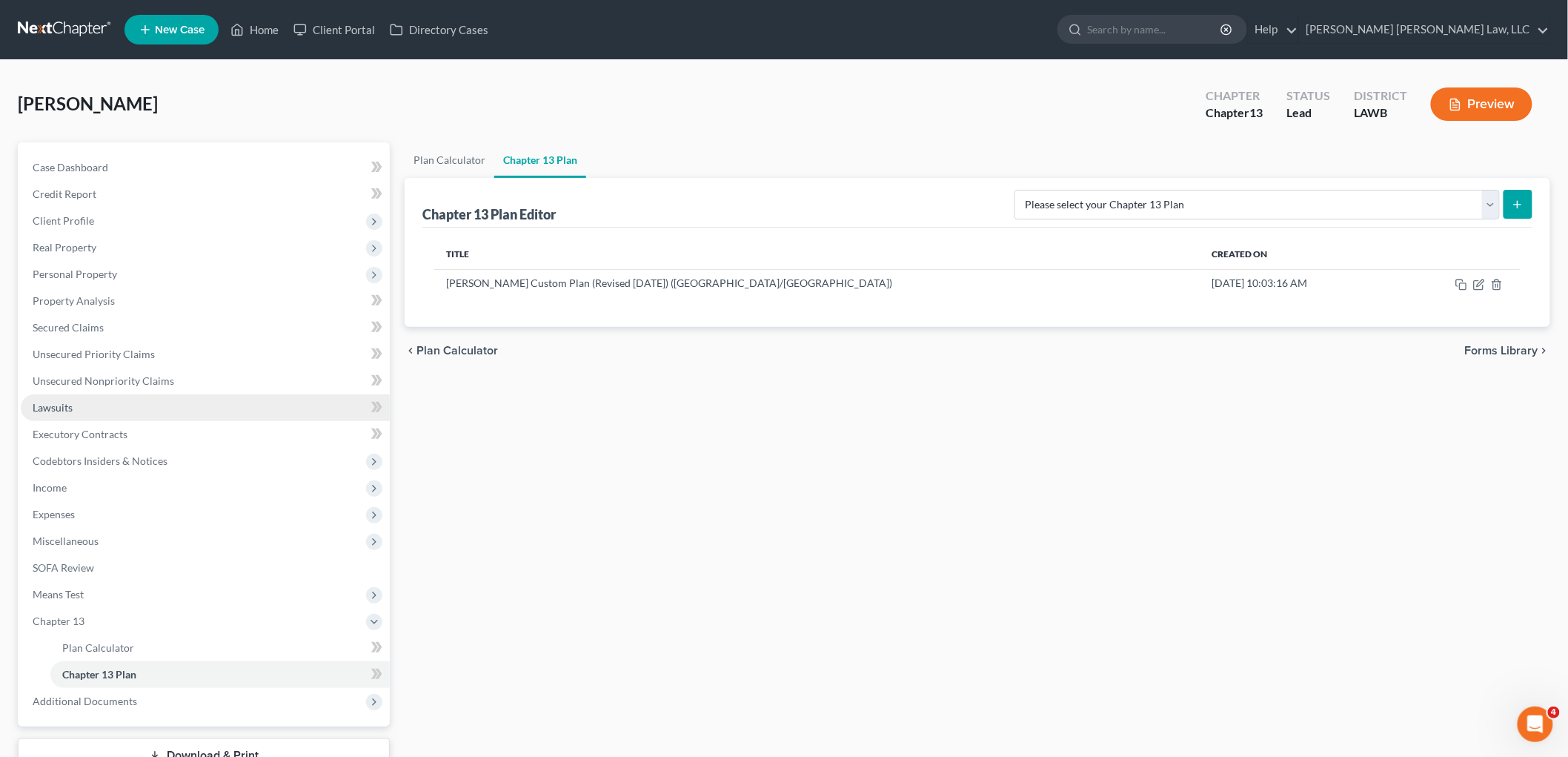
click at [86, 409] on link "Lawsuits" at bounding box center [205, 407] width 369 height 27
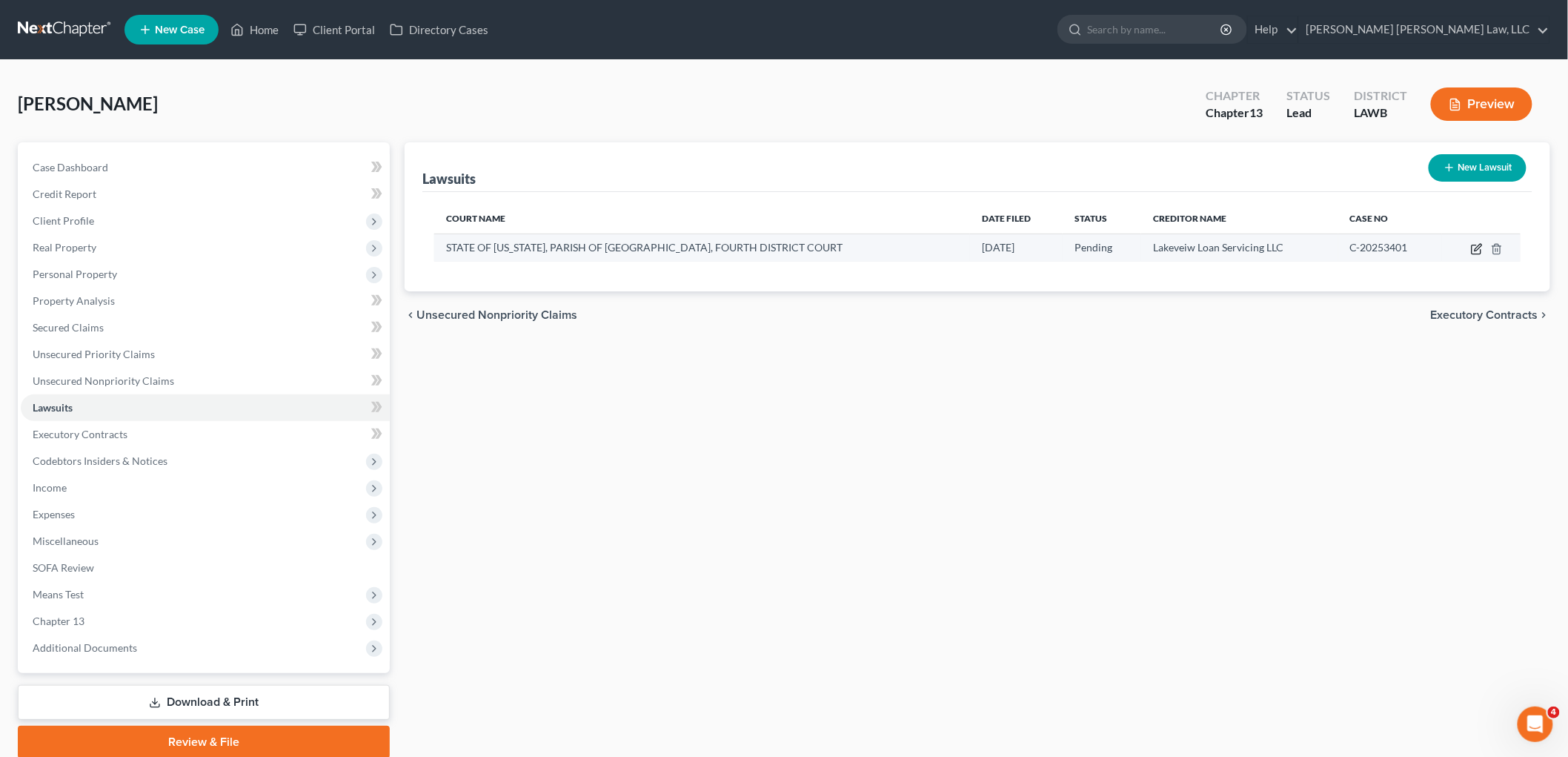
click at [1472, 248] on icon "button" at bounding box center [1477, 249] width 11 height 11
select select "19"
select select "0"
select select "4"
select select "48"
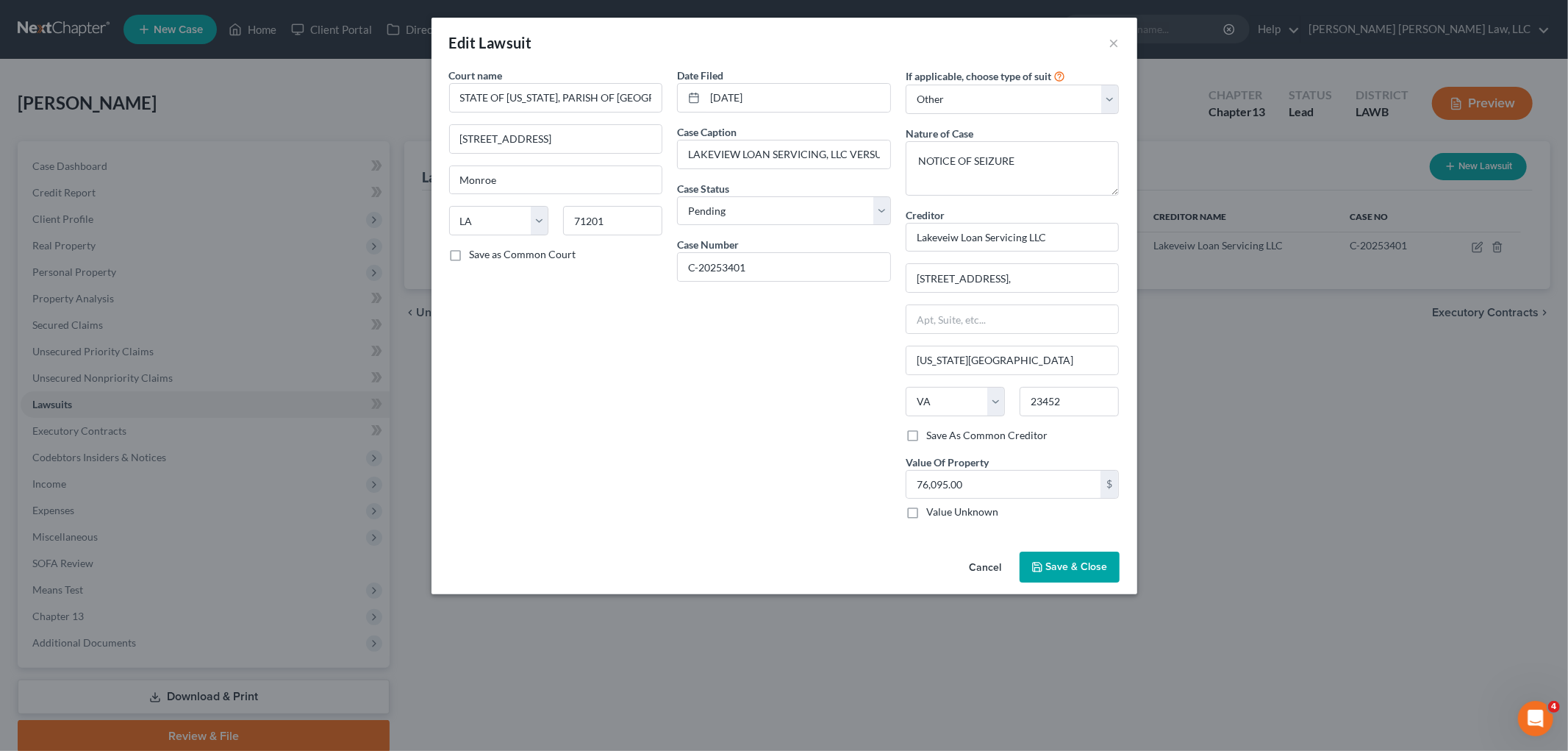
click at [1078, 571] on span "Save & Close" at bounding box center [1077, 566] width 62 height 12
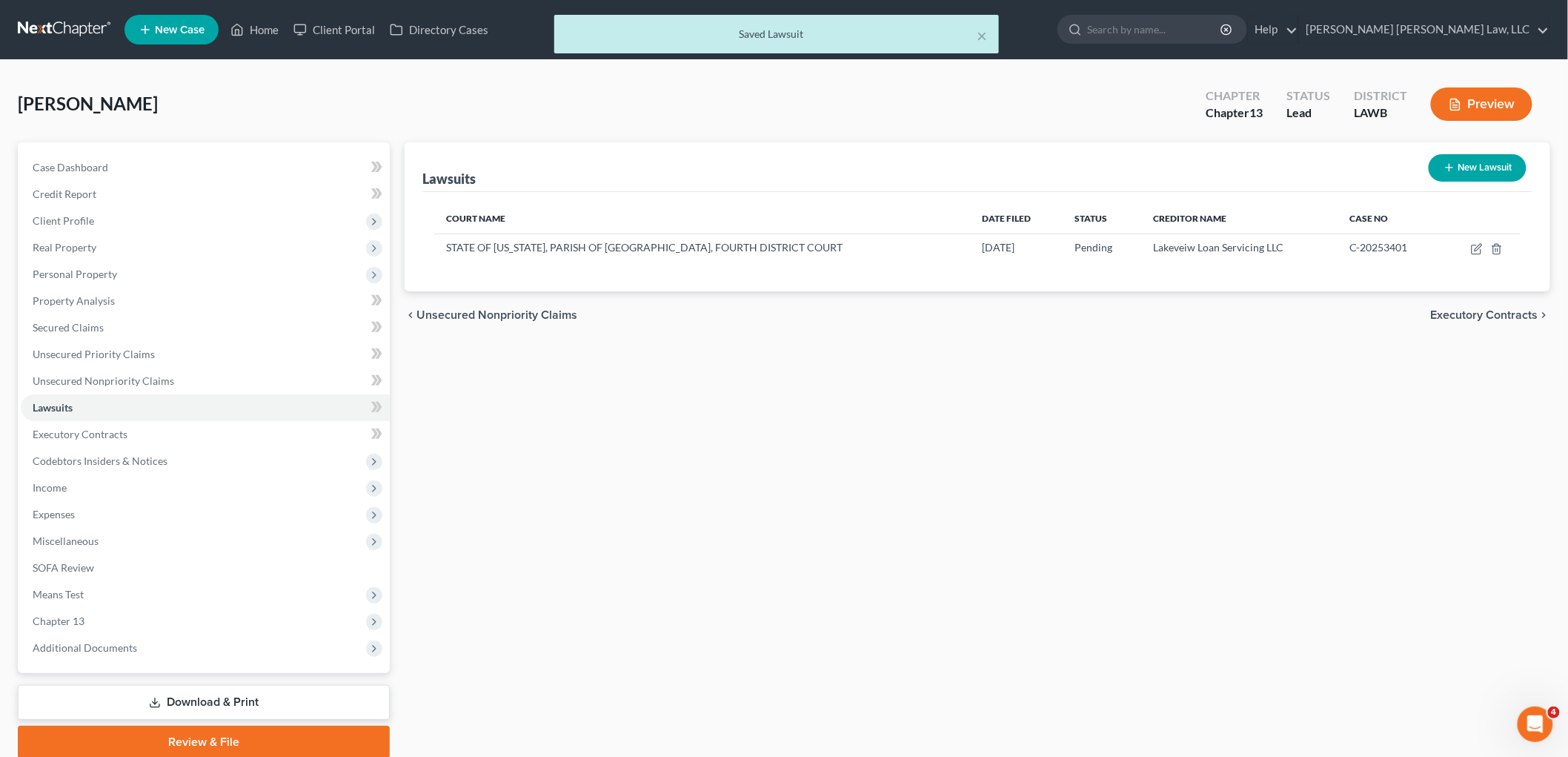
click at [79, 30] on div "× Saved Lawsuit" at bounding box center [777, 38] width 1568 height 46
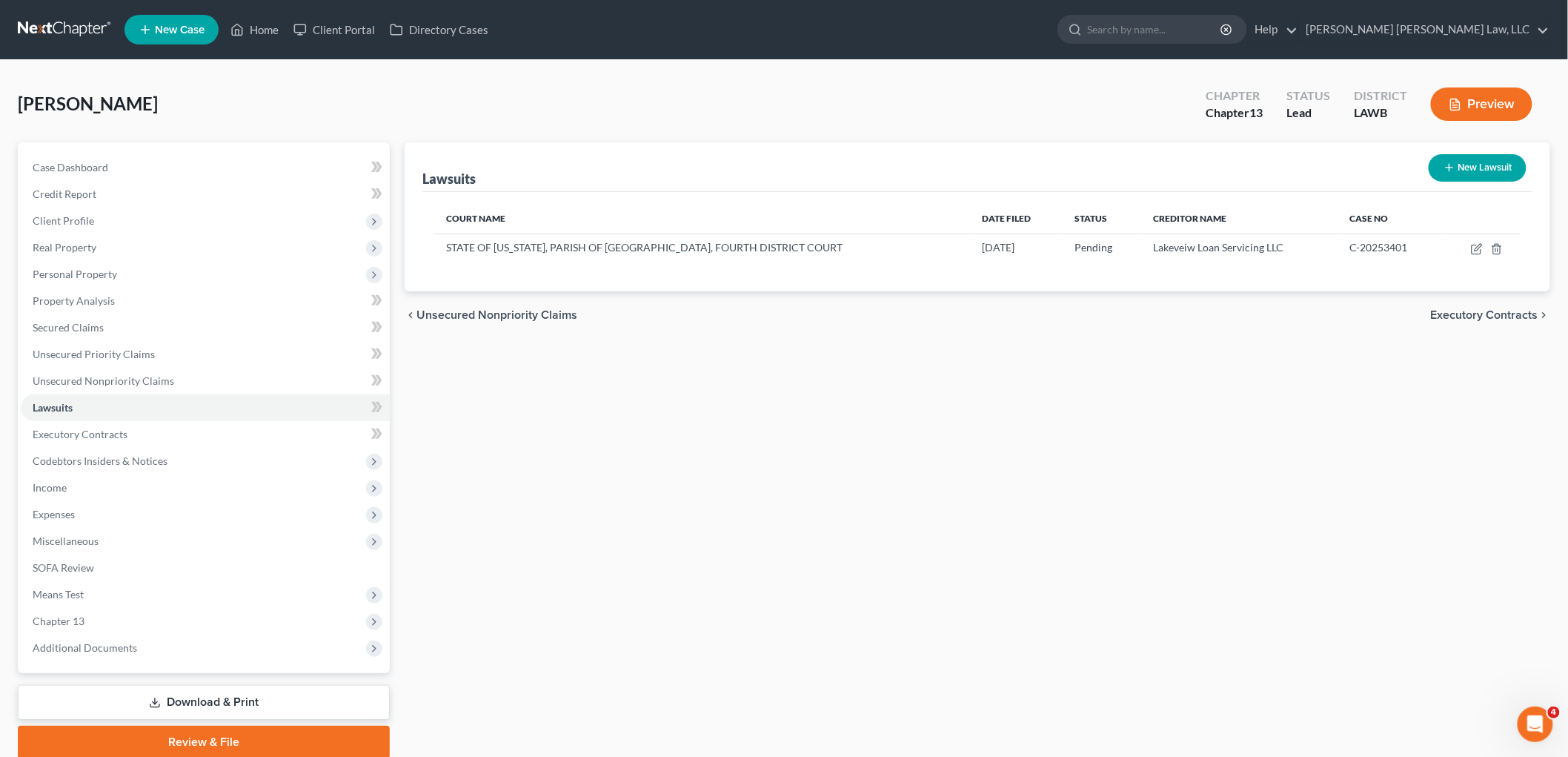
click at [72, 25] on link at bounding box center [66, 30] width 95 height 27
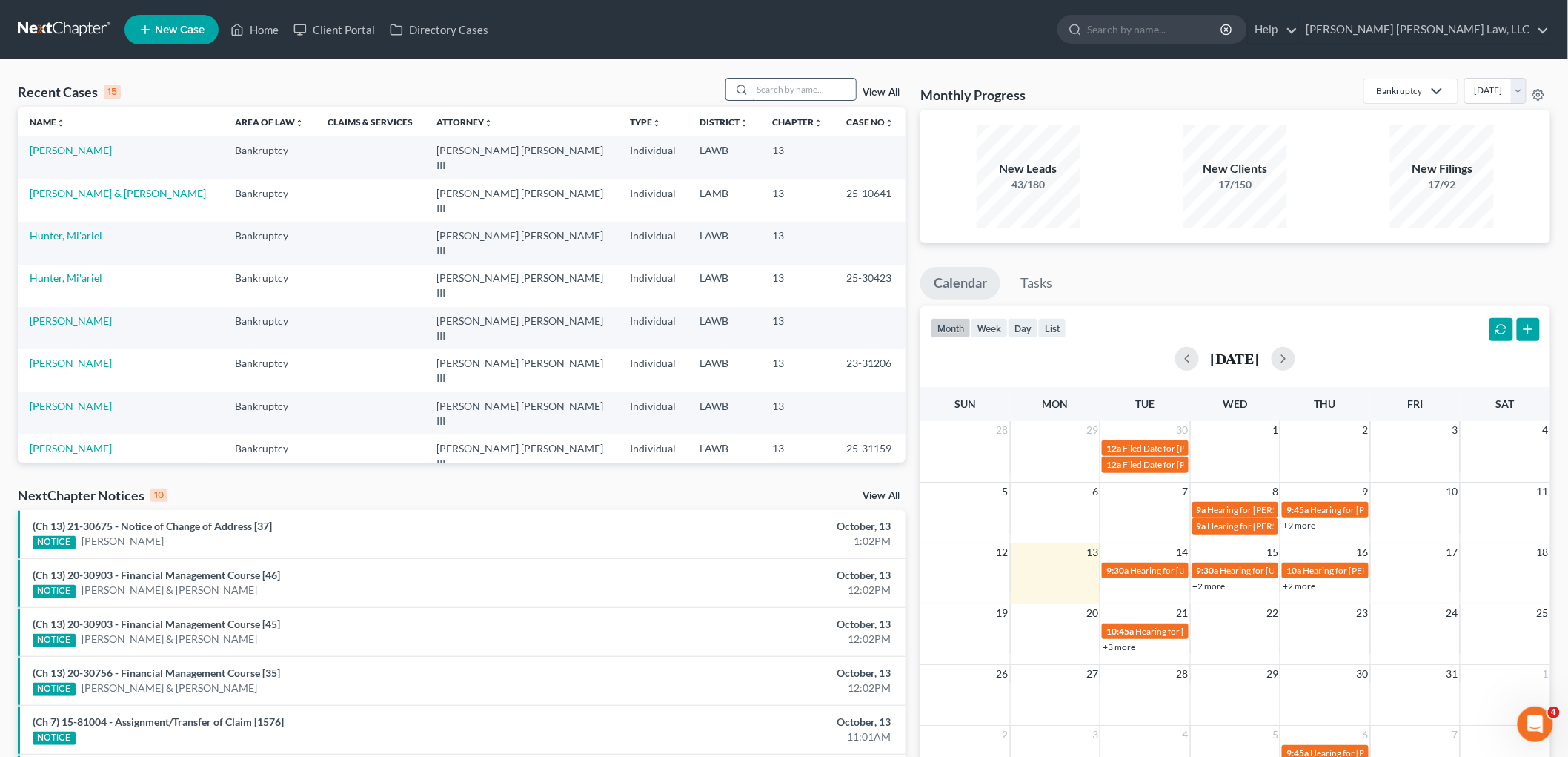
click at [778, 89] on input "search" at bounding box center [804, 89] width 103 height 21
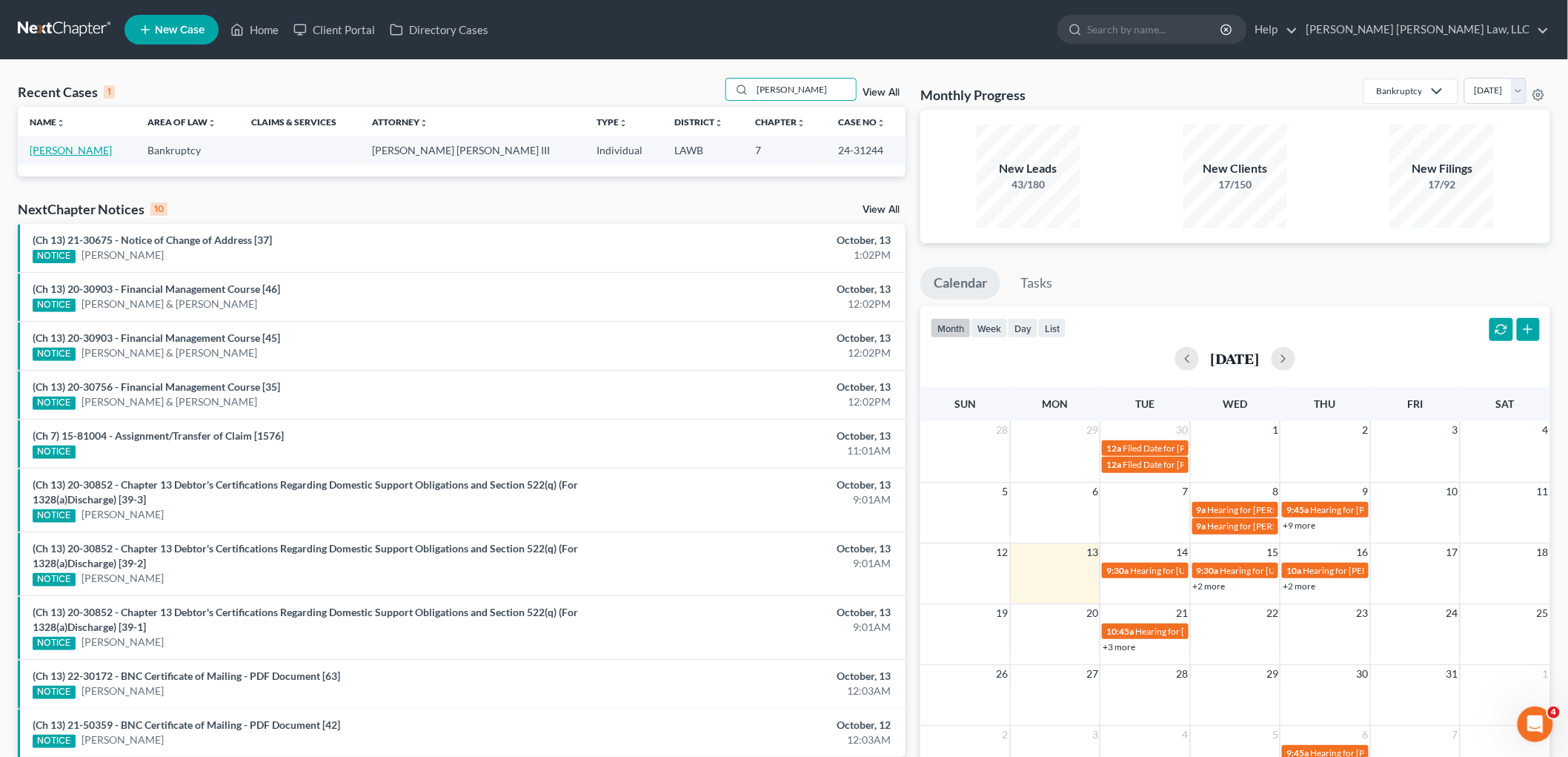
type input "hatley"
click at [52, 145] on link "Hatley, Bradley" at bounding box center [71, 149] width 82 height 12
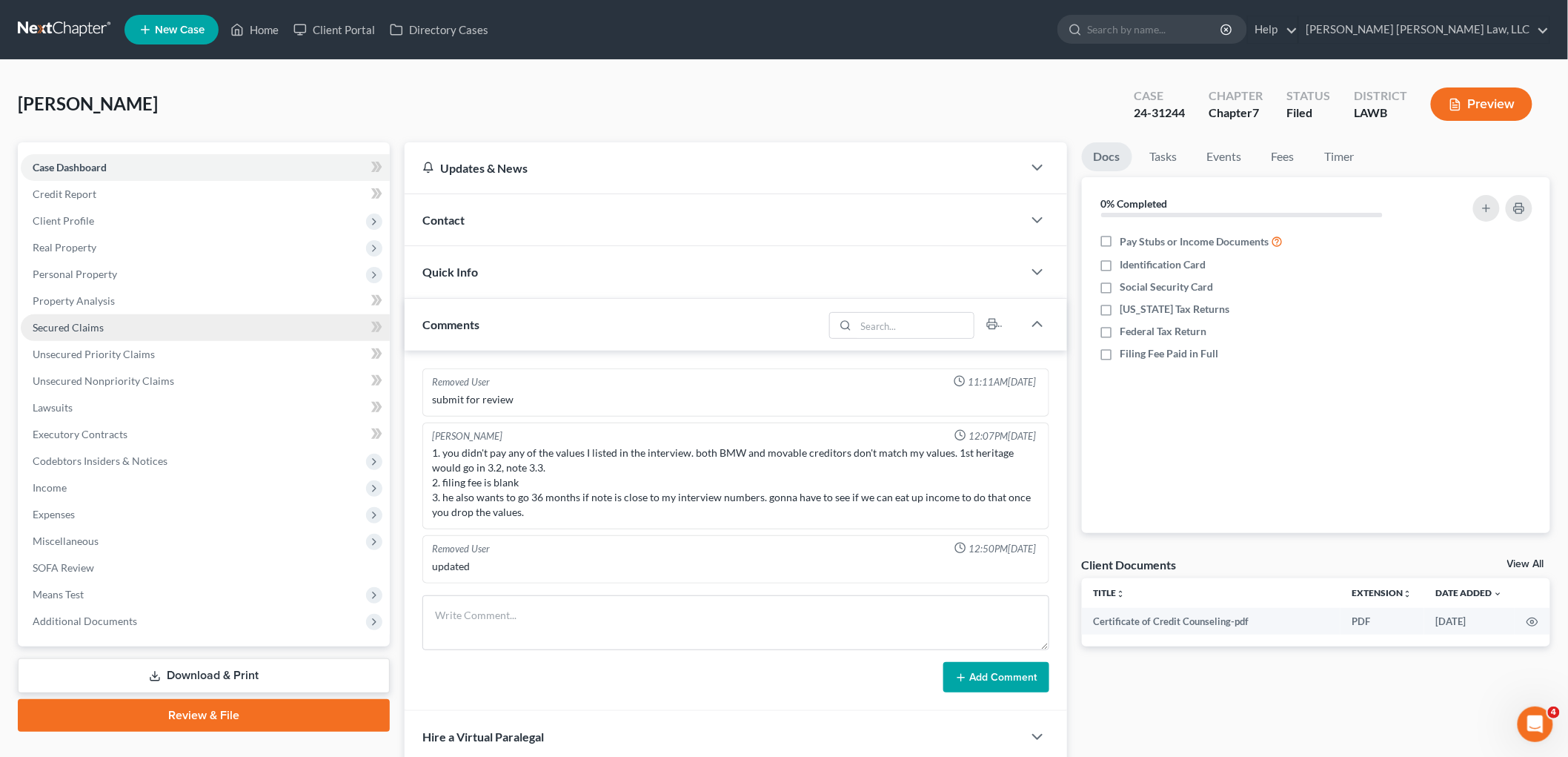
click at [89, 330] on span "Secured Claims" at bounding box center [68, 327] width 71 height 12
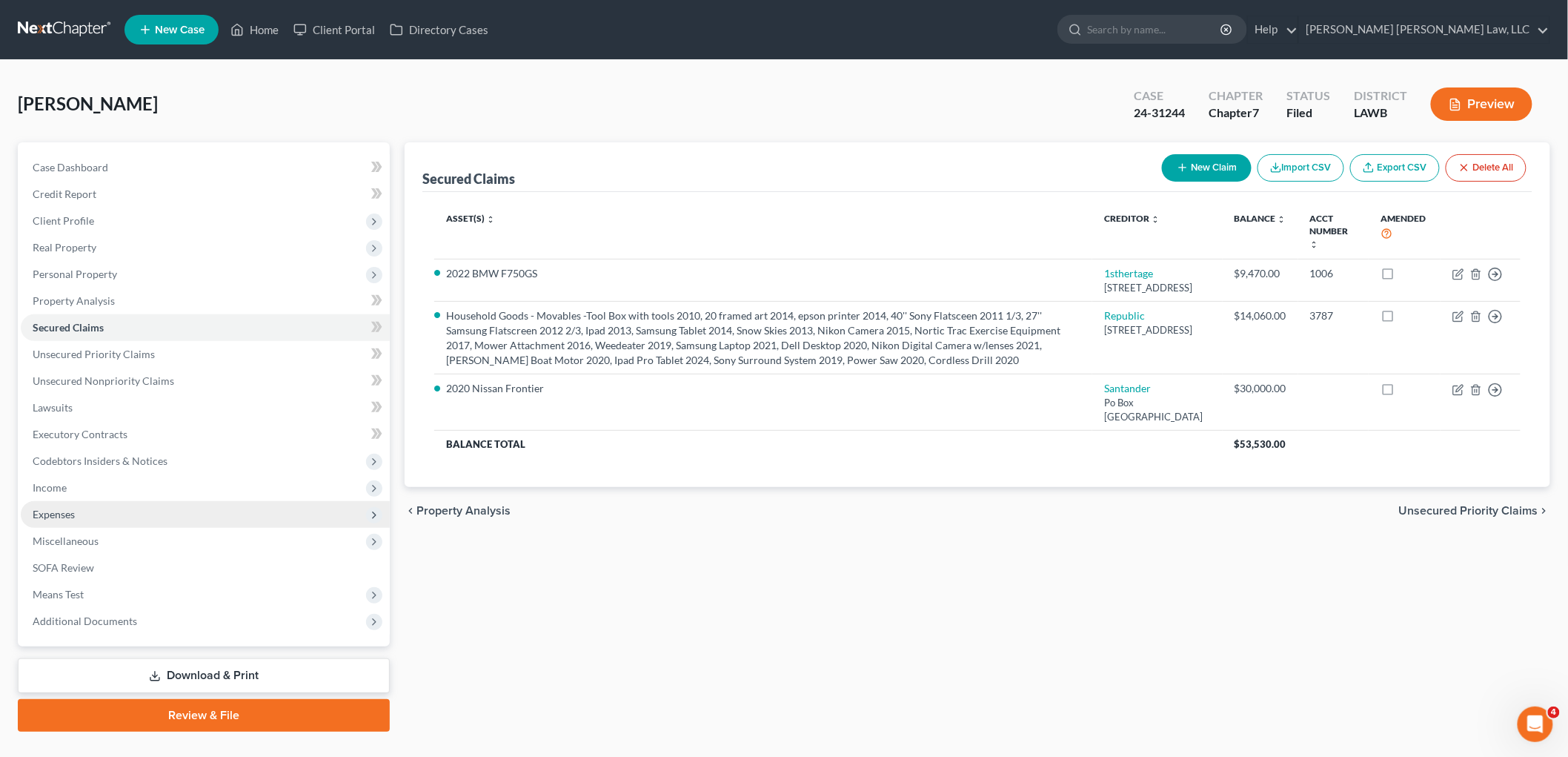
click at [99, 515] on span "Expenses" at bounding box center [205, 514] width 369 height 27
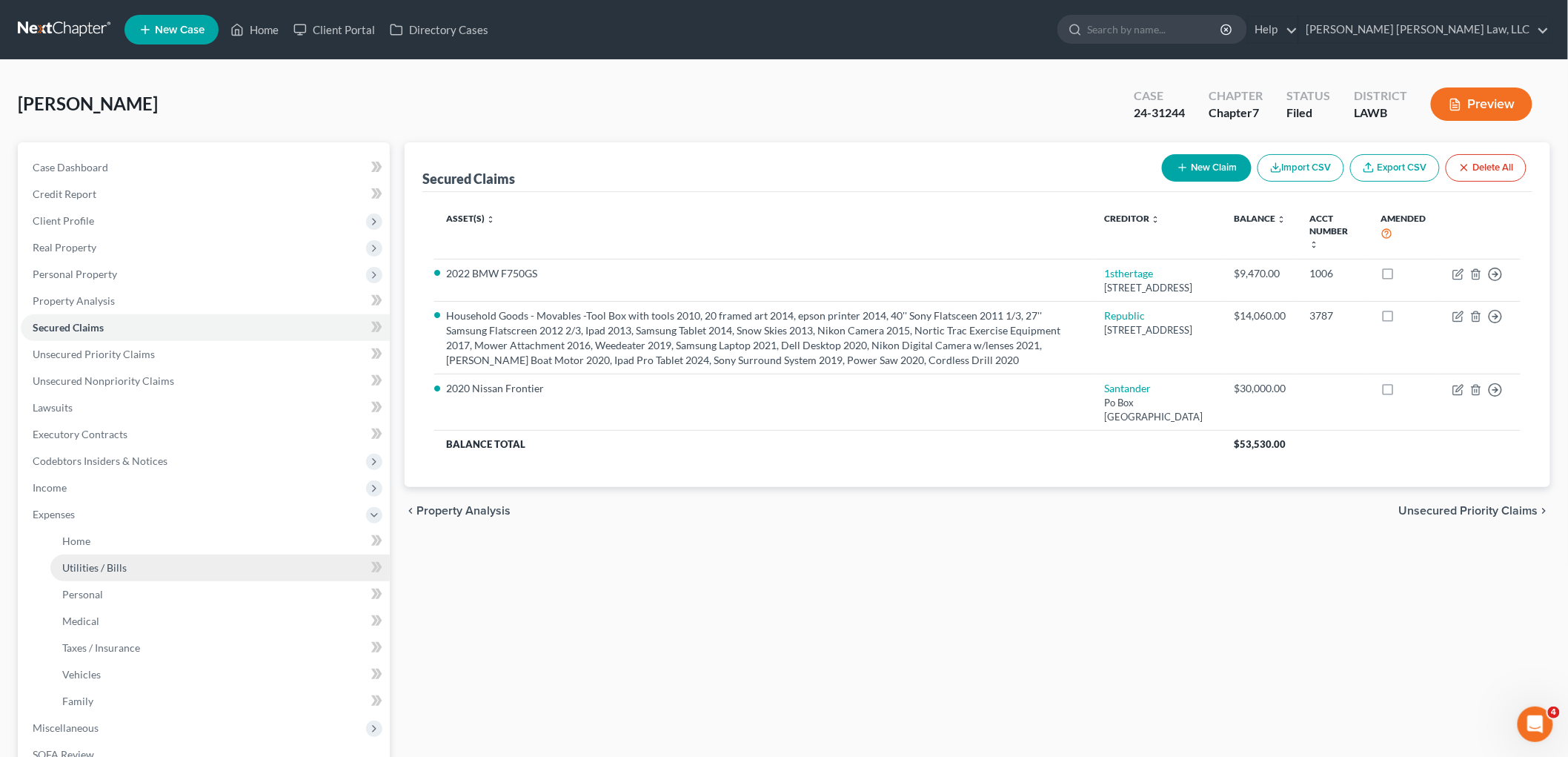
click at [90, 554] on link "Utilities / Bills" at bounding box center [219, 567] width 339 height 27
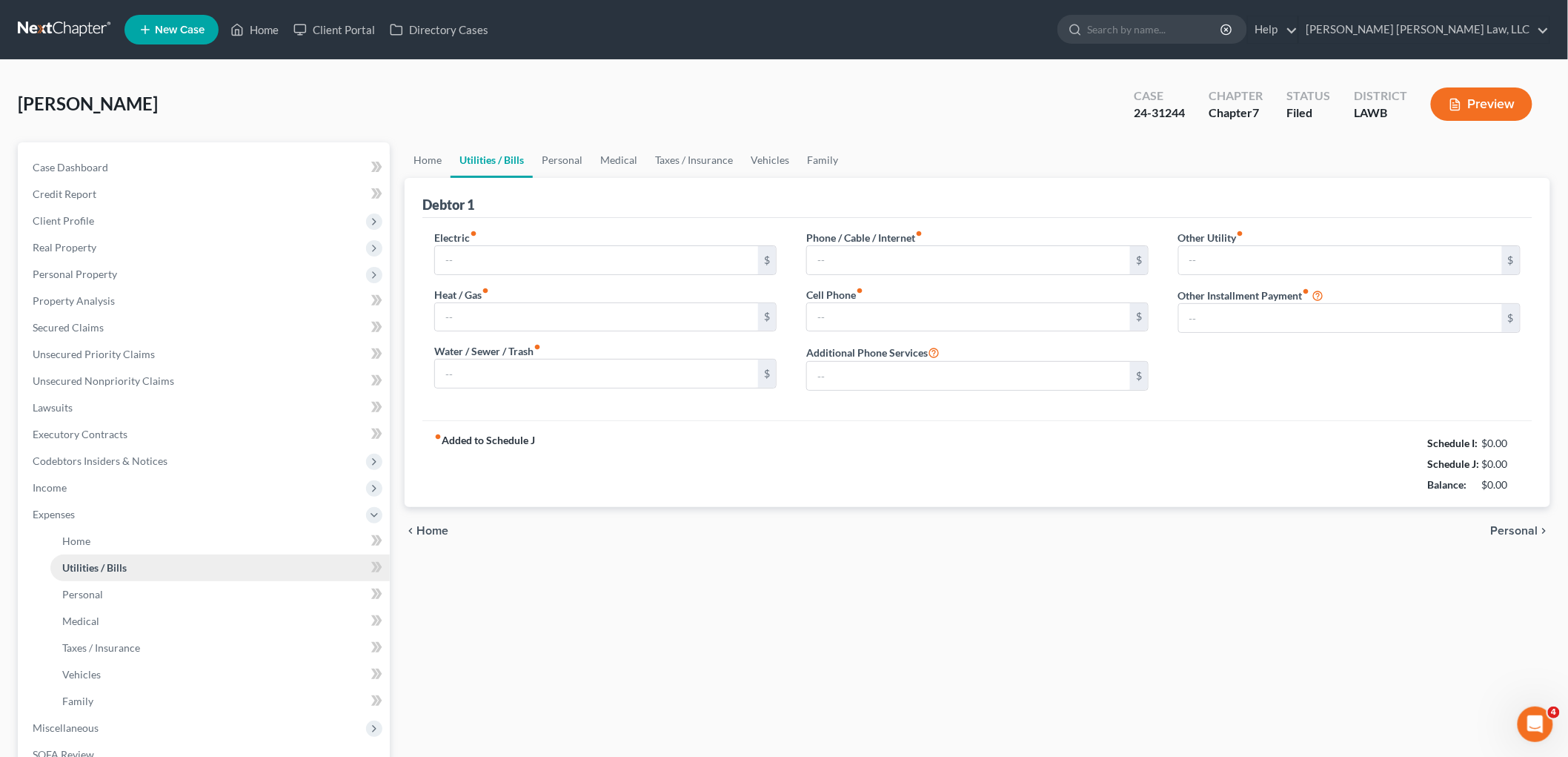
type input "480.35"
type input "134.00"
type input "130.00"
type input "150.65"
type input "120.00"
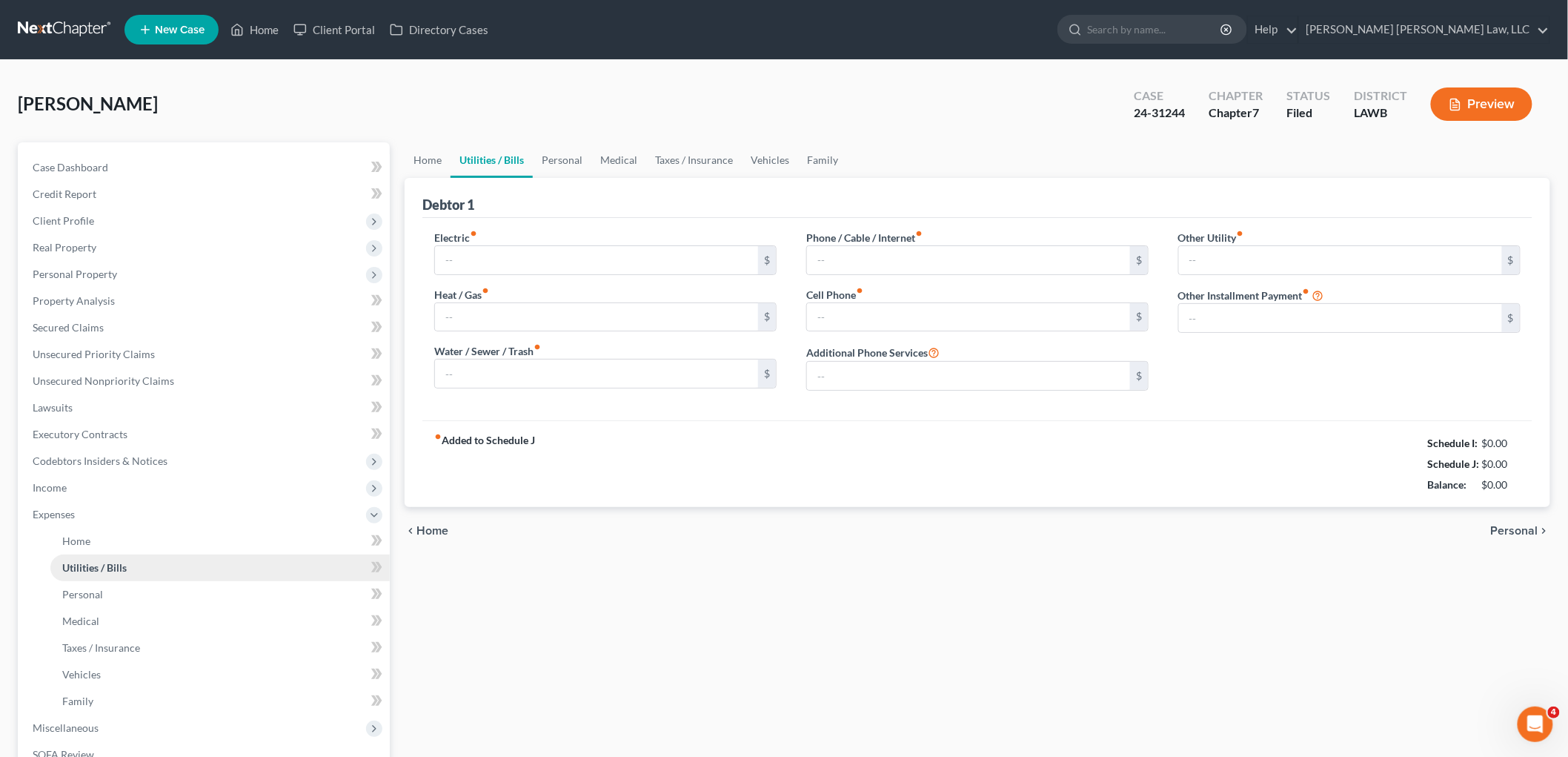
type input "0.00"
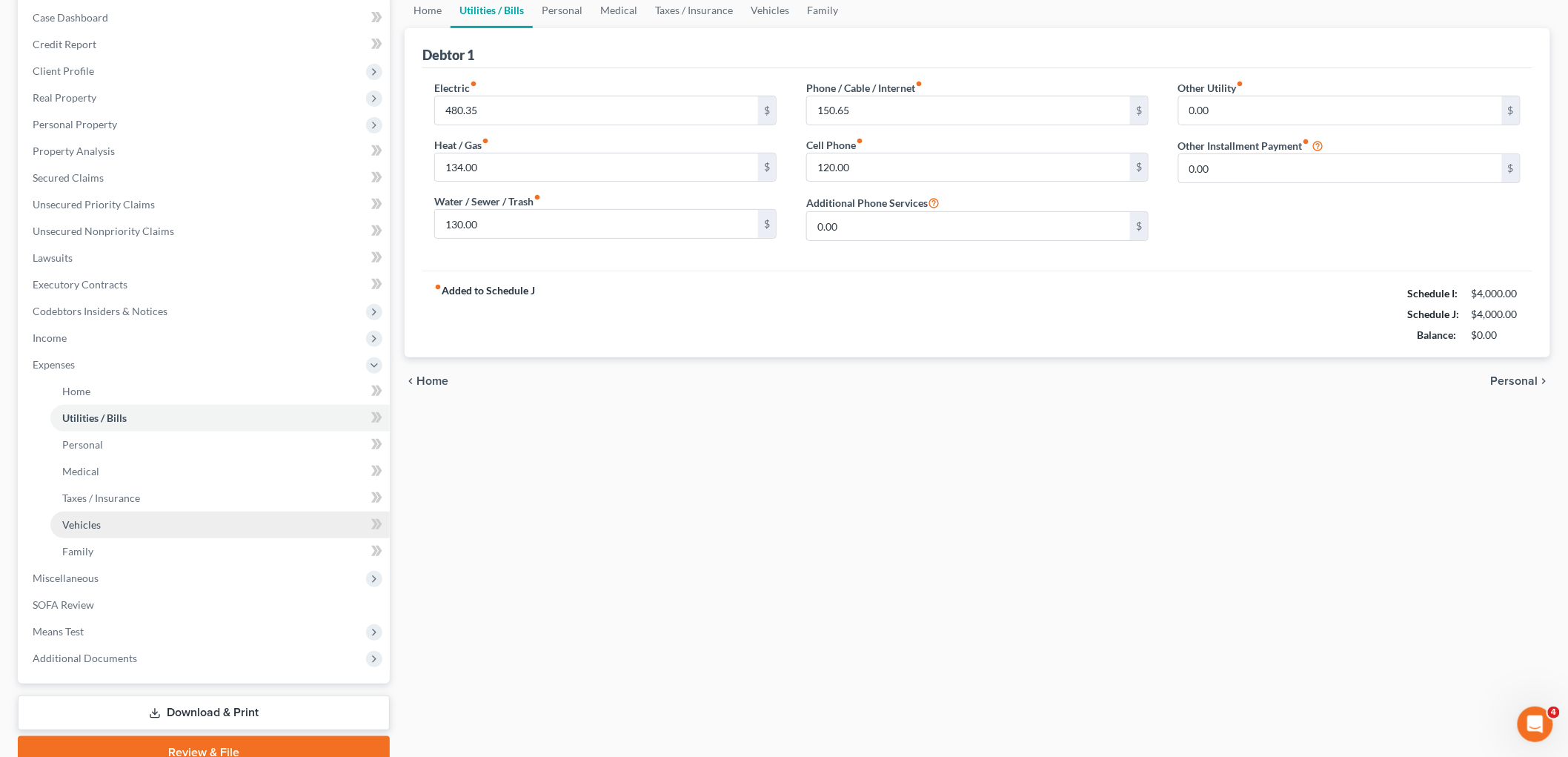
scroll to position [164, 0]
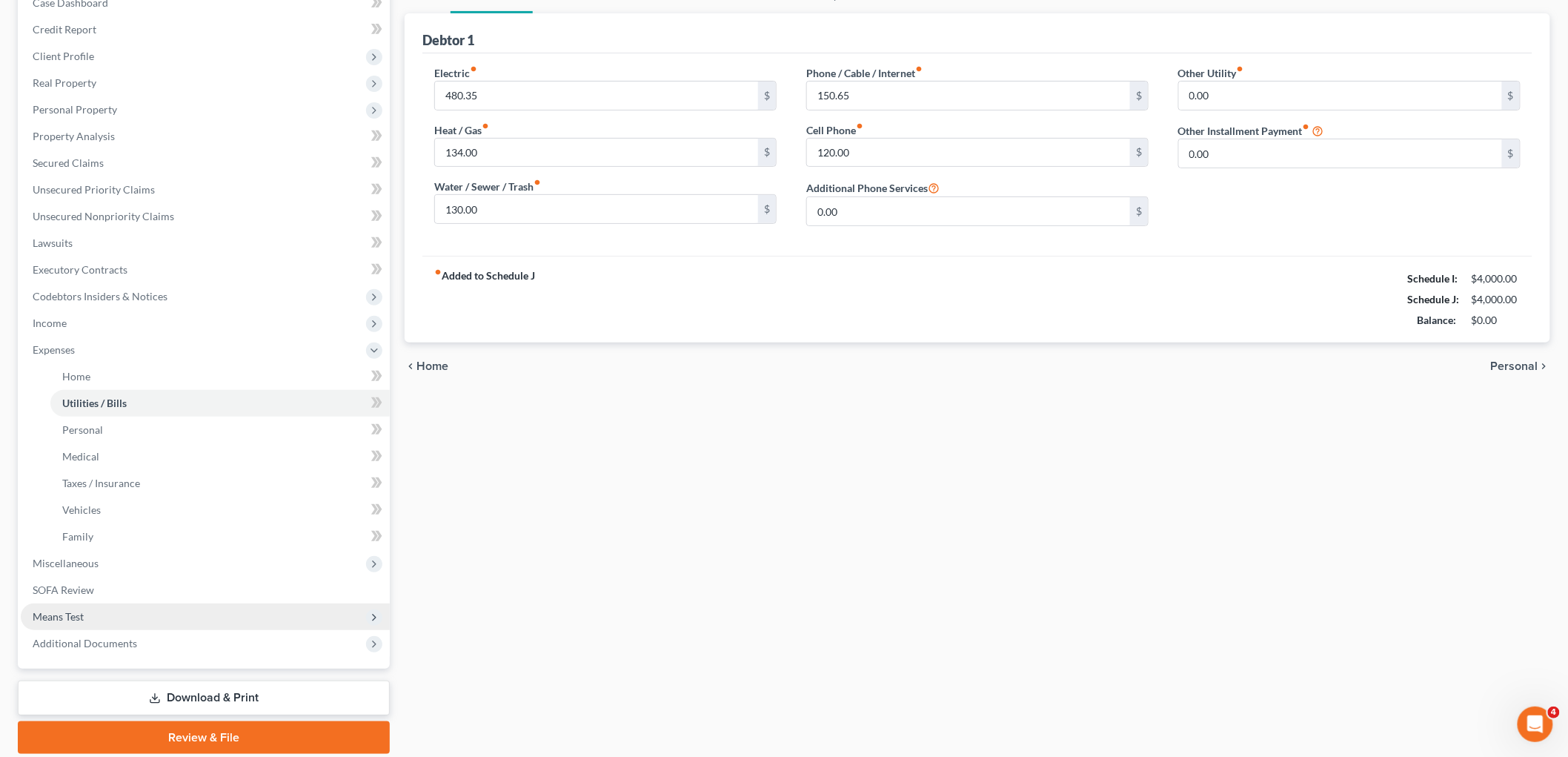
click at [70, 617] on span "Means Test" at bounding box center [58, 616] width 51 height 12
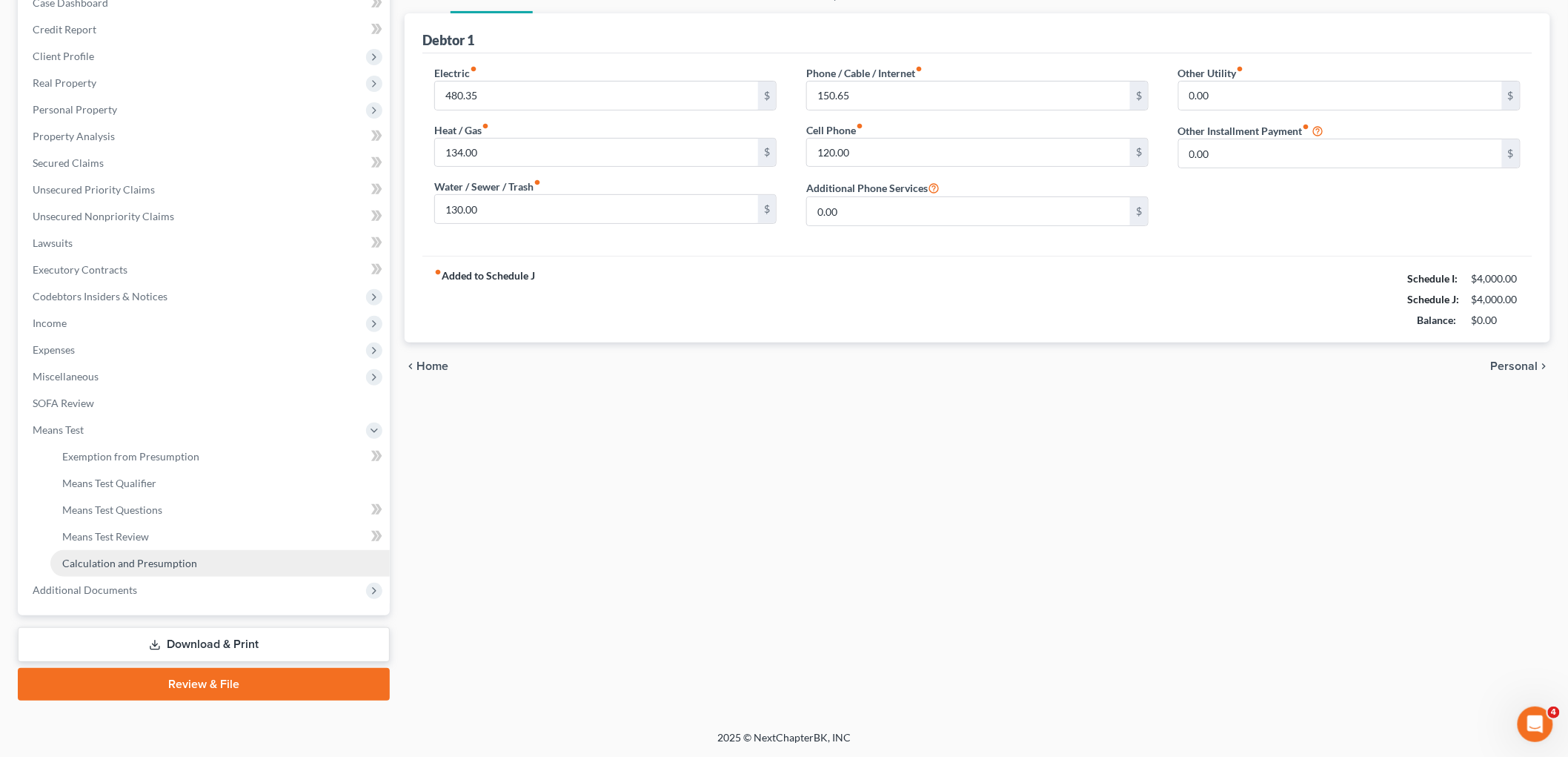
scroll to position [163, 0]
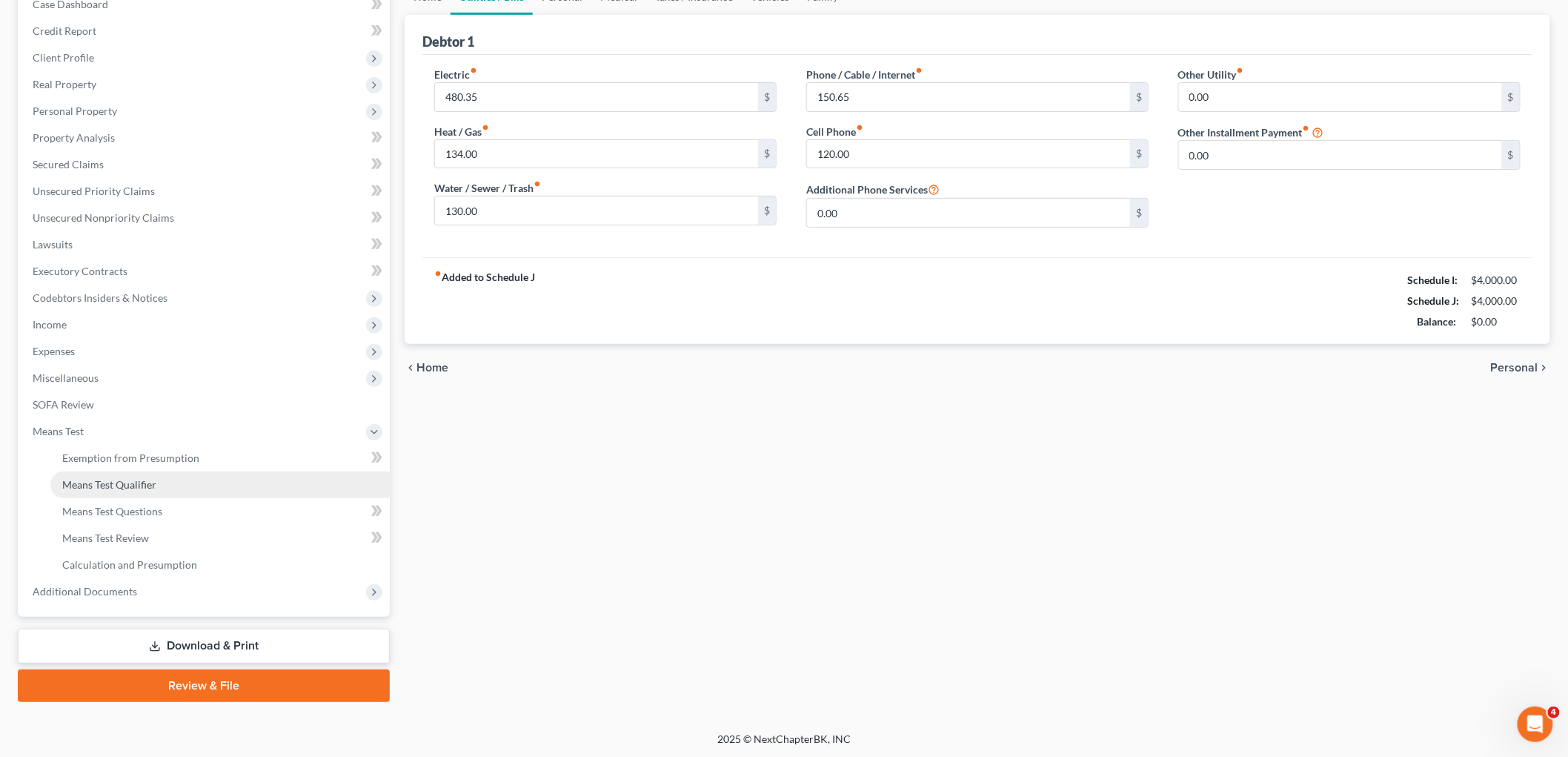
click at [128, 487] on span "Means Test Qualifier" at bounding box center [109, 484] width 94 height 12
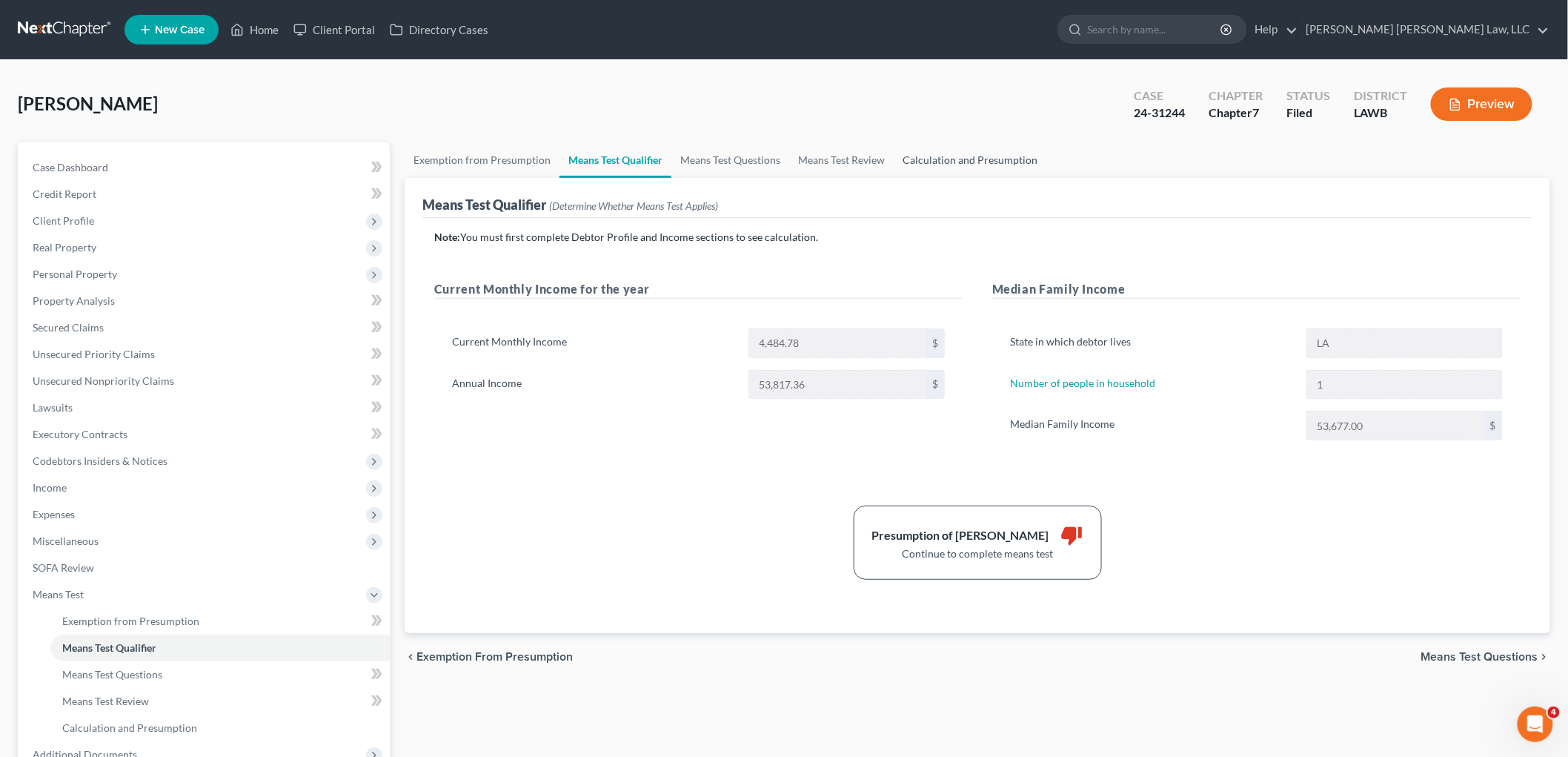
click at [934, 160] on link "Calculation and Presumption" at bounding box center [970, 159] width 153 height 35
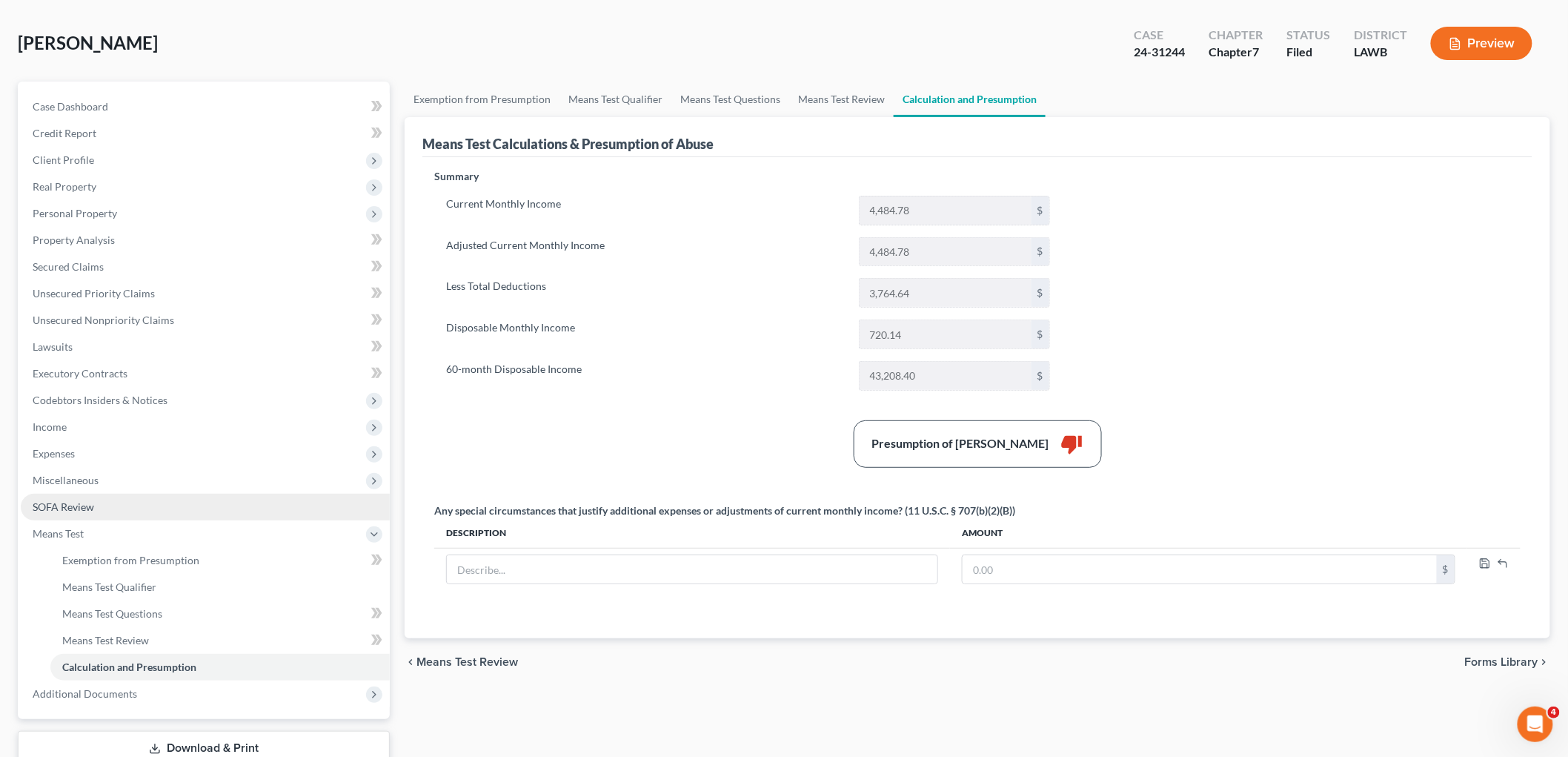
scroll to position [163, 0]
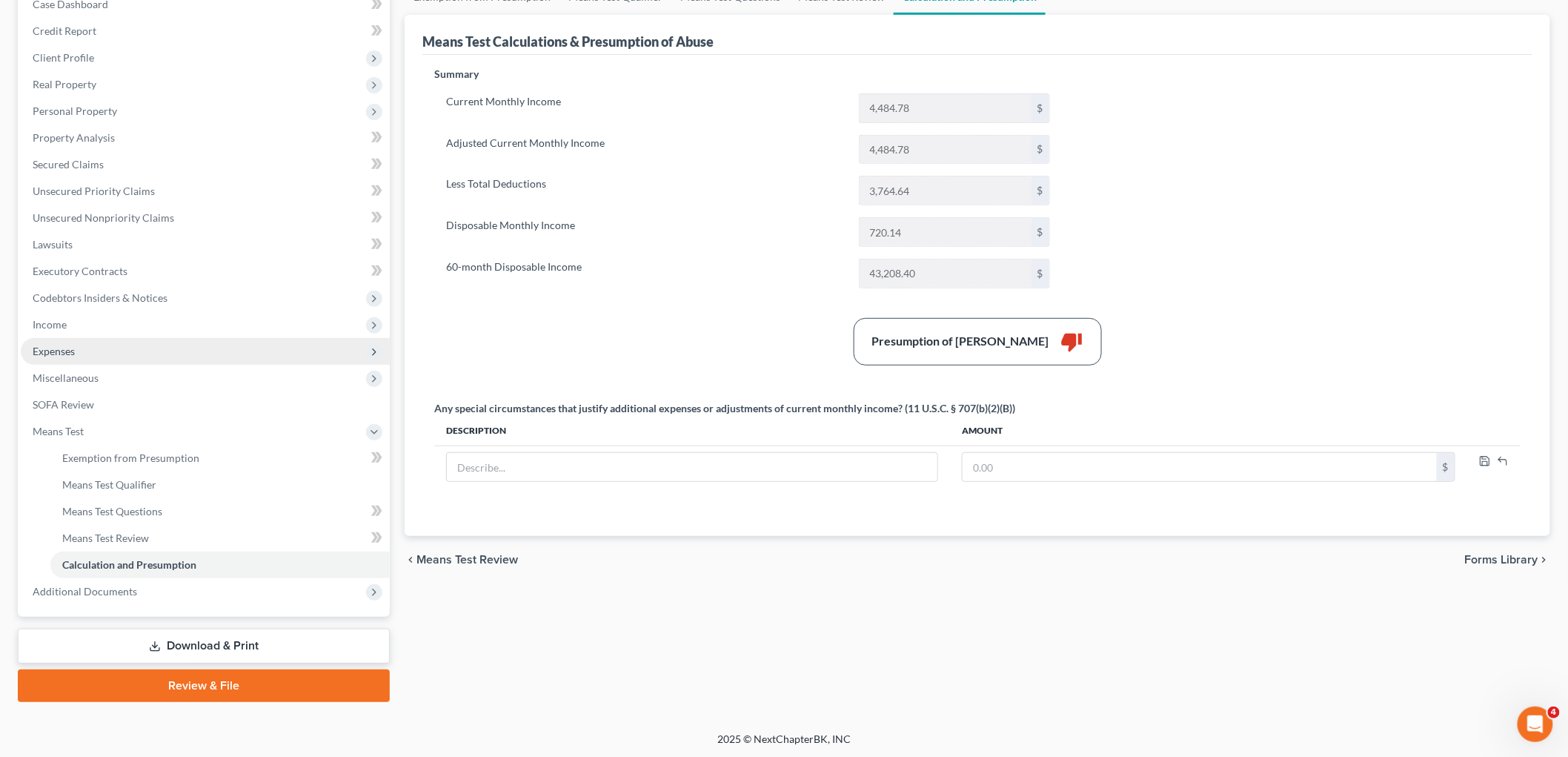
click at [107, 346] on span "Expenses" at bounding box center [205, 351] width 369 height 27
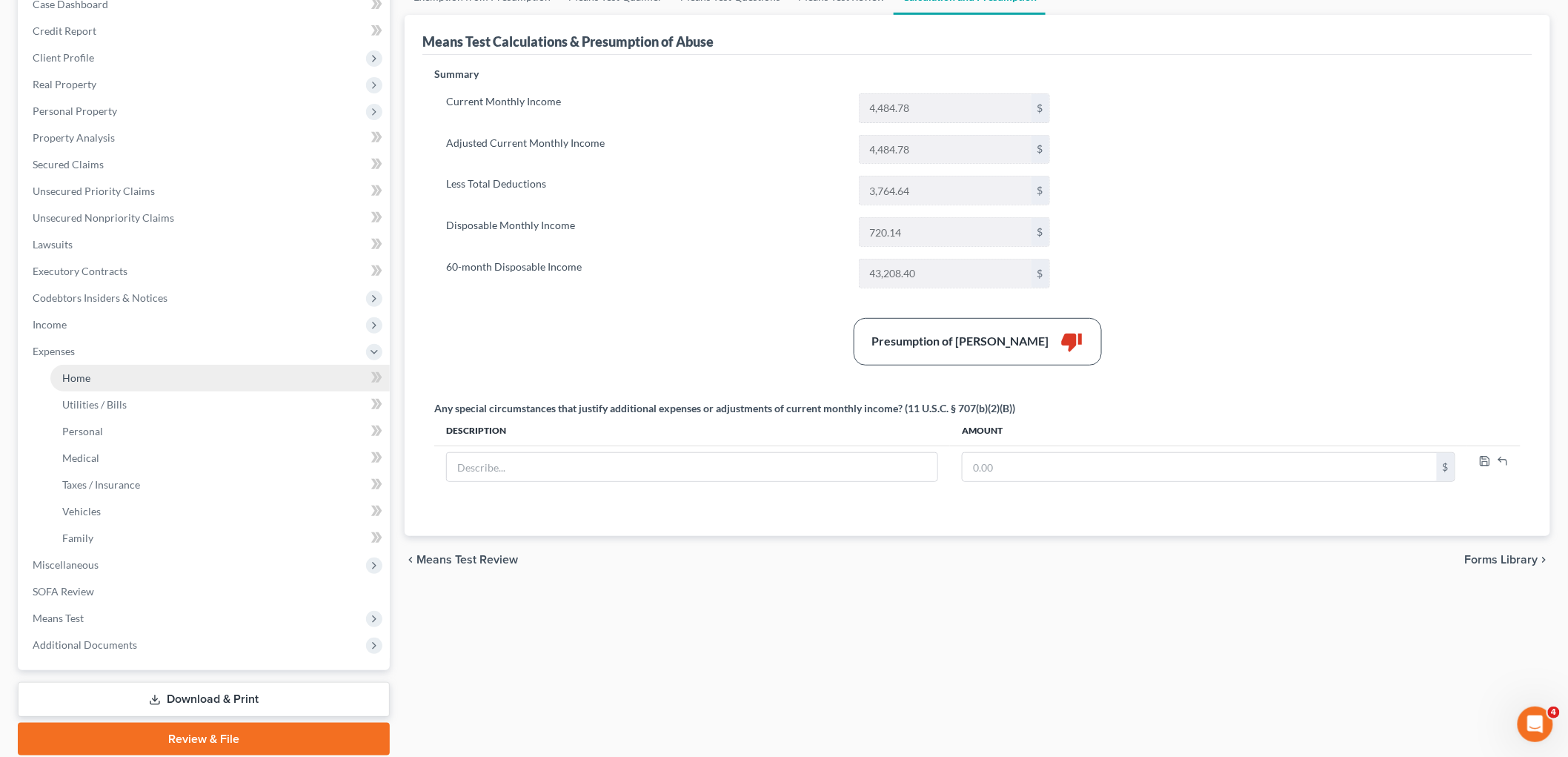
click at [105, 378] on link "Home" at bounding box center [219, 378] width 339 height 27
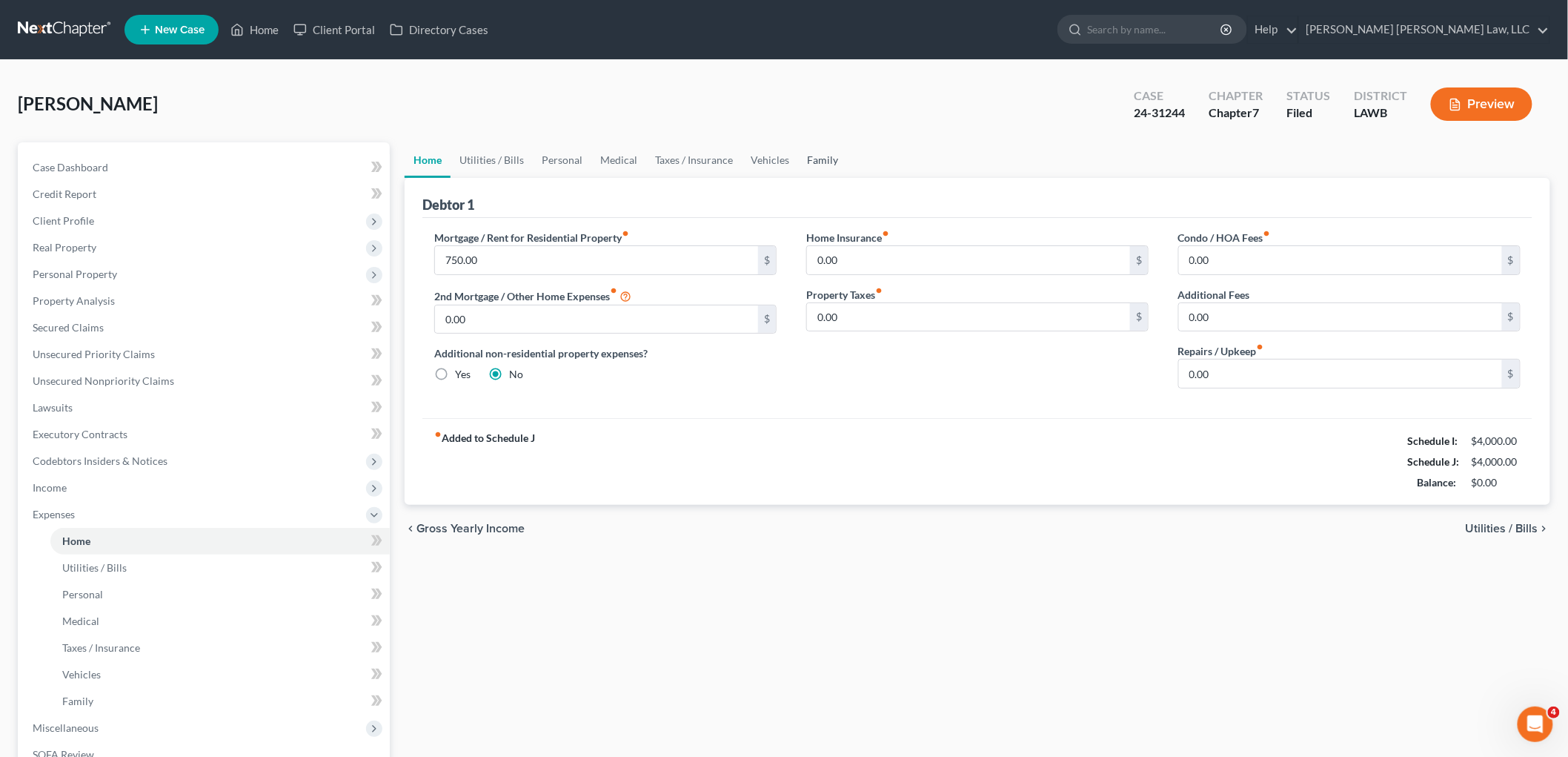
click at [821, 153] on link "Family" at bounding box center [823, 159] width 49 height 35
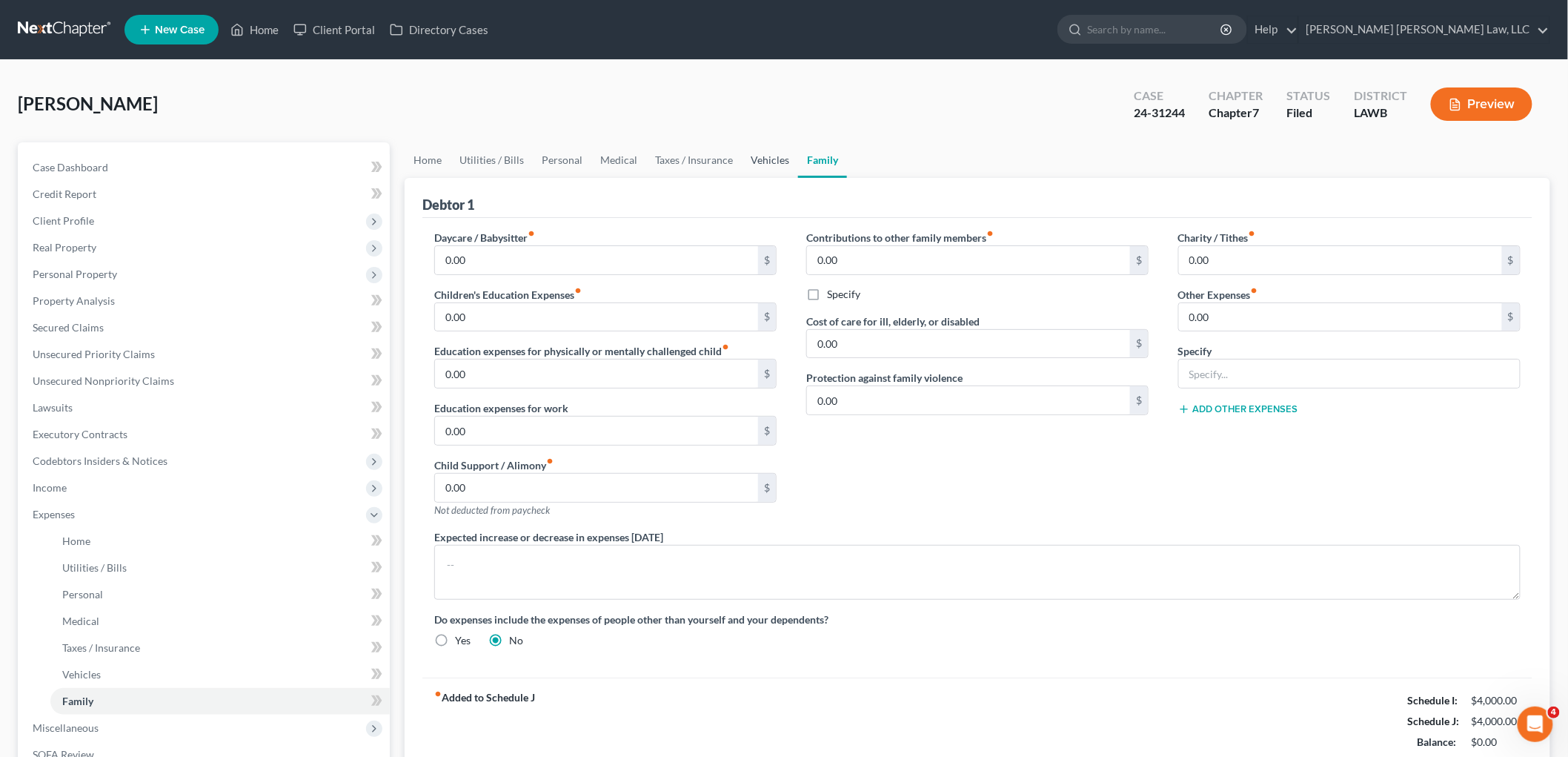
click at [766, 160] on link "Vehicles" at bounding box center [770, 159] width 57 height 35
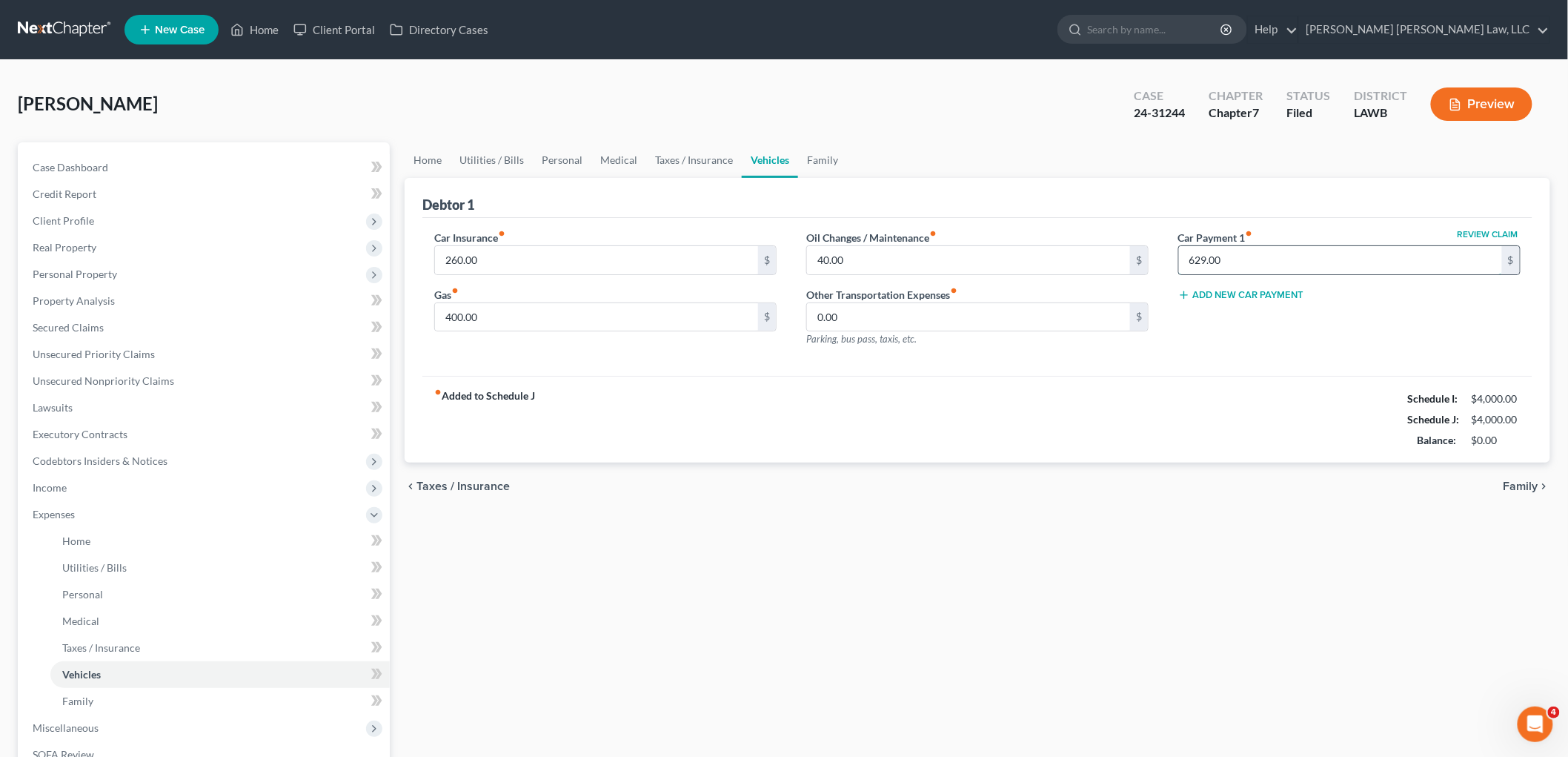
click at [1231, 261] on input "629.00" at bounding box center [1341, 260] width 323 height 28
type input "628.83"
click at [511, 158] on link "Utilities / Bills" at bounding box center [492, 159] width 82 height 35
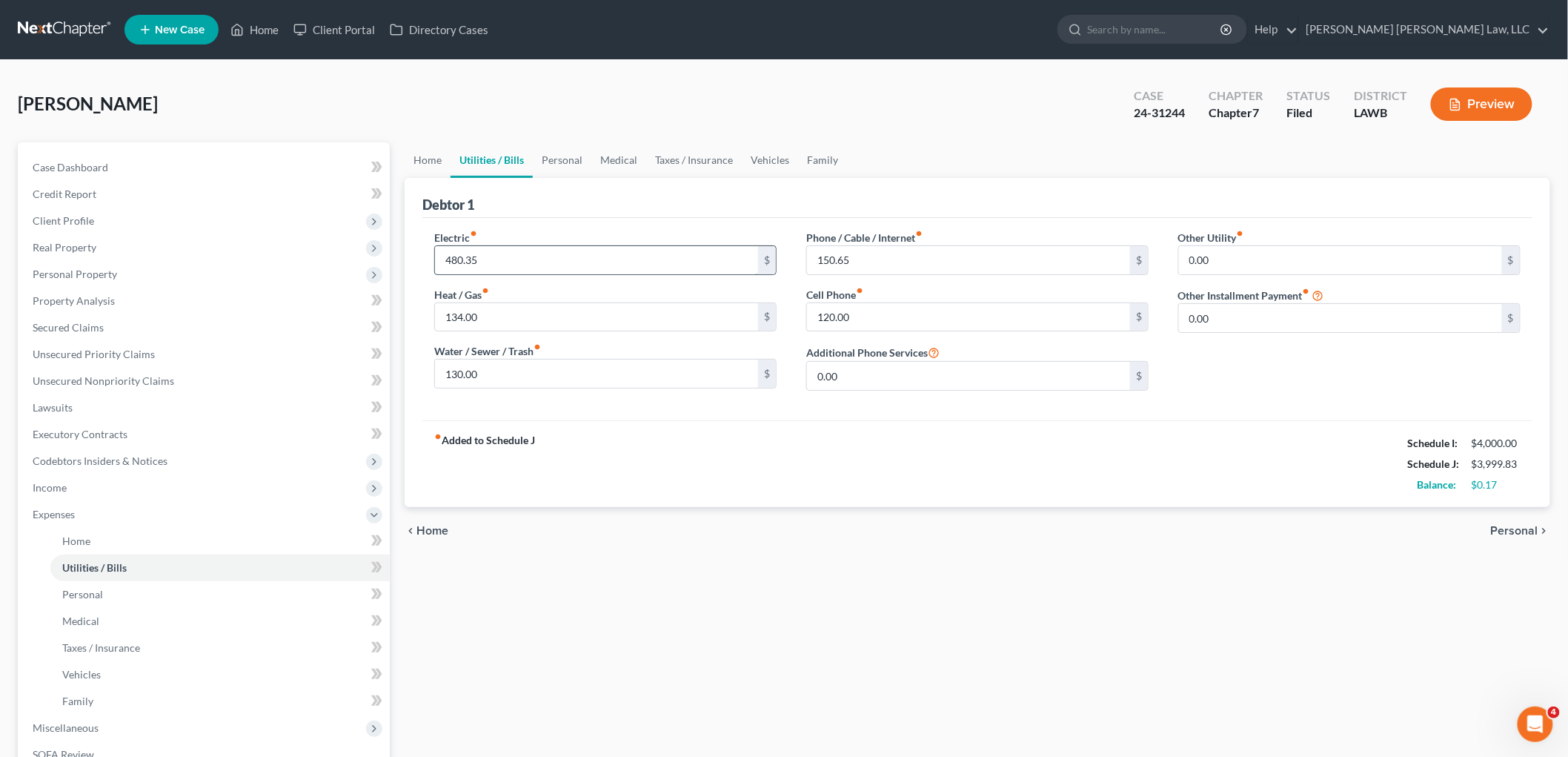
click at [544, 263] on input "480.35" at bounding box center [597, 260] width 323 height 28
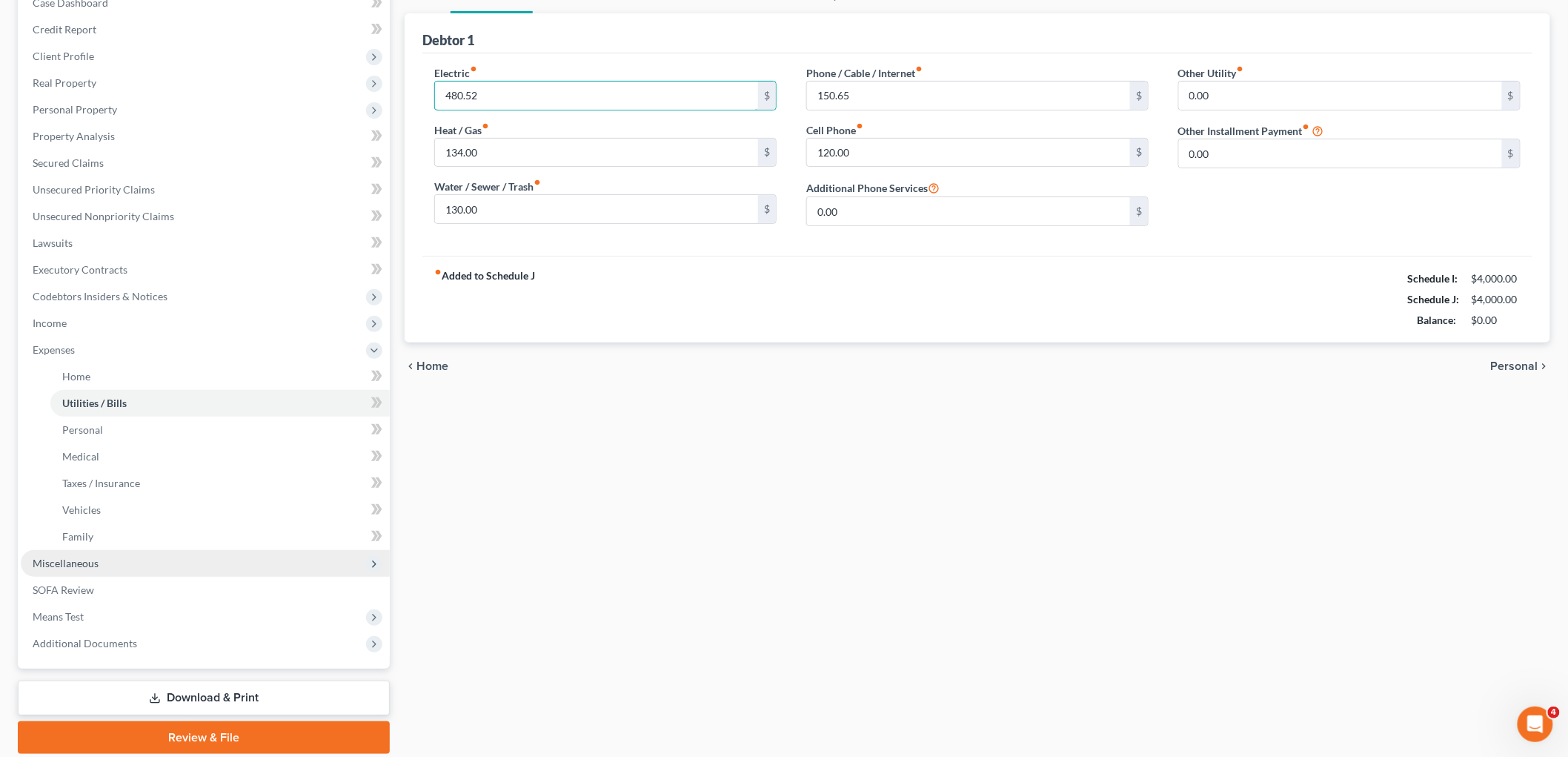
type input "480.52"
click at [108, 558] on span "Miscellaneous" at bounding box center [205, 563] width 369 height 27
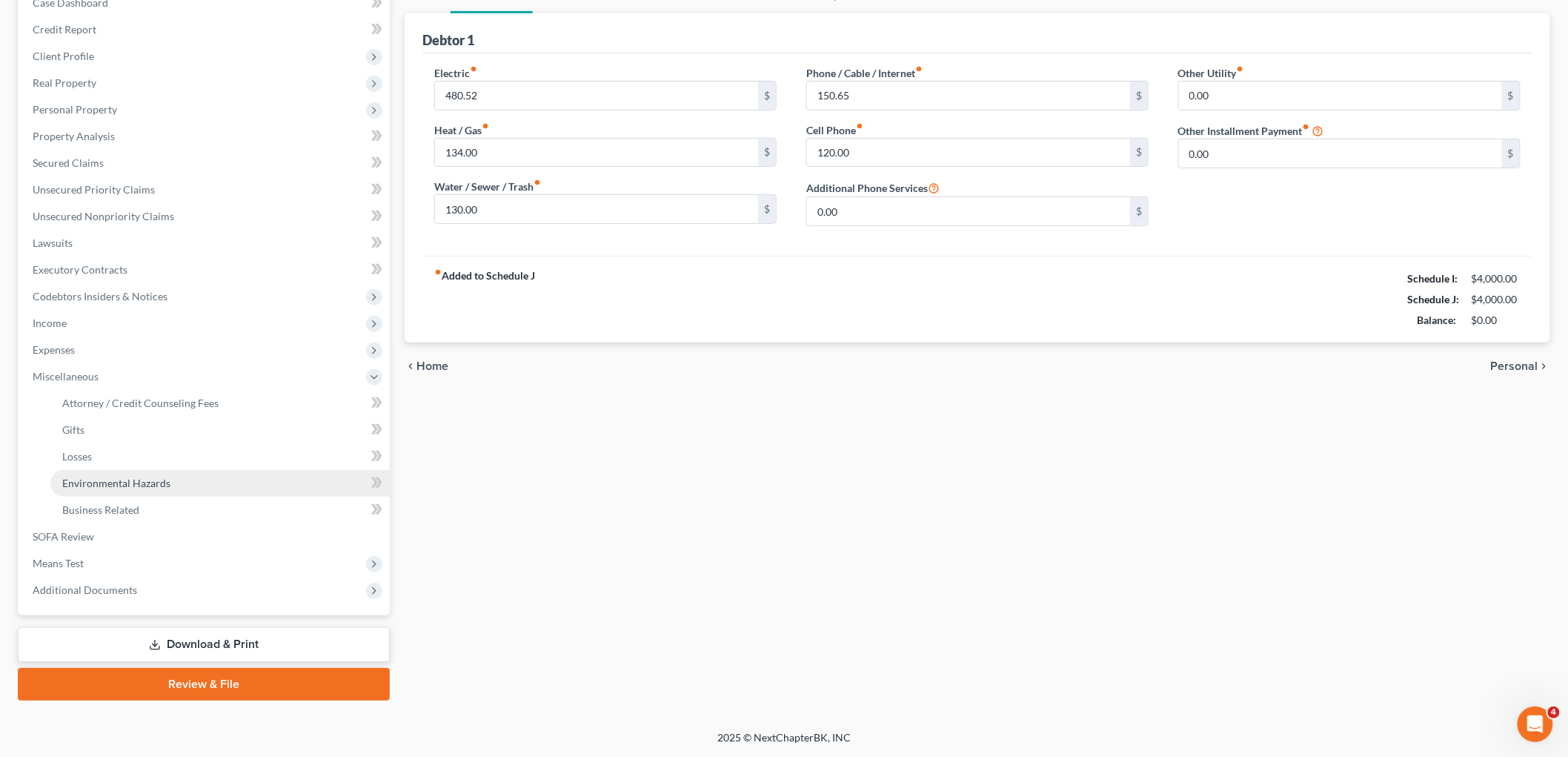
scroll to position [163, 0]
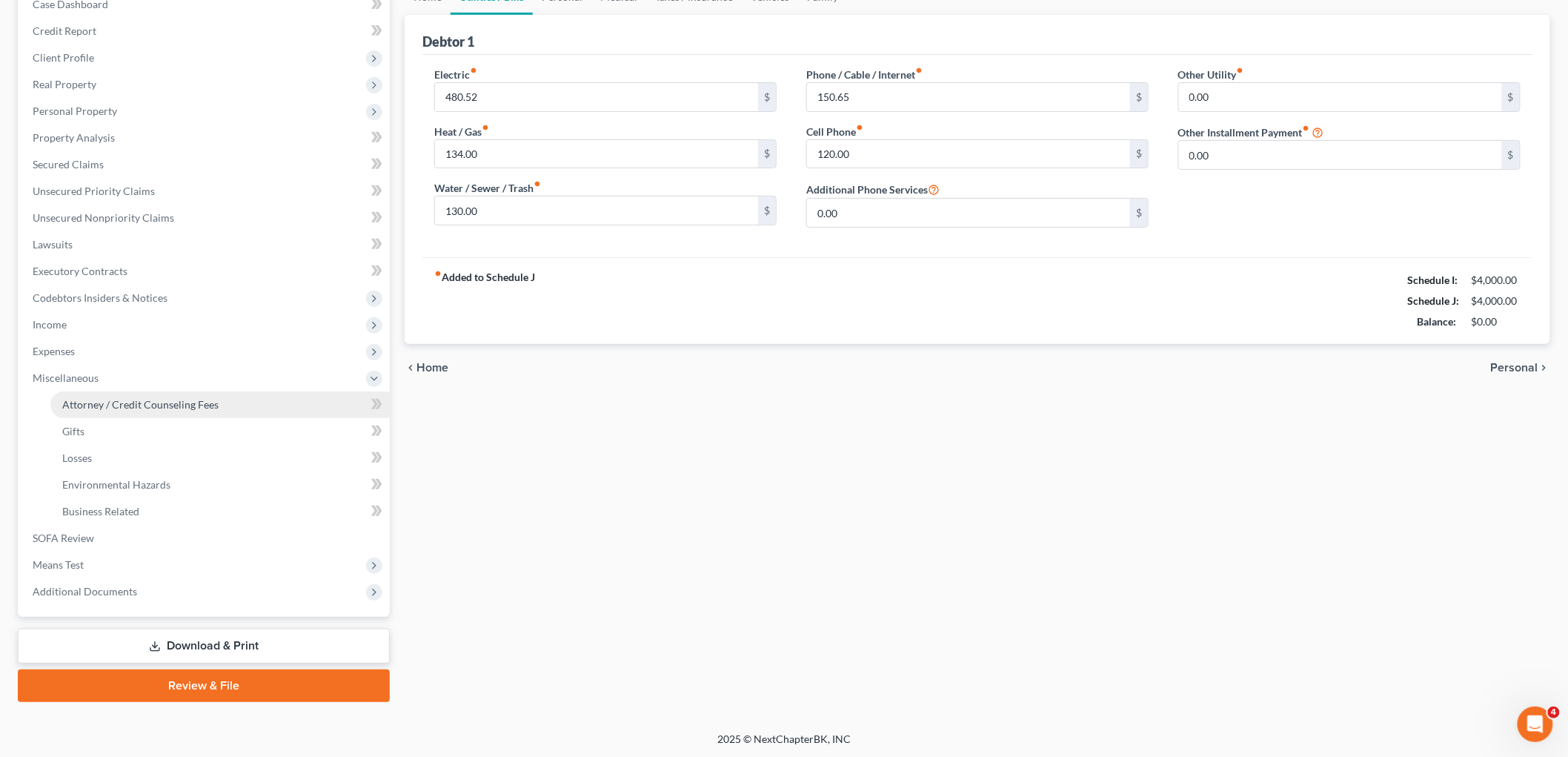
click at [176, 403] on span "Attorney / Credit Counseling Fees" at bounding box center [140, 404] width 156 height 12
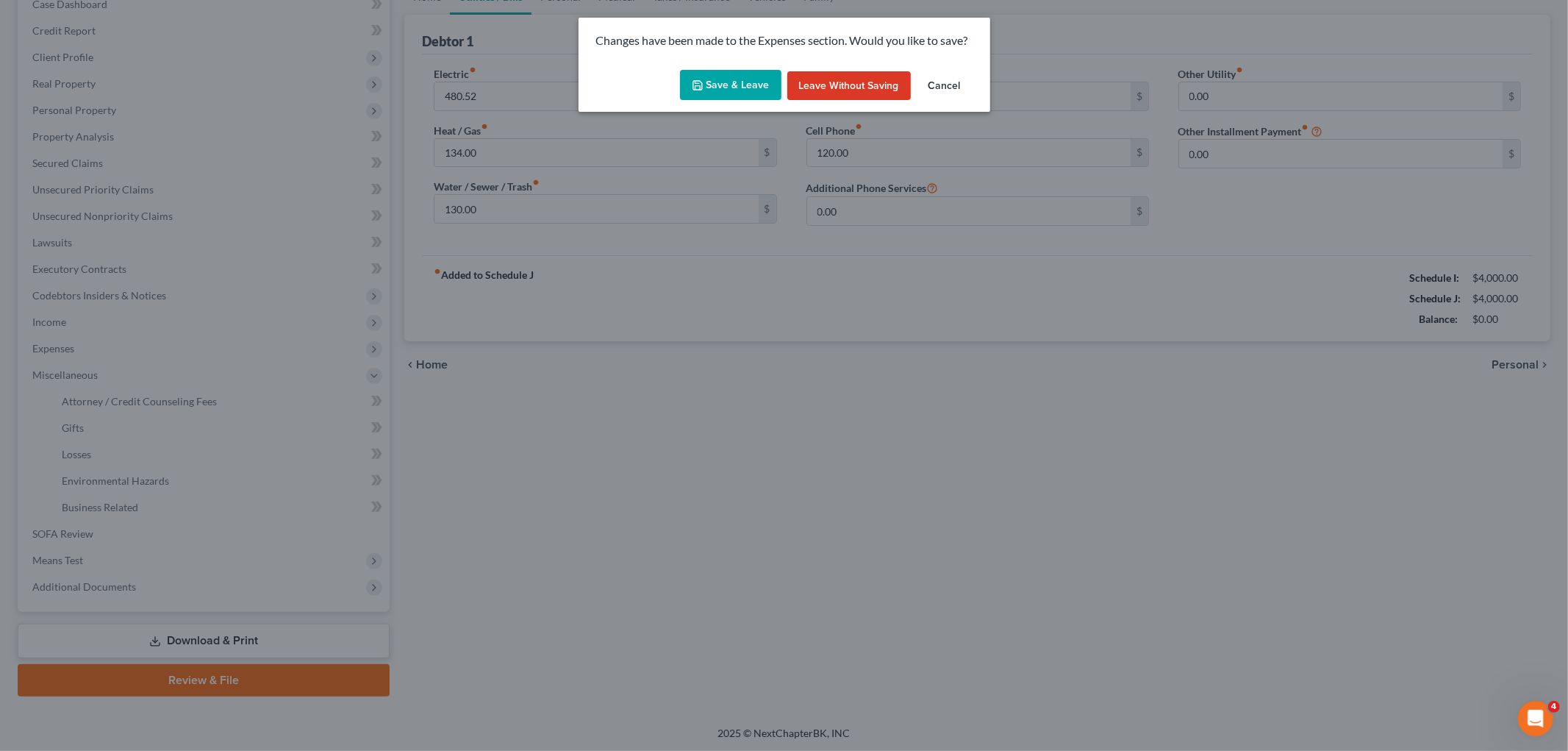
click at [747, 82] on button "Save & Leave" at bounding box center [730, 86] width 102 height 31
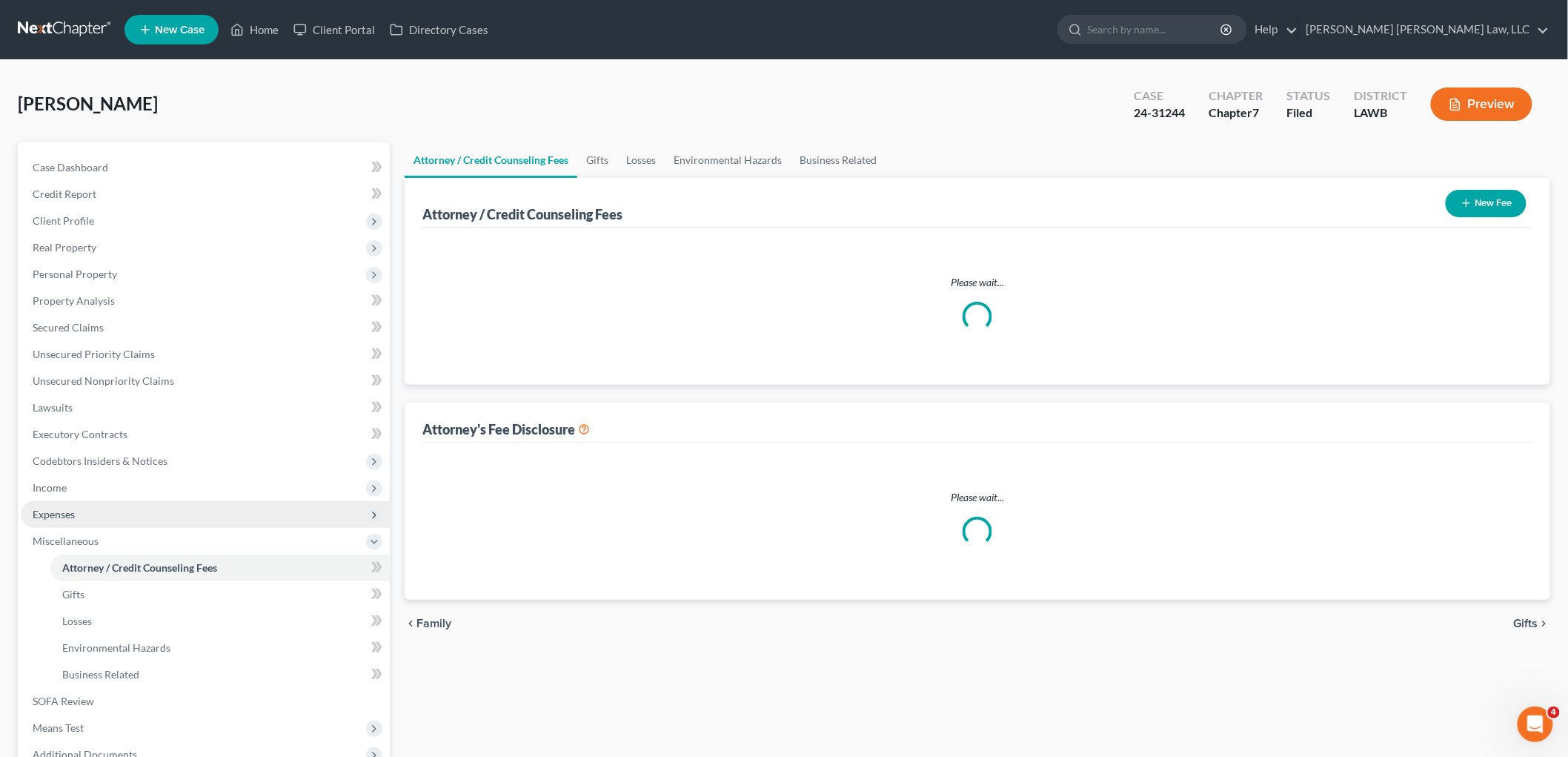
select select "2"
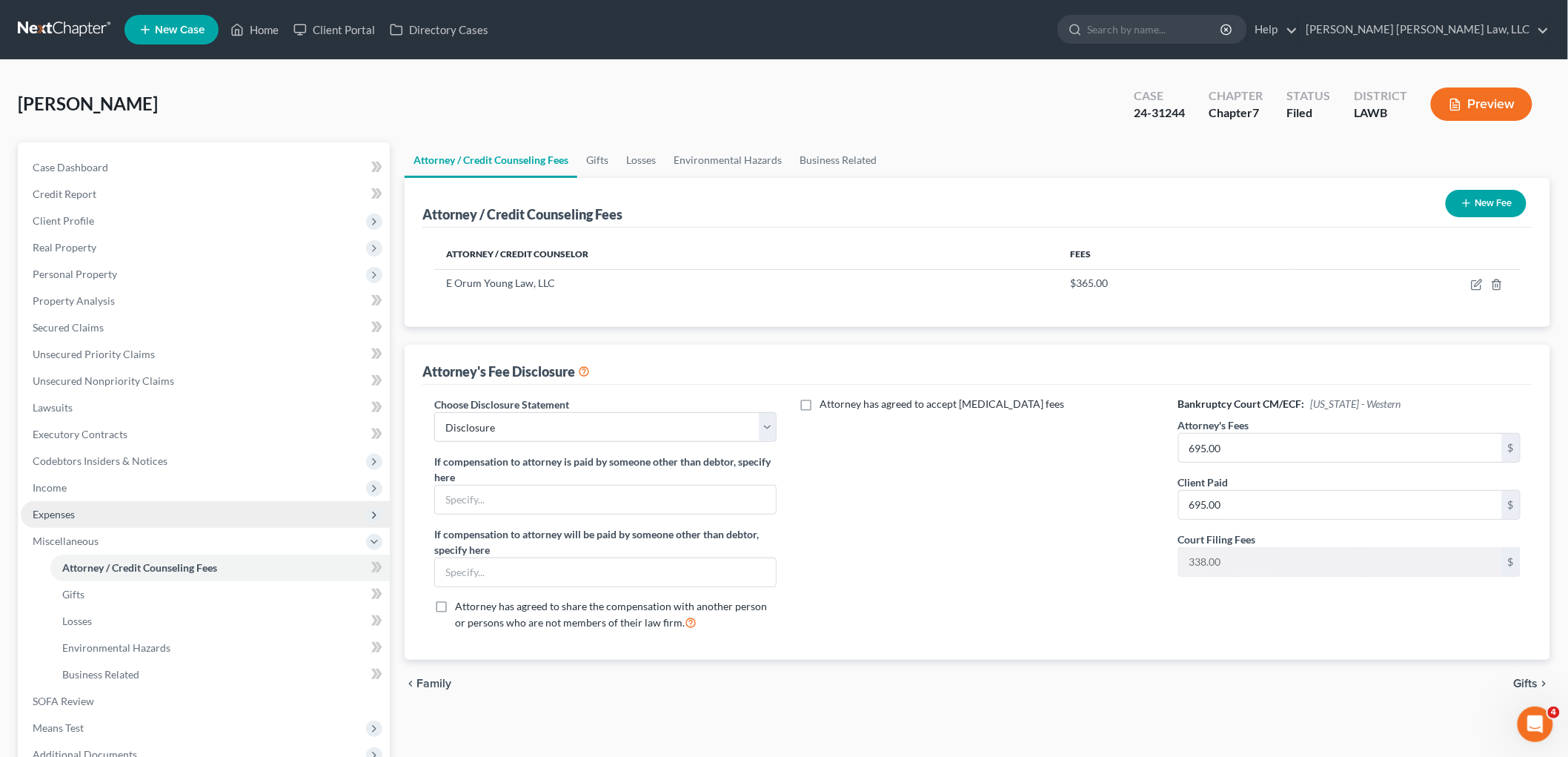
click at [124, 519] on span "Expenses" at bounding box center [205, 514] width 369 height 27
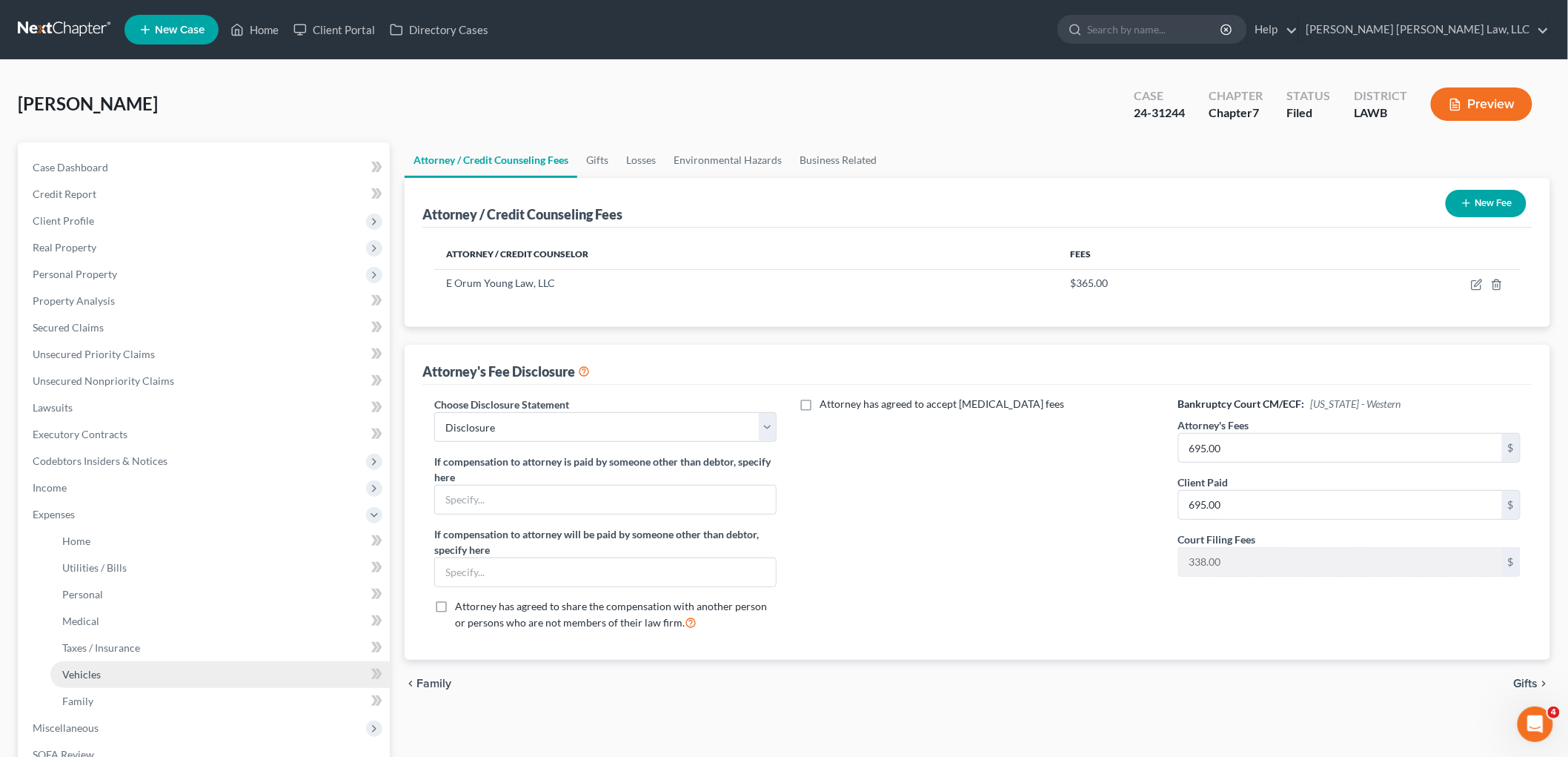
click at [93, 673] on span "Vehicles" at bounding box center [81, 673] width 39 height 12
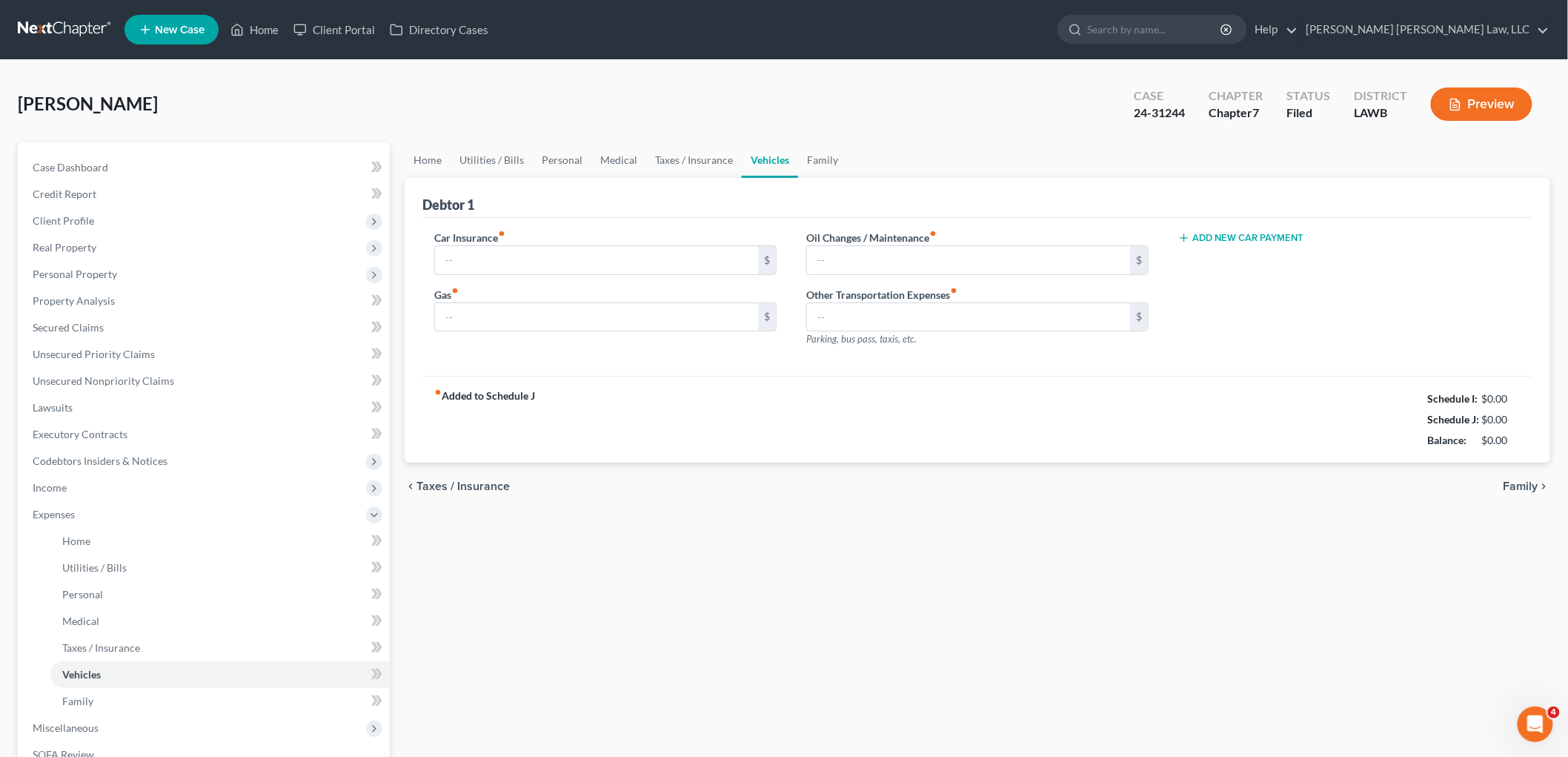
type input "260.00"
type input "400.00"
type input "40.00"
type input "0.00"
click at [680, 163] on link "Taxes / Insurance" at bounding box center [694, 159] width 95 height 35
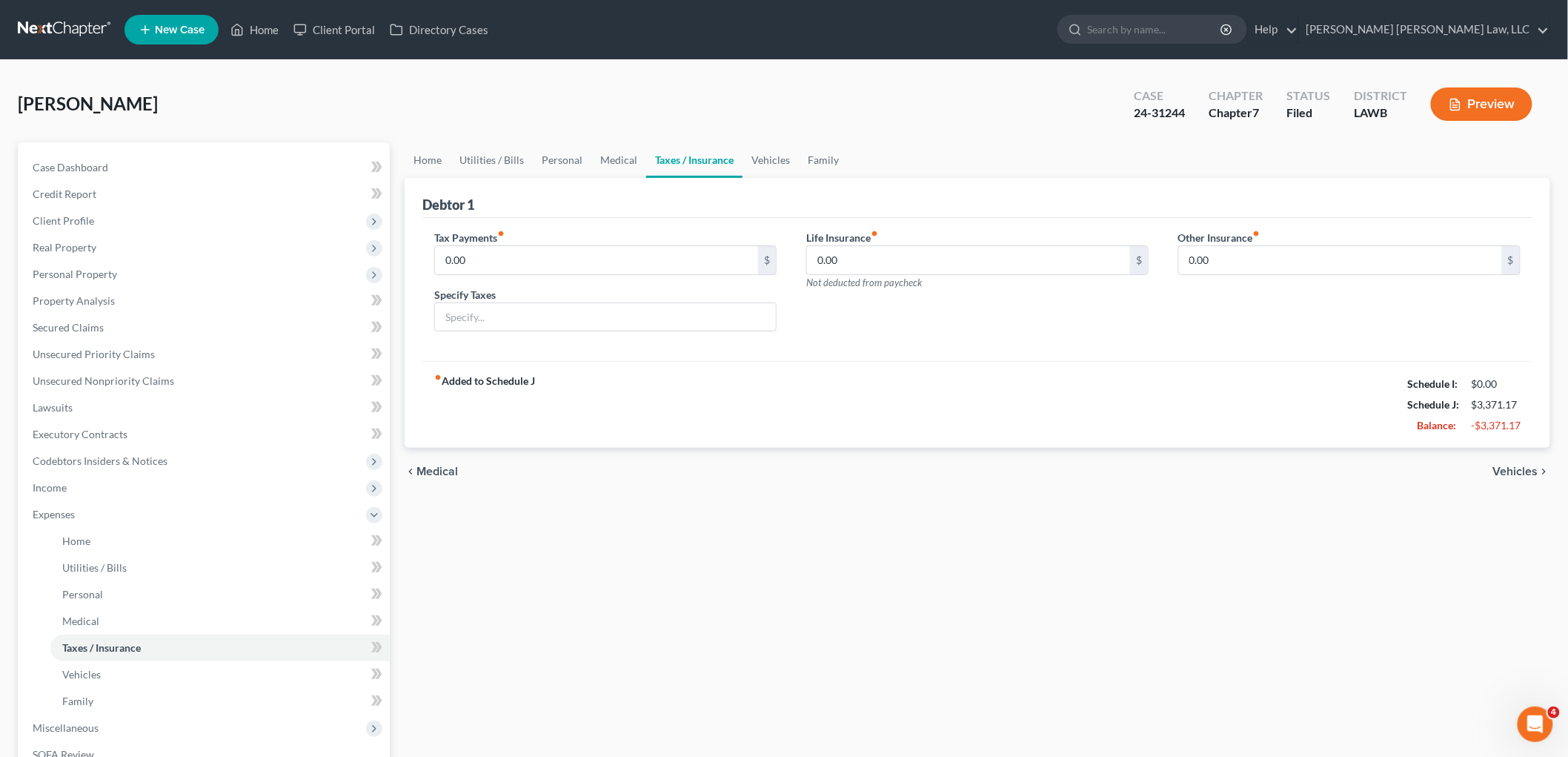
click at [80, 12] on nav "Home New Case Client Portal Directory Cases E. Orum Young Law, LLC kimberly.ba@…" at bounding box center [784, 30] width 1568 height 59
click at [80, 27] on link at bounding box center [66, 30] width 95 height 27
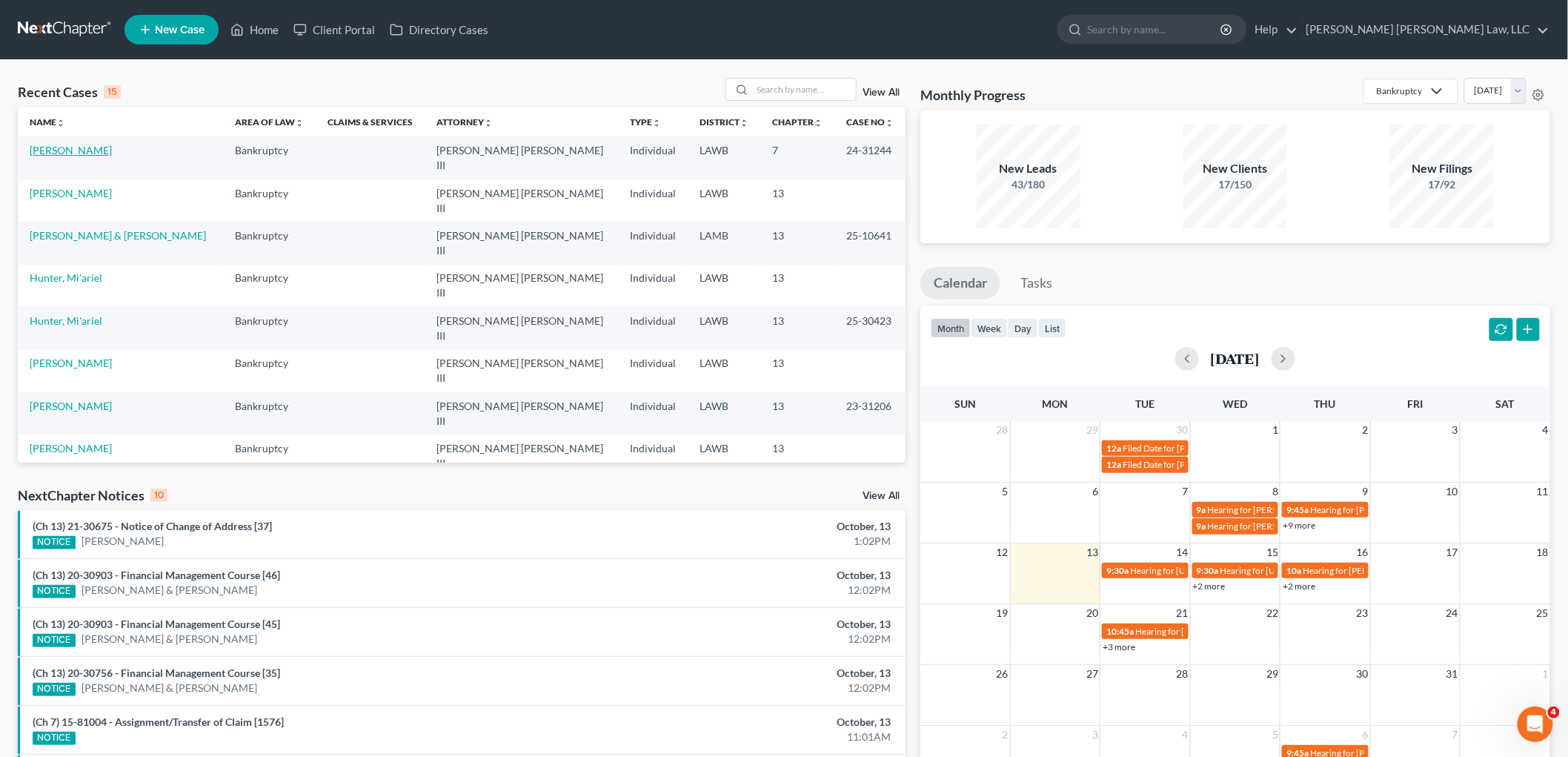
click at [72, 149] on link "Hatley, Bradley" at bounding box center [71, 149] width 82 height 12
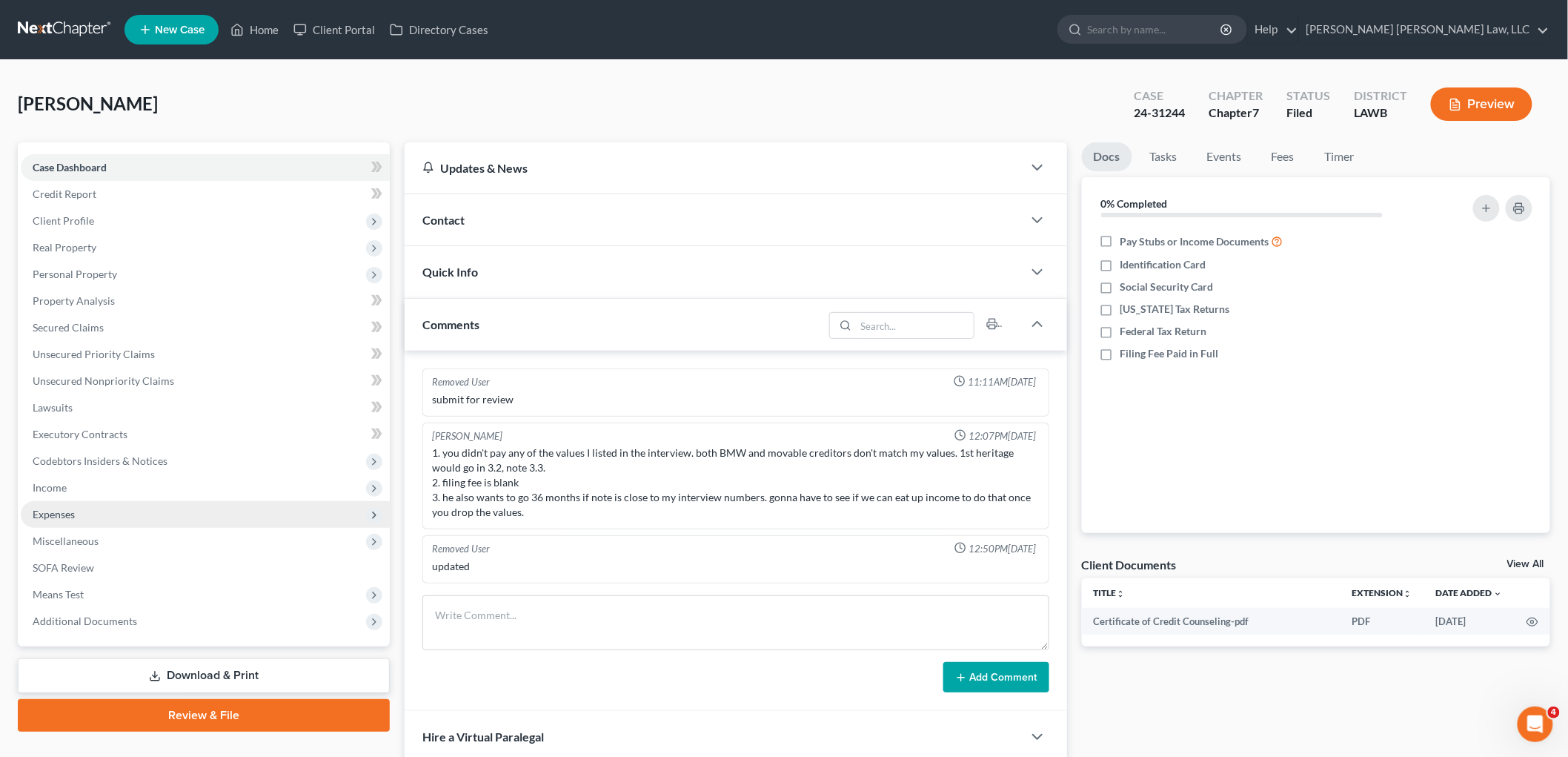
click at [86, 520] on span "Expenses" at bounding box center [205, 514] width 369 height 27
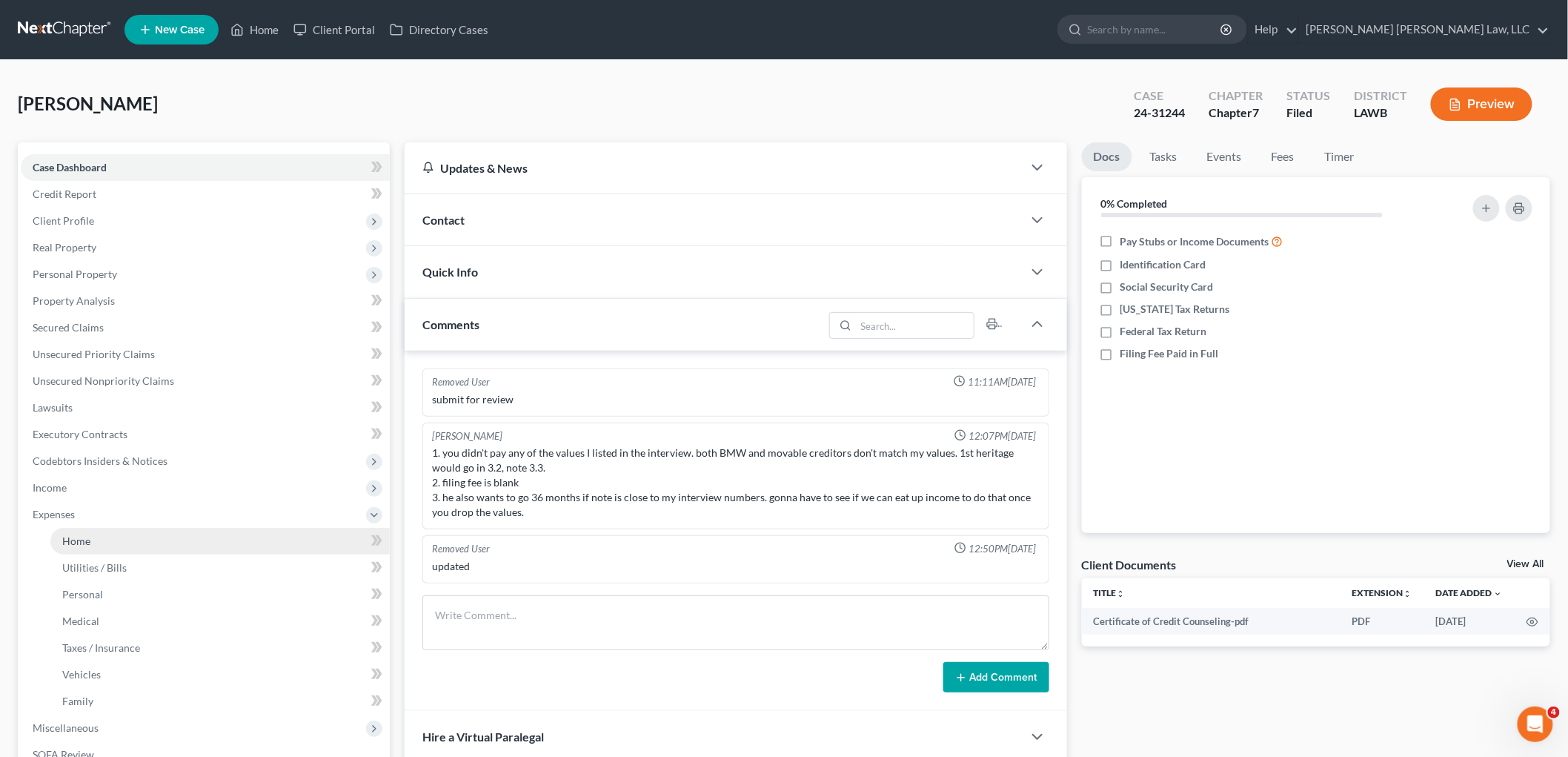
click at [86, 534] on span "Home" at bounding box center [76, 540] width 28 height 12
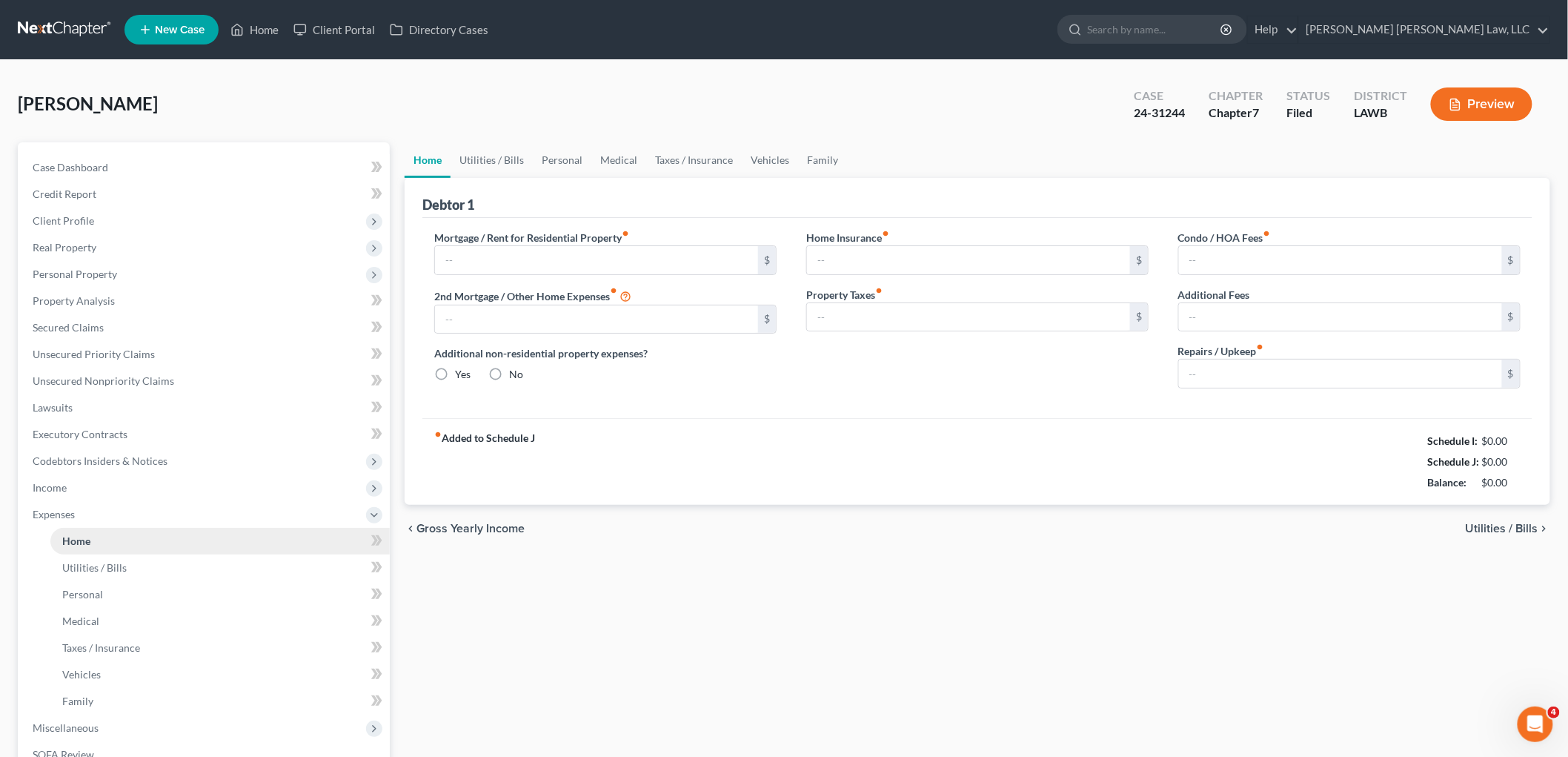
type input "750.00"
type input "0.00"
radio input "true"
type input "0.00"
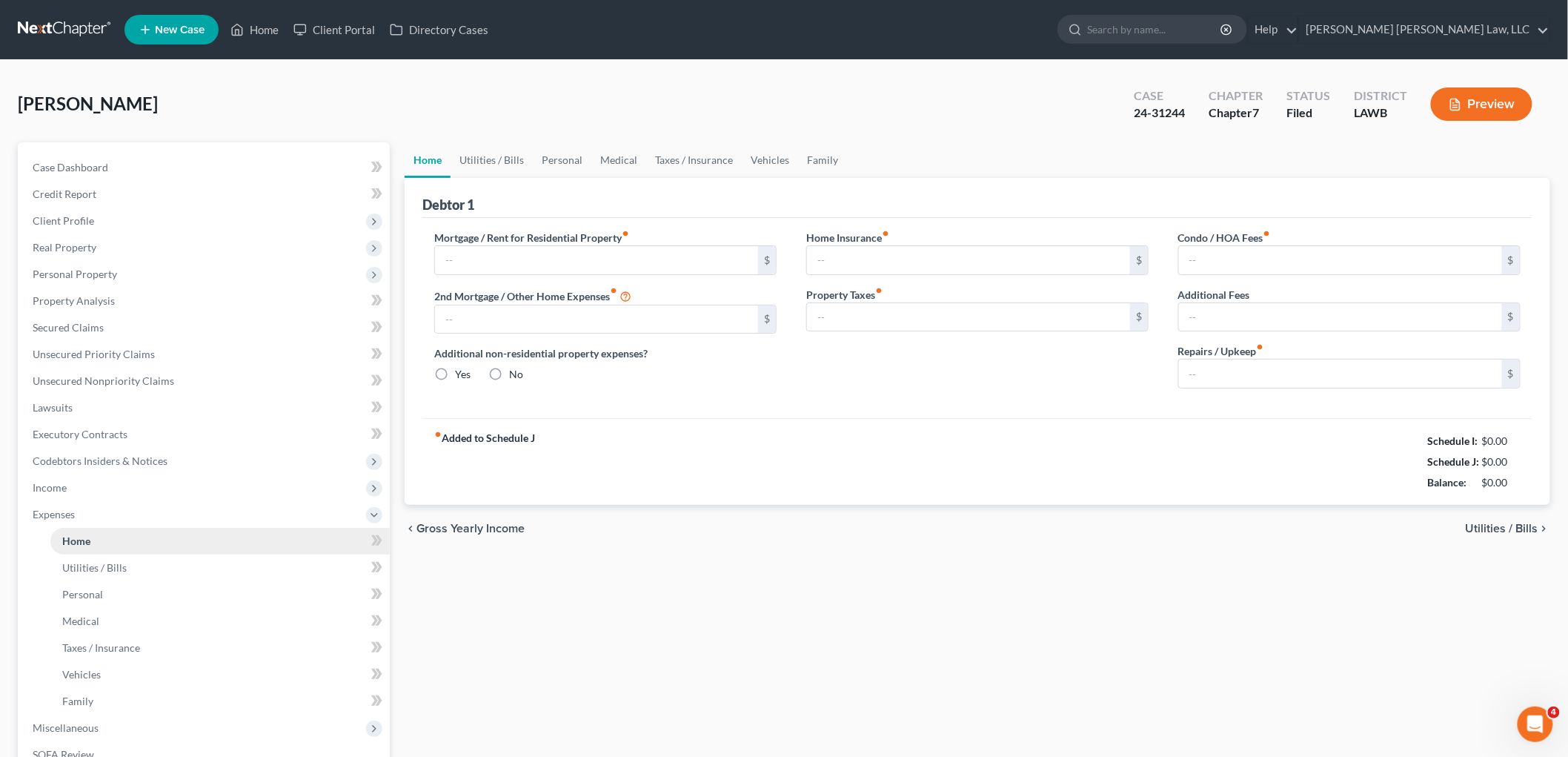
type input "0.00"
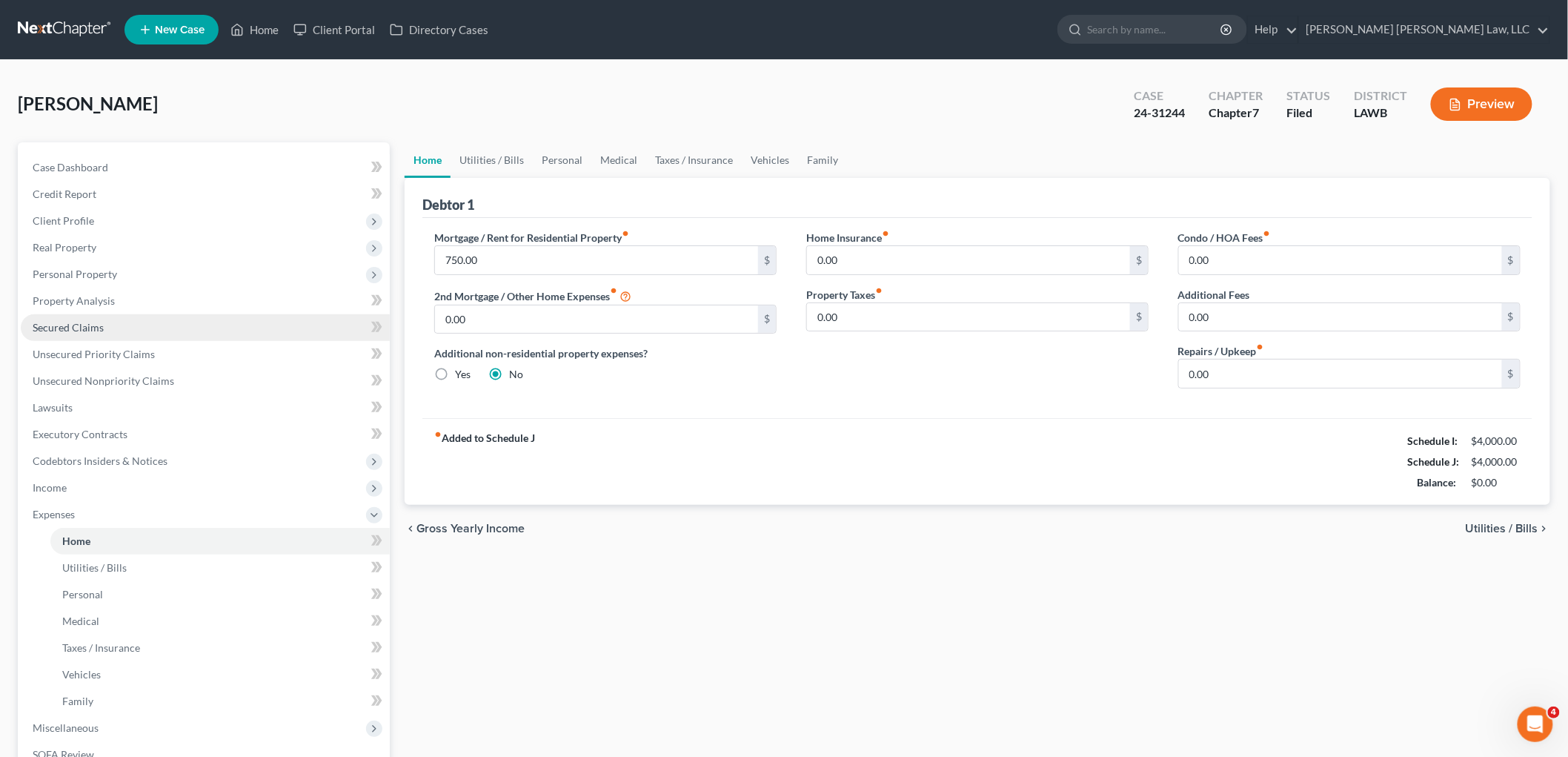
click at [117, 329] on link "Secured Claims" at bounding box center [205, 328] width 369 height 27
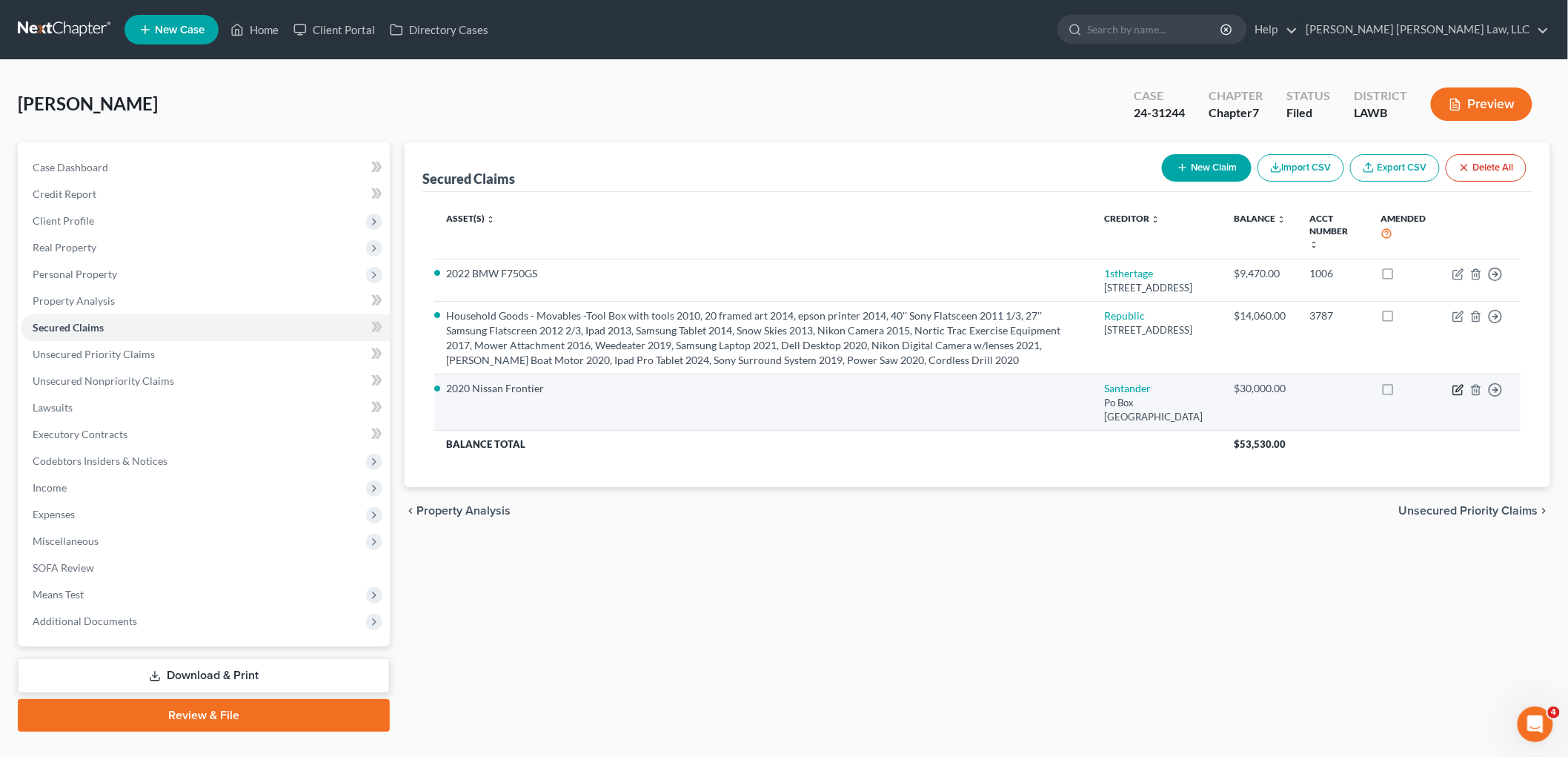
click at [1456, 396] on icon "button" at bounding box center [1458, 390] width 11 height 11
select select "45"
select select "2"
select select "0"
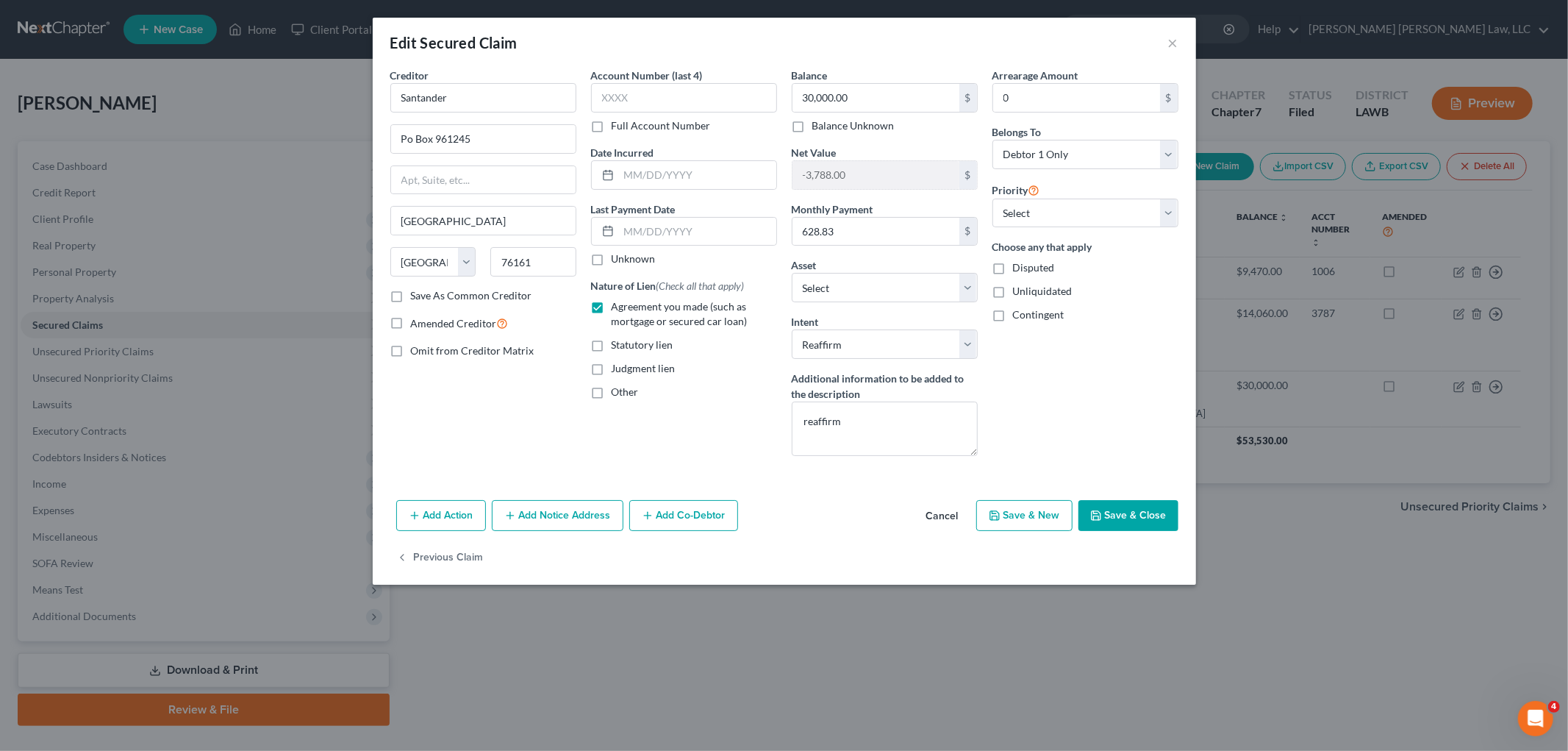
click at [1115, 519] on button "Save & Close" at bounding box center [1128, 516] width 100 height 31
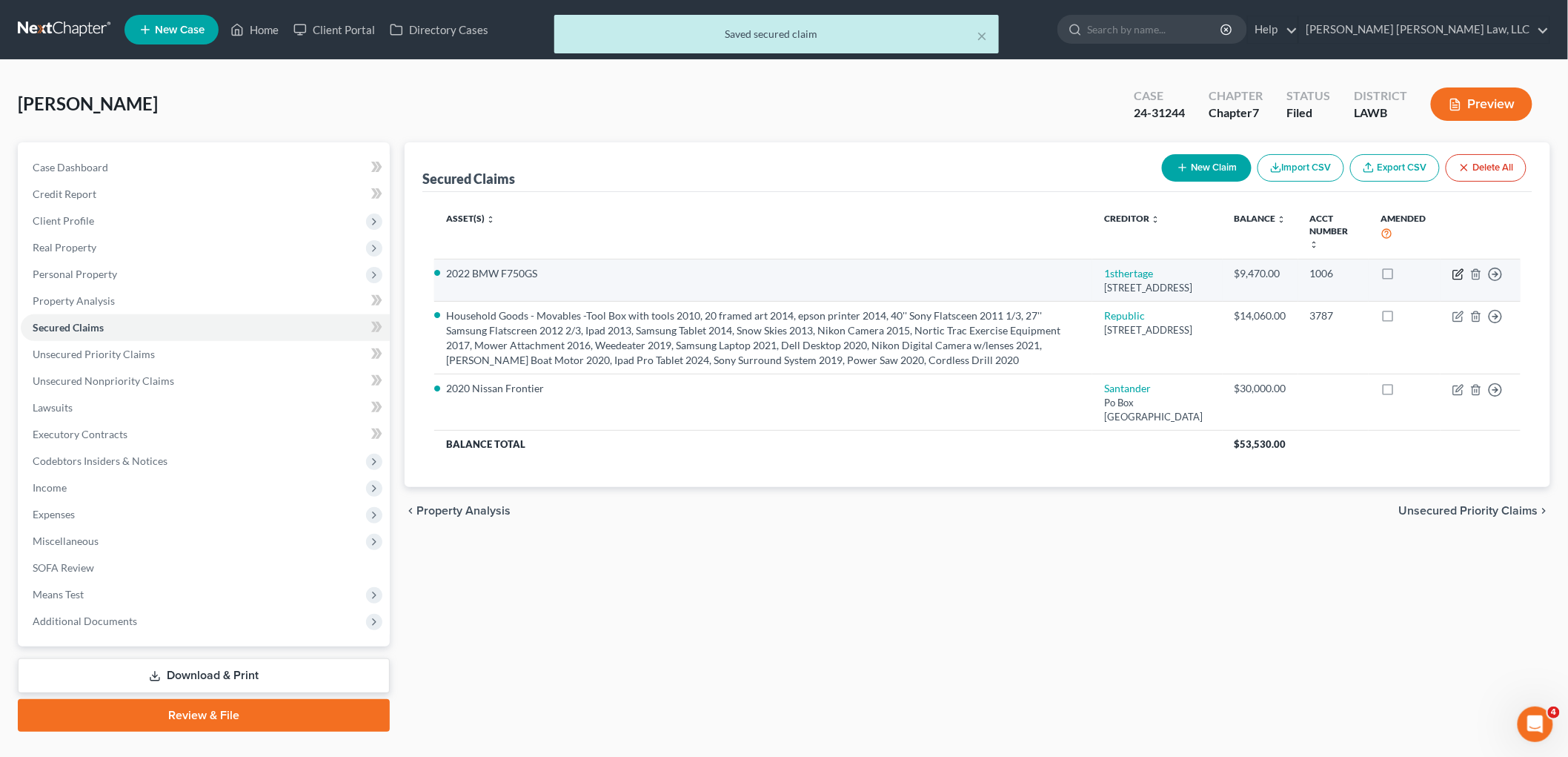
click at [1454, 274] on icon "button" at bounding box center [1457, 275] width 9 height 9
select select "42"
select select "0"
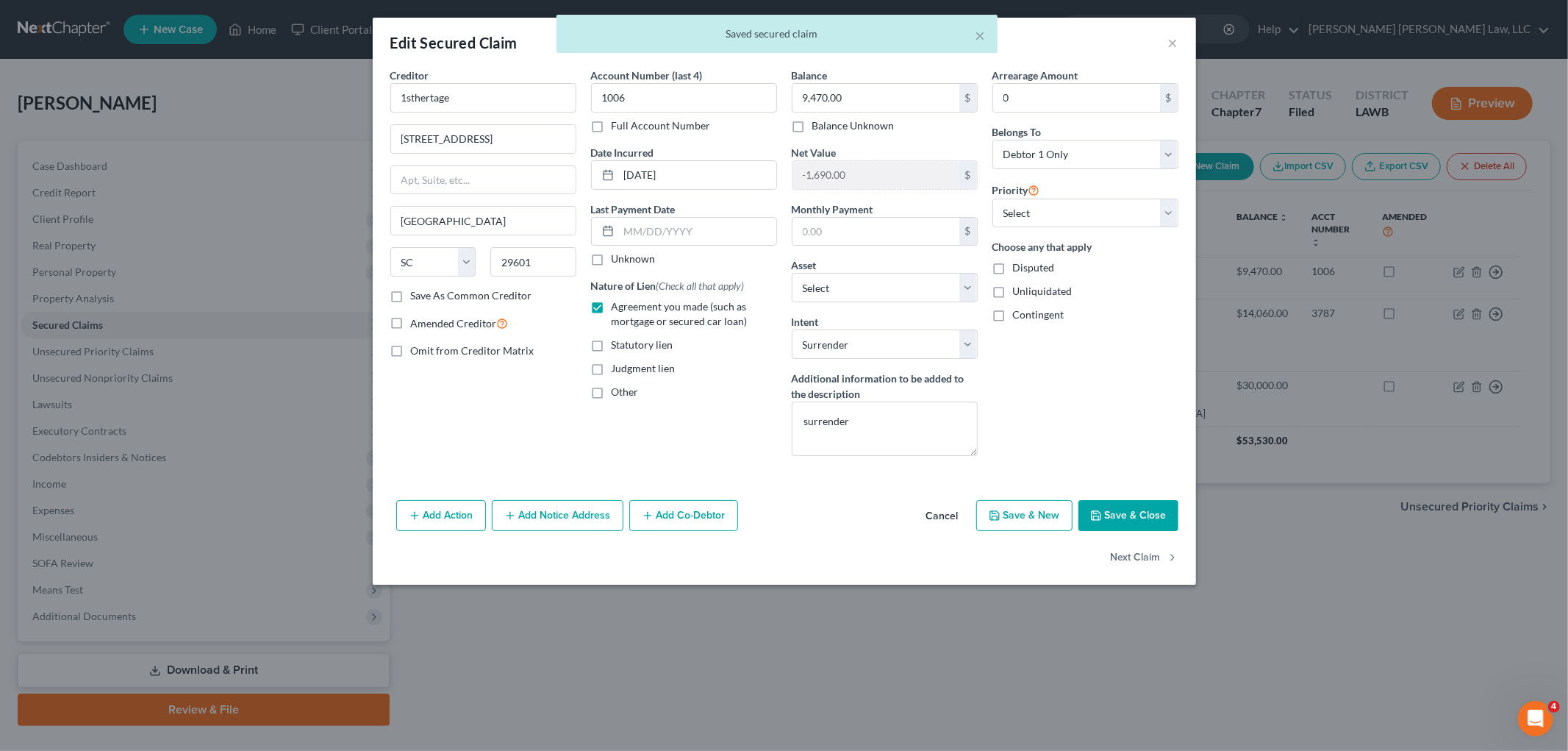
click at [1115, 511] on button "Save & Close" at bounding box center [1128, 516] width 100 height 31
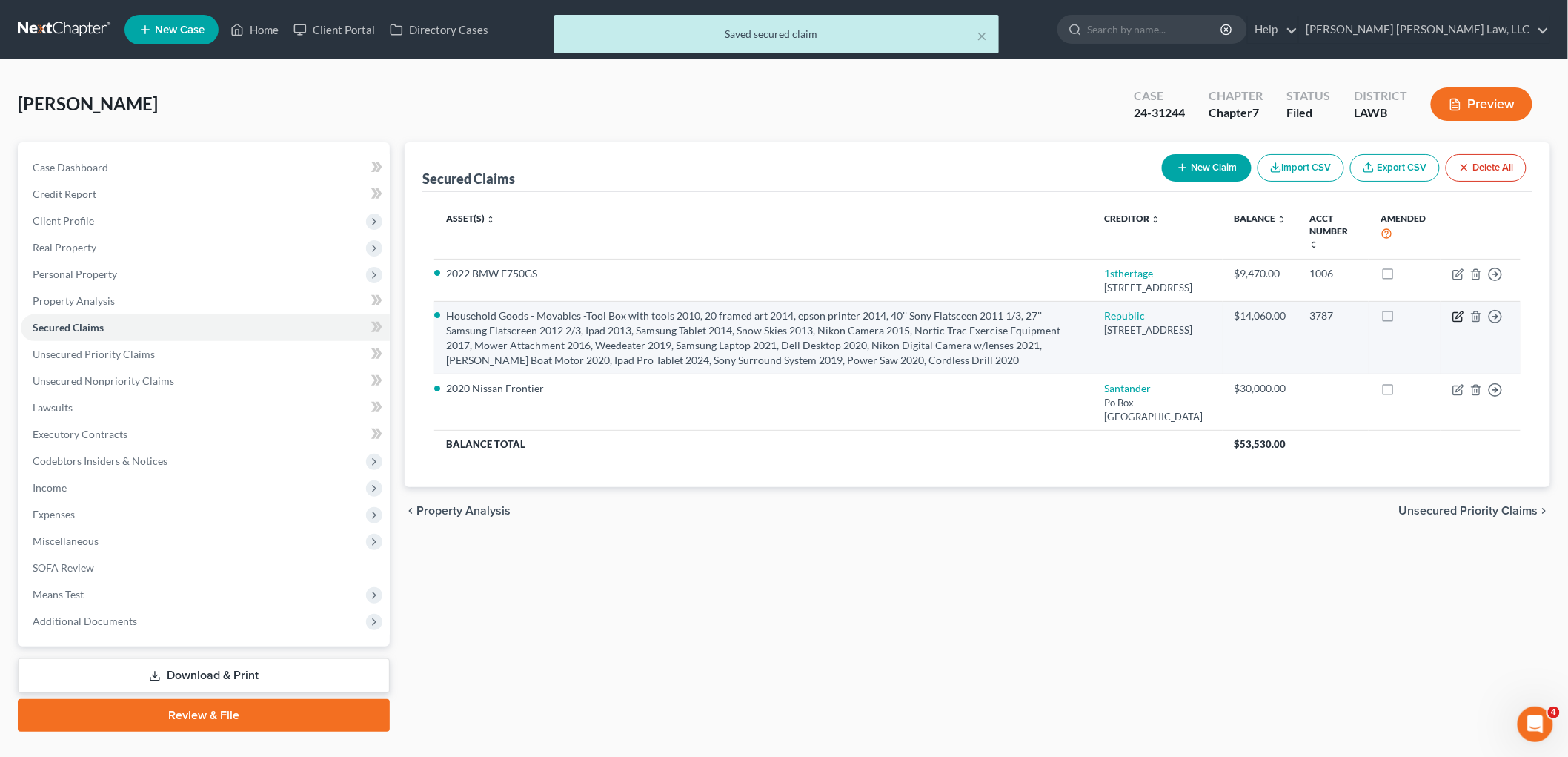
click at [1459, 323] on icon "button" at bounding box center [1458, 316] width 11 height 11
select select "19"
select select "0"
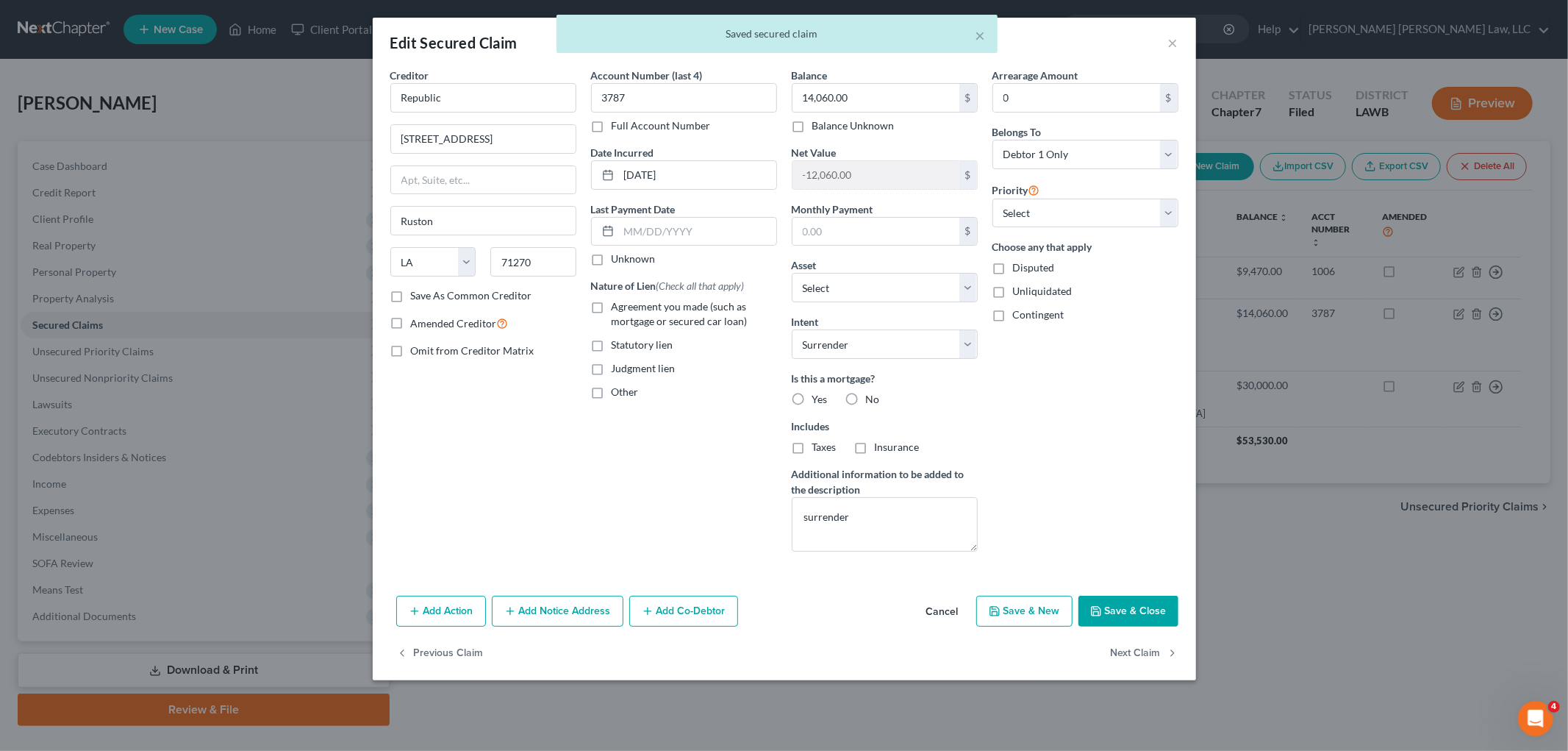
click at [1119, 611] on button "Save & Close" at bounding box center [1128, 611] width 100 height 31
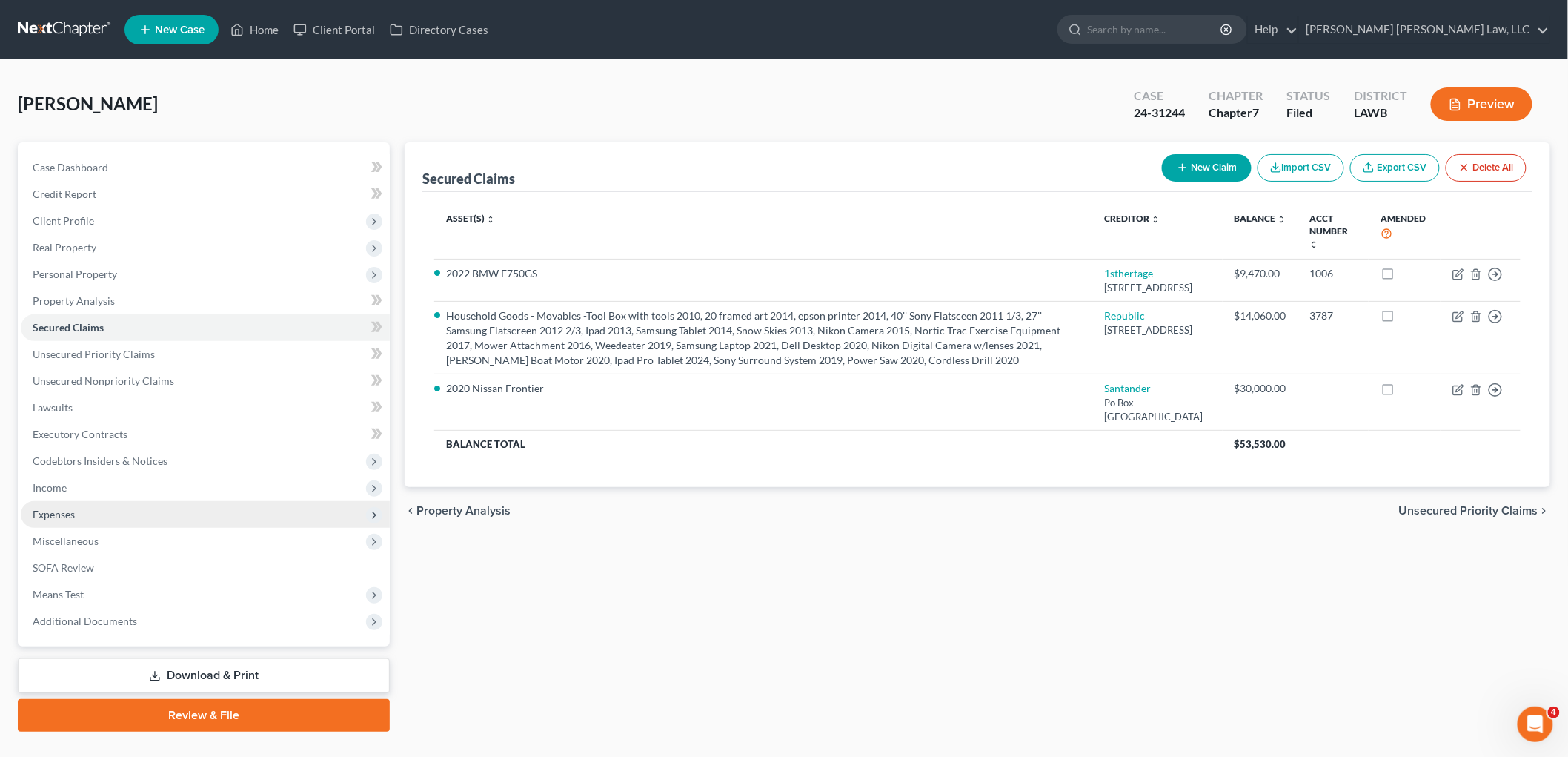
click at [78, 508] on span "Expenses" at bounding box center [205, 514] width 369 height 27
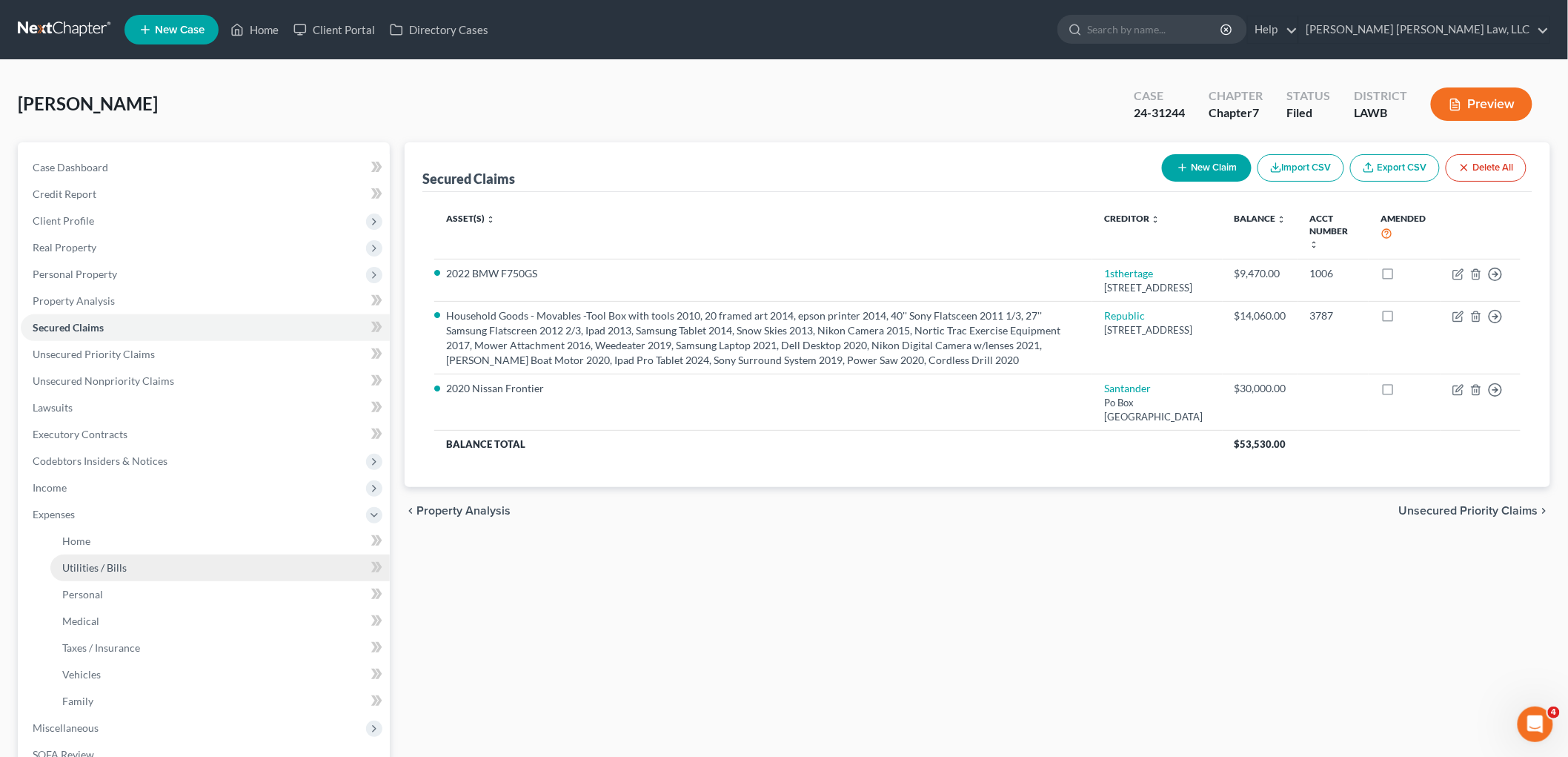
click at [96, 561] on span "Utilities / Bills" at bounding box center [94, 567] width 65 height 12
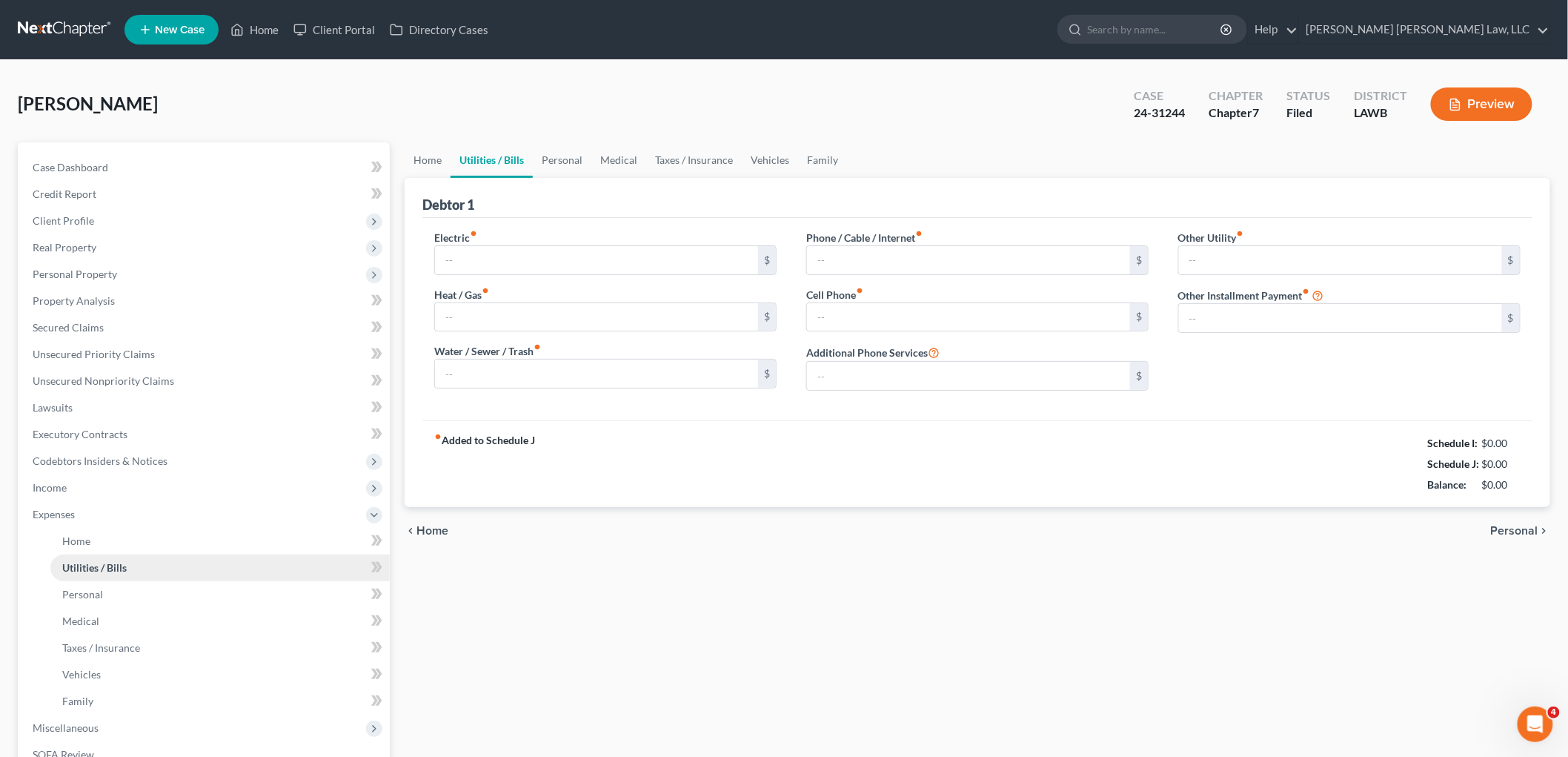
type input "480.52"
type input "134.00"
type input "130.00"
type input "150.65"
type input "120.00"
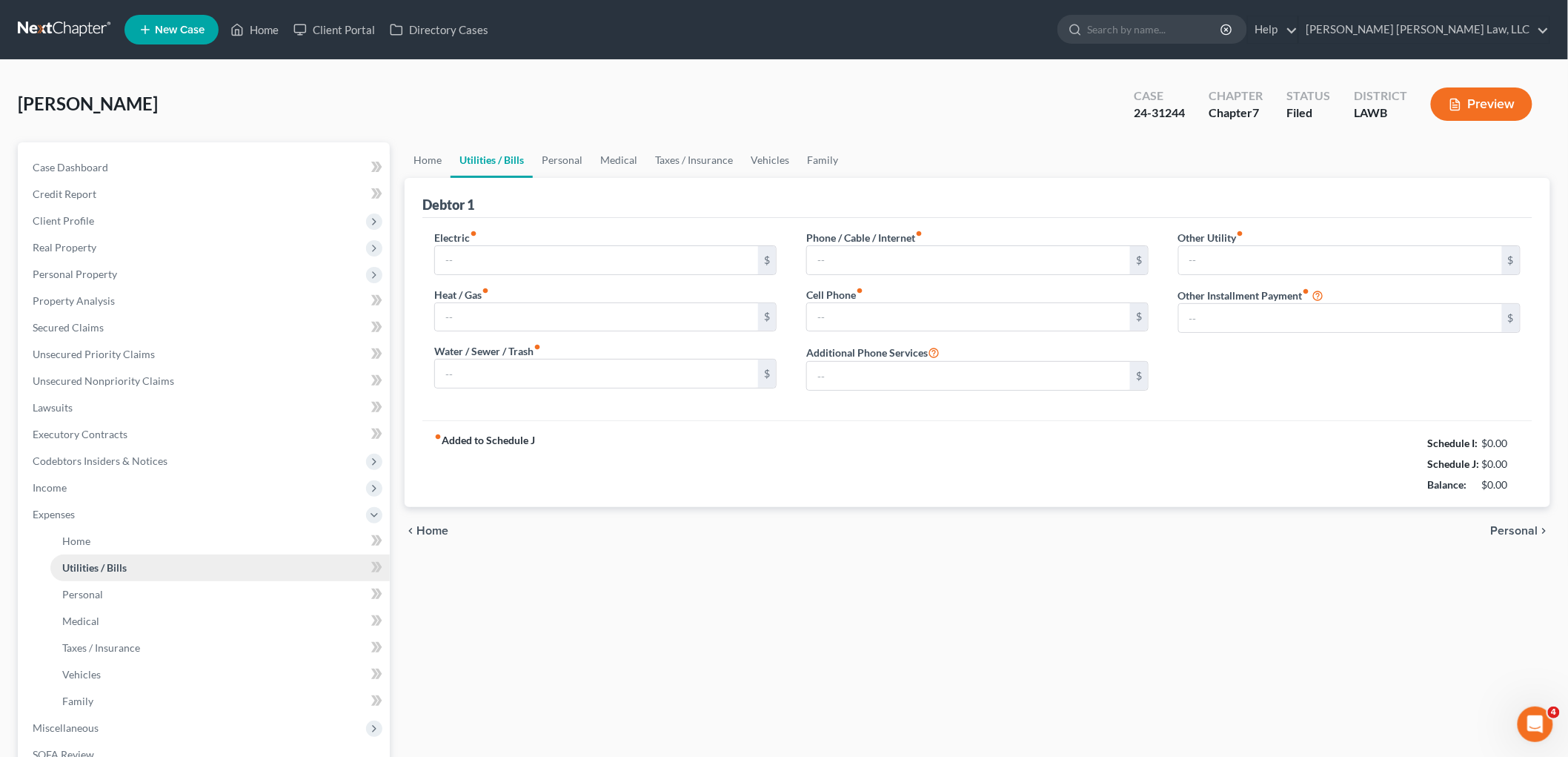
type input "0.00"
click at [775, 152] on link "Vehicles" at bounding box center [770, 159] width 57 height 35
